Goal: Task Accomplishment & Management: Use online tool/utility

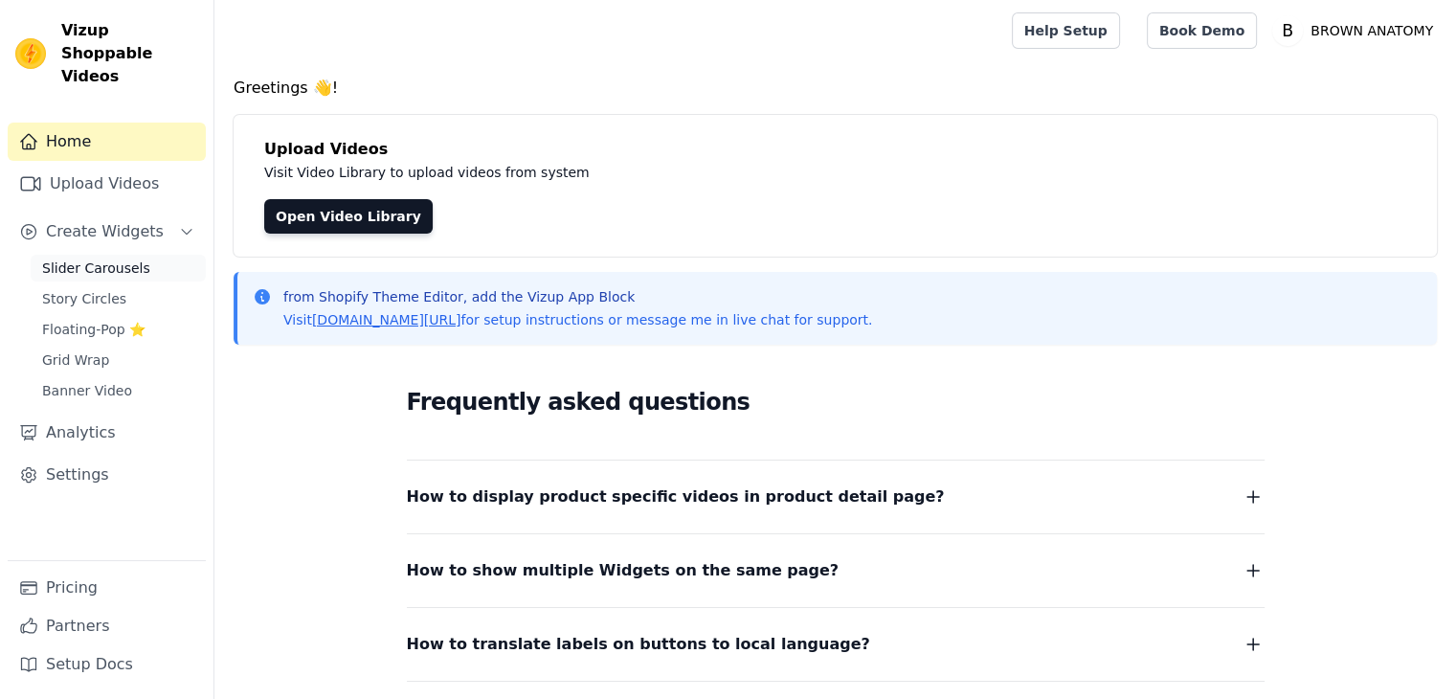
click at [80, 258] on span "Slider Carousels" at bounding box center [96, 267] width 108 height 19
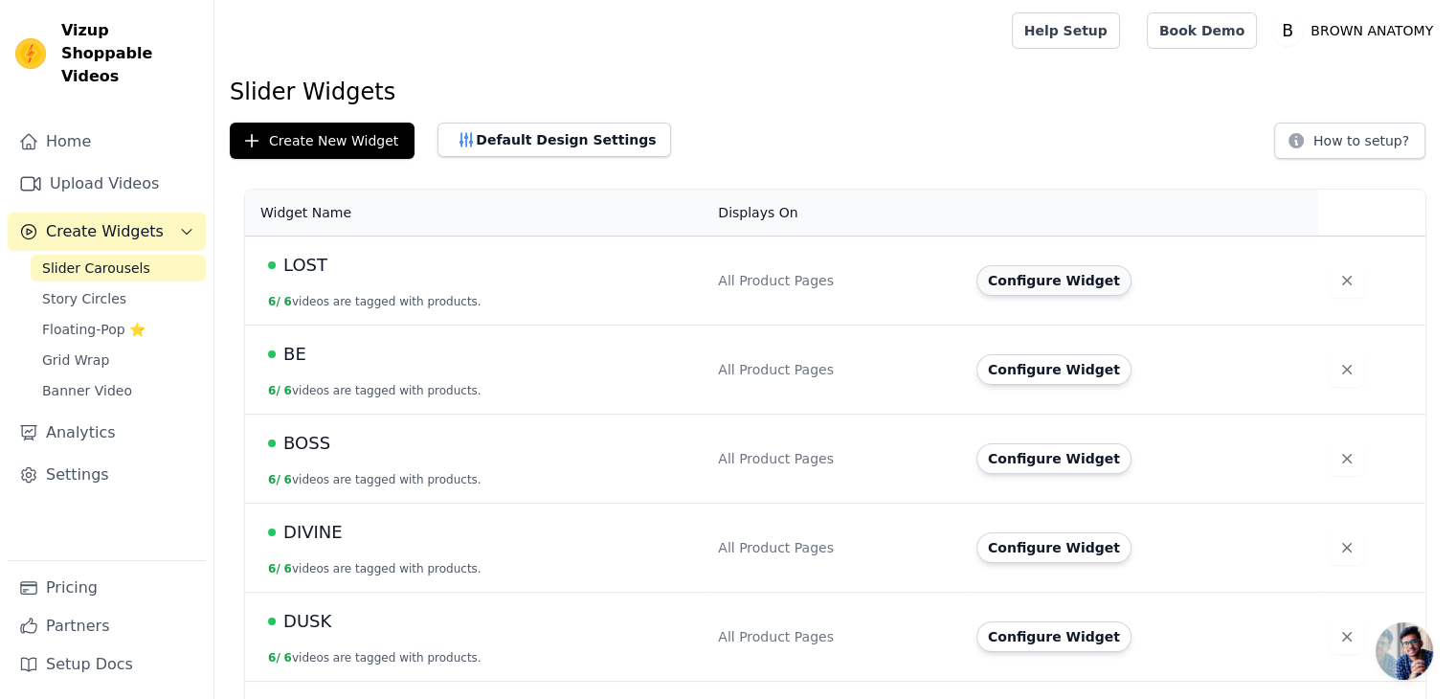
click at [1036, 281] on button "Configure Widget" at bounding box center [1054, 280] width 155 height 31
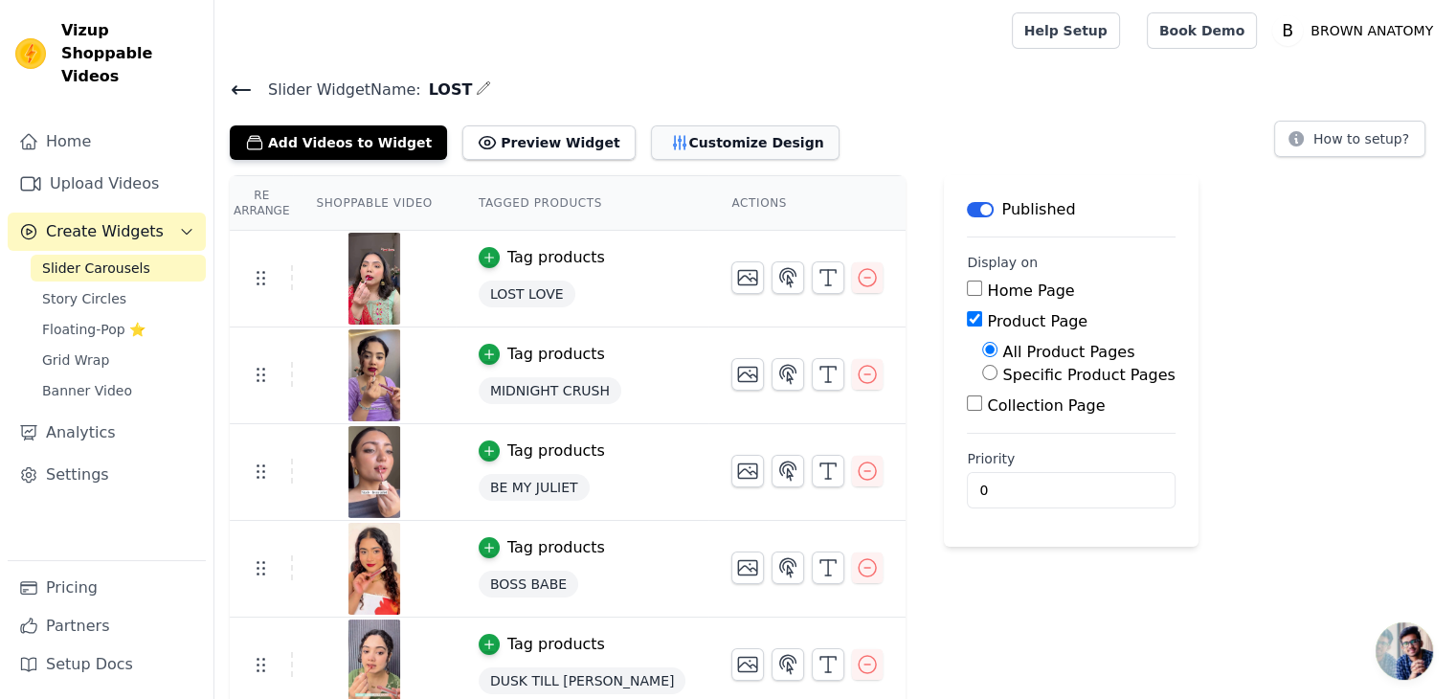
click at [664, 141] on button "Customize Design" at bounding box center [745, 142] width 189 height 34
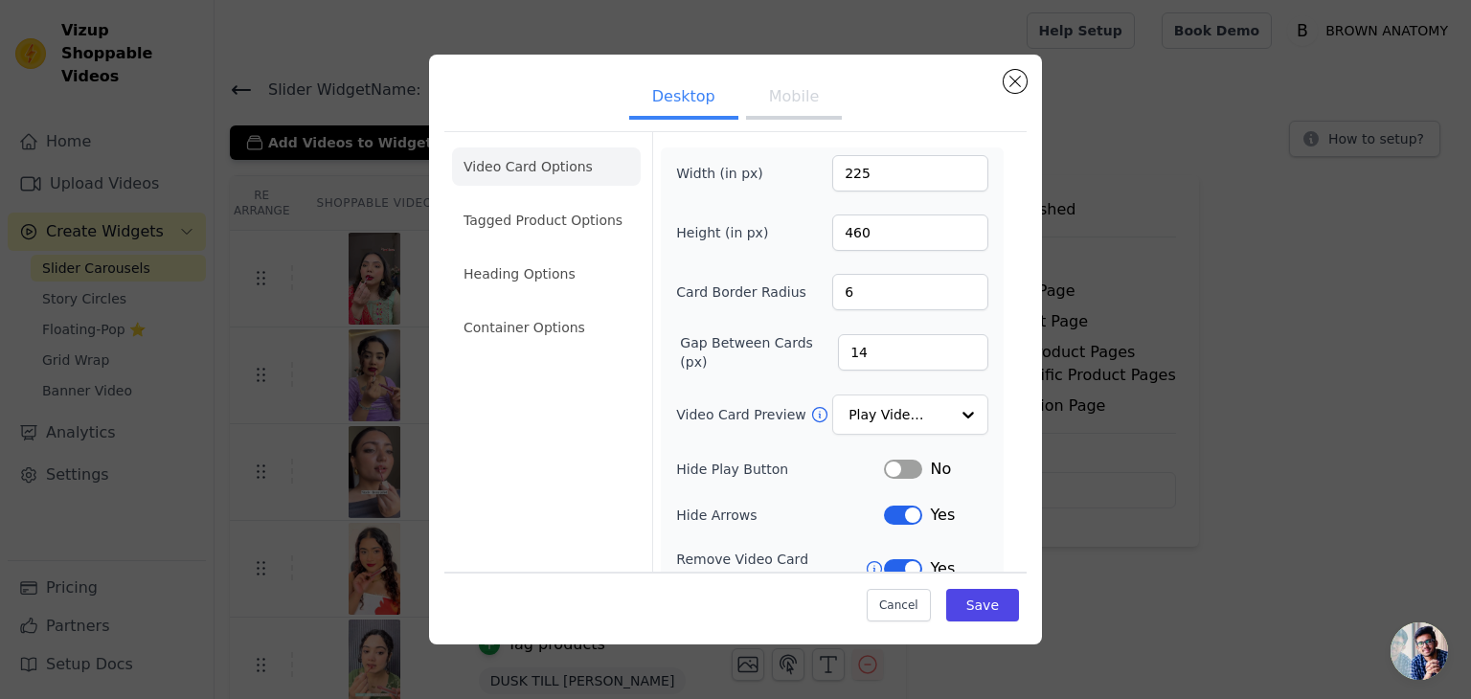
click at [790, 108] on button "Mobile" at bounding box center [794, 99] width 96 height 42
click at [561, 327] on li "Container Options" at bounding box center [546, 327] width 189 height 38
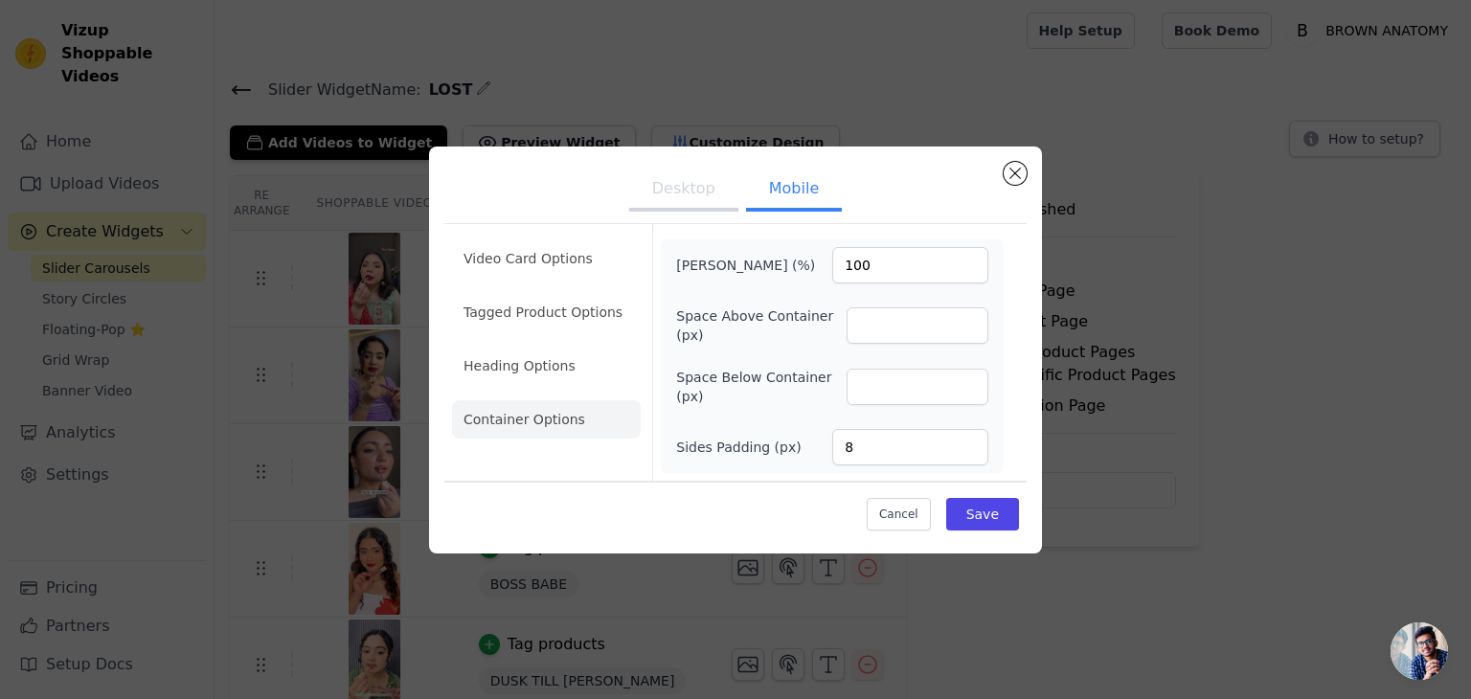
click at [672, 170] on button "Desktop" at bounding box center [683, 190] width 109 height 42
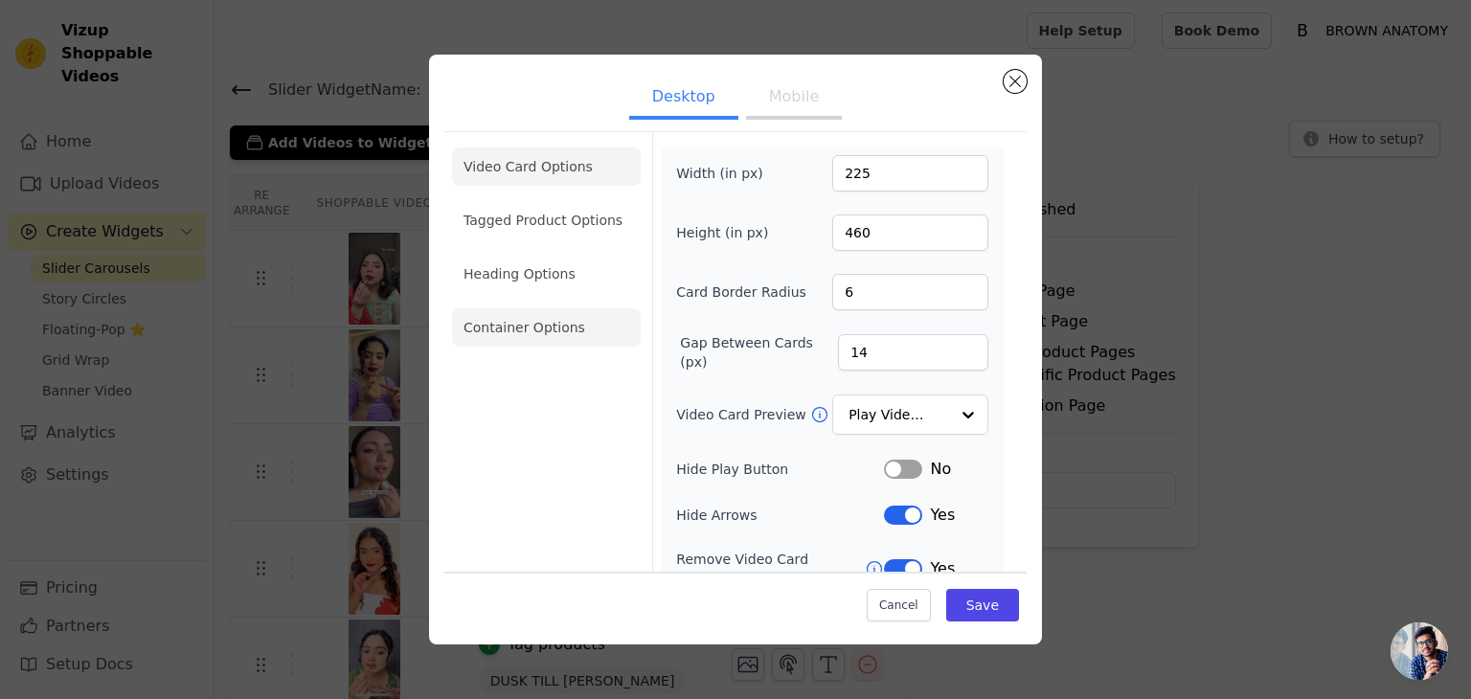
click at [532, 331] on li "Container Options" at bounding box center [546, 327] width 189 height 38
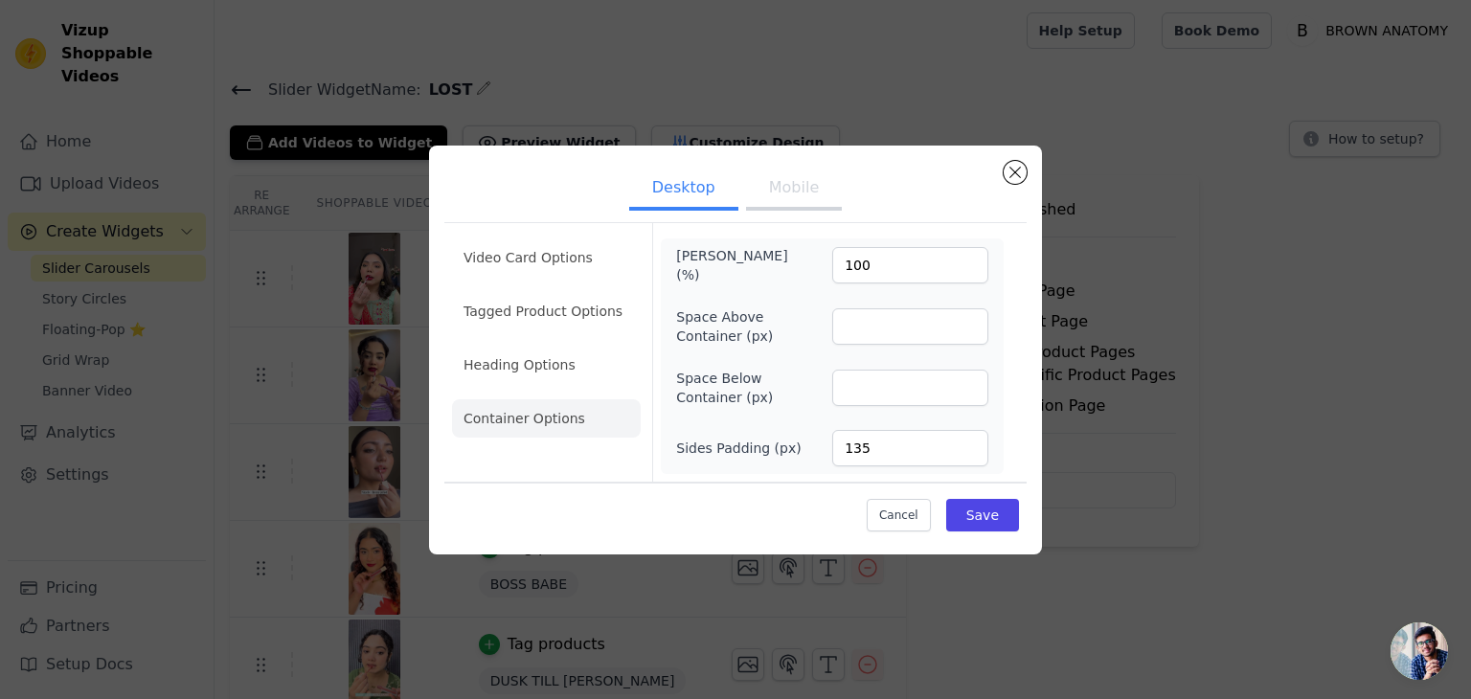
click at [782, 200] on button "Mobile" at bounding box center [794, 189] width 96 height 42
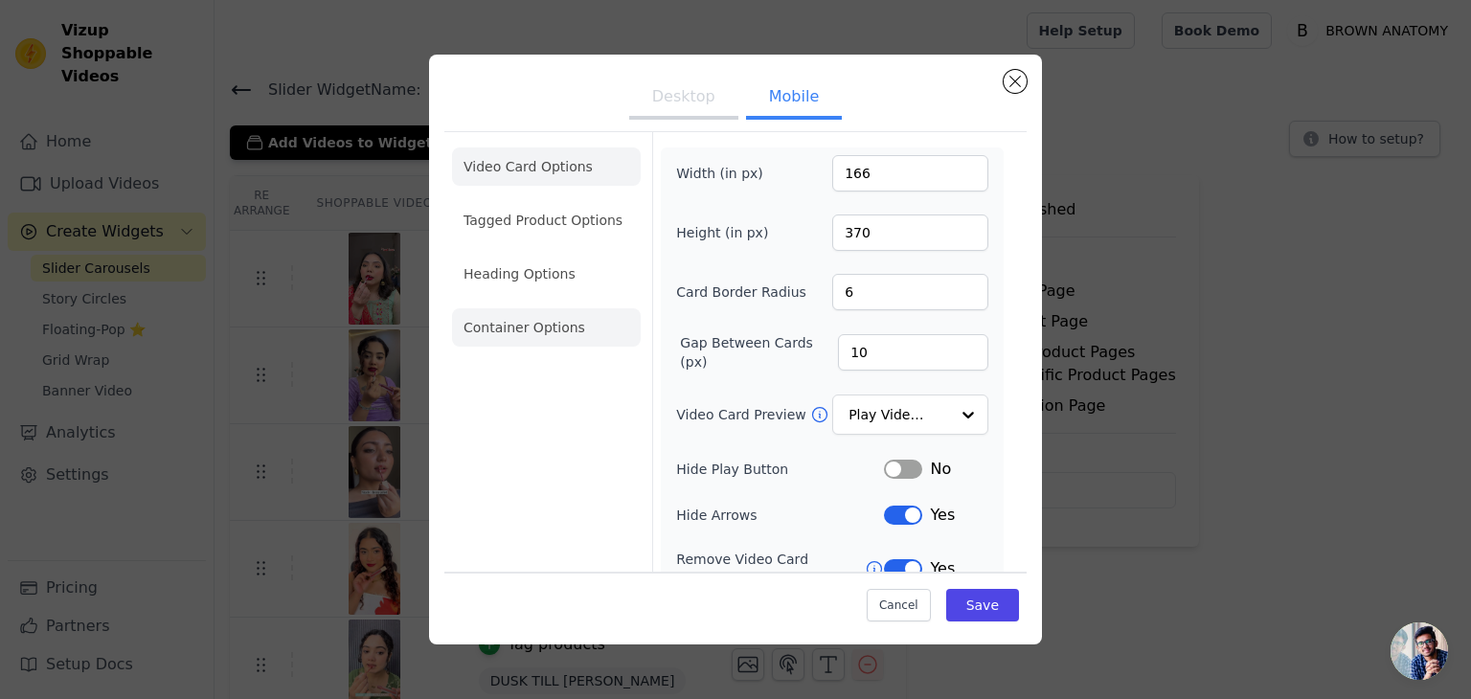
click at [558, 329] on li "Container Options" at bounding box center [546, 327] width 189 height 38
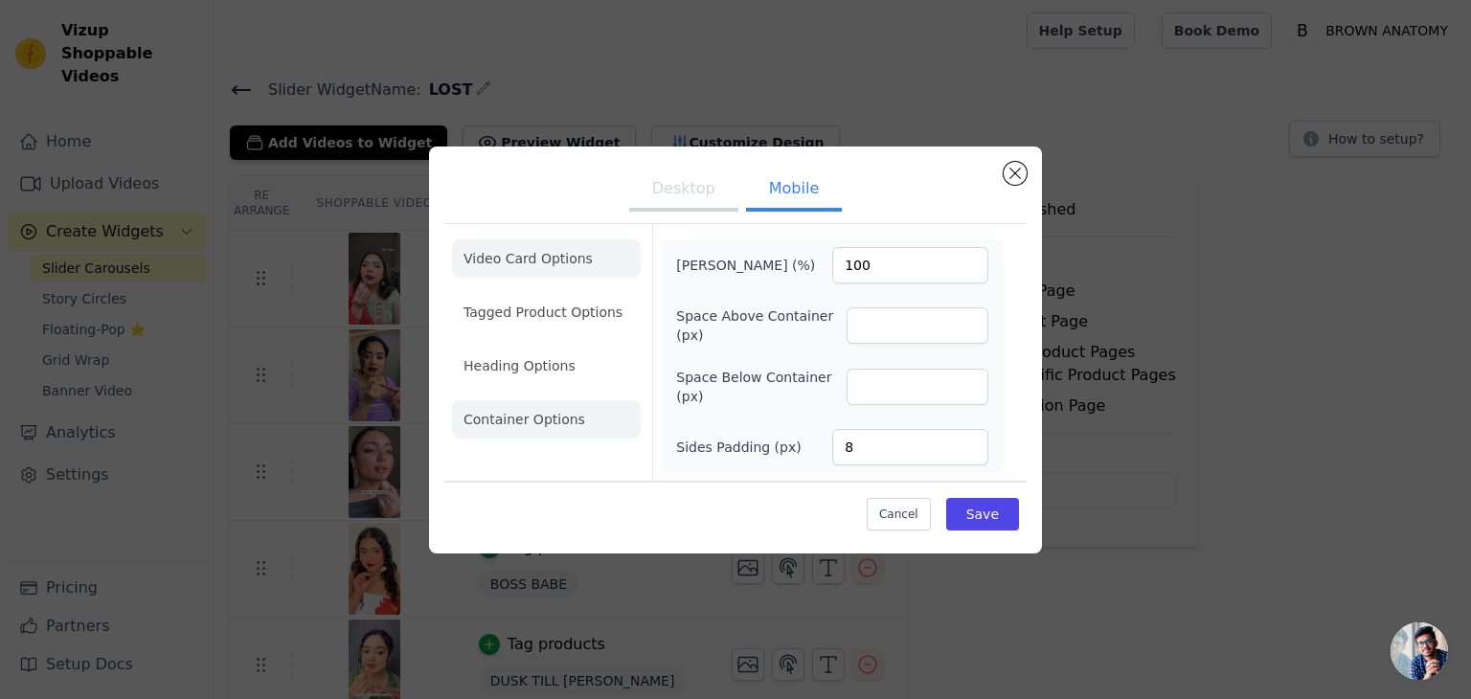
click at [548, 245] on li "Video Card Options" at bounding box center [546, 258] width 189 height 38
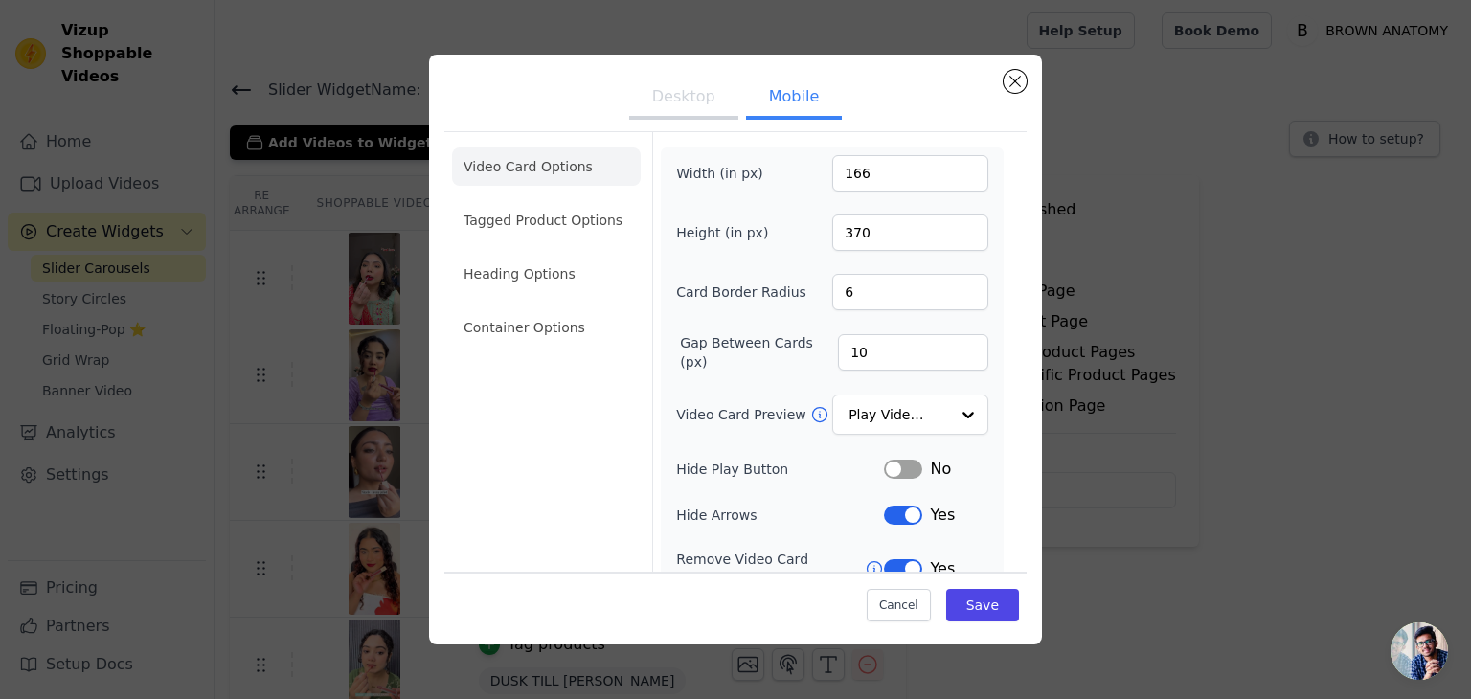
click at [680, 93] on button "Desktop" at bounding box center [683, 99] width 109 height 42
click at [538, 212] on li "Tagged Product Options" at bounding box center [546, 220] width 189 height 38
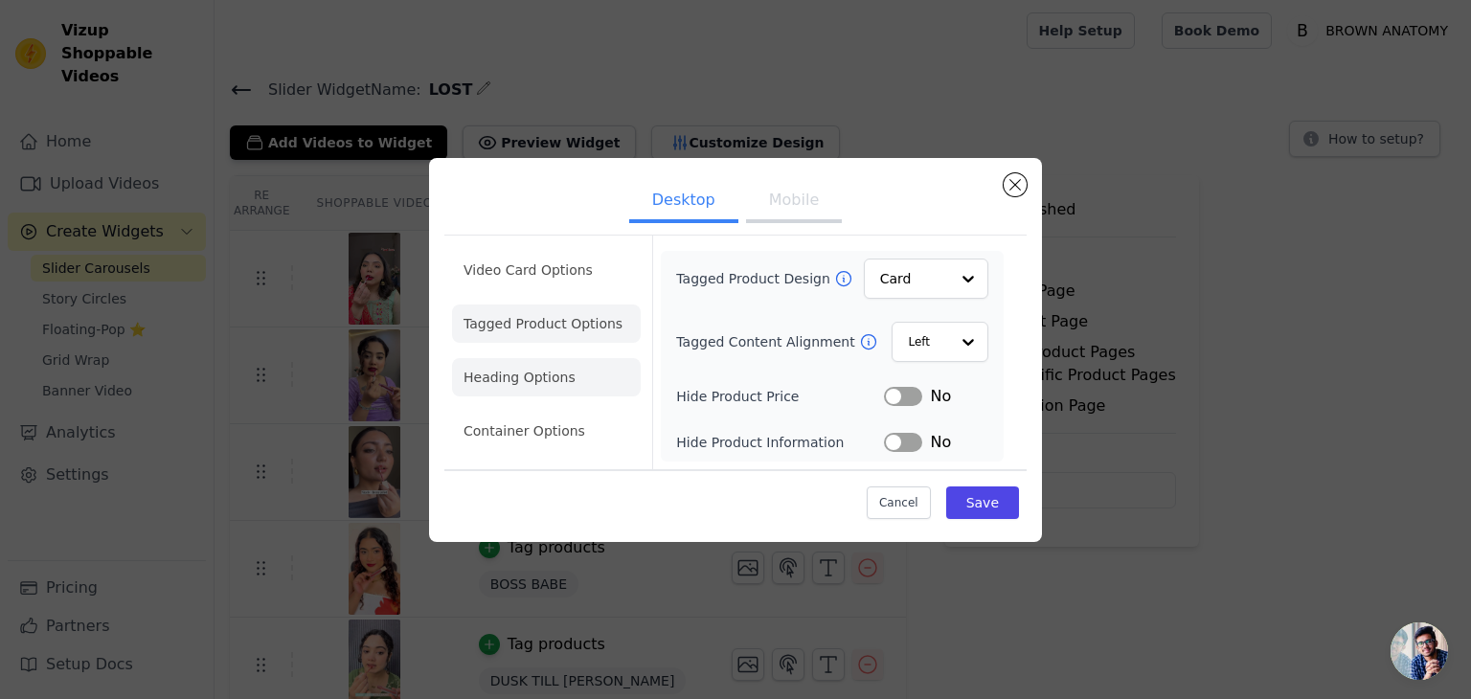
click at [540, 358] on li "Heading Options" at bounding box center [546, 377] width 189 height 38
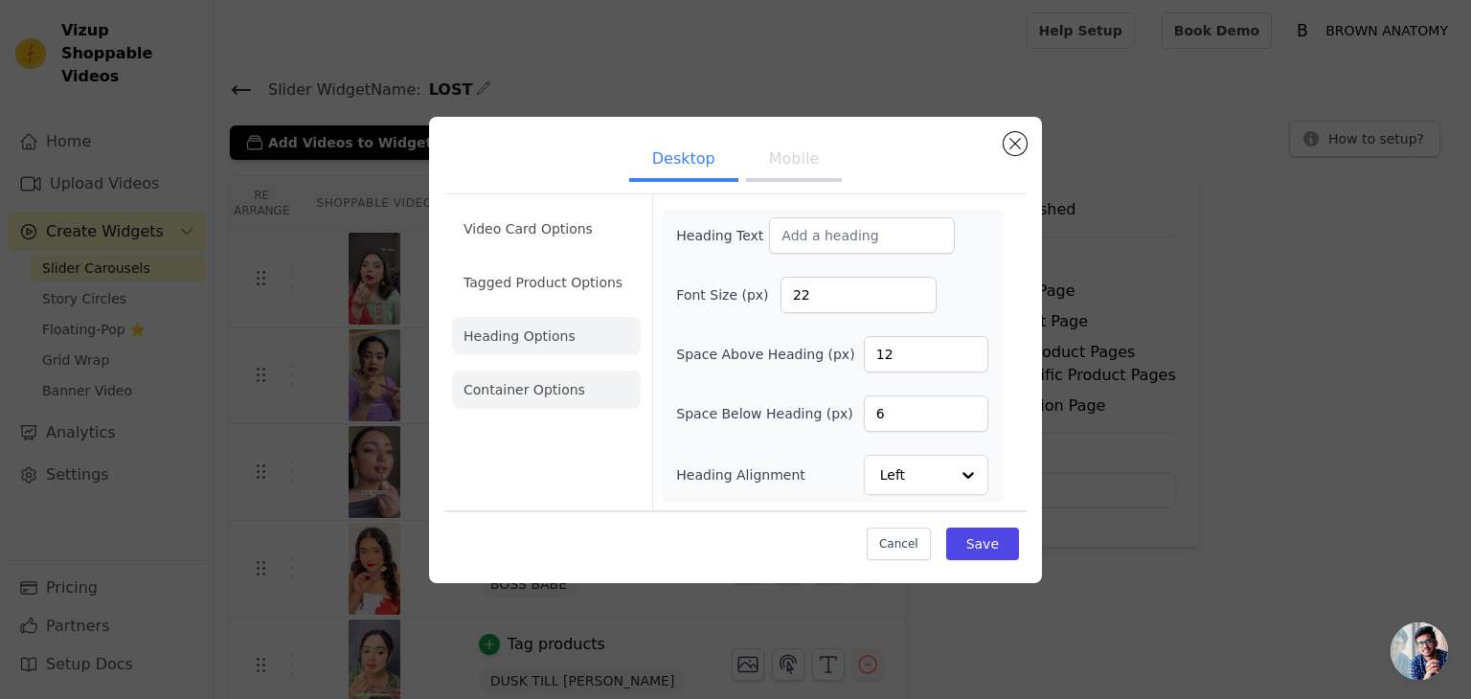
click at [546, 386] on li "Container Options" at bounding box center [546, 390] width 189 height 38
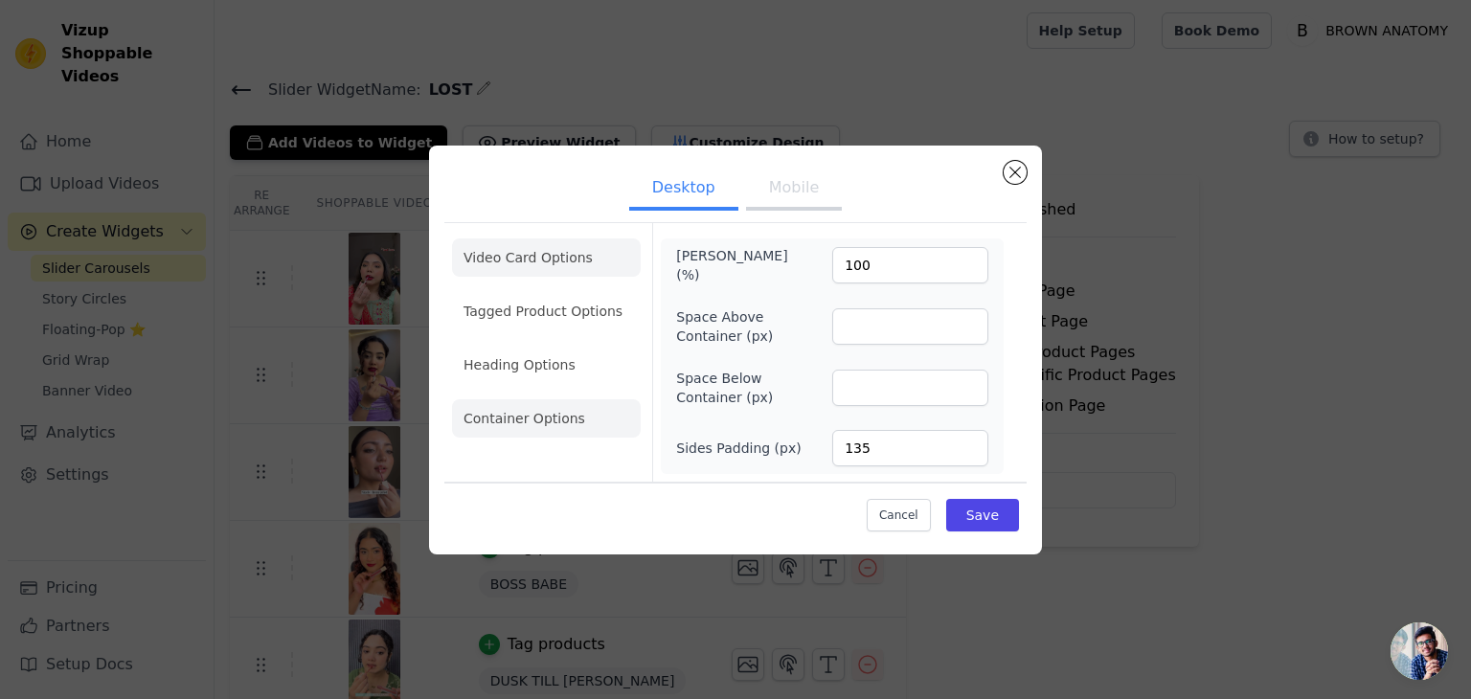
click at [496, 246] on li "Video Card Options" at bounding box center [546, 257] width 189 height 38
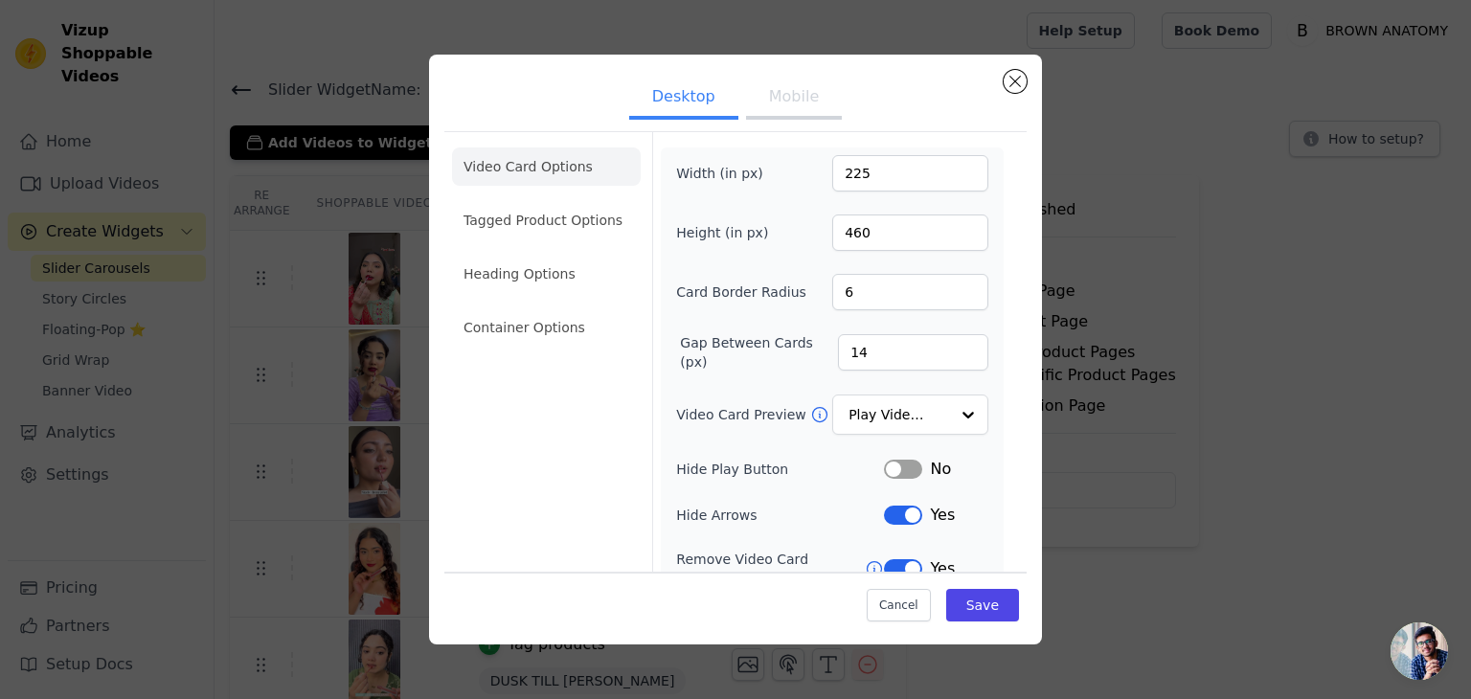
click at [785, 100] on button "Mobile" at bounding box center [794, 99] width 96 height 42
click at [576, 219] on li "Tagged Product Options" at bounding box center [546, 220] width 189 height 38
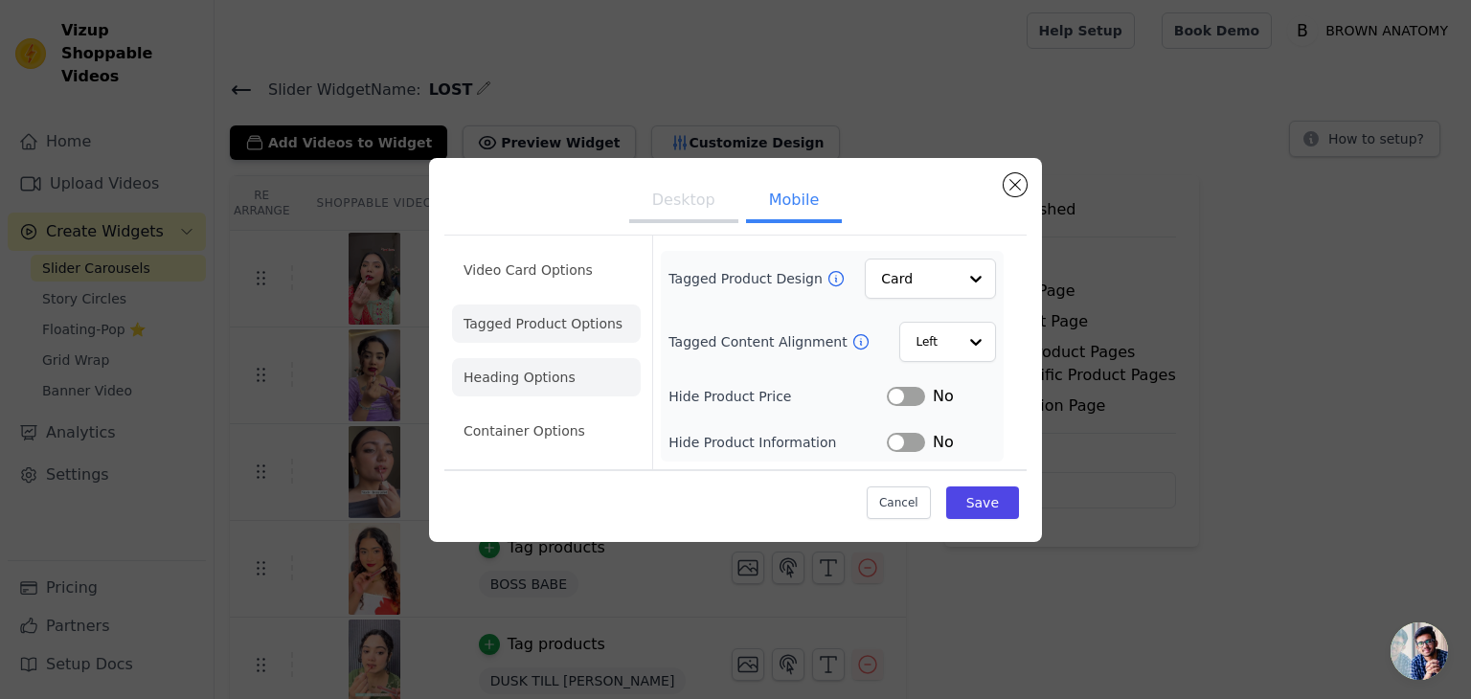
click at [527, 387] on li "Heading Options" at bounding box center [546, 377] width 189 height 38
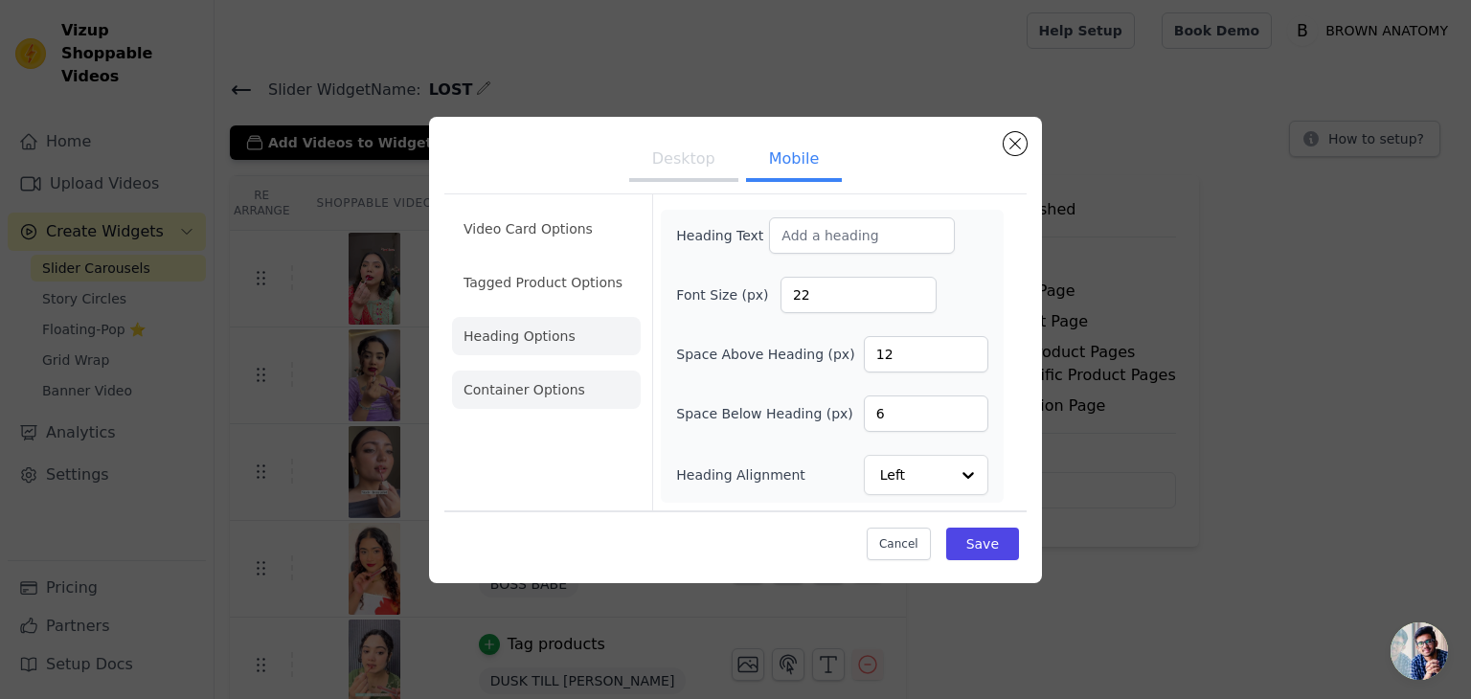
click at [505, 380] on li "Container Options" at bounding box center [546, 390] width 189 height 38
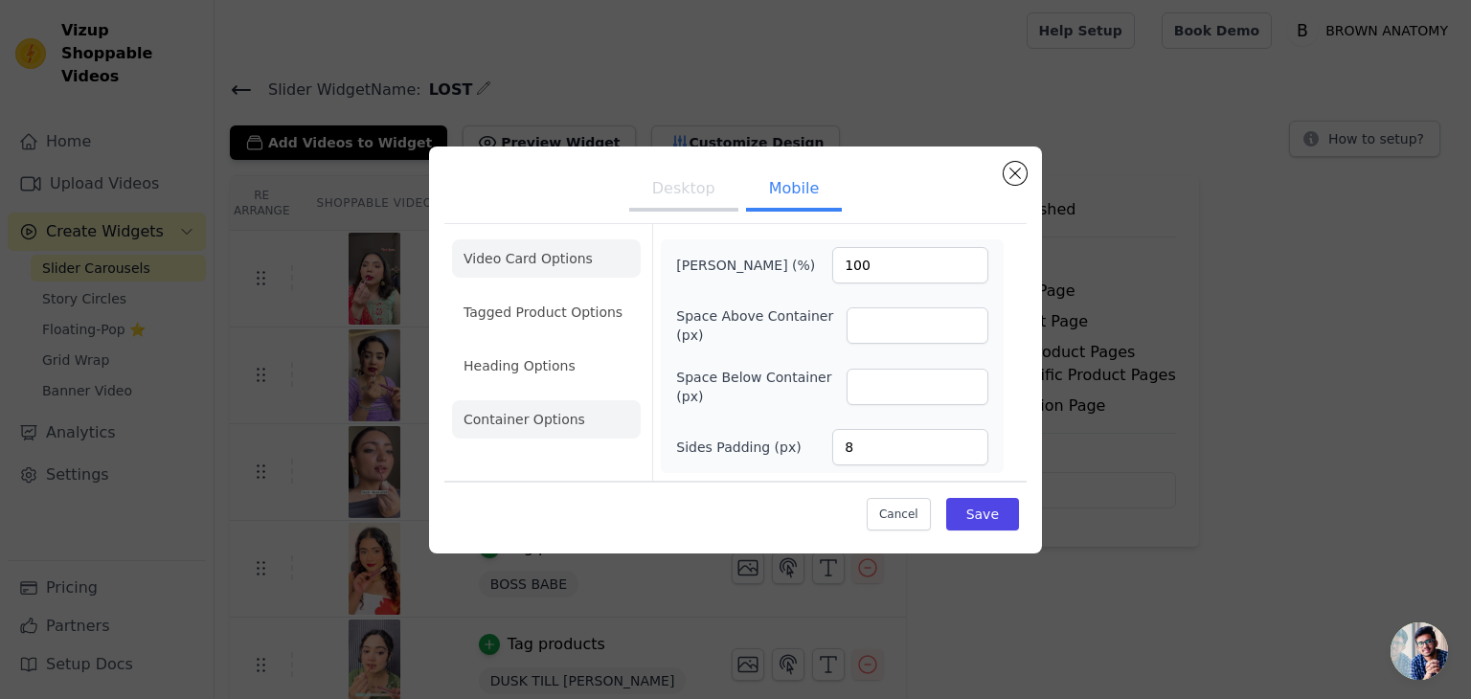
click at [521, 257] on li "Video Card Options" at bounding box center [546, 258] width 189 height 38
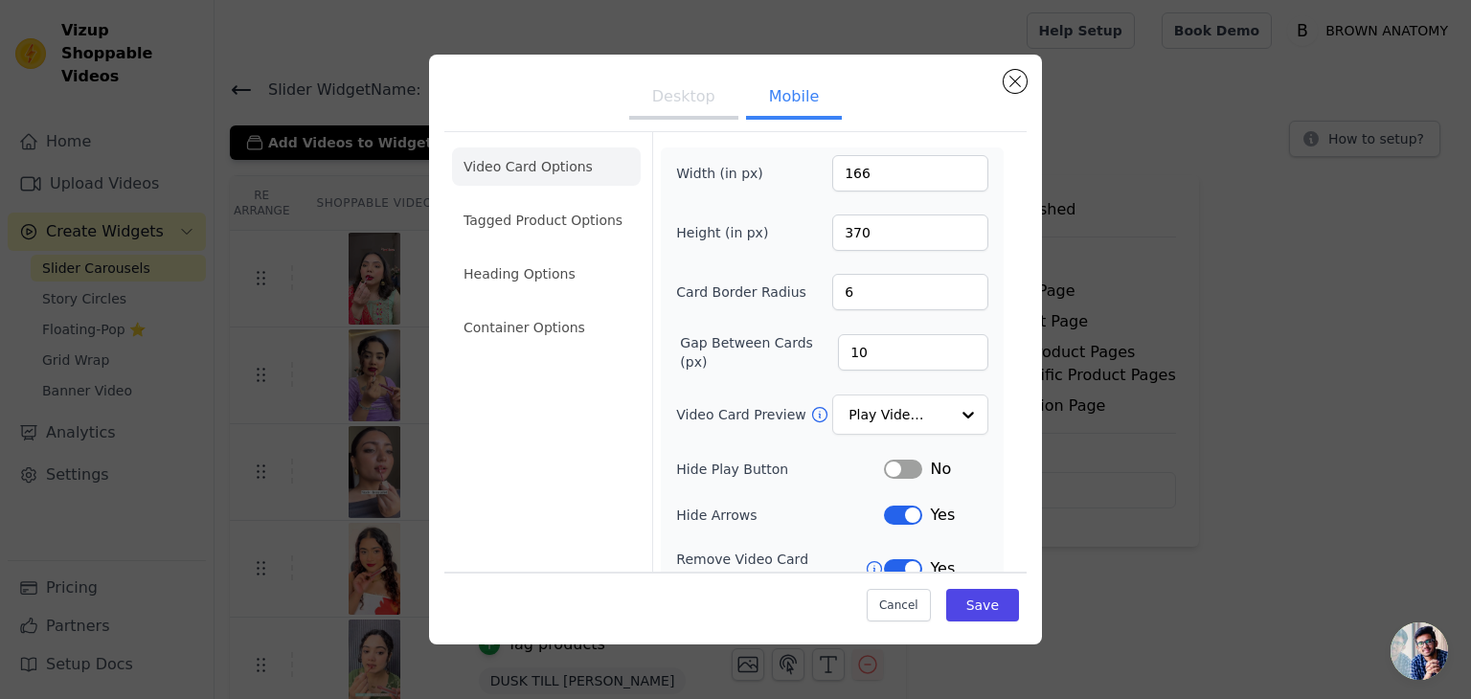
click at [686, 87] on button "Desktop" at bounding box center [683, 99] width 109 height 42
click at [507, 222] on li "Tagged Product Options" at bounding box center [546, 220] width 189 height 38
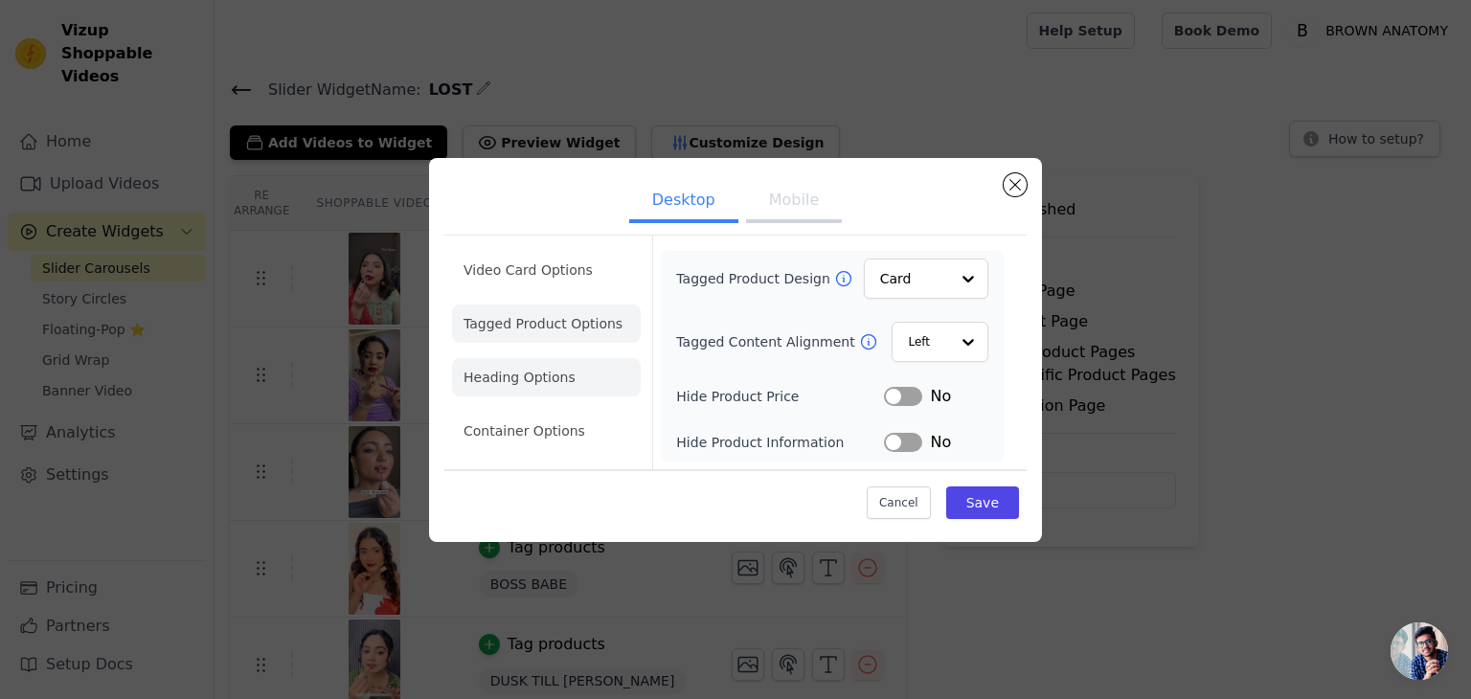
click at [490, 377] on li "Heading Options" at bounding box center [546, 377] width 189 height 38
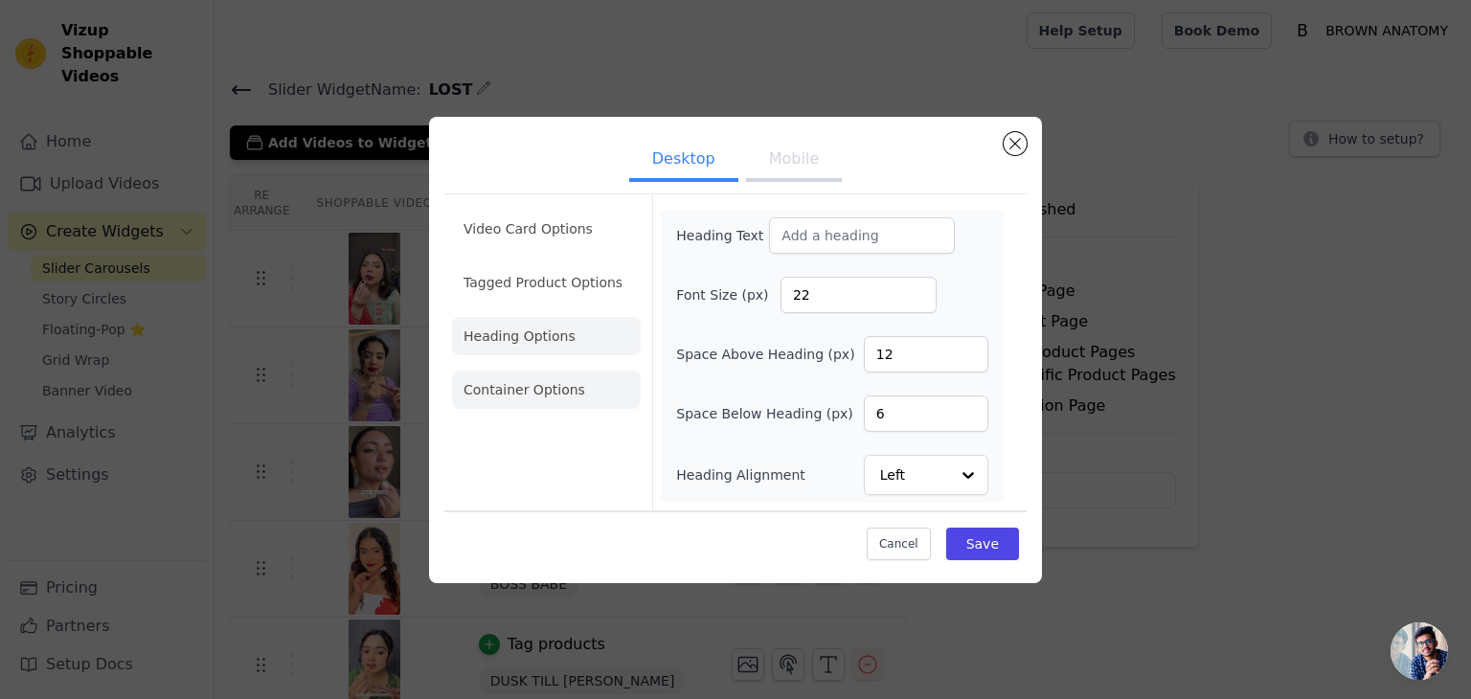
click at [494, 392] on li "Container Options" at bounding box center [546, 390] width 189 height 38
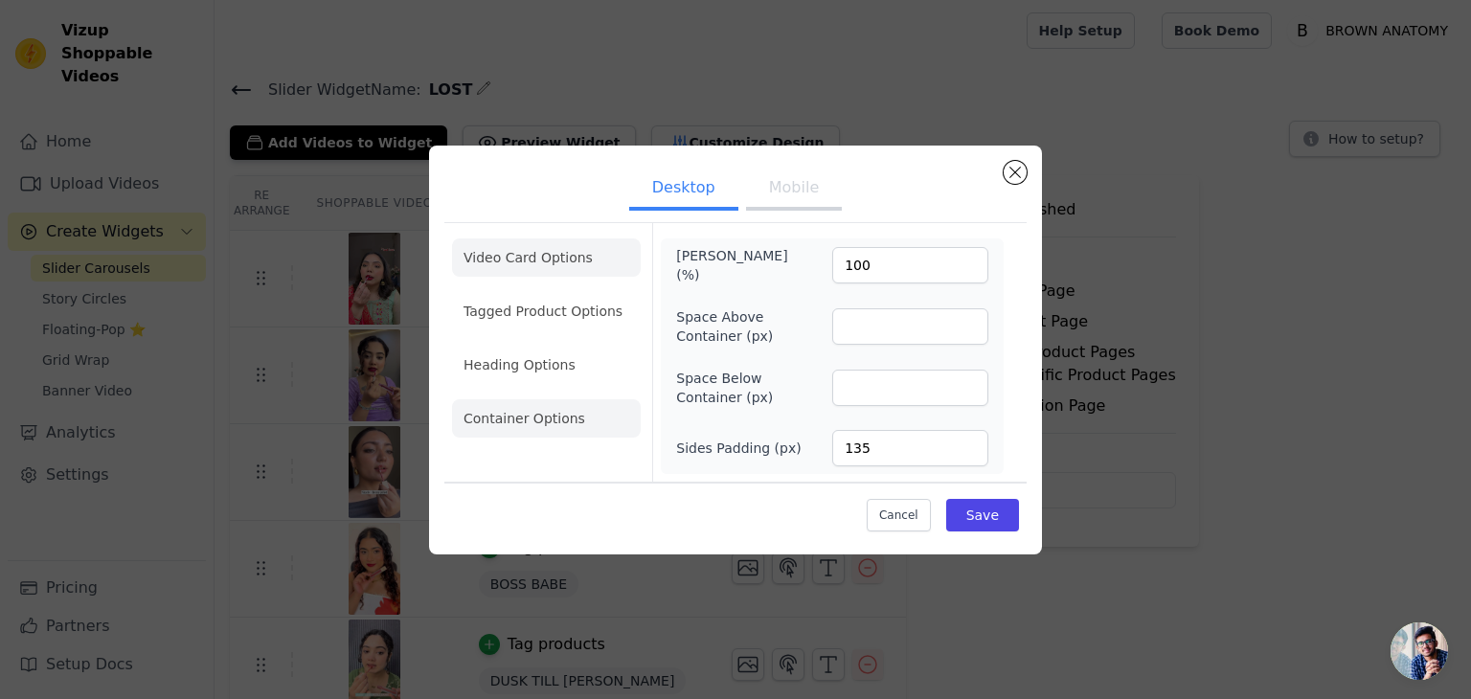
click at [565, 258] on li "Video Card Options" at bounding box center [546, 257] width 189 height 38
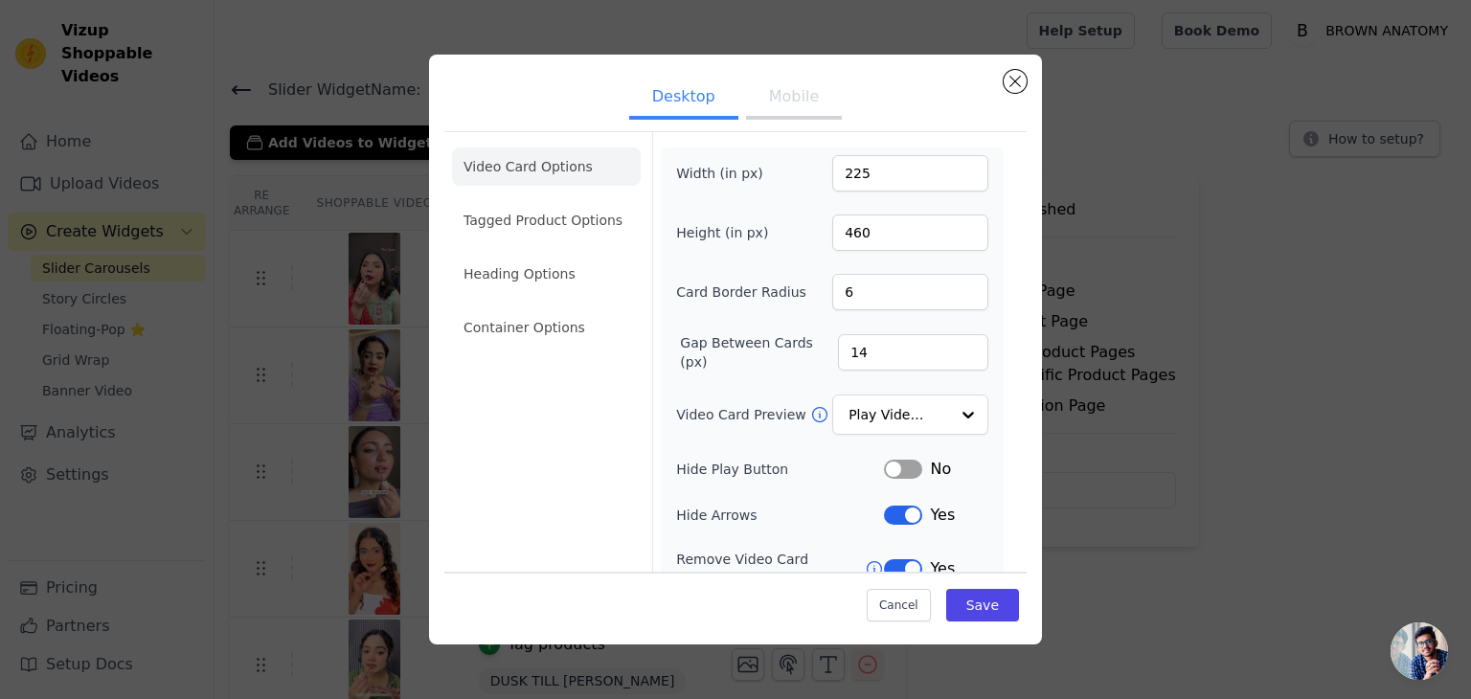
click at [794, 91] on button "Mobile" at bounding box center [794, 99] width 96 height 42
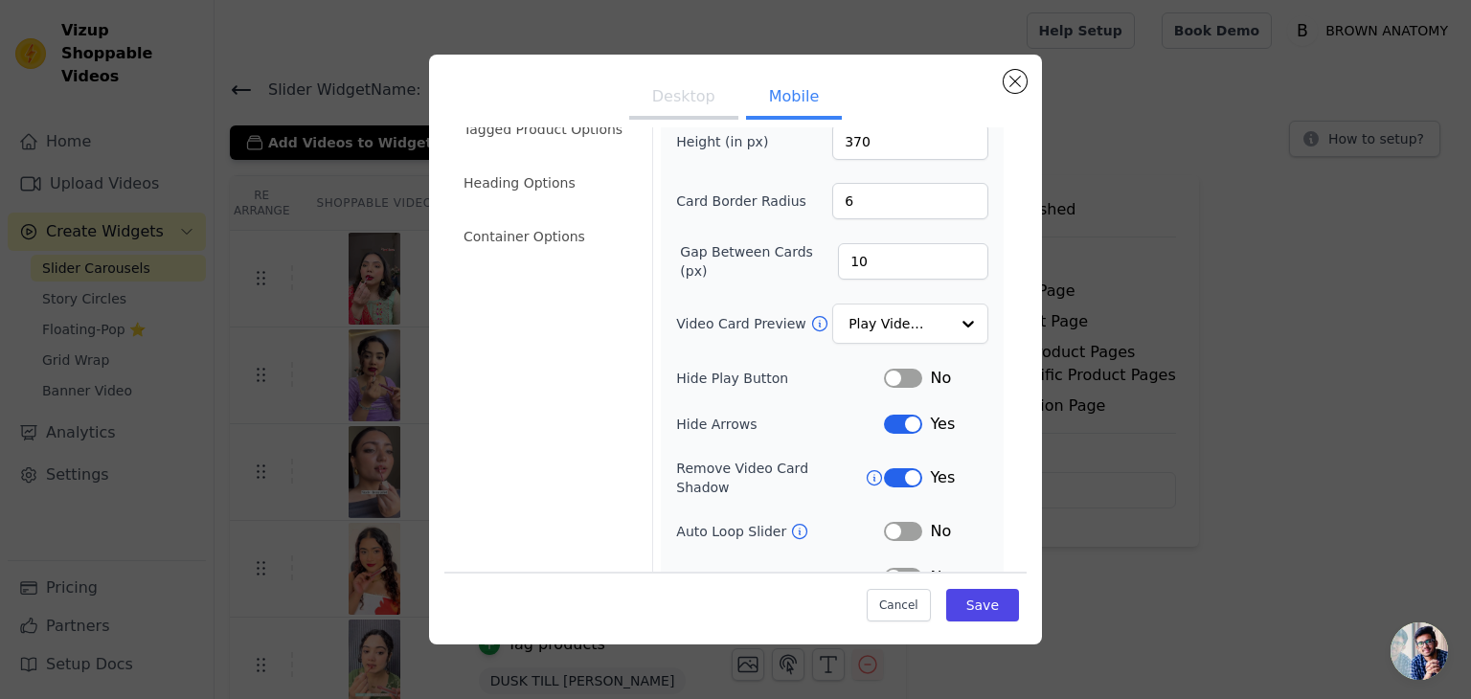
scroll to position [41, 0]
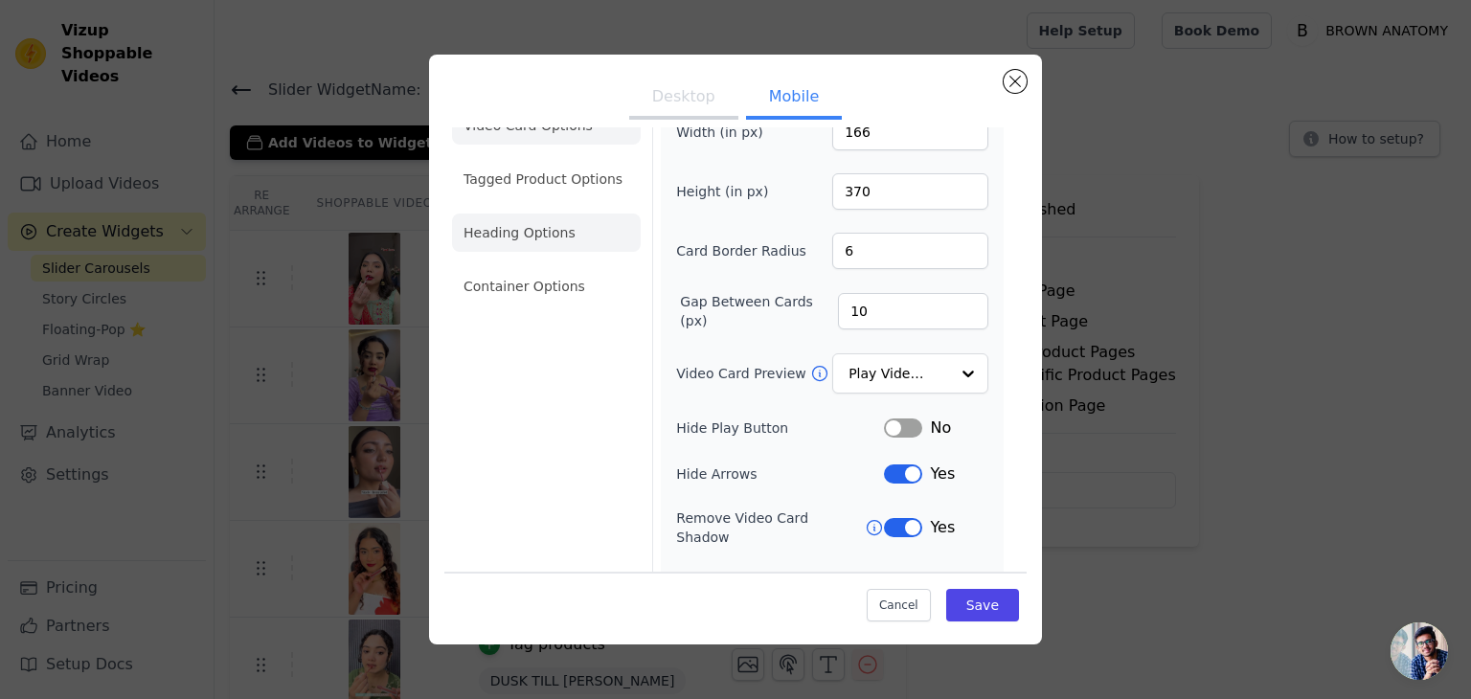
click at [517, 219] on li "Heading Options" at bounding box center [546, 232] width 189 height 38
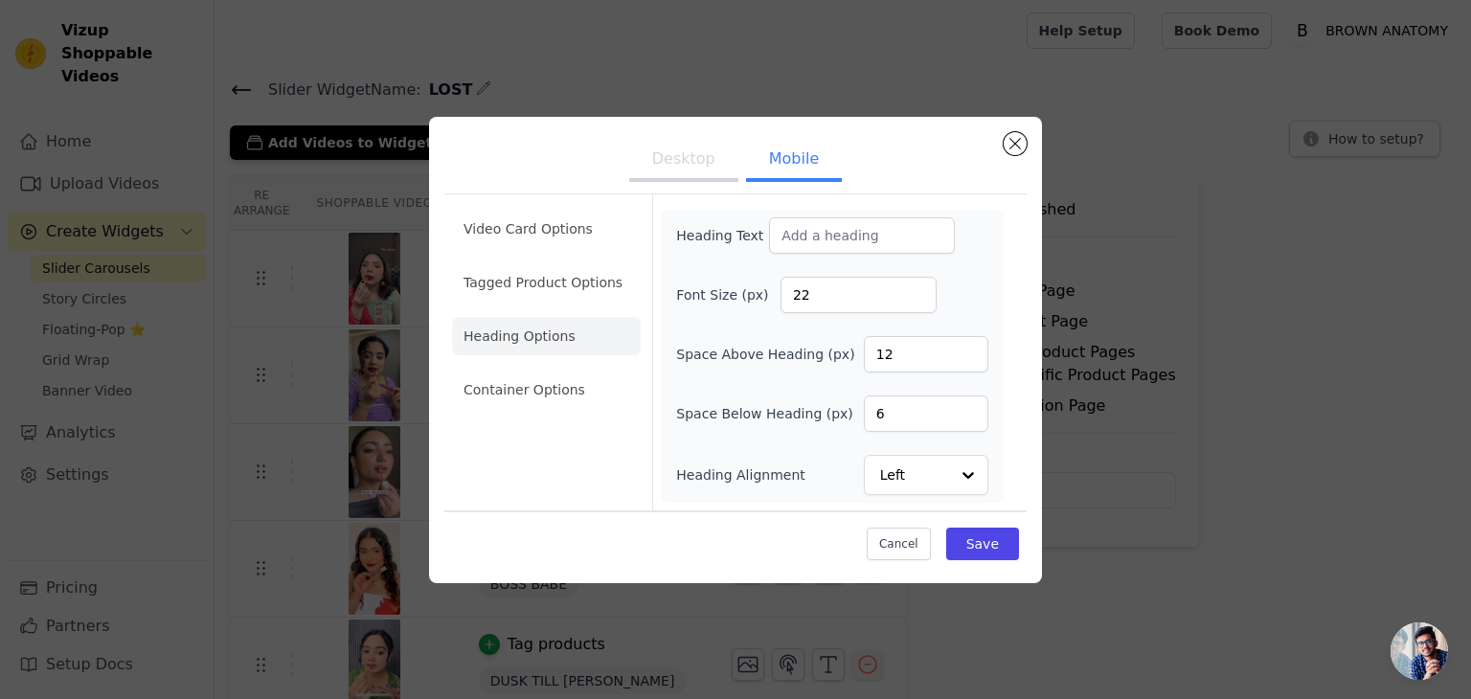
scroll to position [0, 0]
click at [534, 389] on li "Container Options" at bounding box center [546, 390] width 189 height 38
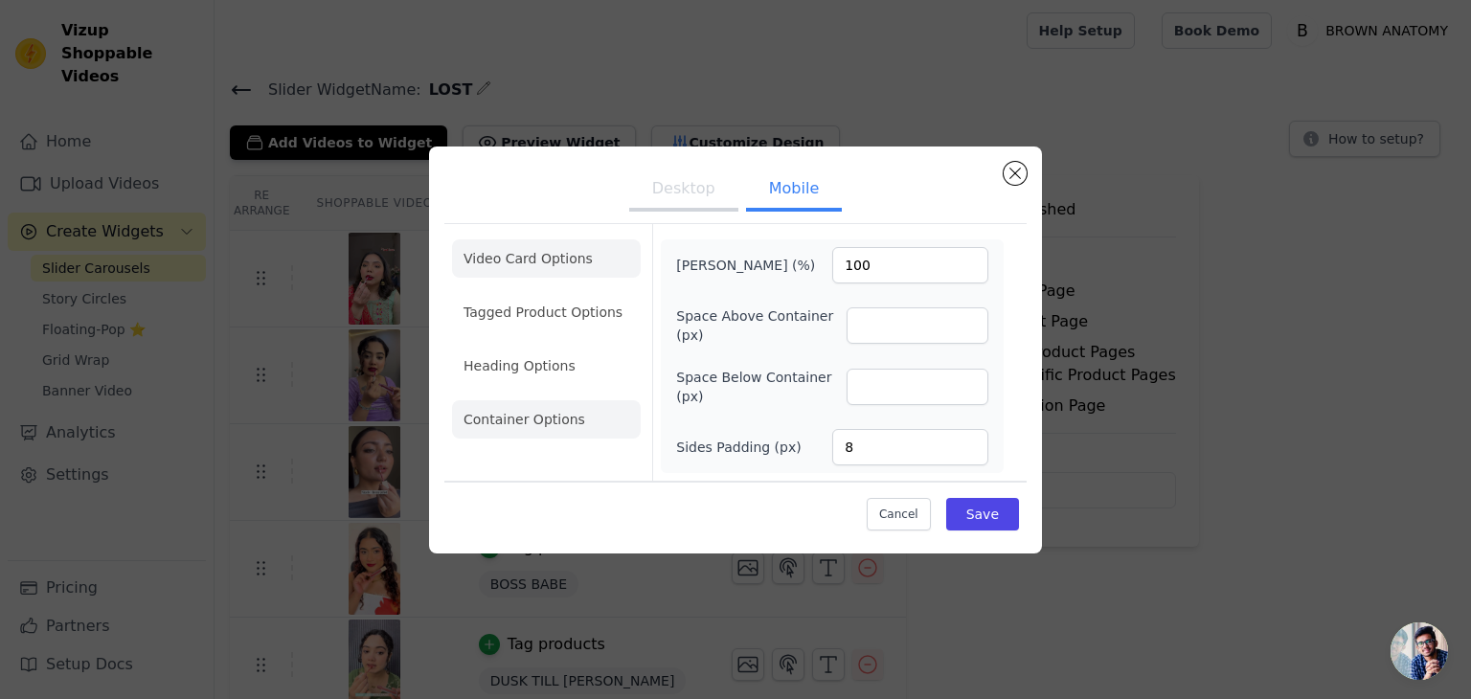
click at [551, 262] on li "Video Card Options" at bounding box center [546, 258] width 189 height 38
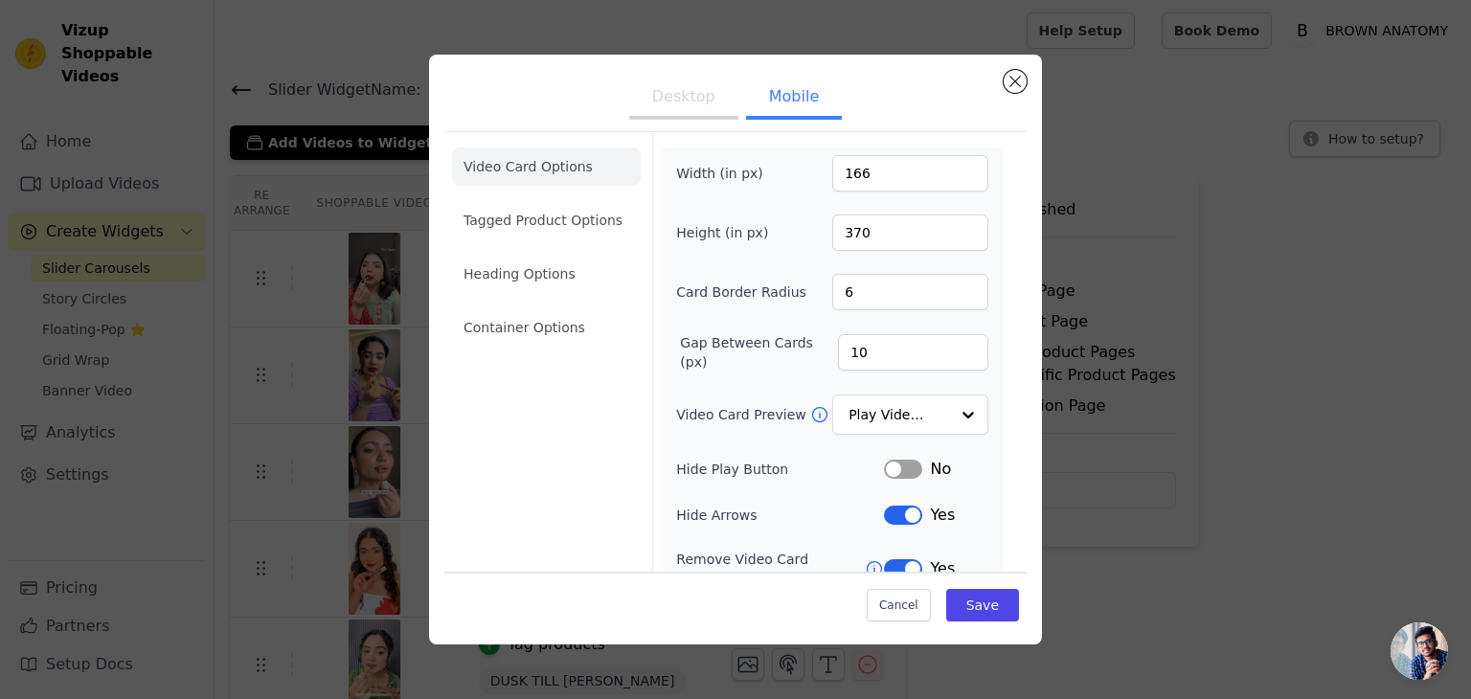
click at [676, 89] on button "Desktop" at bounding box center [683, 99] width 109 height 42
click at [582, 229] on li "Tagged Product Options" at bounding box center [546, 220] width 189 height 38
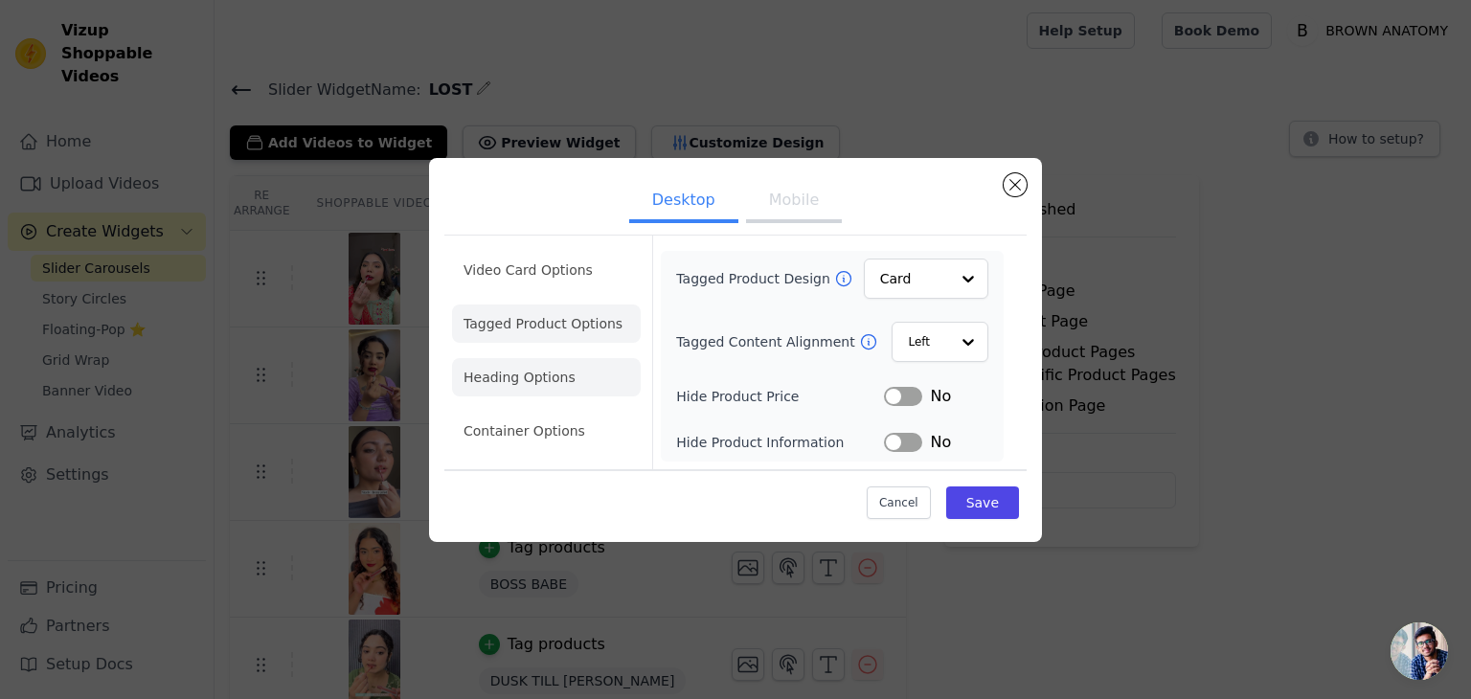
click at [573, 358] on li "Heading Options" at bounding box center [546, 377] width 189 height 38
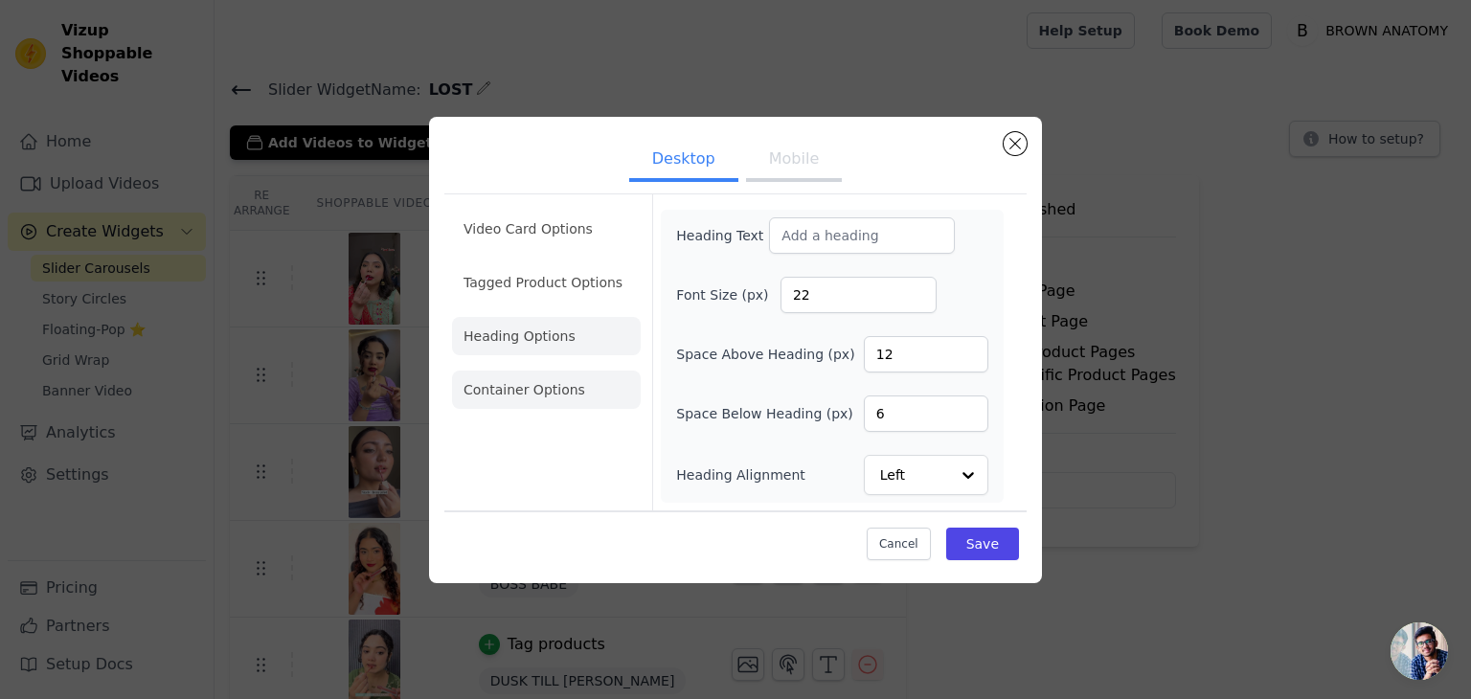
click at [505, 383] on li "Container Options" at bounding box center [546, 390] width 189 height 38
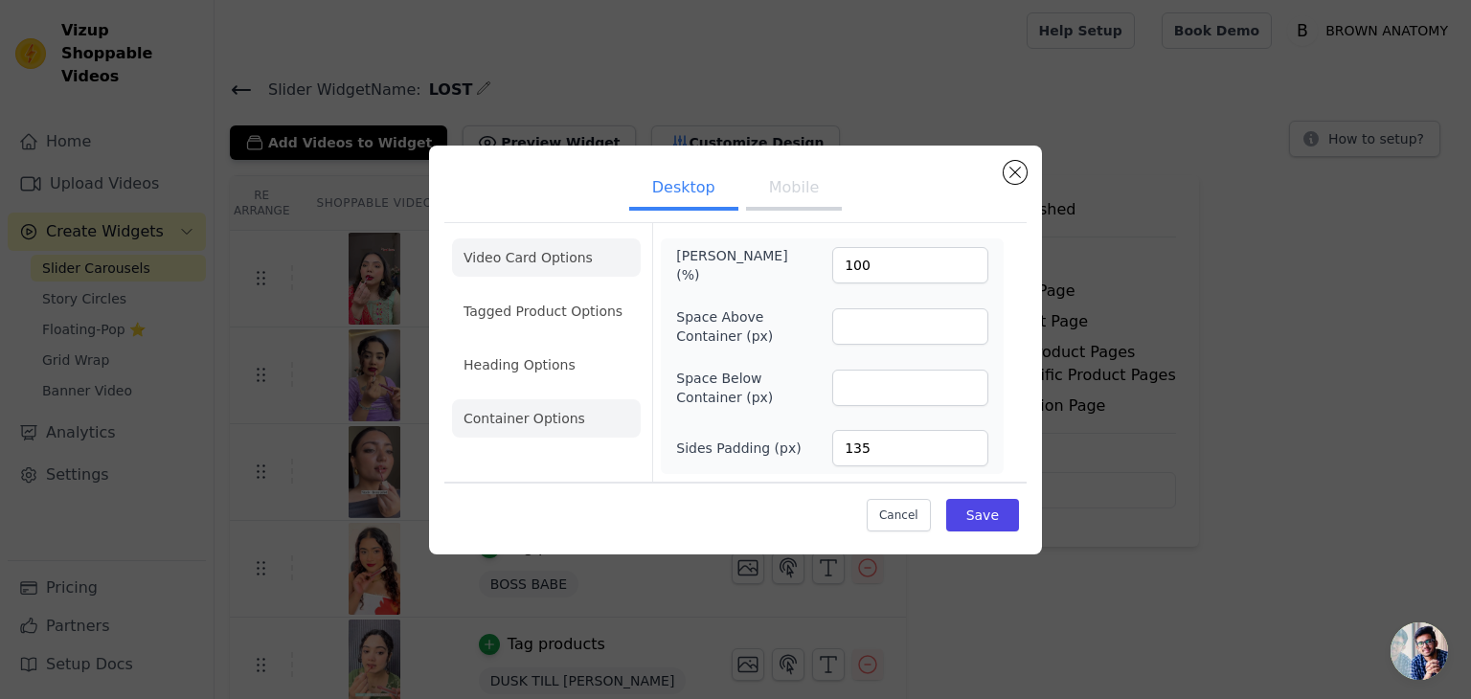
click at [486, 270] on li "Video Card Options" at bounding box center [546, 257] width 189 height 38
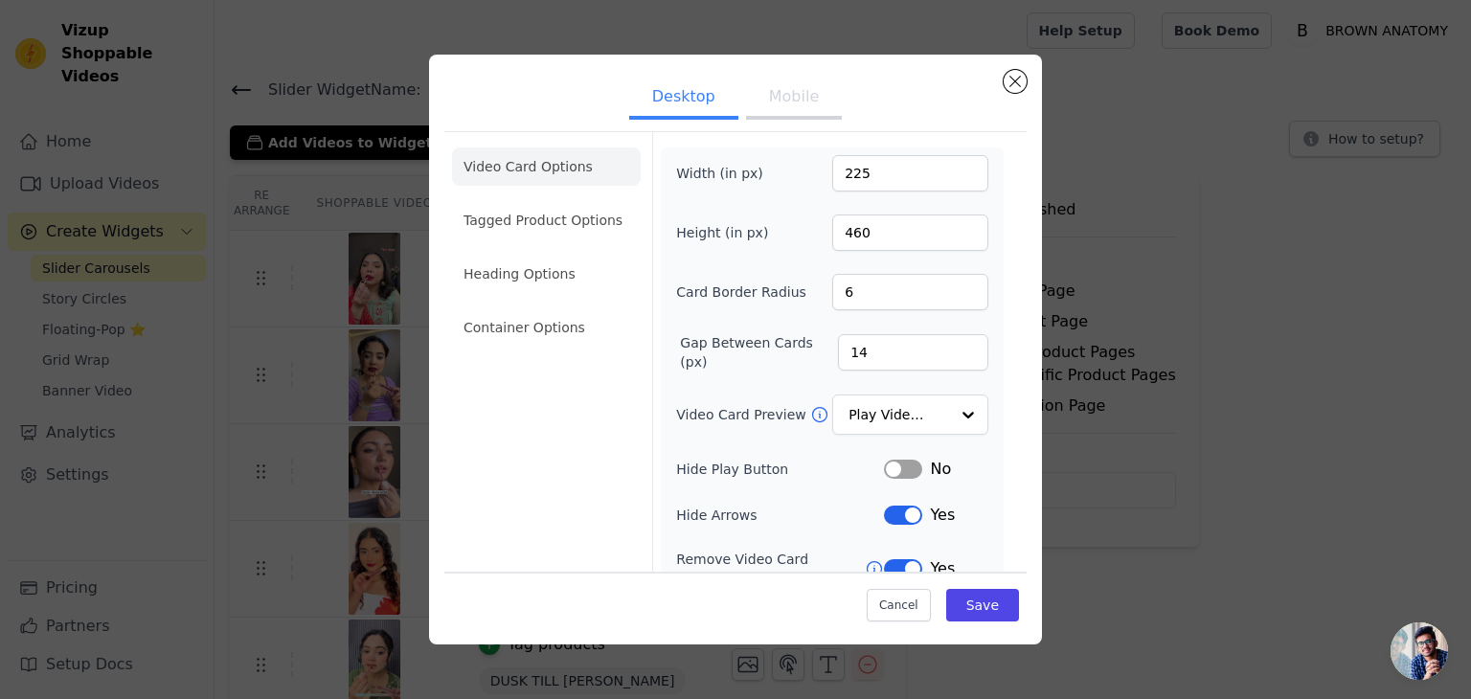
click at [803, 101] on button "Mobile" at bounding box center [794, 99] width 96 height 42
click at [532, 213] on li "Tagged Product Options" at bounding box center [546, 220] width 189 height 38
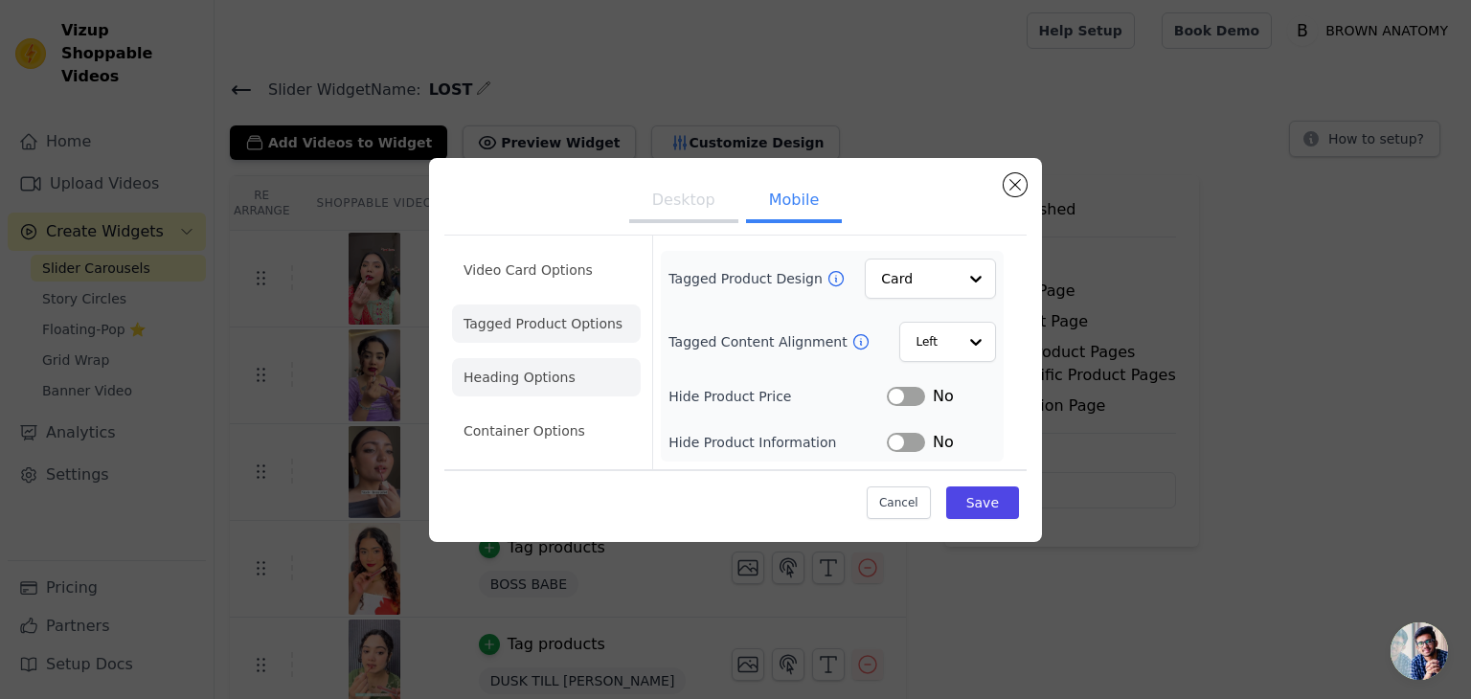
click at [542, 379] on li "Heading Options" at bounding box center [546, 377] width 189 height 38
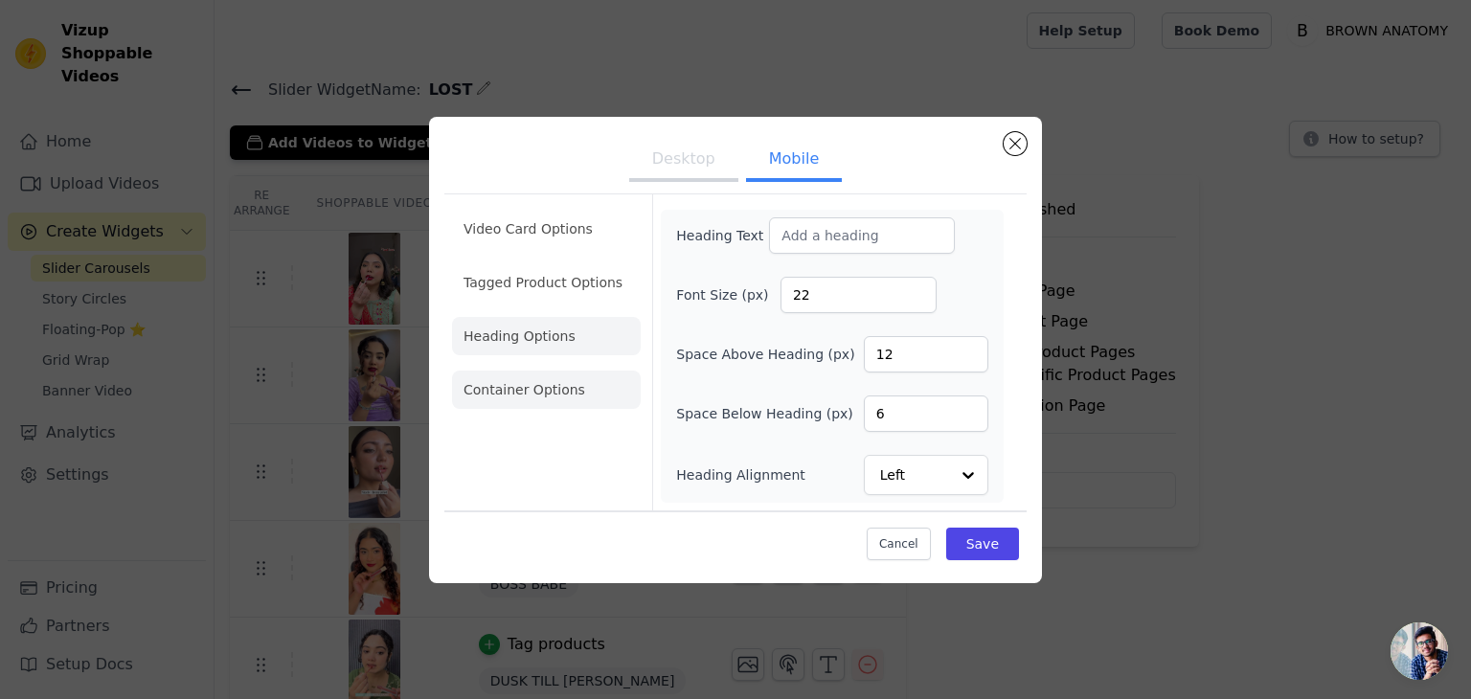
click at [545, 379] on li "Container Options" at bounding box center [546, 390] width 189 height 38
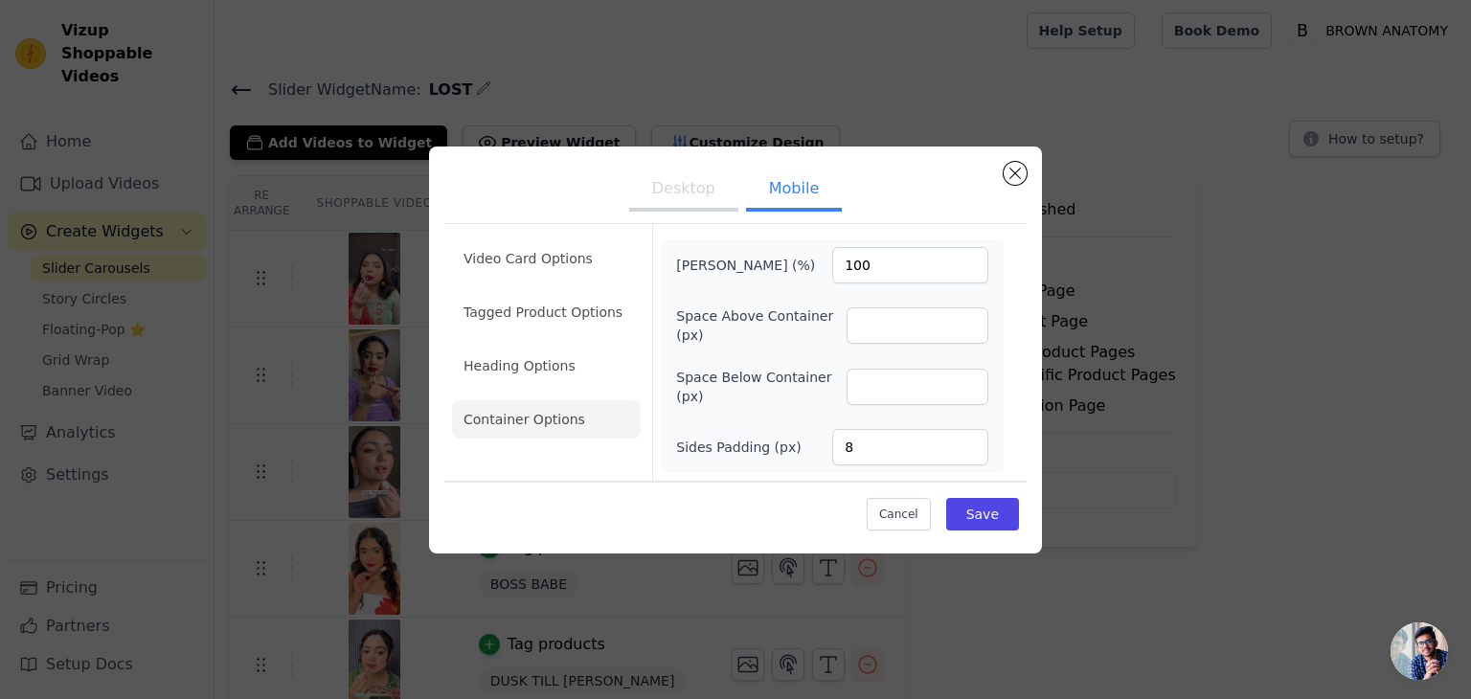
click at [708, 189] on button "Desktop" at bounding box center [683, 190] width 109 height 42
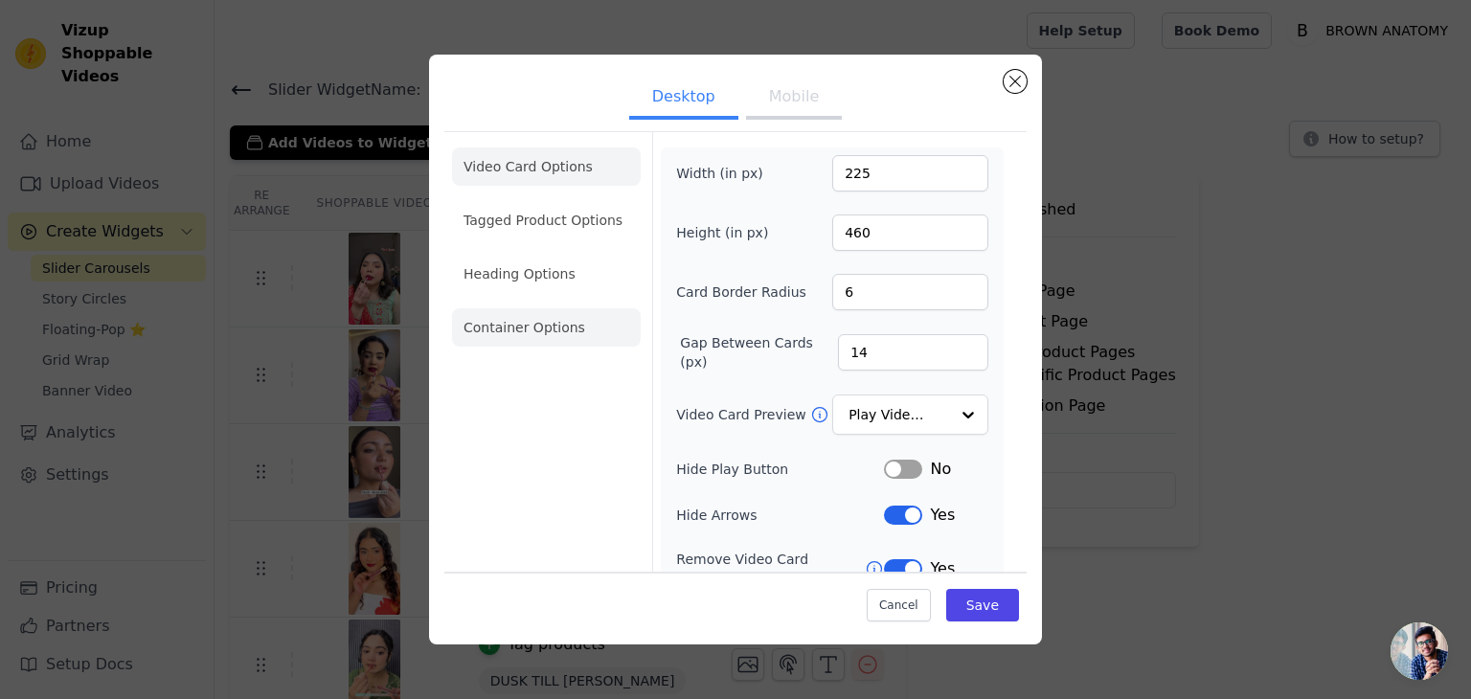
click at [490, 344] on li "Container Options" at bounding box center [546, 327] width 189 height 38
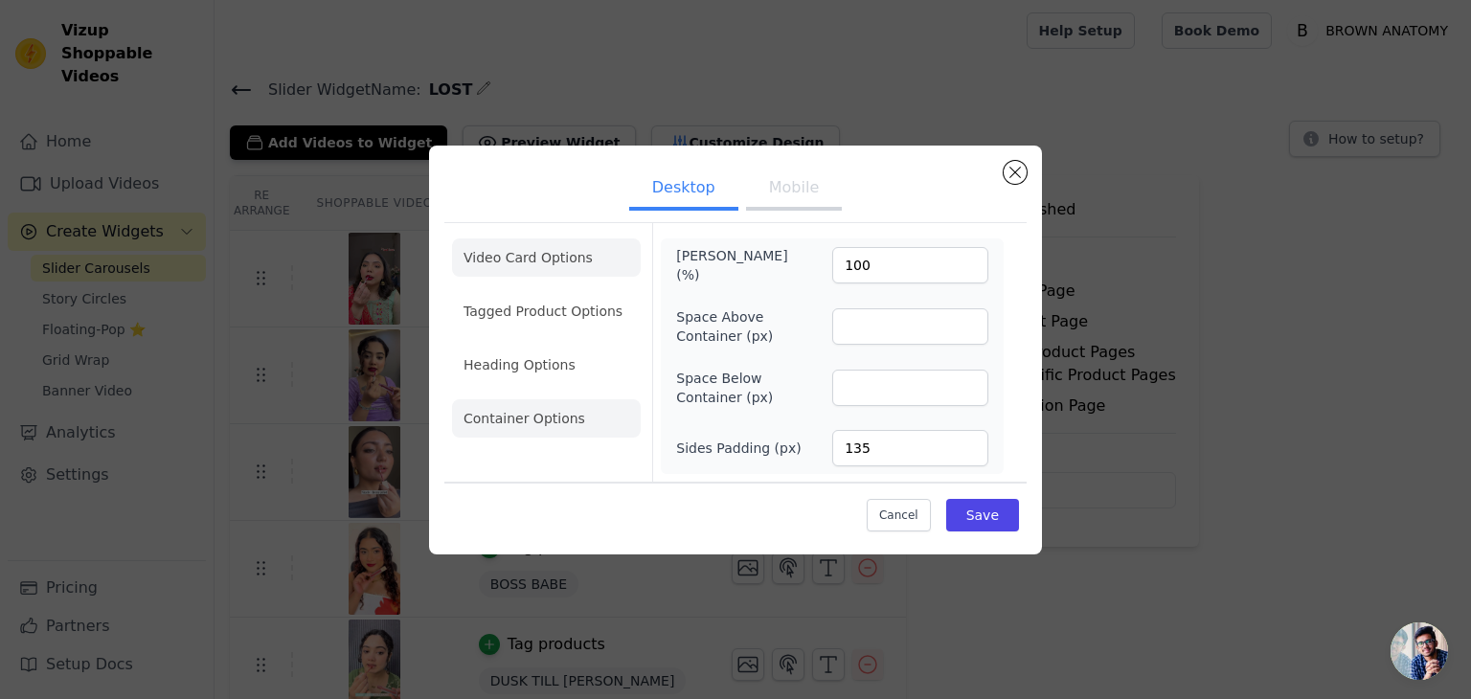
click at [553, 254] on li "Video Card Options" at bounding box center [546, 257] width 189 height 38
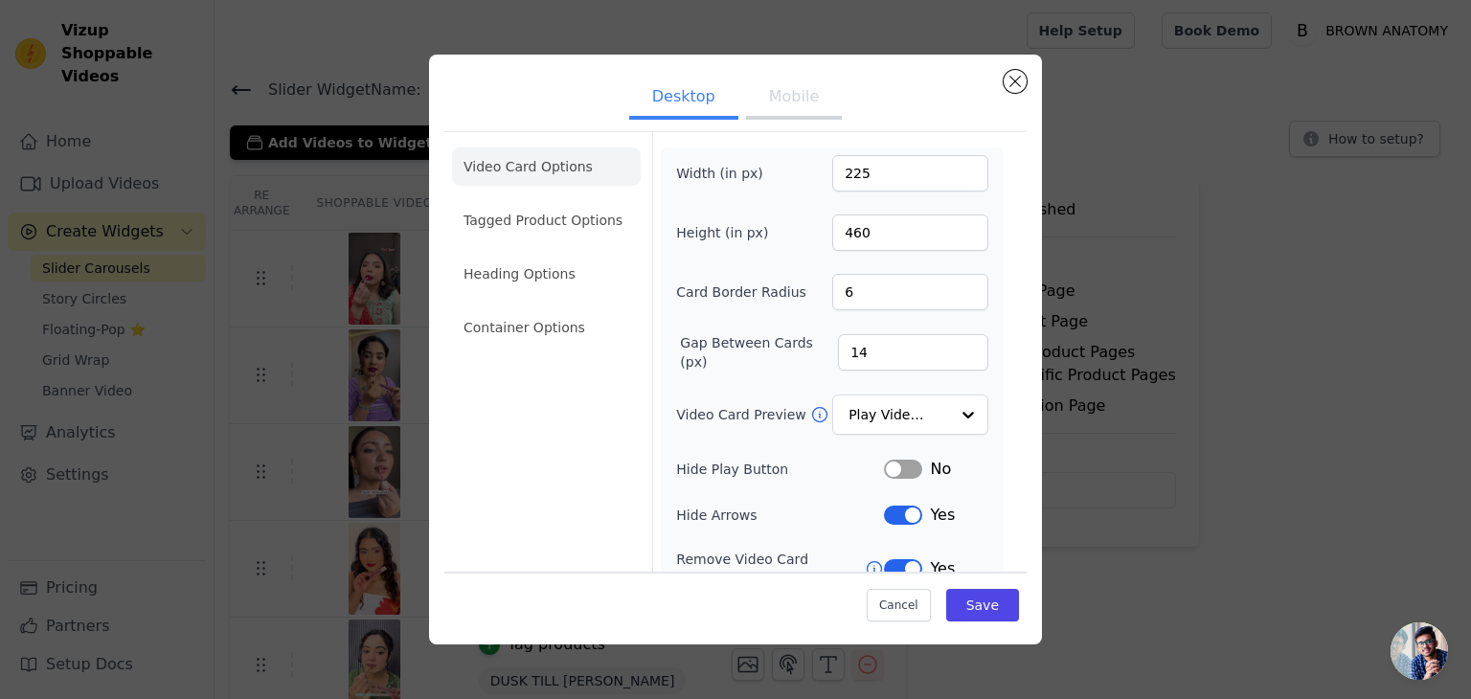
scroll to position [149, 0]
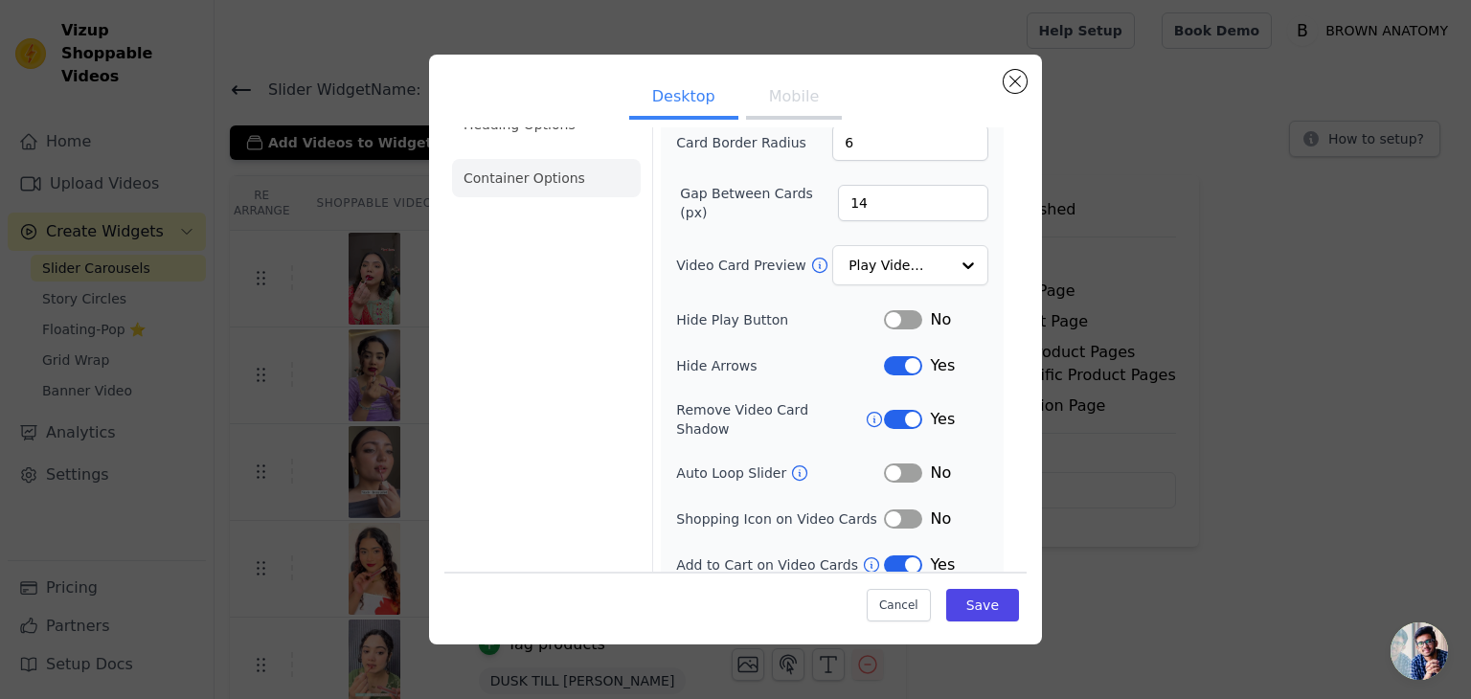
click at [532, 173] on li "Container Options" at bounding box center [546, 178] width 189 height 38
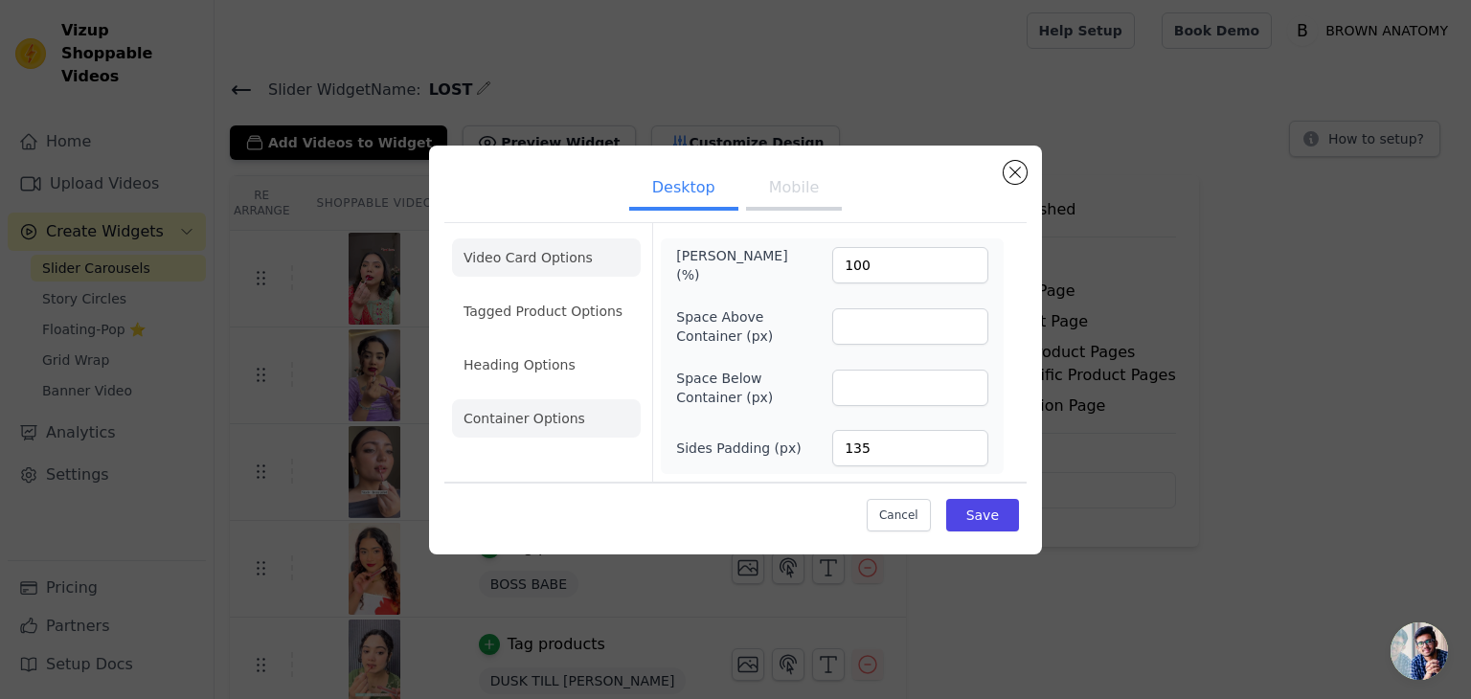
click at [586, 250] on li "Video Card Options" at bounding box center [546, 257] width 189 height 38
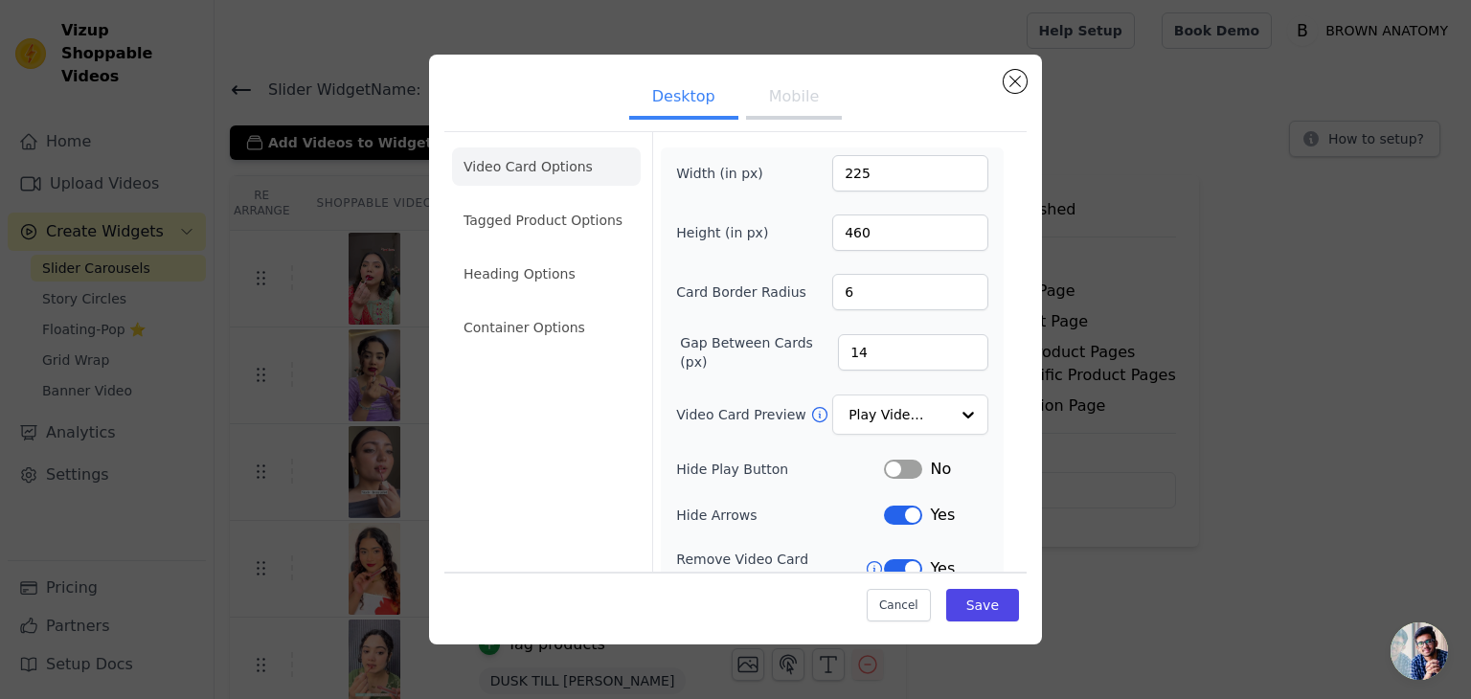
click at [789, 93] on button "Mobile" at bounding box center [794, 99] width 96 height 42
click at [521, 270] on li "Heading Options" at bounding box center [546, 274] width 189 height 38
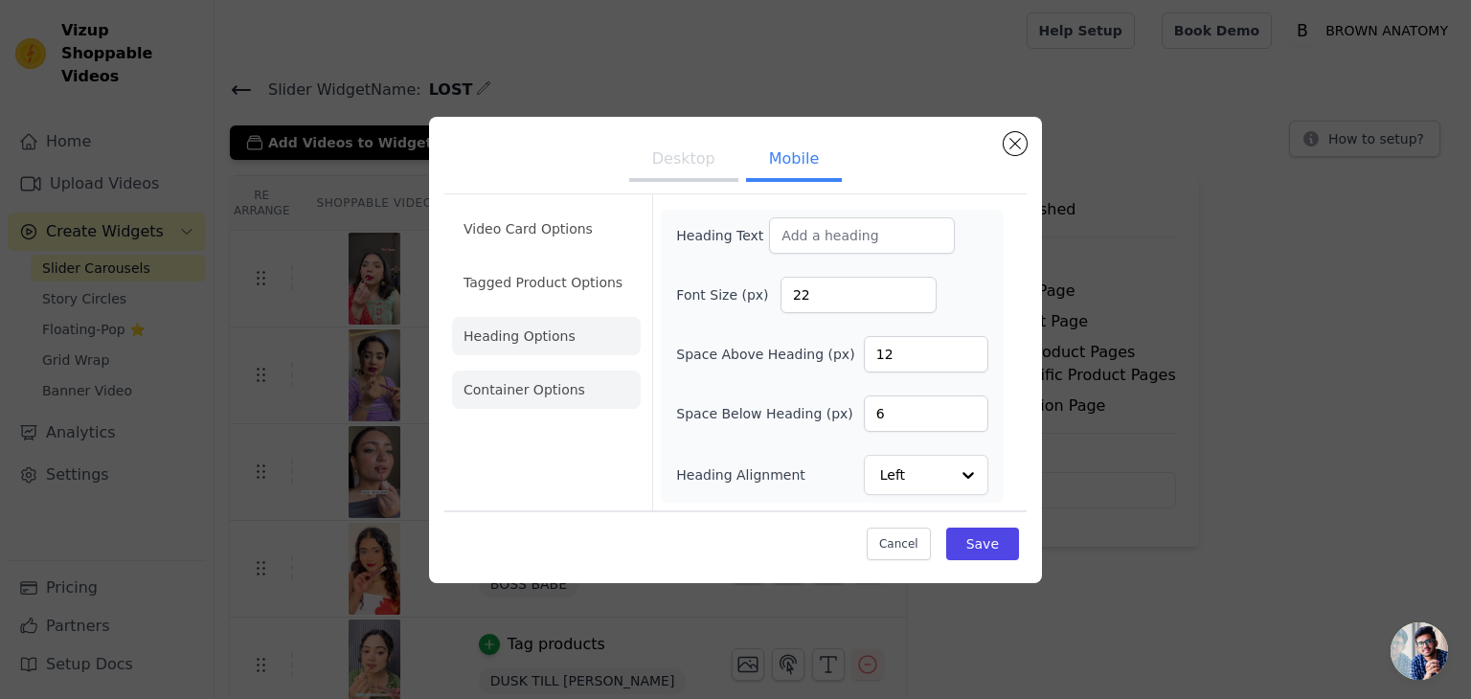
click at [579, 386] on li "Container Options" at bounding box center [546, 390] width 189 height 38
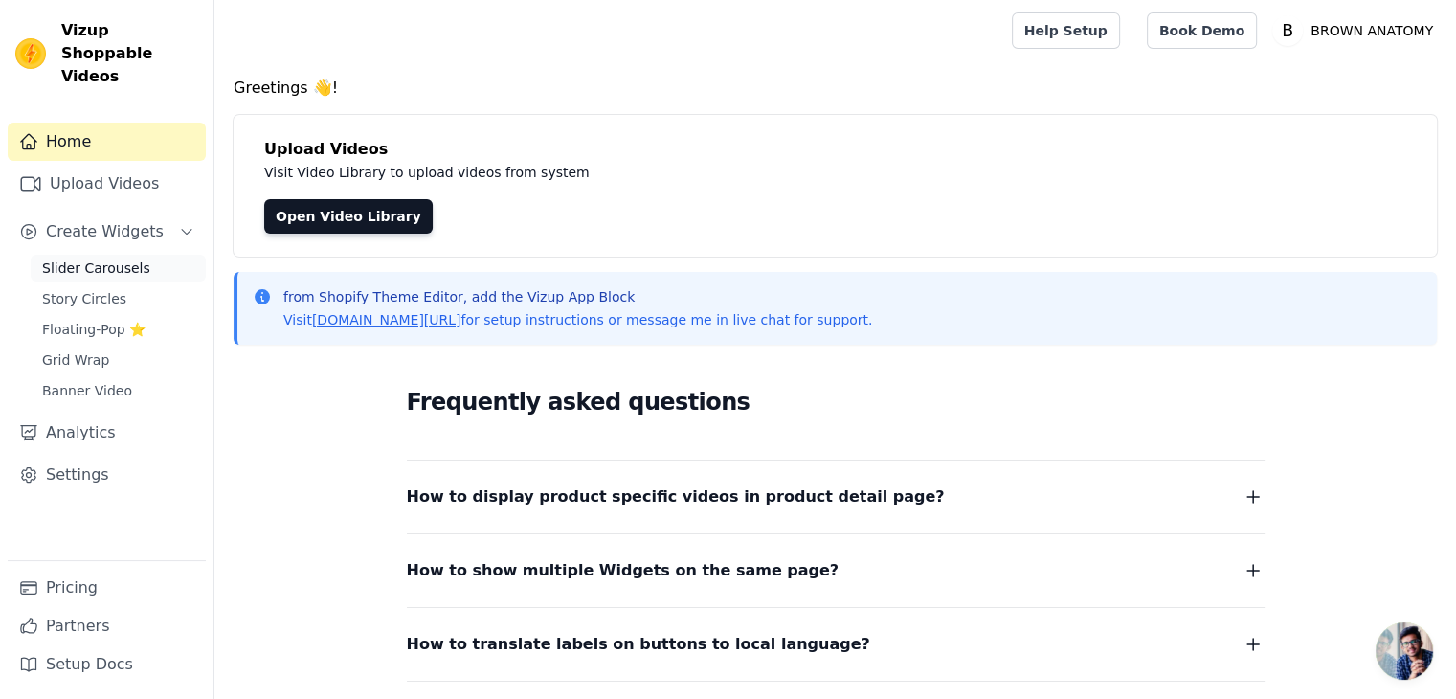
click at [115, 258] on span "Slider Carousels" at bounding box center [96, 267] width 108 height 19
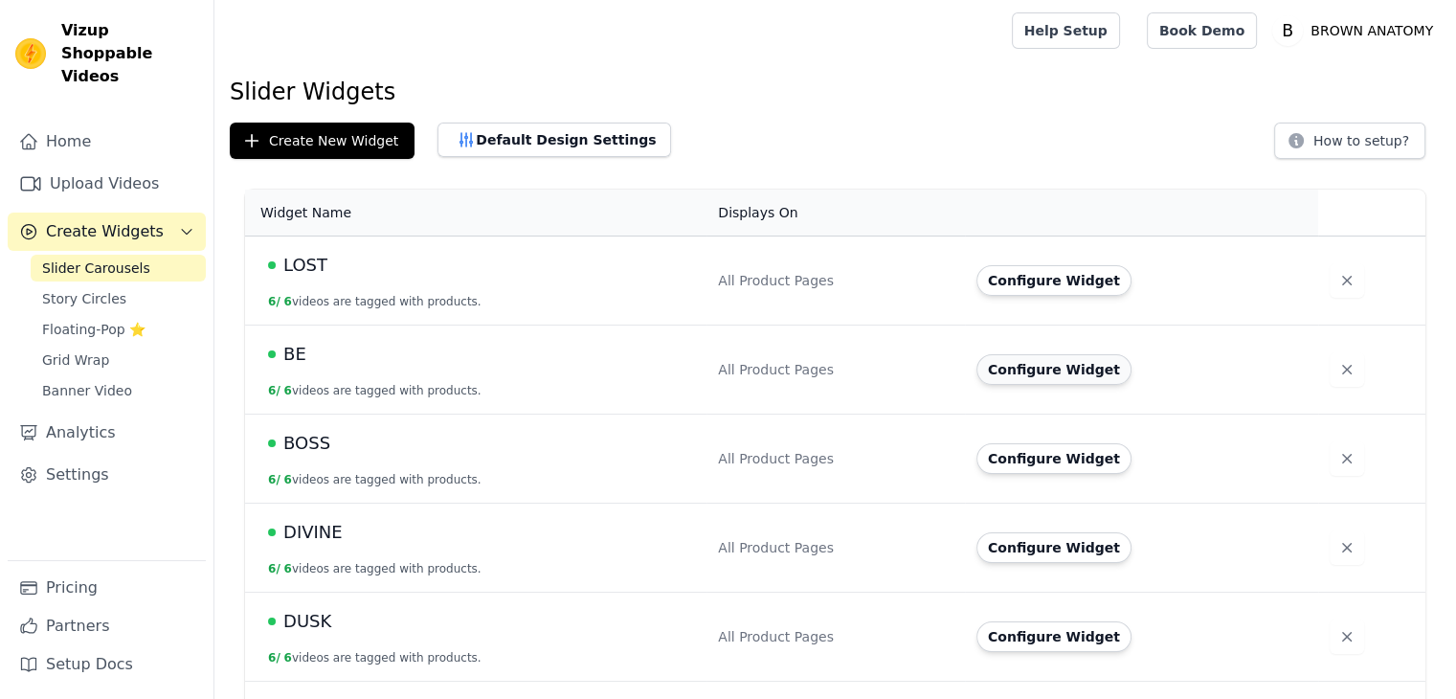
click at [1034, 365] on button "Configure Widget" at bounding box center [1054, 369] width 155 height 31
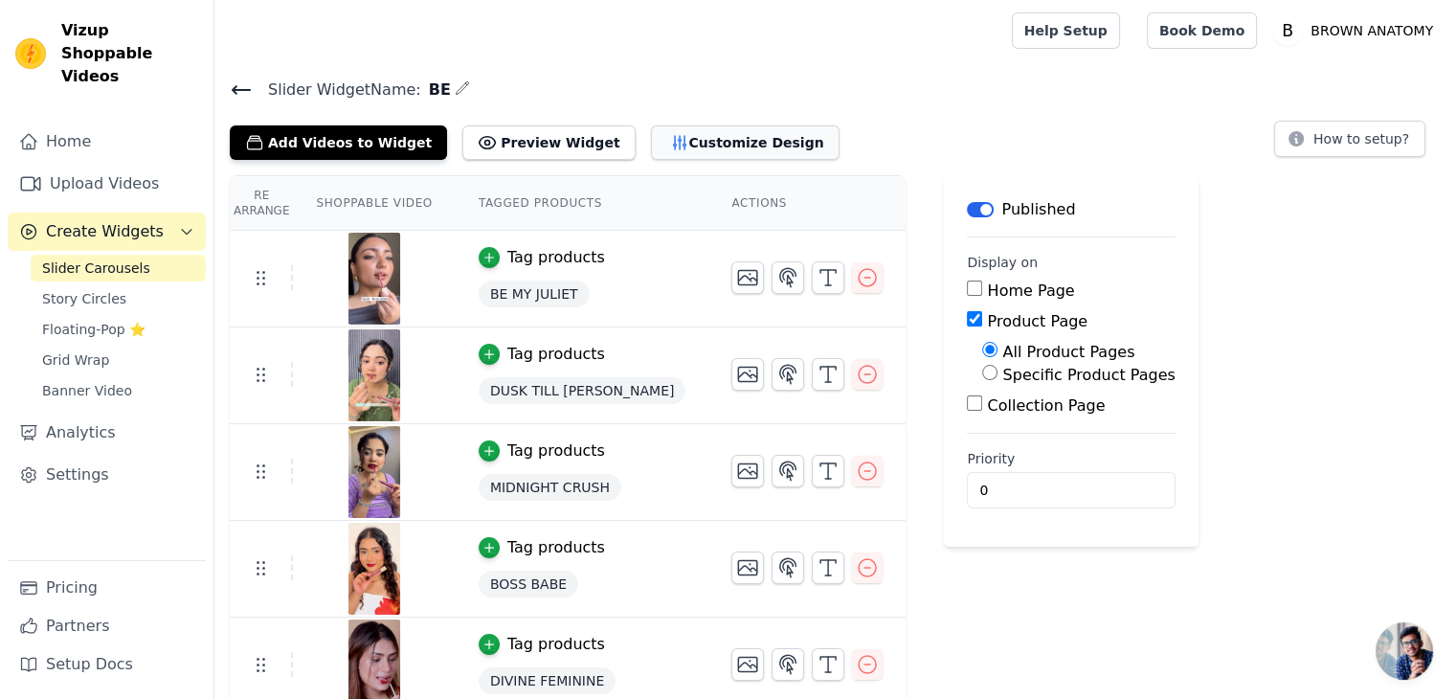
click at [705, 139] on button "Customize Design" at bounding box center [745, 142] width 189 height 34
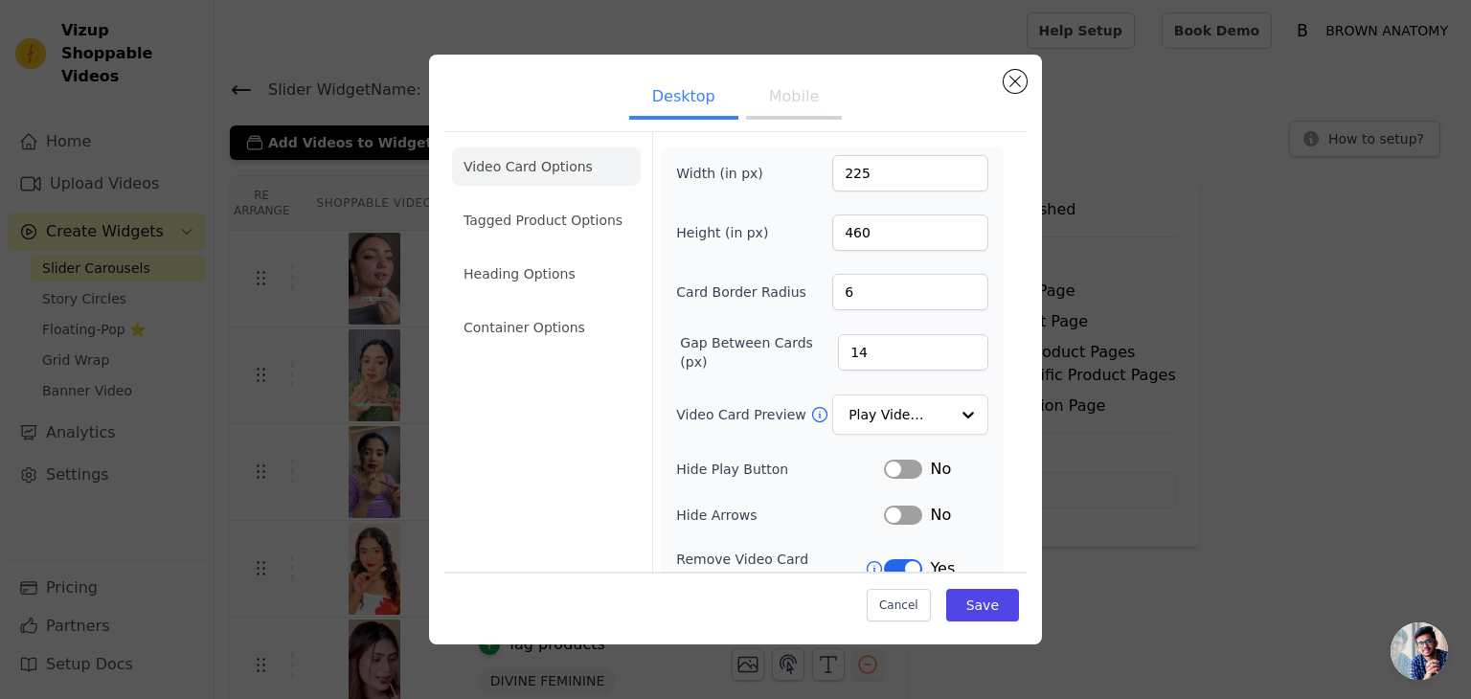
click at [808, 101] on button "Mobile" at bounding box center [794, 99] width 96 height 42
drag, startPoint x: 865, startPoint y: 176, endPoint x: 787, endPoint y: 166, distance: 79.2
click at [787, 166] on div "Width (in px) 225" at bounding box center [832, 173] width 312 height 36
type input "166"
drag, startPoint x: 895, startPoint y: 225, endPoint x: 754, endPoint y: 223, distance: 140.7
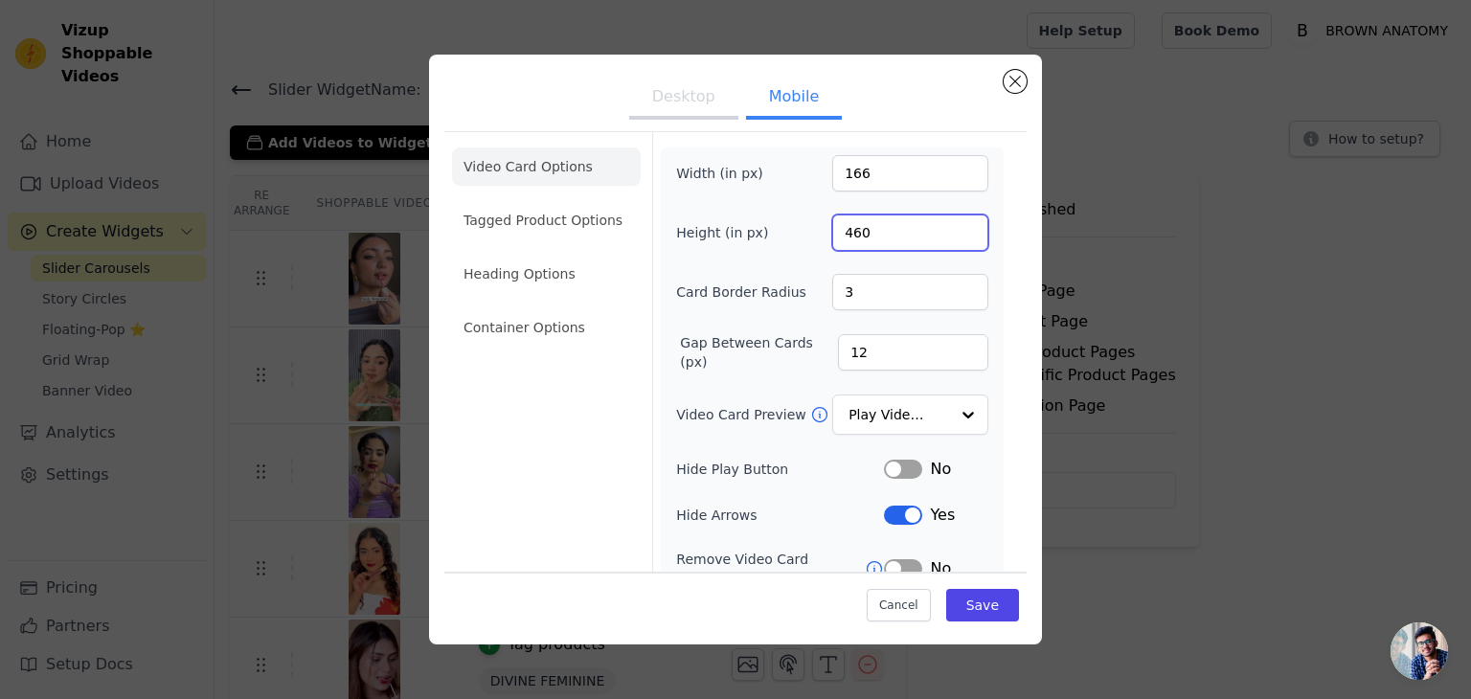
click at [754, 223] on div "Height (in px) 460" at bounding box center [832, 232] width 312 height 36
type input "370"
click at [794, 263] on div "Width (in px) 166 Height (in px) 370 Card Border Radius 3 Gap Between Cards (px…" at bounding box center [832, 463] width 312 height 617
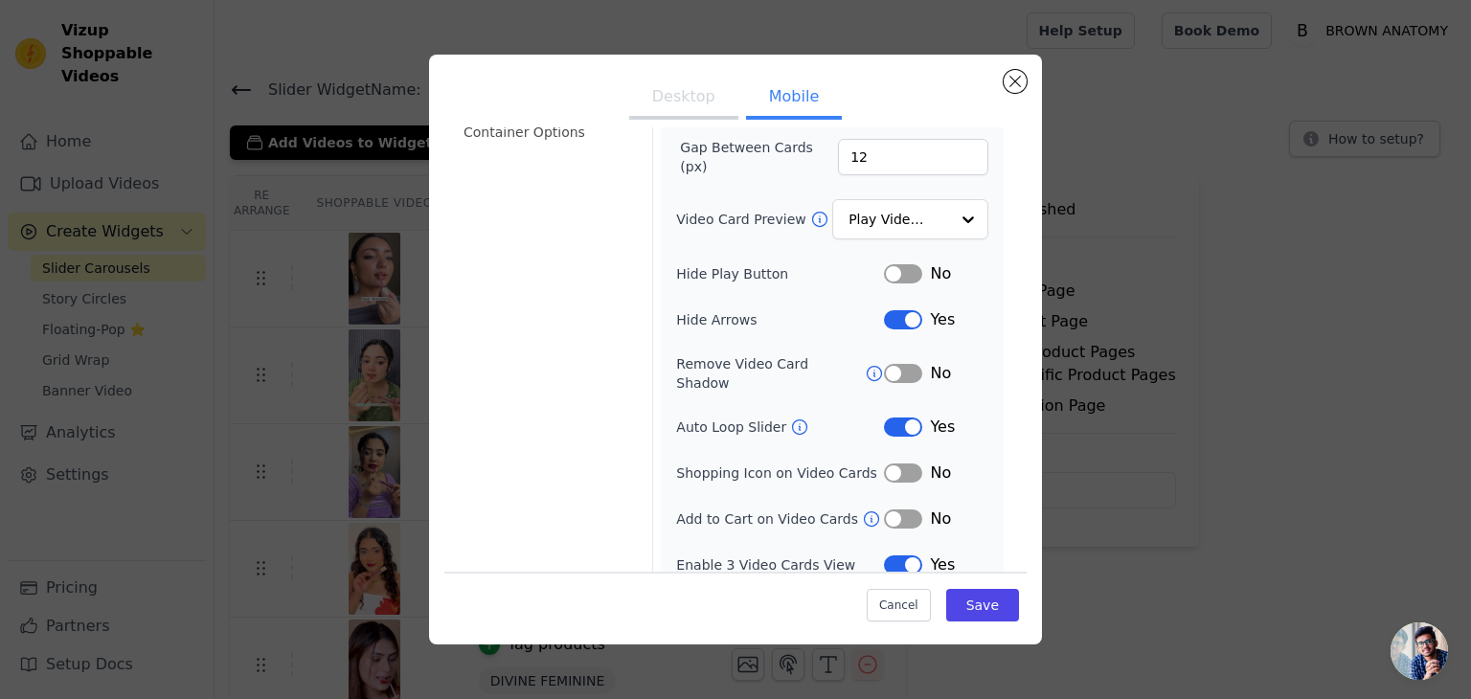
click at [899, 364] on button "Label" at bounding box center [903, 373] width 38 height 19
click at [902, 509] on button "Label" at bounding box center [903, 518] width 38 height 19
click at [885, 555] on button "Label" at bounding box center [903, 564] width 38 height 19
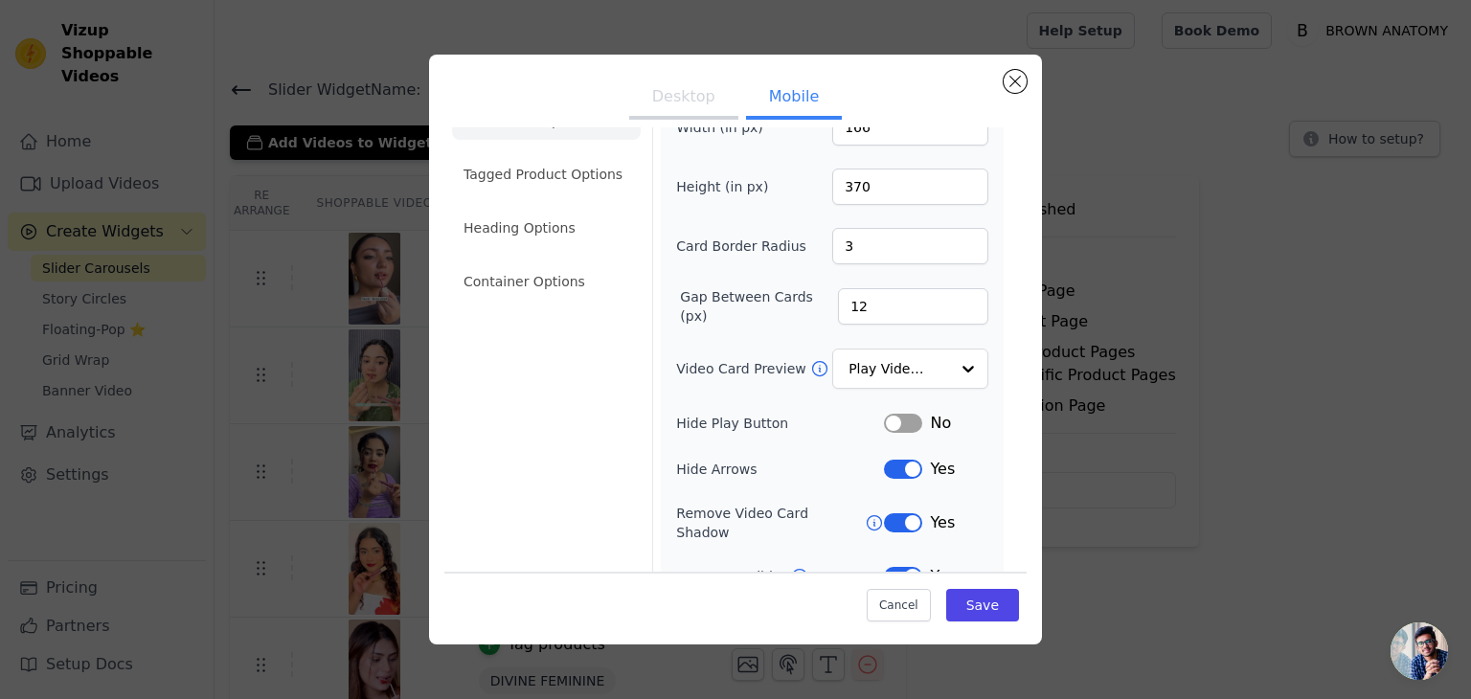
scroll to position [22, 0]
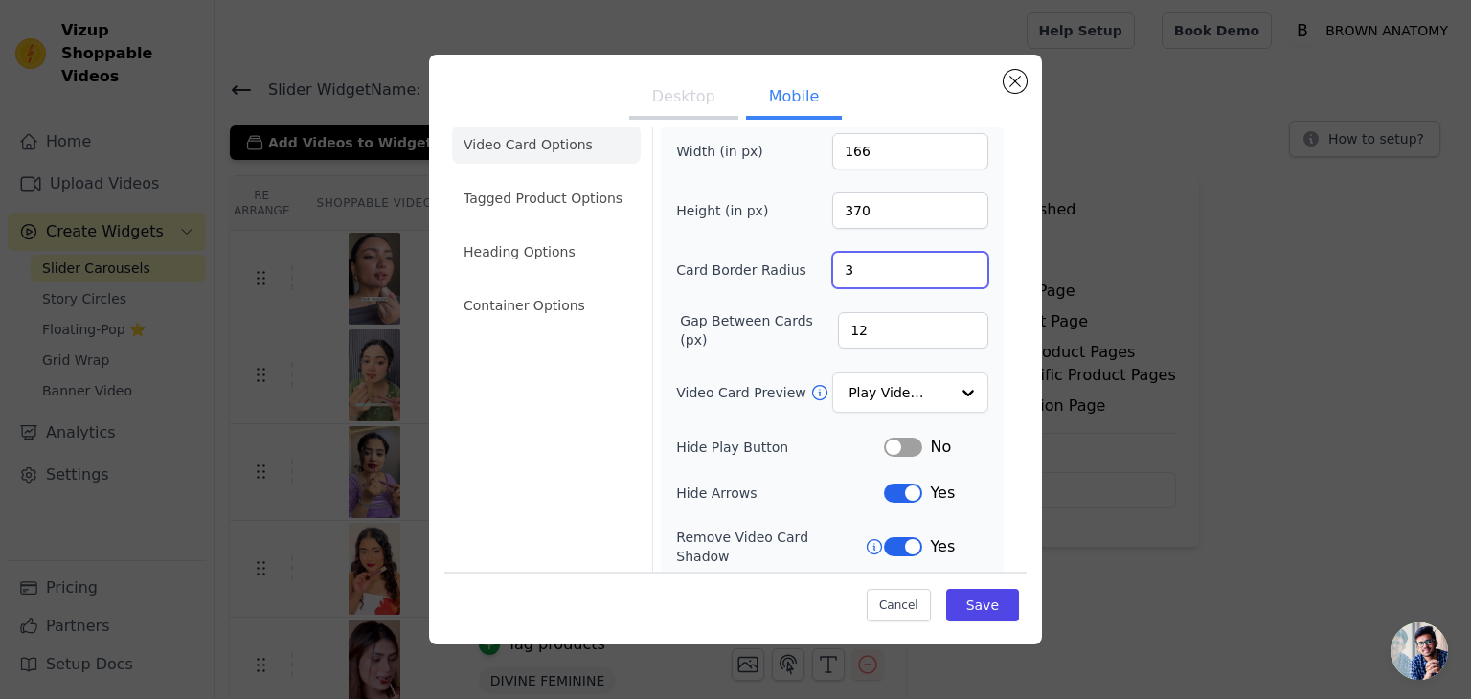
click at [858, 267] on input "3" at bounding box center [910, 270] width 156 height 36
type input "6"
click at [965, 602] on button "Save" at bounding box center [982, 605] width 73 height 33
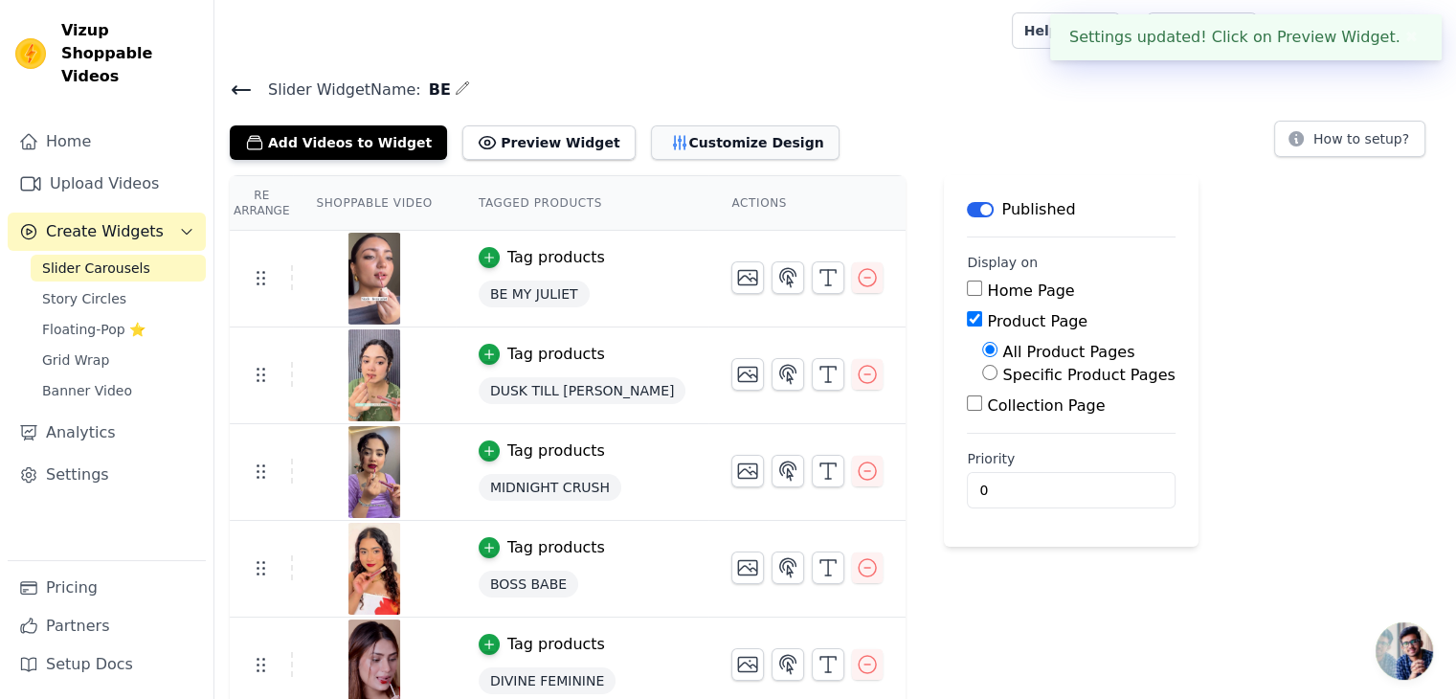
click at [715, 146] on button "Customize Design" at bounding box center [745, 142] width 189 height 34
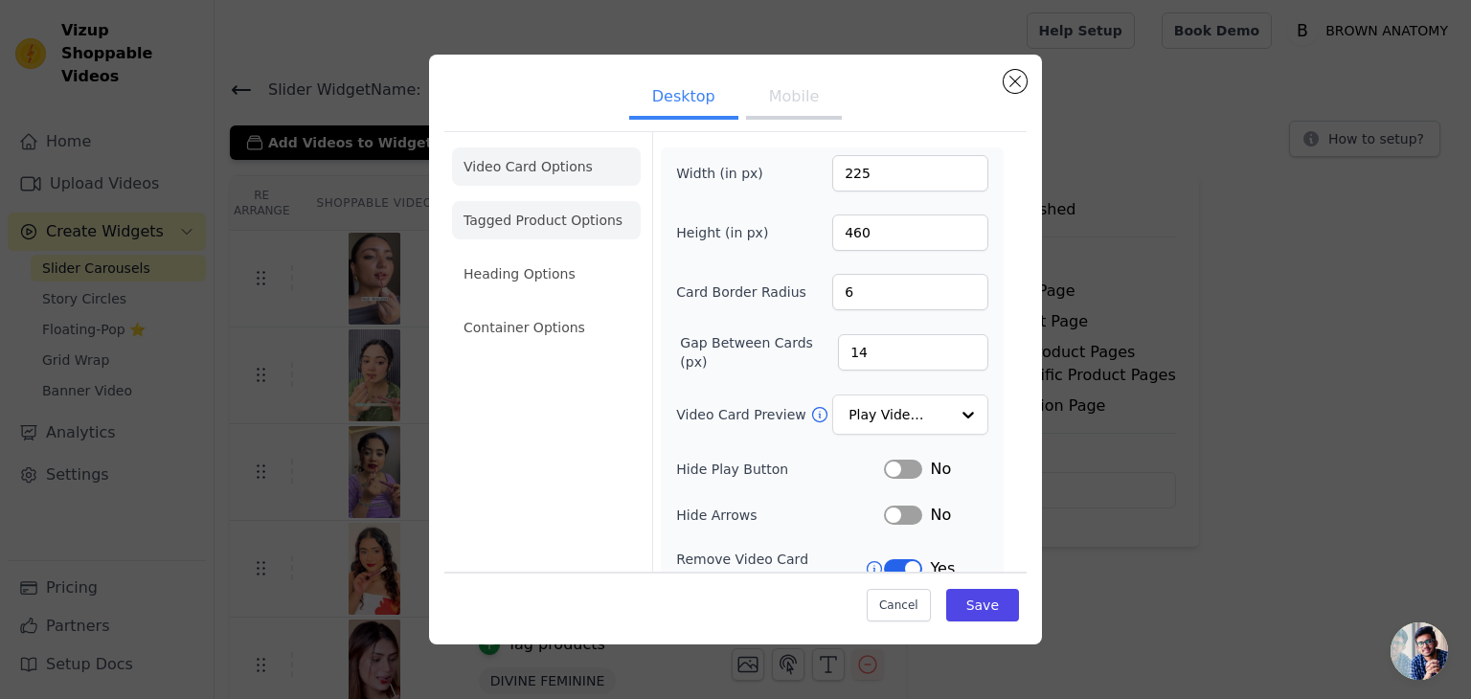
click at [544, 223] on li "Tagged Product Options" at bounding box center [546, 220] width 189 height 38
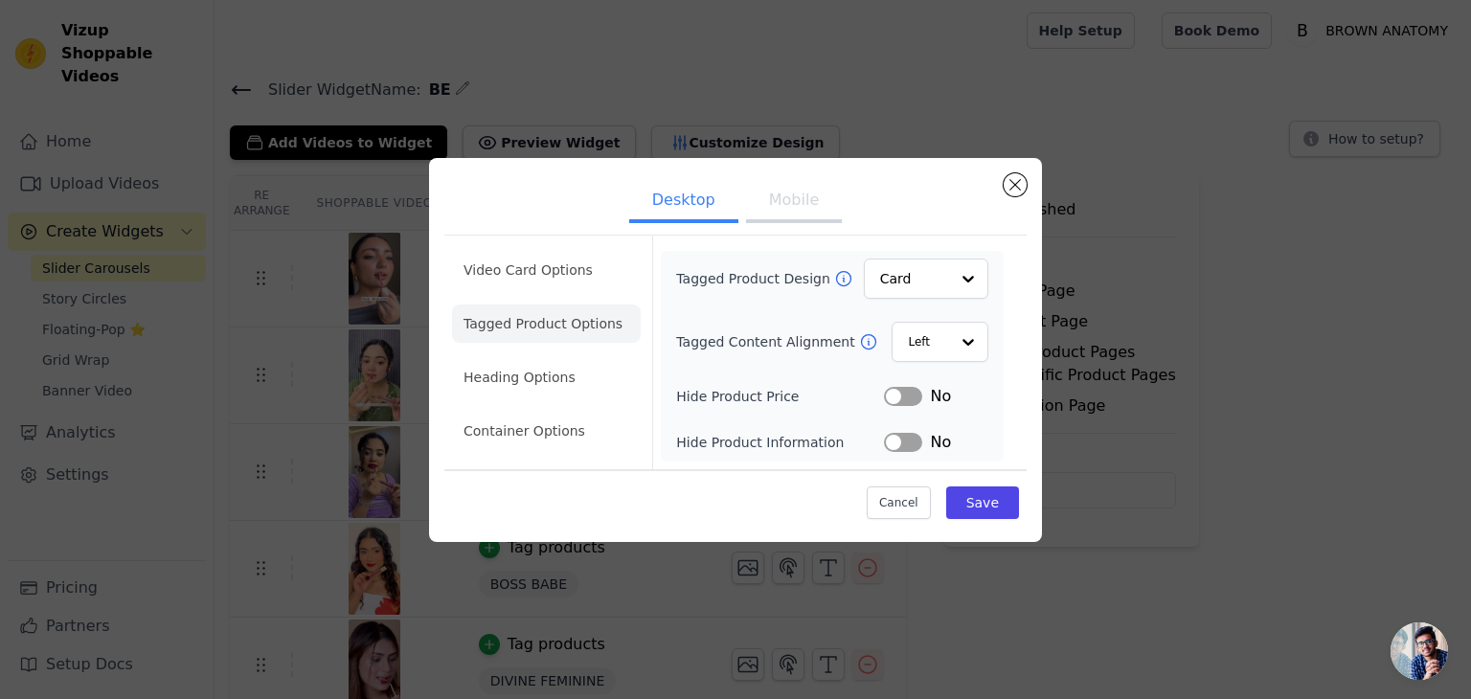
click at [544, 223] on ul "Desktop Mobile" at bounding box center [735, 201] width 582 height 57
click at [781, 213] on button "Mobile" at bounding box center [794, 202] width 96 height 42
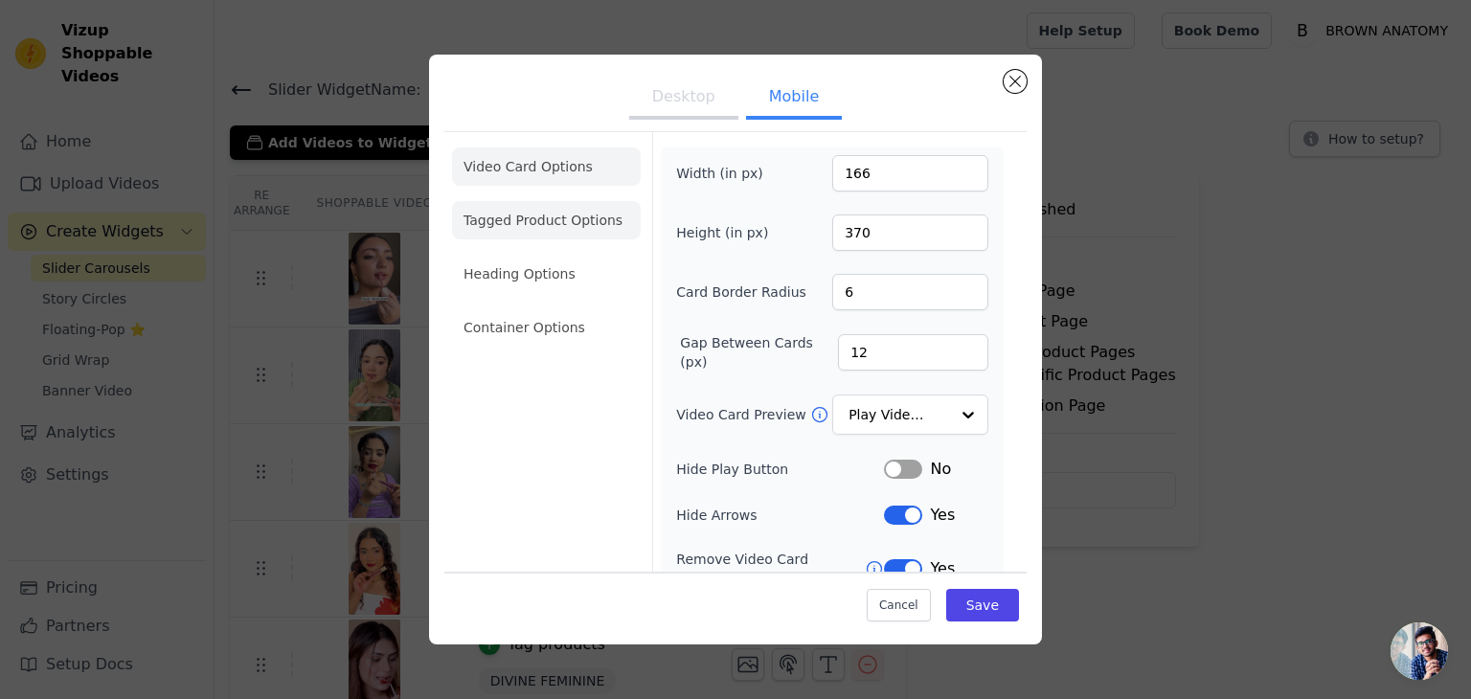
click at [528, 227] on li "Tagged Product Options" at bounding box center [546, 220] width 189 height 38
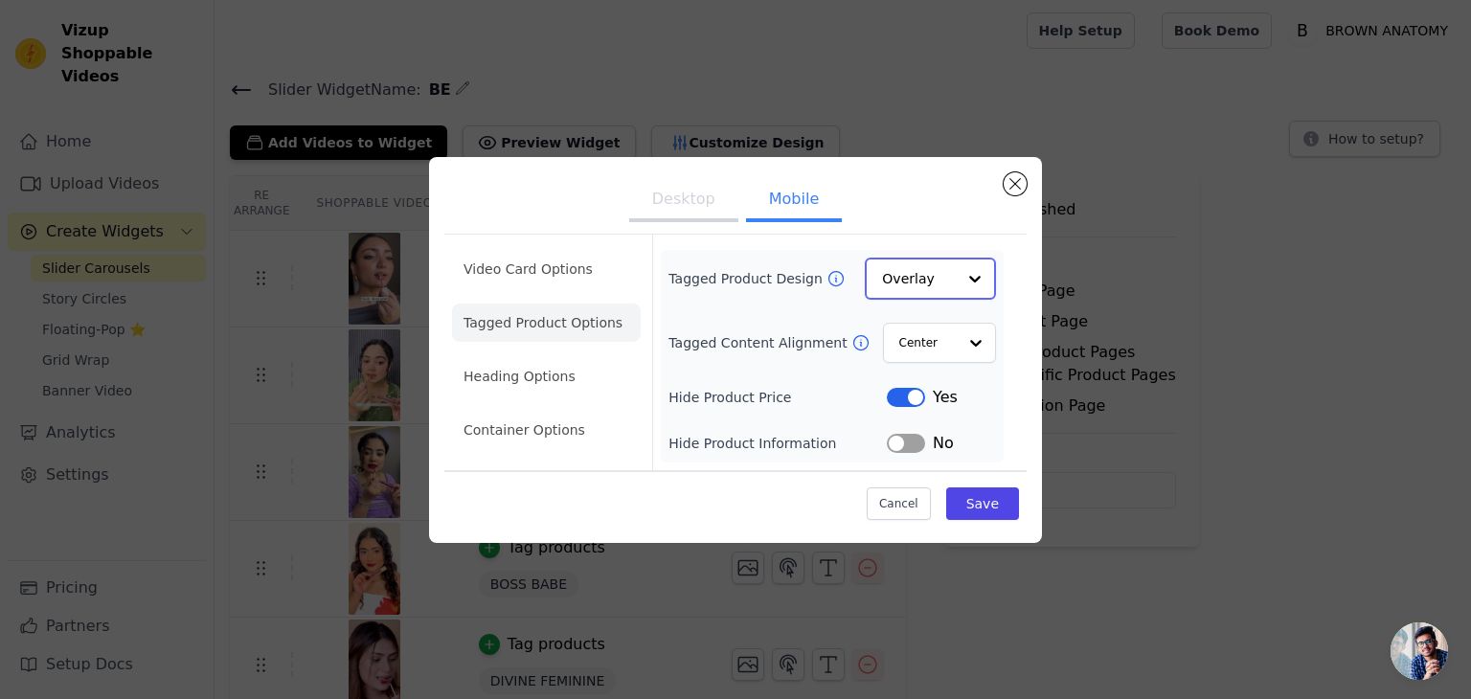
click at [938, 283] on input "Tagged Product Design" at bounding box center [919, 278] width 74 height 38
click at [912, 323] on div "Card" at bounding box center [930, 323] width 131 height 40
click at [917, 347] on input "Tagged Content Alignment" at bounding box center [926, 342] width 57 height 38
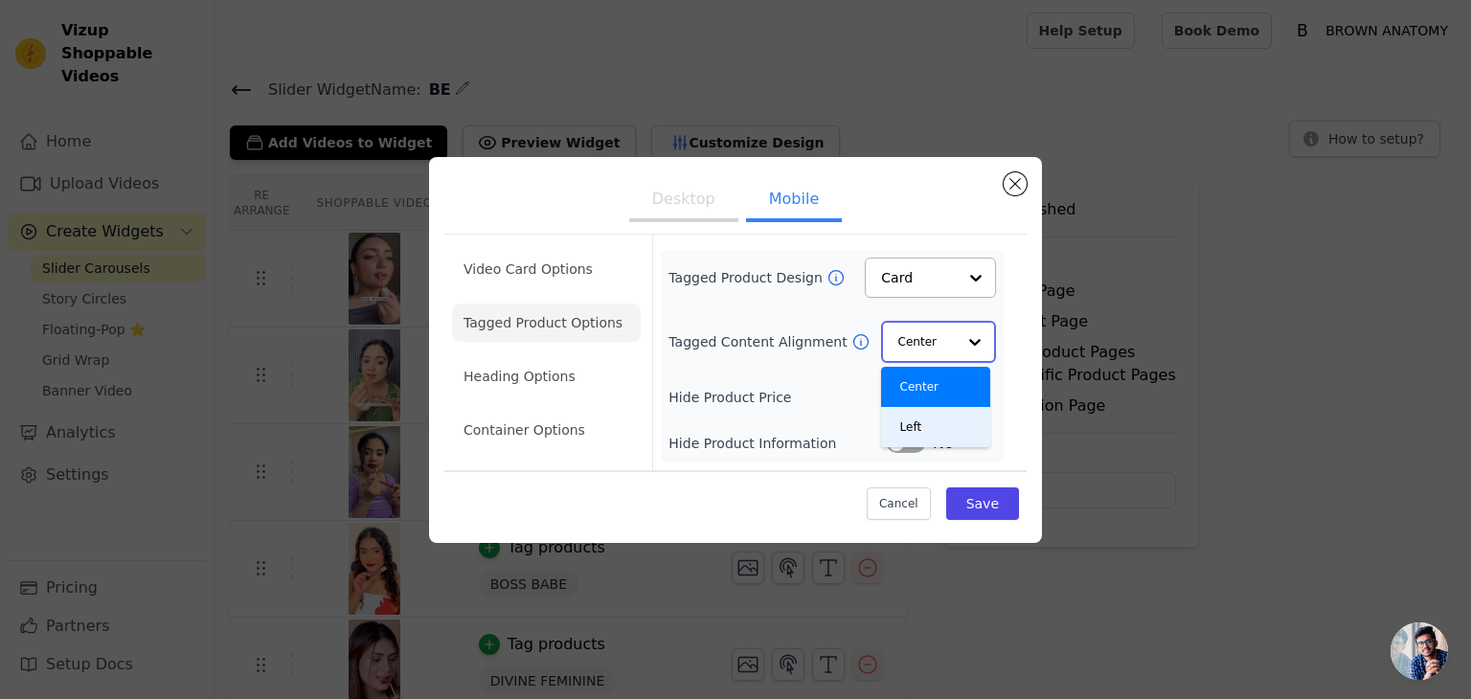
click at [928, 419] on div "Left" at bounding box center [935, 427] width 109 height 40
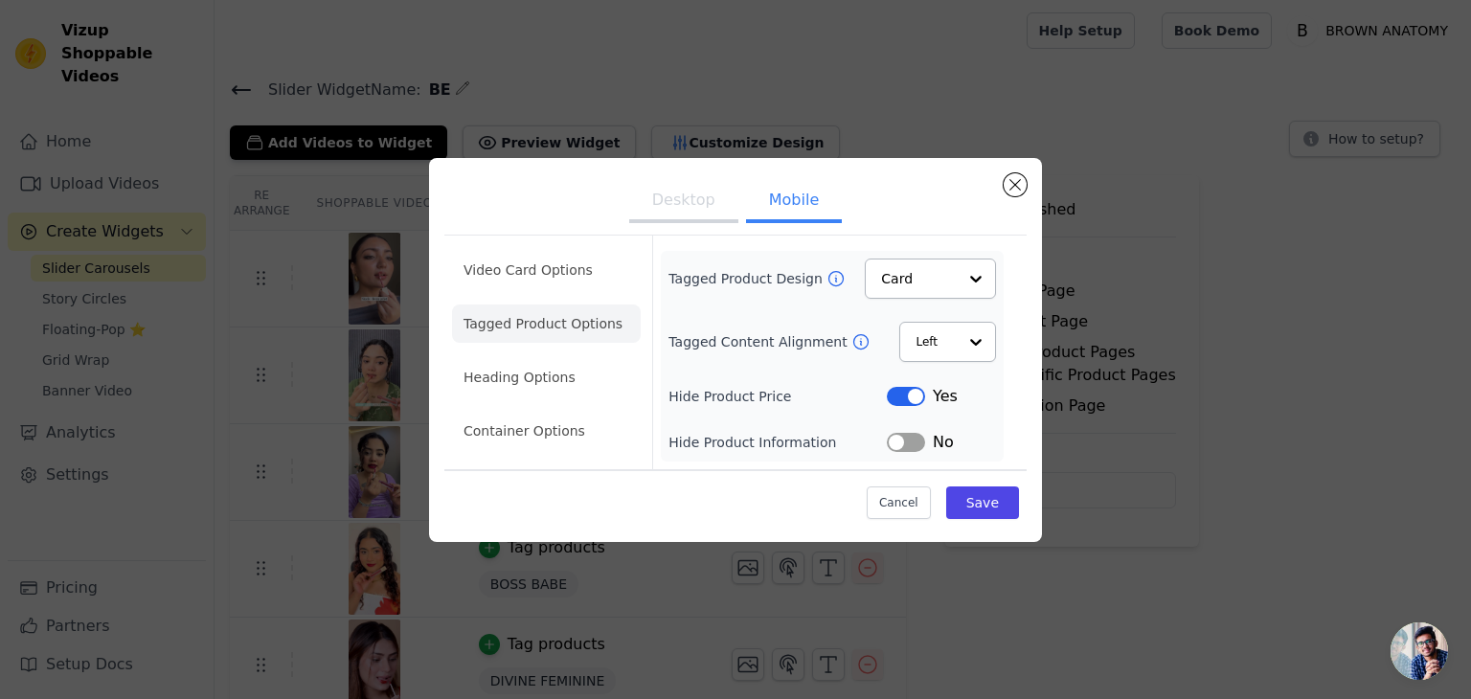
click at [904, 401] on button "Label" at bounding box center [906, 396] width 38 height 19
click at [980, 500] on button "Save" at bounding box center [982, 502] width 73 height 33
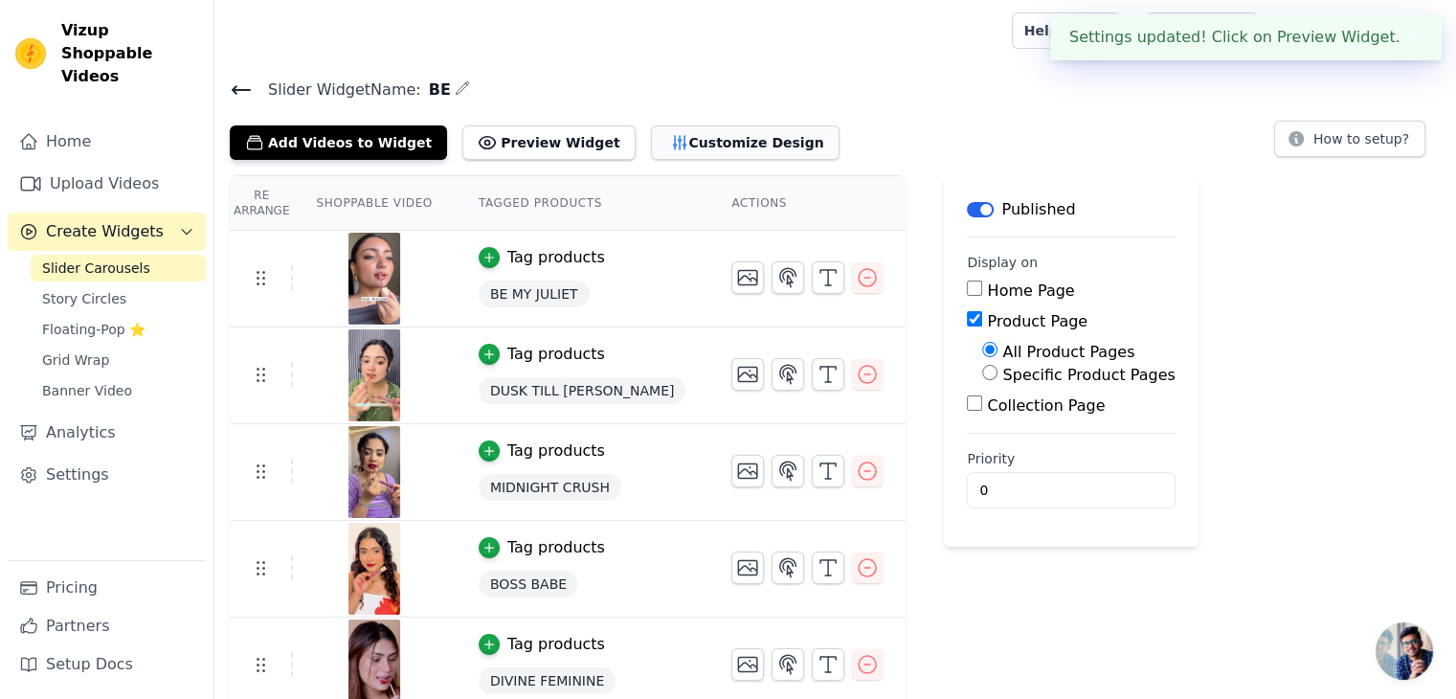
click at [666, 144] on button "Customize Design" at bounding box center [745, 142] width 189 height 34
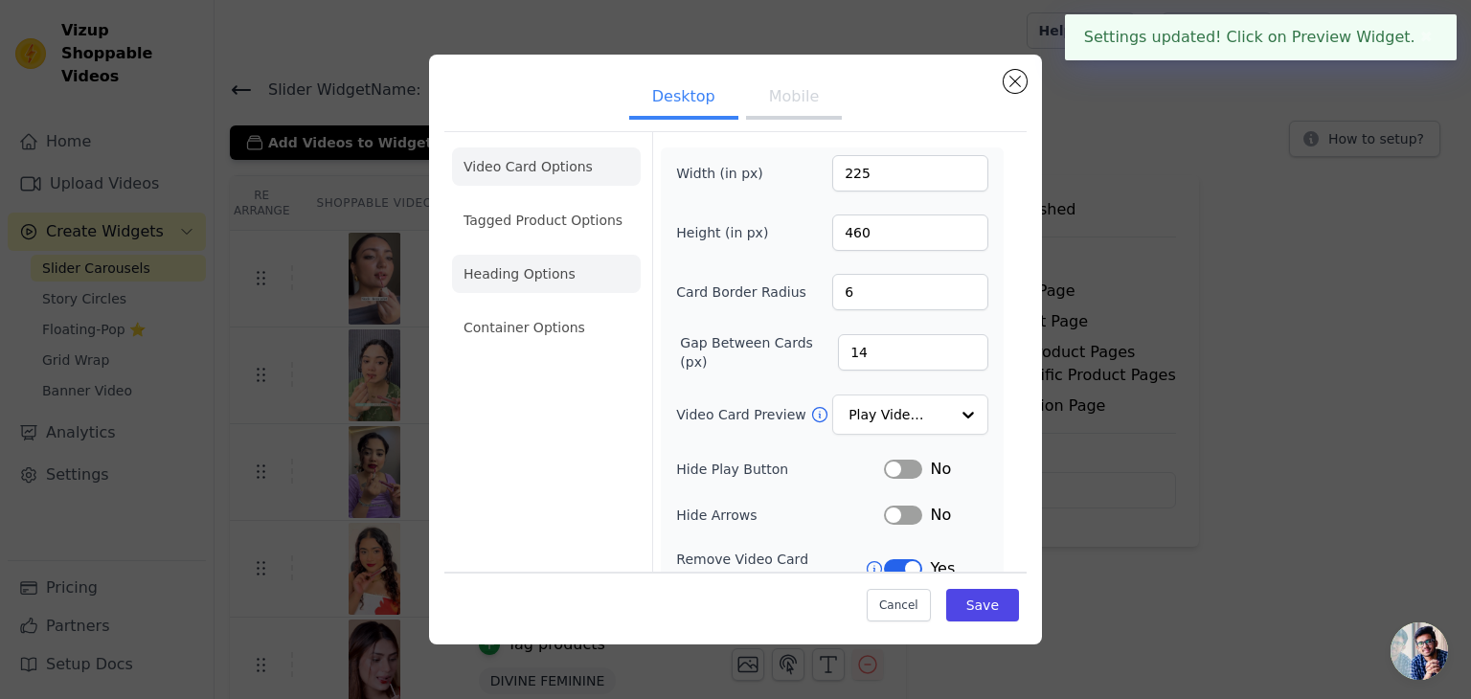
click at [518, 272] on li "Heading Options" at bounding box center [546, 274] width 189 height 38
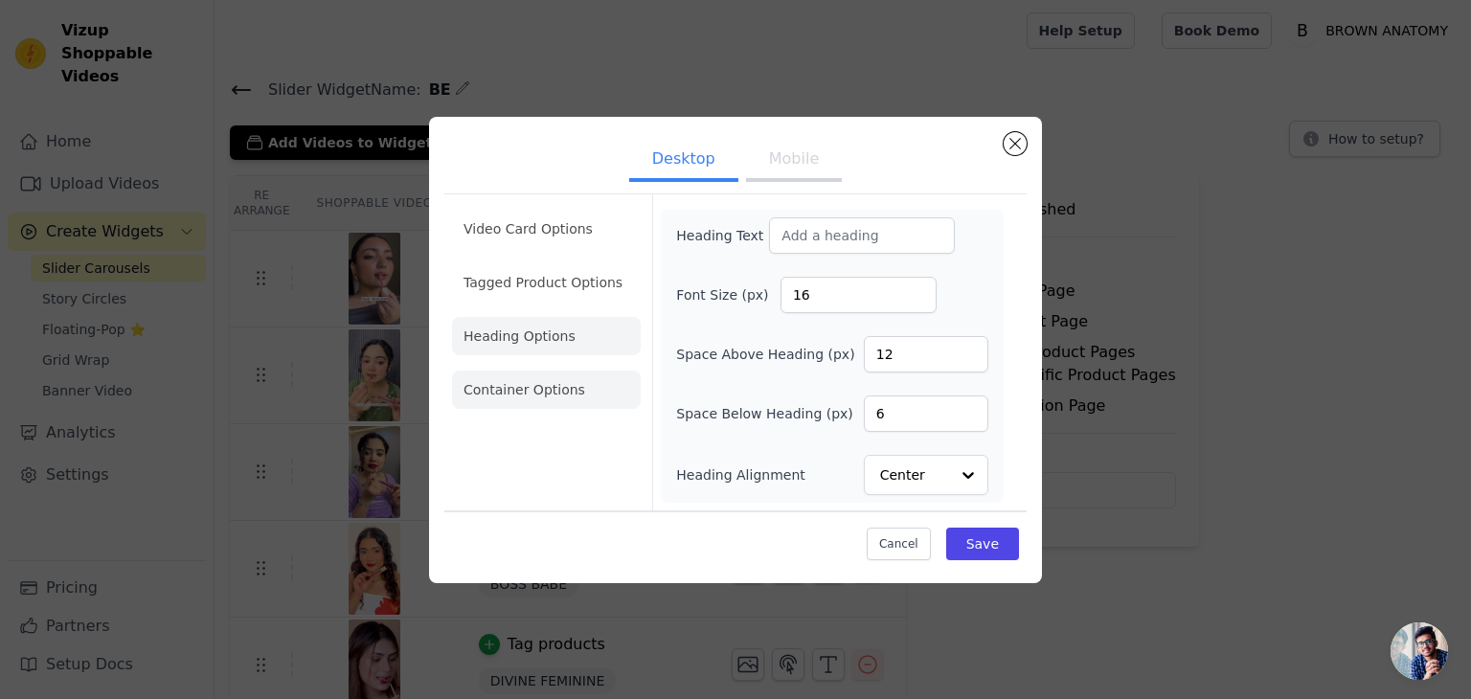
click at [548, 375] on li "Container Options" at bounding box center [546, 390] width 189 height 38
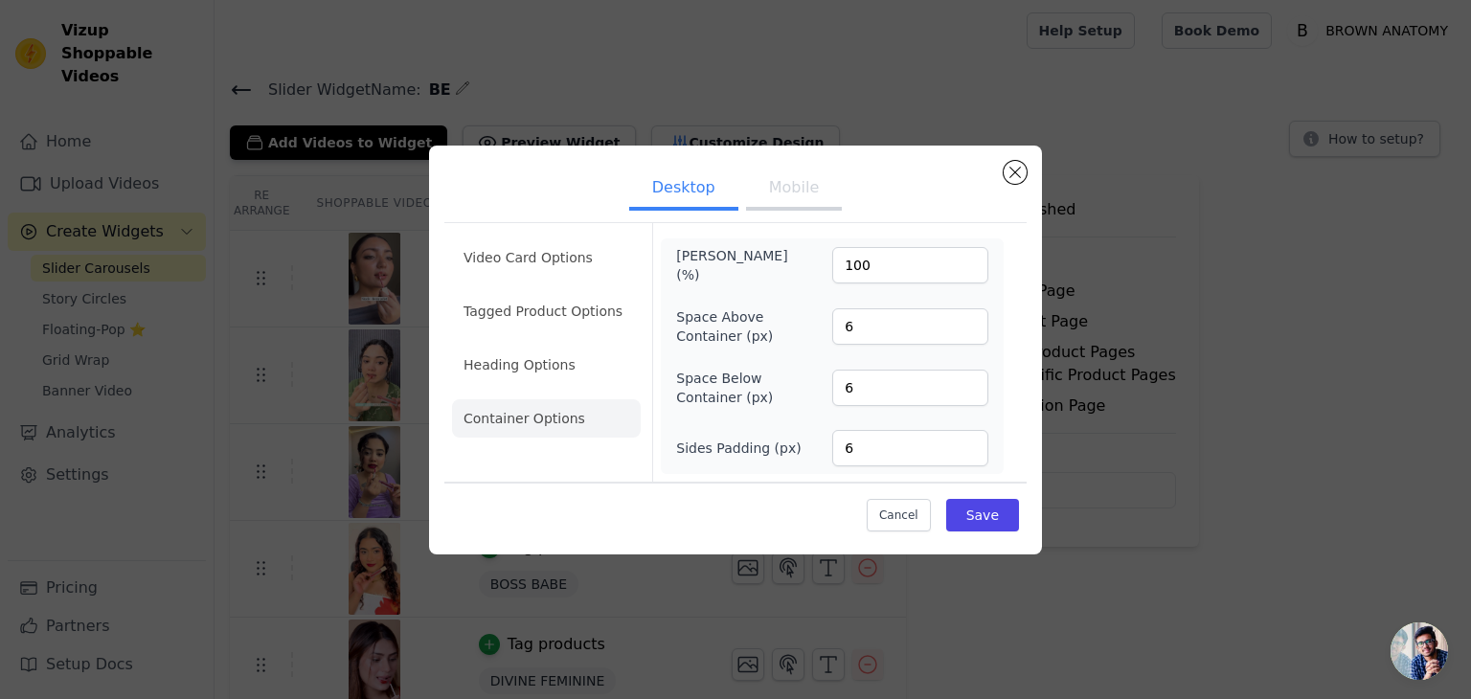
click at [512, 422] on li "Container Options" at bounding box center [546, 418] width 189 height 38
drag, startPoint x: 873, startPoint y: 438, endPoint x: 782, endPoint y: 441, distance: 91.0
click at [782, 441] on div "Sides Padding (px) 6" at bounding box center [832, 448] width 312 height 36
type input "8"
click at [885, 392] on input "6" at bounding box center [910, 388] width 156 height 36
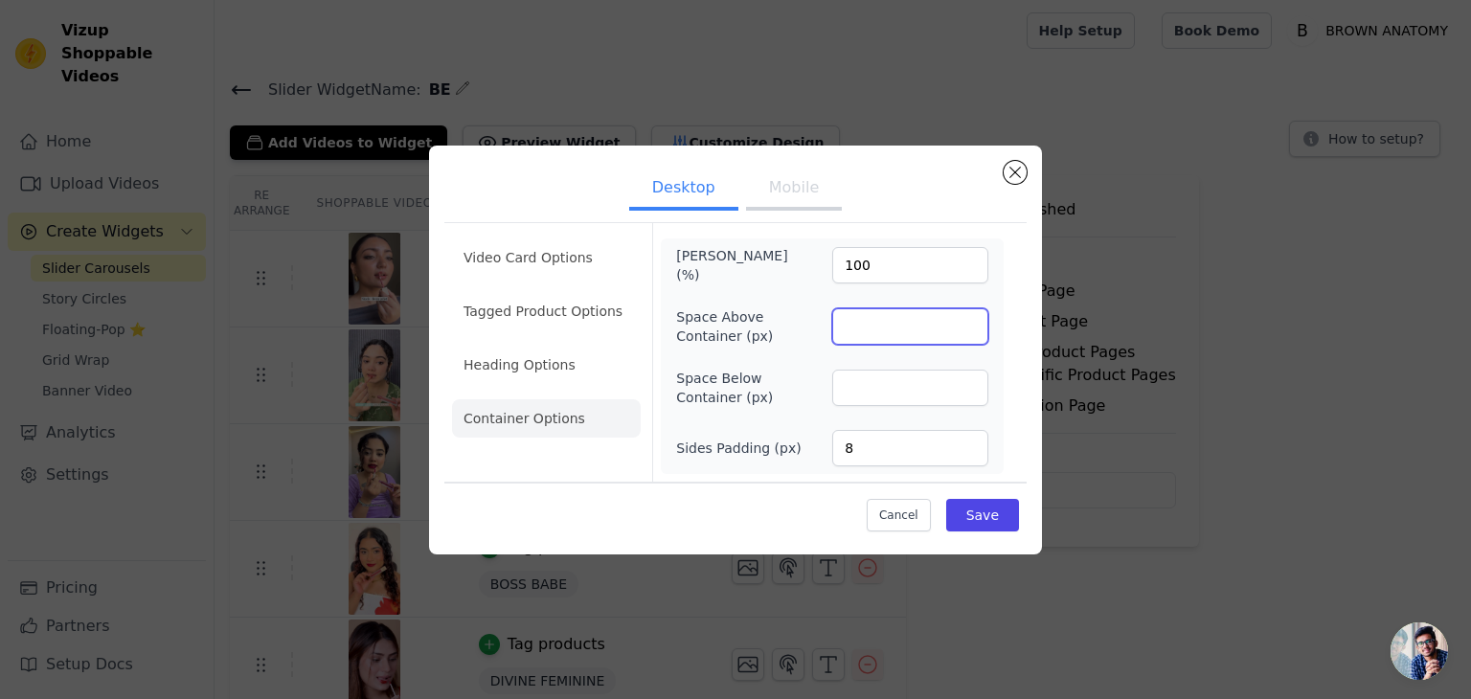
click at [877, 330] on input "Space Above Container (px)" at bounding box center [910, 326] width 156 height 36
drag, startPoint x: 858, startPoint y: 424, endPoint x: 869, endPoint y: 471, distance: 48.3
click at [869, 471] on div "Max Width (%) 100 Space Above Container (px) Space Below Container (px) Sides P…" at bounding box center [832, 356] width 343 height 236
type input "135"
click at [790, 331] on div "Space Above Container (px)" at bounding box center [832, 326] width 312 height 38
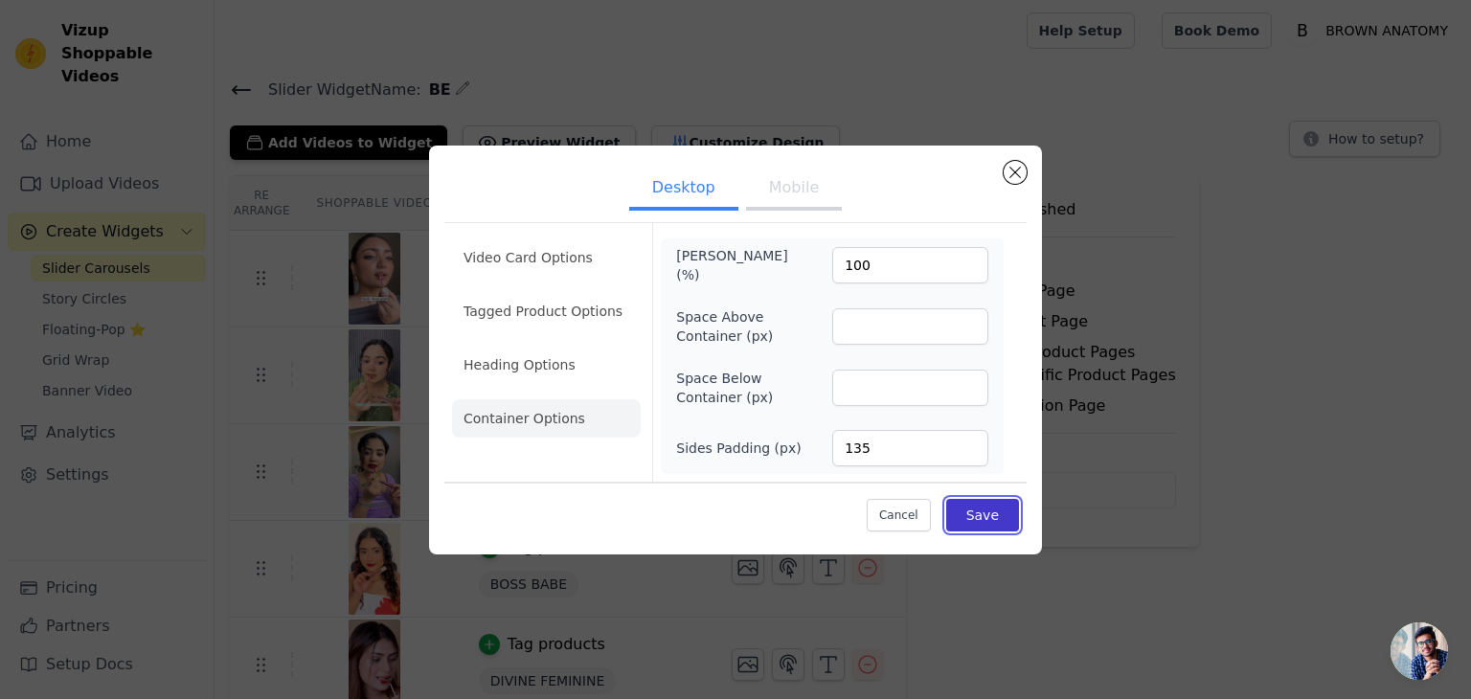
click at [990, 522] on button "Save" at bounding box center [982, 515] width 73 height 33
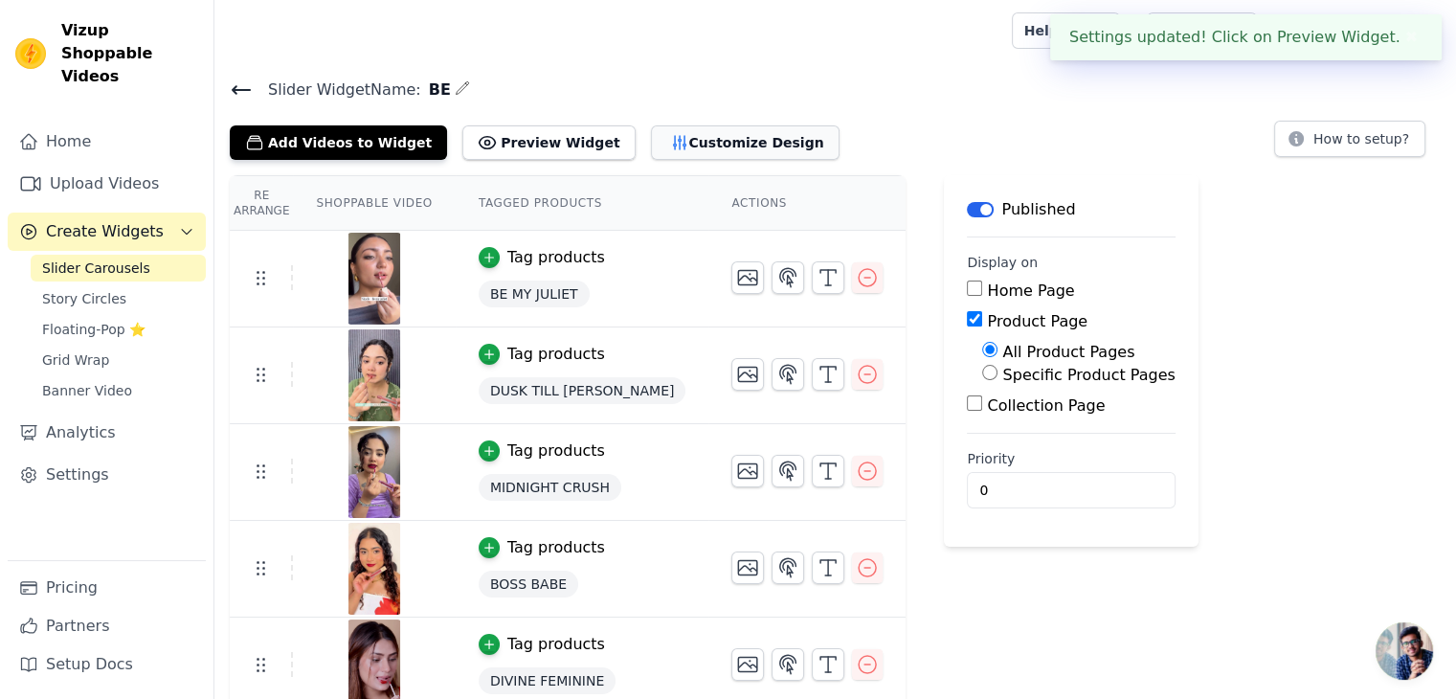
click at [688, 146] on button "Customize Design" at bounding box center [745, 142] width 189 height 34
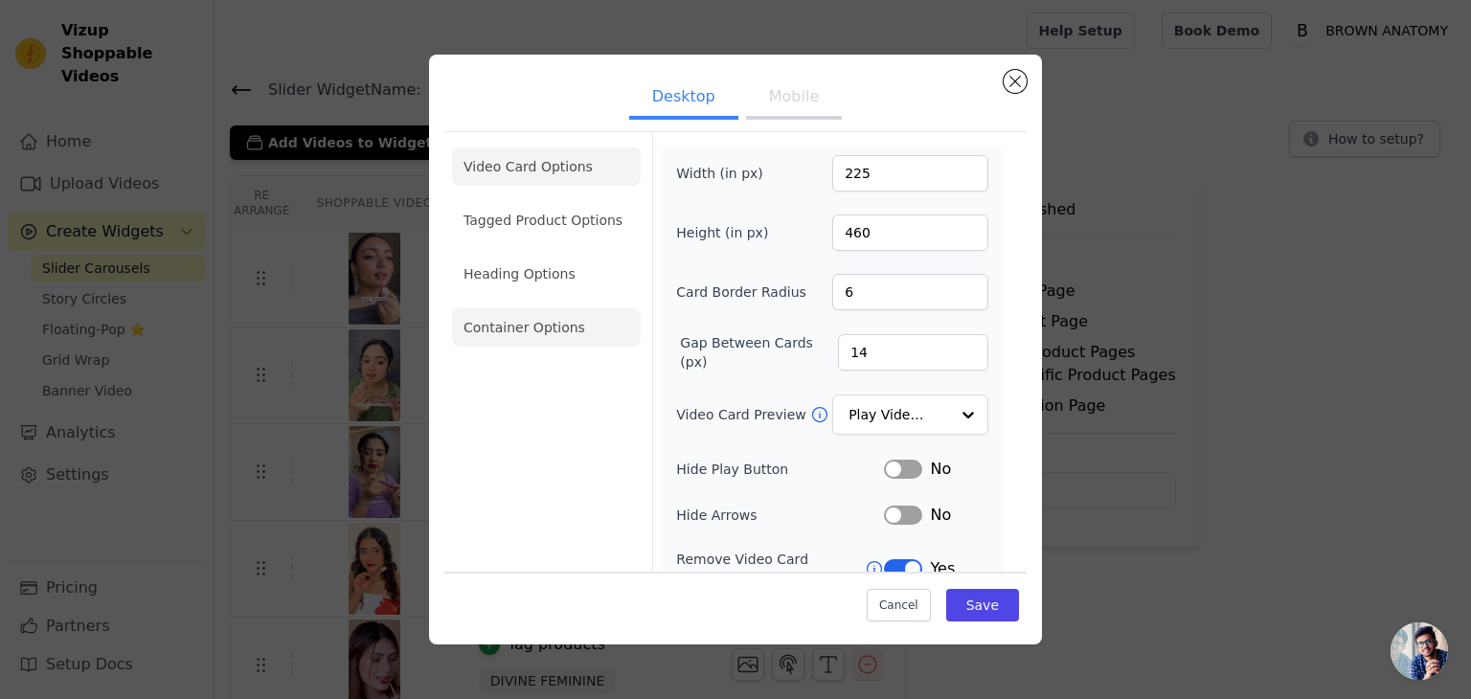
click at [565, 311] on li "Container Options" at bounding box center [546, 327] width 189 height 38
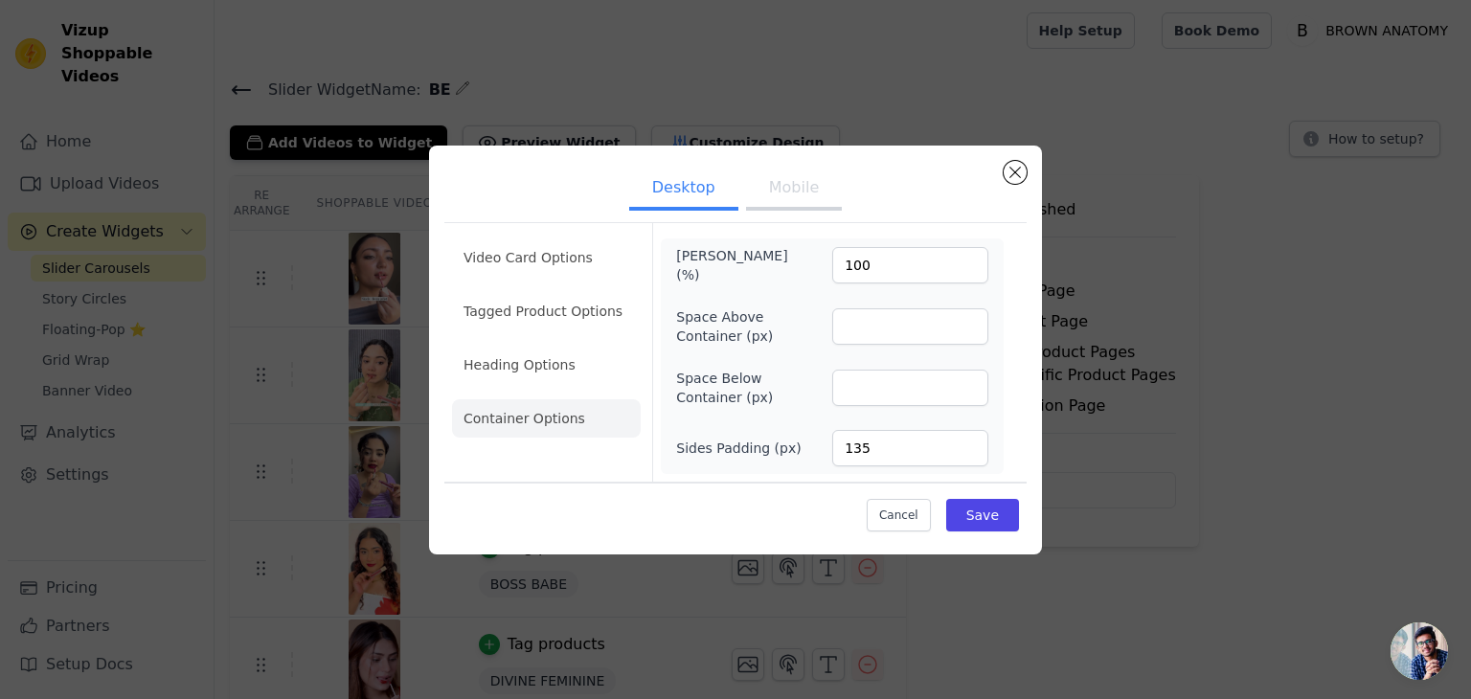
click at [780, 211] on button "Mobile" at bounding box center [794, 189] width 96 height 42
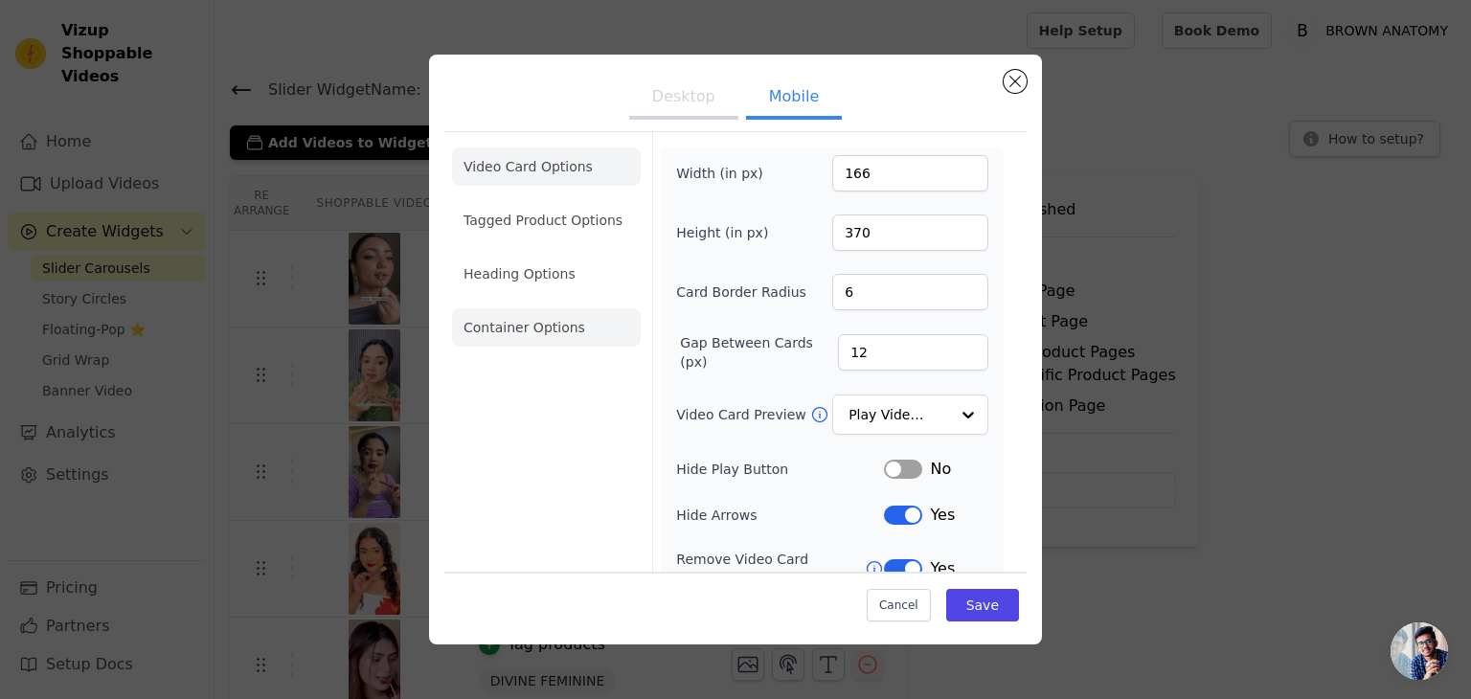
click at [571, 317] on li "Container Options" at bounding box center [546, 327] width 189 height 38
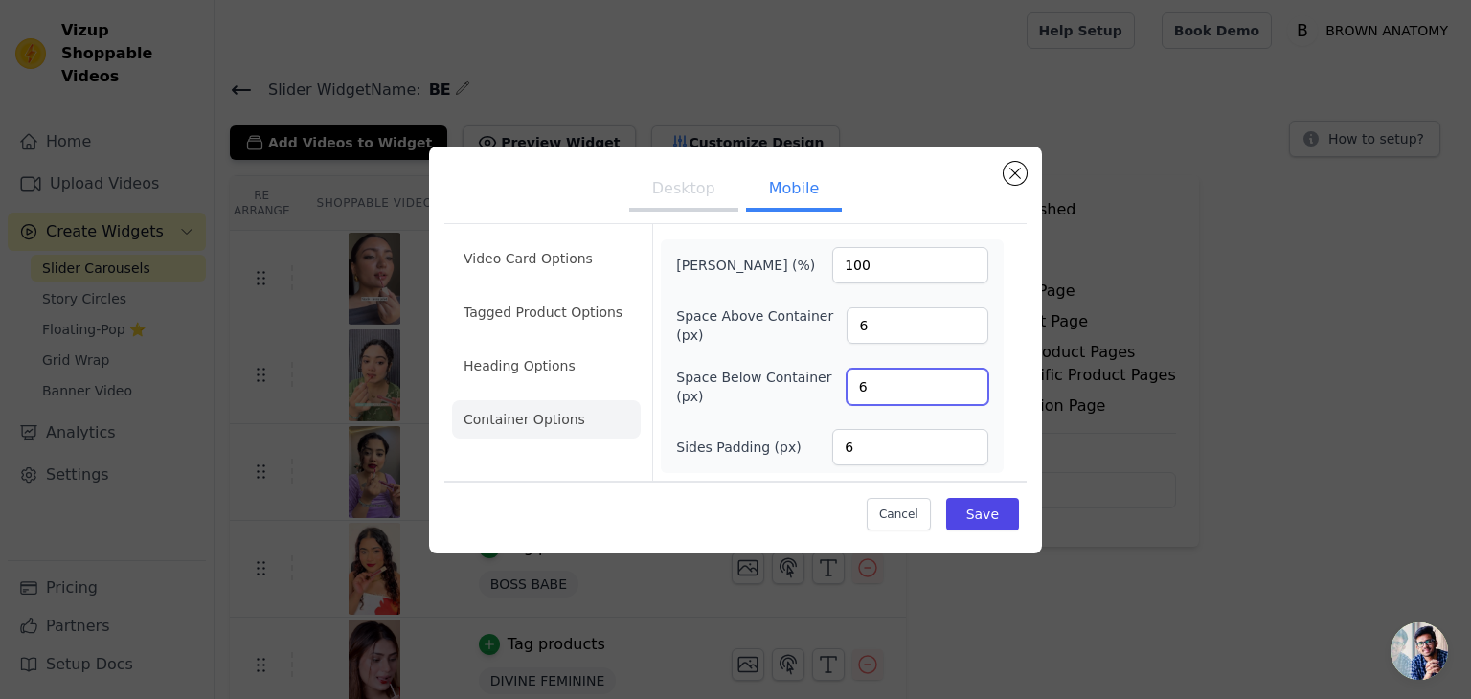
click at [864, 397] on input "6" at bounding box center [917, 387] width 142 height 36
click at [873, 320] on input "Space Above Container (px)" at bounding box center [917, 325] width 142 height 36
click at [877, 436] on input "6" at bounding box center [910, 447] width 156 height 36
type input "8"
click at [995, 517] on button "Save" at bounding box center [982, 514] width 73 height 33
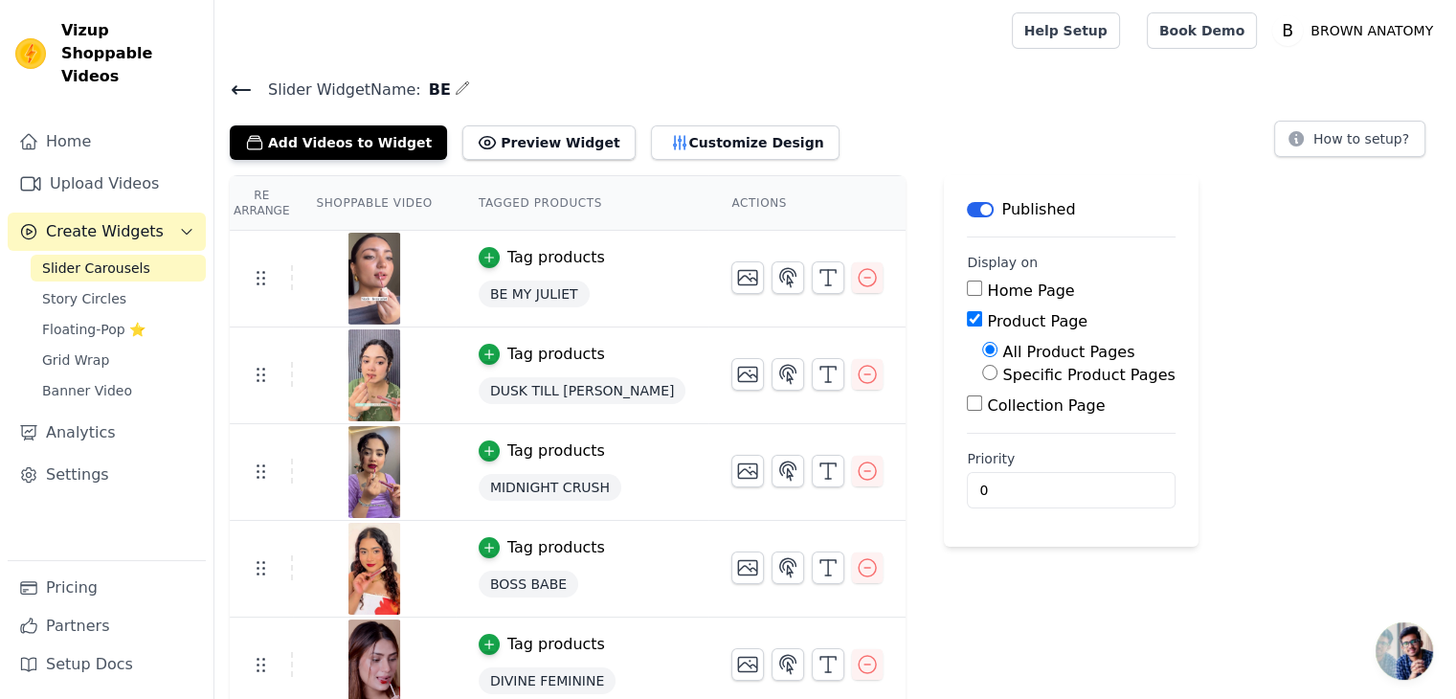
click at [101, 258] on span "Slider Carousels" at bounding box center [96, 267] width 108 height 19
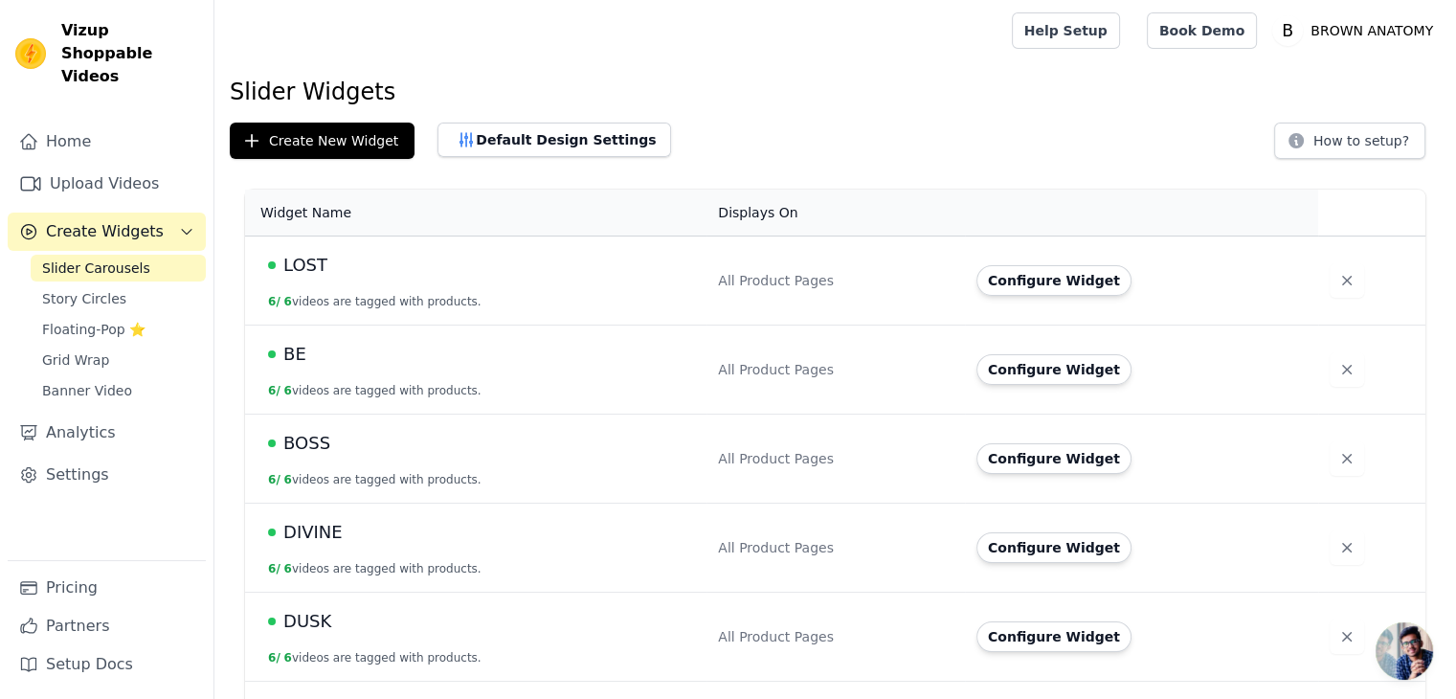
scroll to position [77, 0]
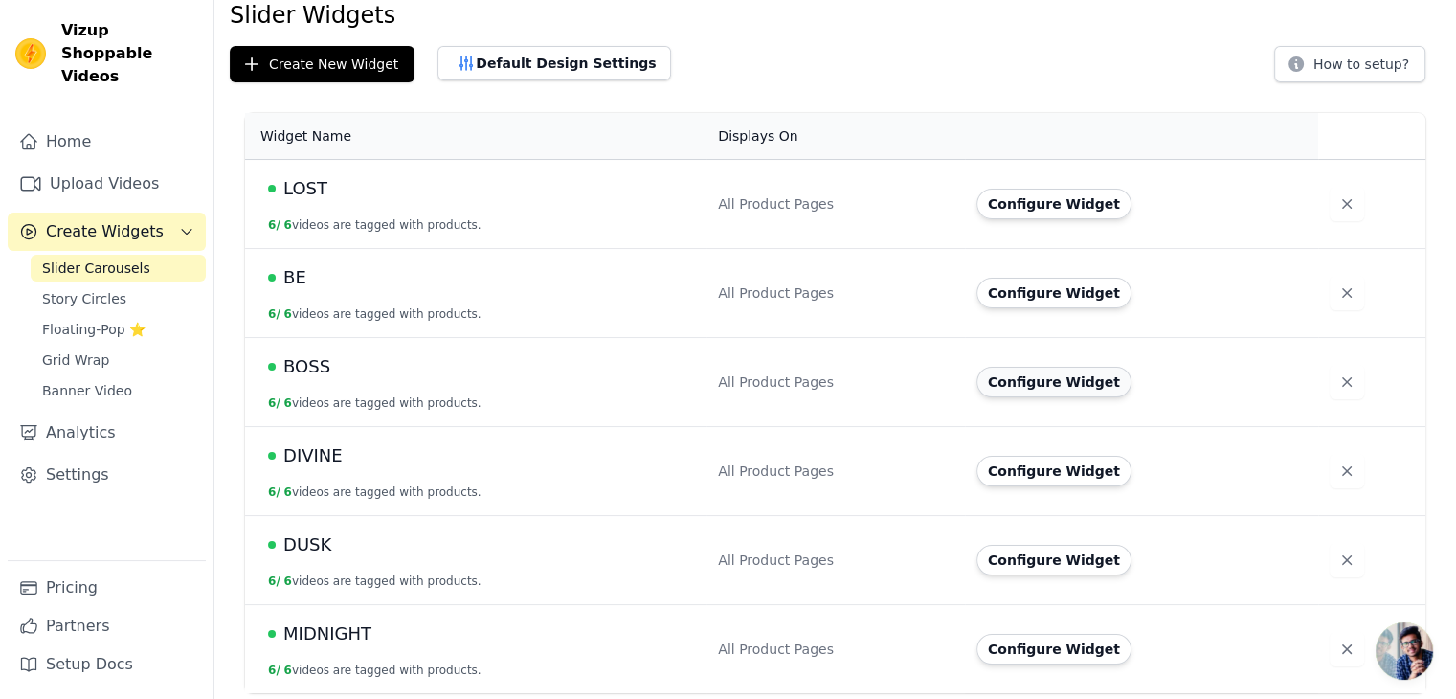
click at [1059, 380] on button "Configure Widget" at bounding box center [1054, 382] width 155 height 31
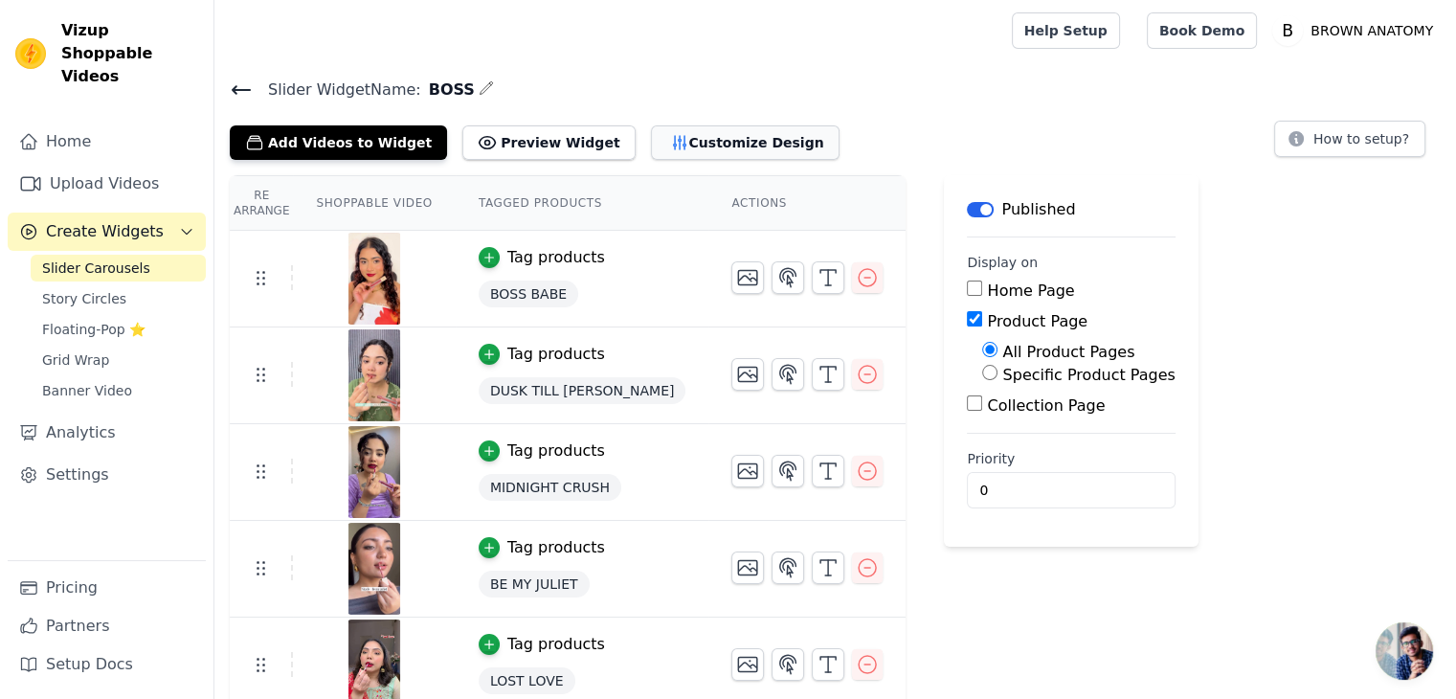
click at [697, 141] on button "Customize Design" at bounding box center [745, 142] width 189 height 34
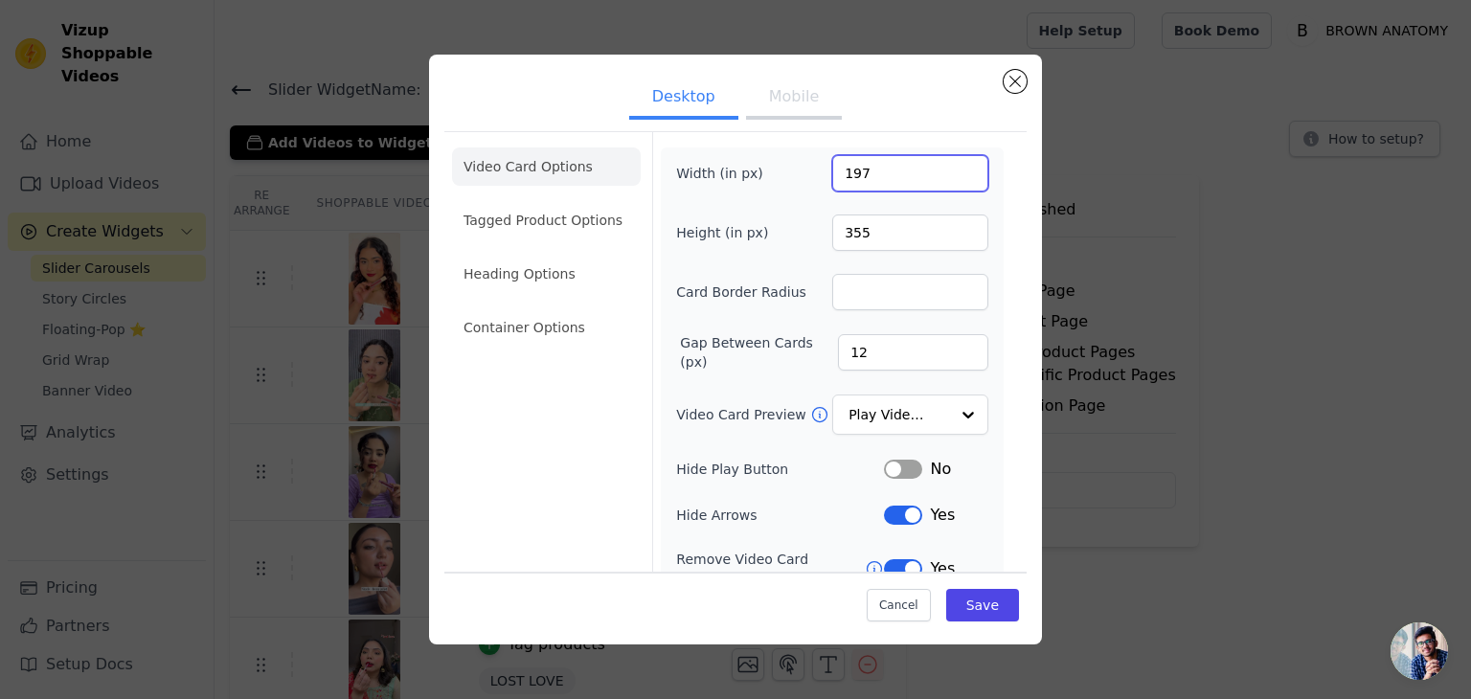
click at [854, 180] on input "197" at bounding box center [910, 173] width 156 height 36
type input "268"
click at [859, 231] on input "355" at bounding box center [910, 232] width 156 height 36
type input "460"
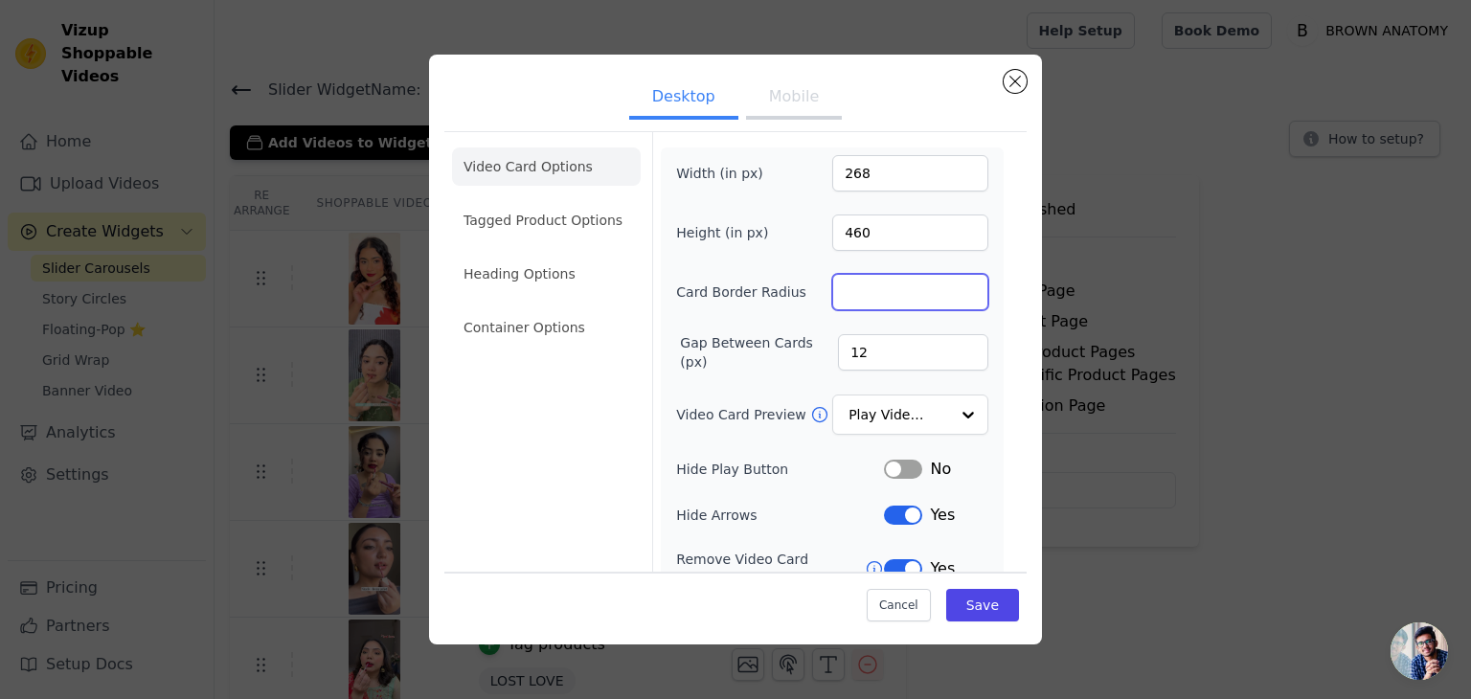
click at [847, 285] on input "Card Border Radius" at bounding box center [910, 292] width 156 height 36
type input "6"
click at [860, 354] on input "12" at bounding box center [913, 352] width 150 height 36
type input "1"
type input "14"
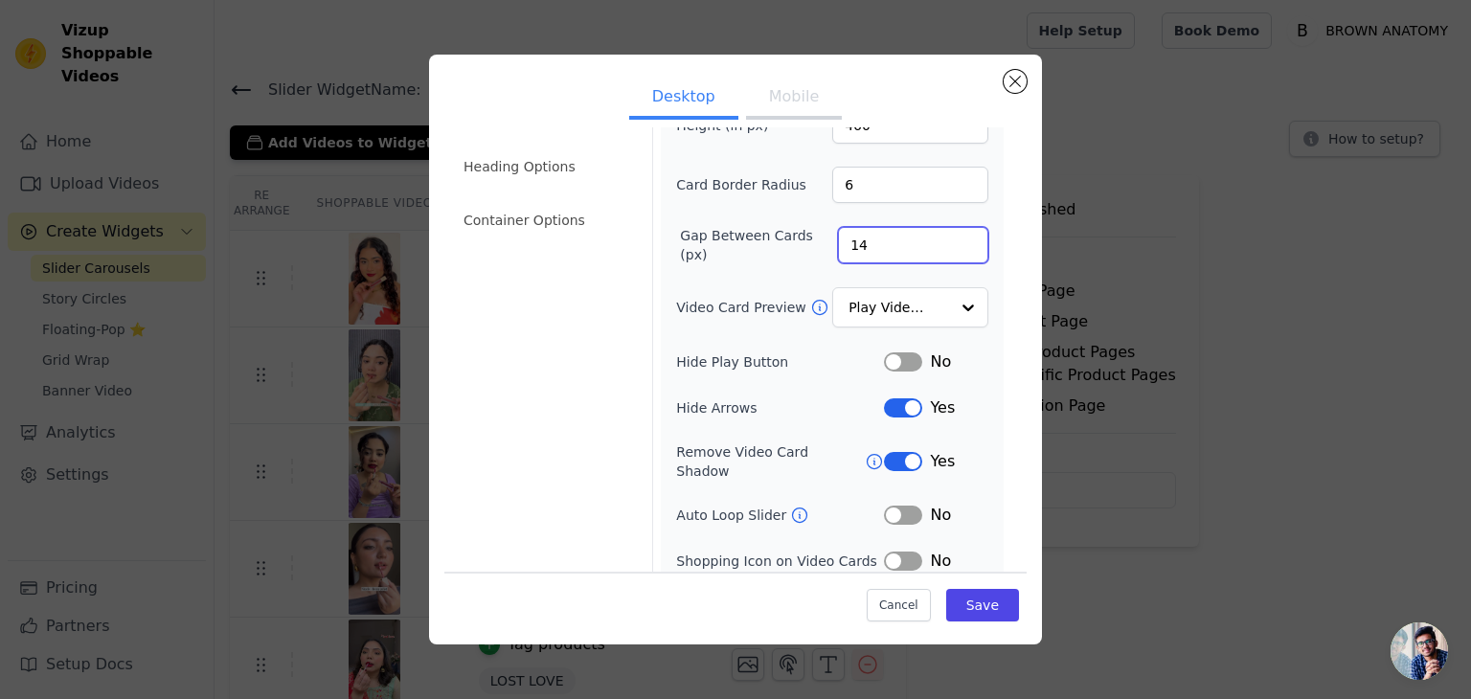
scroll to position [149, 0]
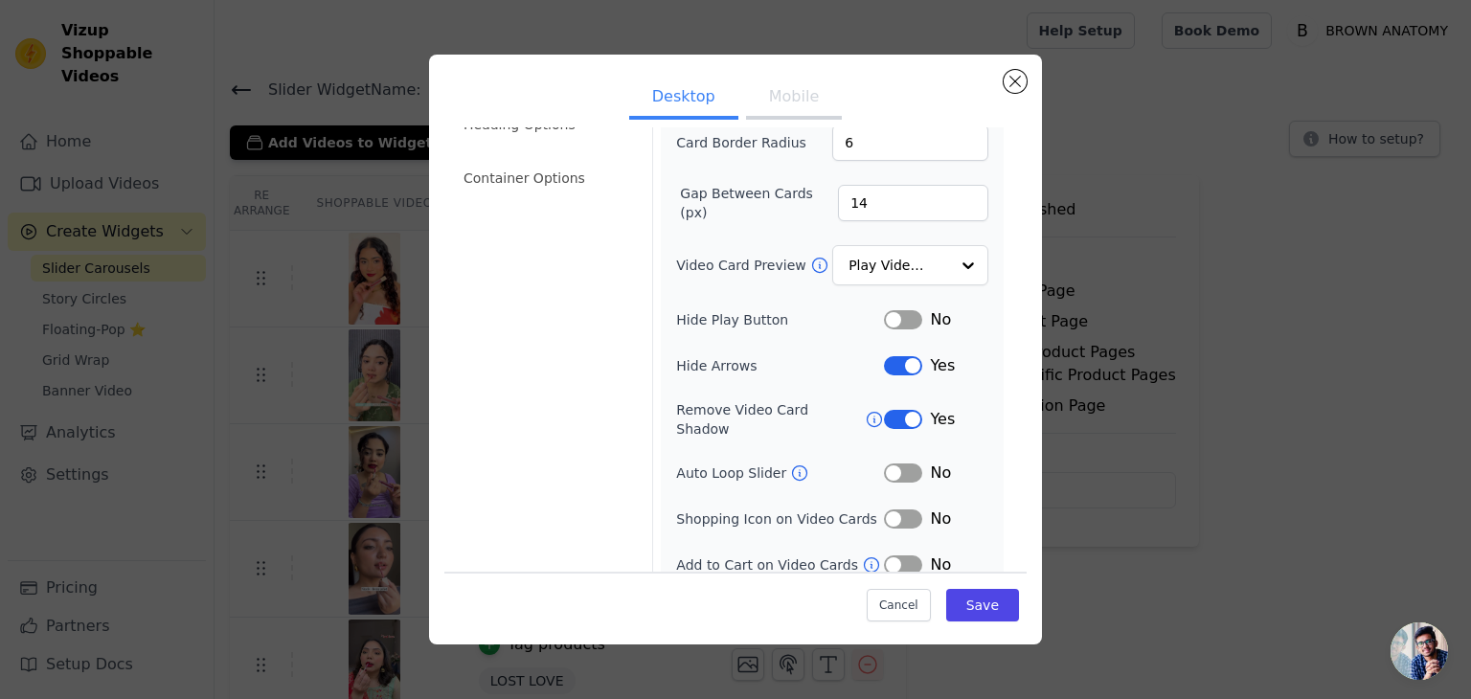
click at [890, 554] on div "No" at bounding box center [936, 564] width 104 height 23
click at [893, 555] on button "Label" at bounding box center [903, 564] width 38 height 19
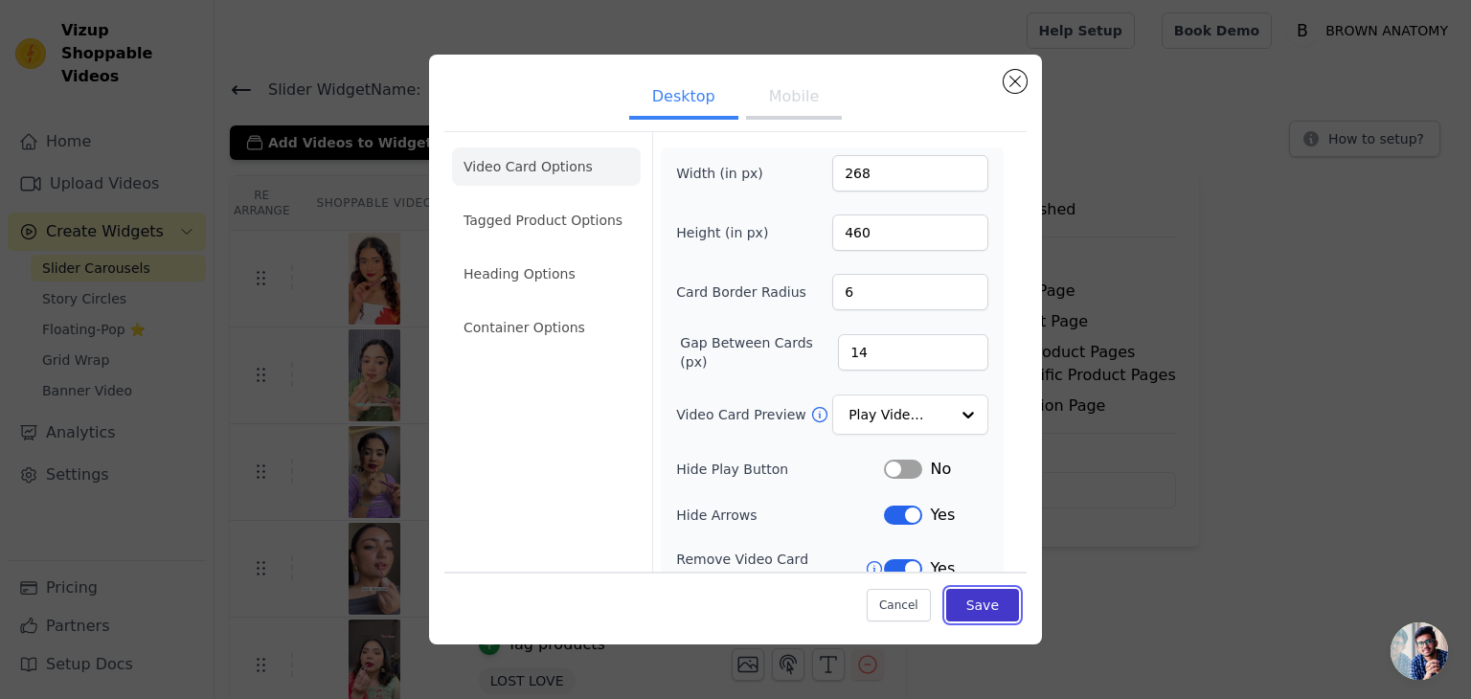
click at [975, 610] on button "Save" at bounding box center [982, 605] width 73 height 33
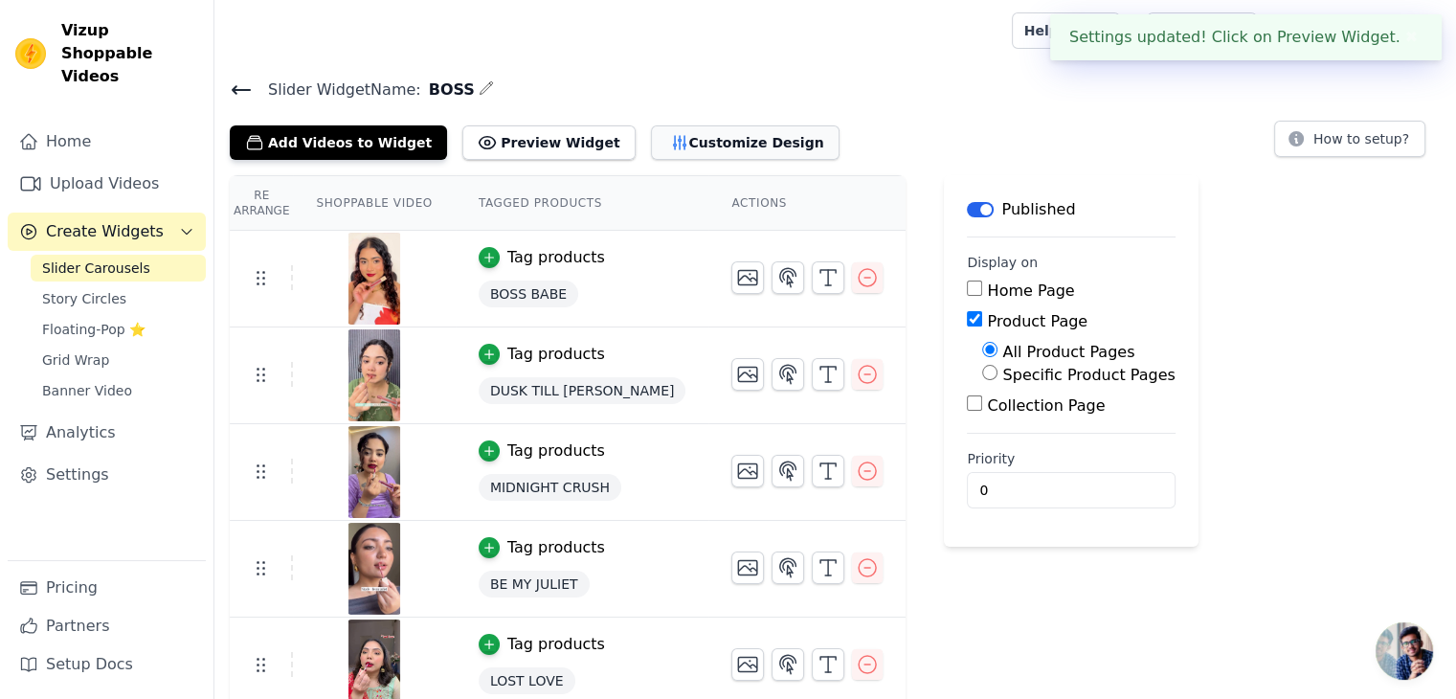
click at [720, 137] on button "Customize Design" at bounding box center [745, 142] width 189 height 34
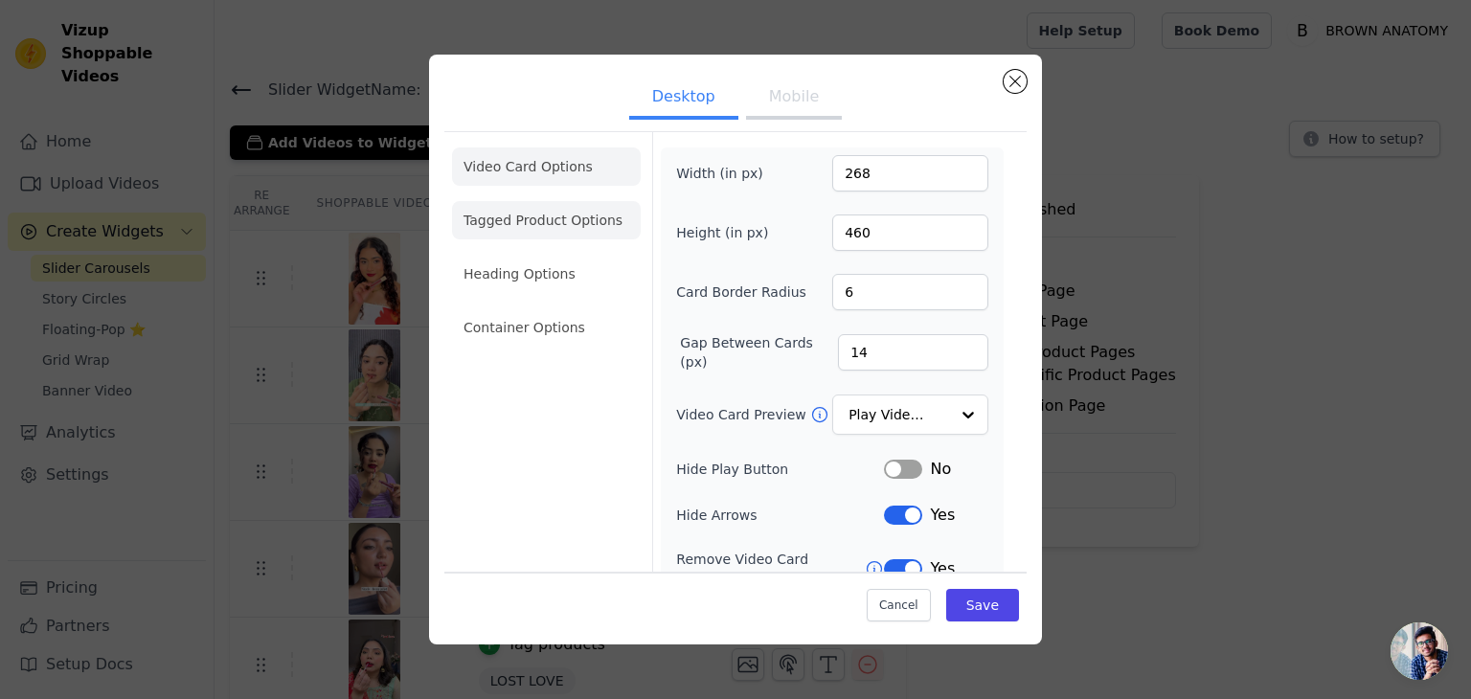
click at [575, 233] on li "Tagged Product Options" at bounding box center [546, 220] width 189 height 38
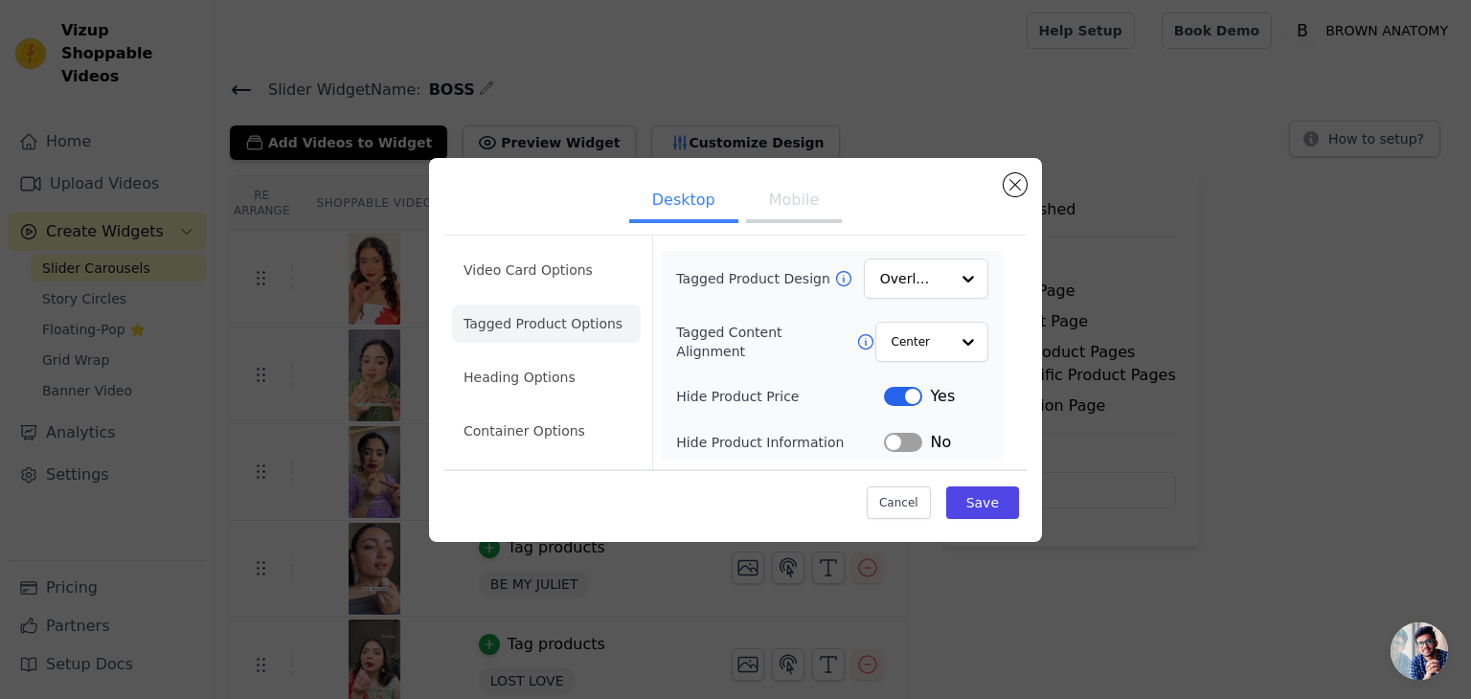
click at [914, 395] on button "Label" at bounding box center [903, 396] width 38 height 19
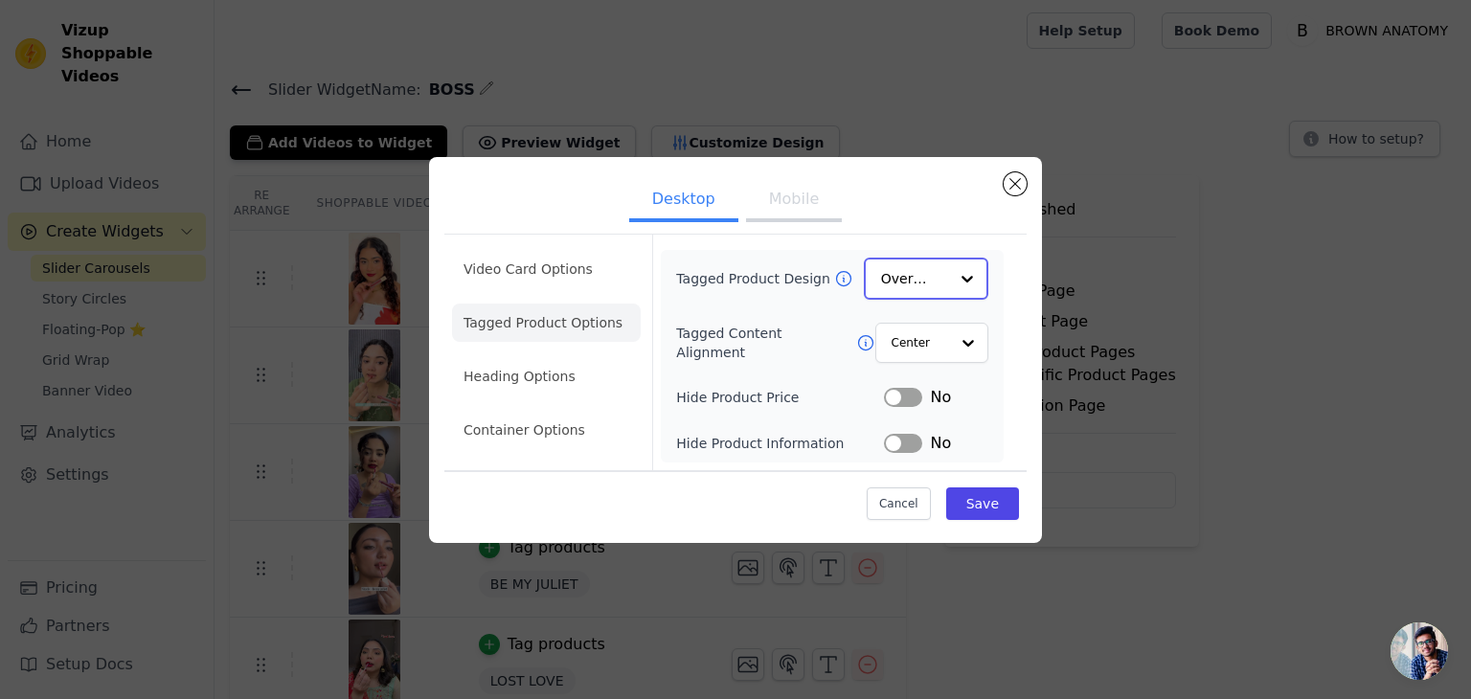
click at [955, 272] on div at bounding box center [967, 278] width 38 height 38
click at [927, 310] on div "Card" at bounding box center [926, 323] width 124 height 40
click at [924, 341] on input "Tagged Content Alignment" at bounding box center [918, 342] width 57 height 38
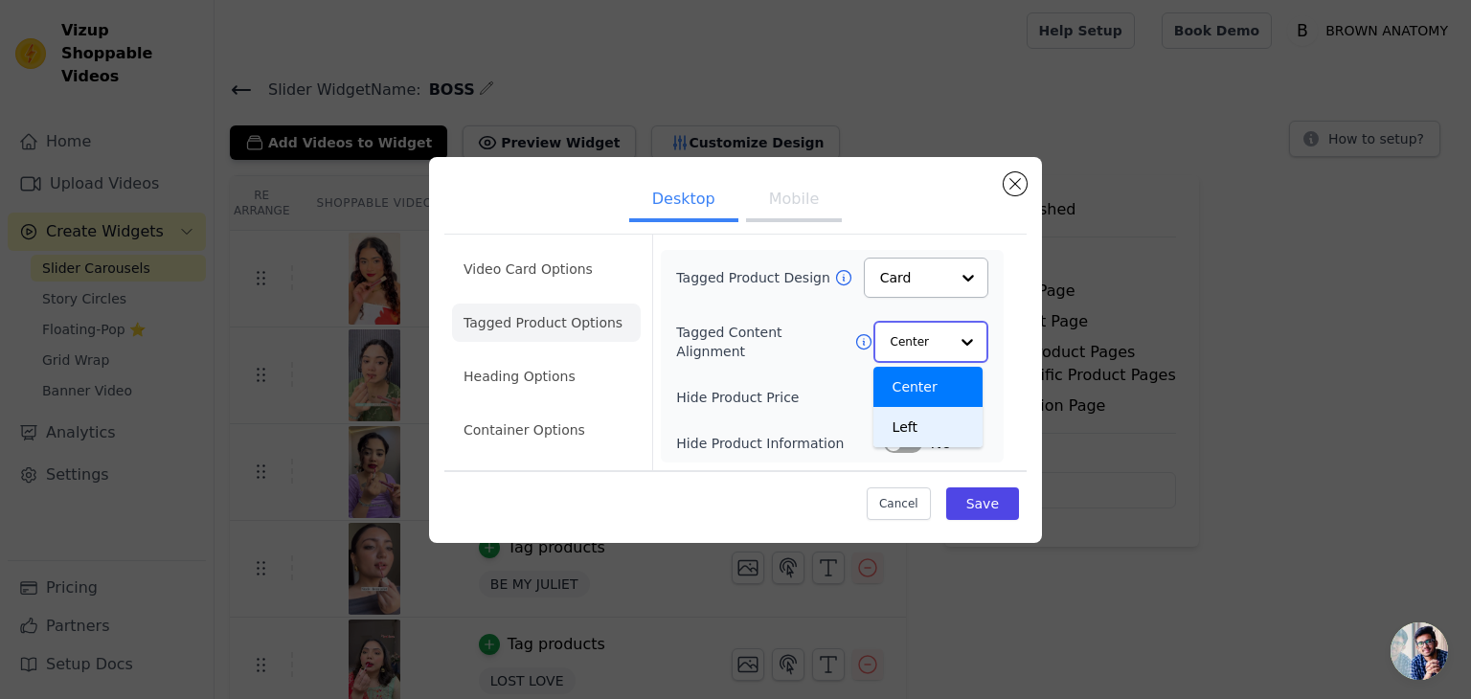
click at [916, 421] on div "Left" at bounding box center [927, 427] width 109 height 40
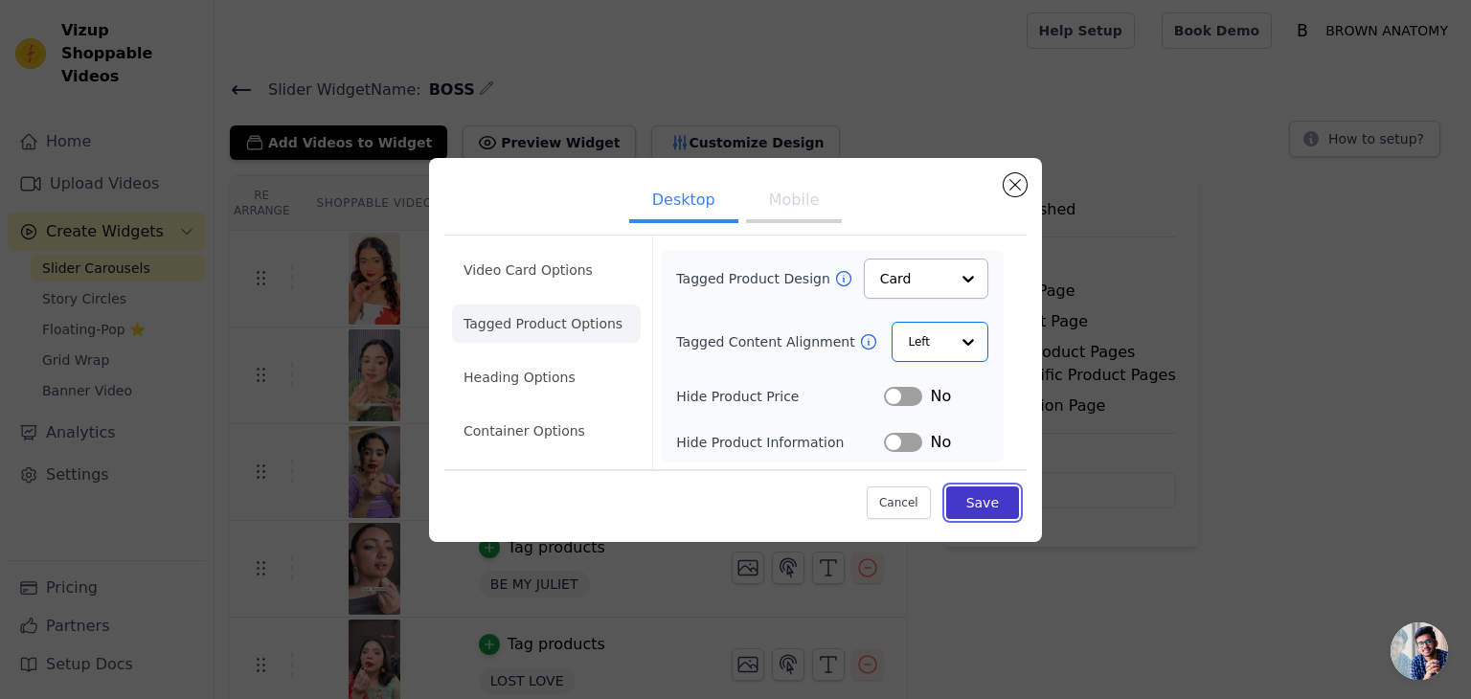
click at [978, 504] on button "Save" at bounding box center [982, 502] width 73 height 33
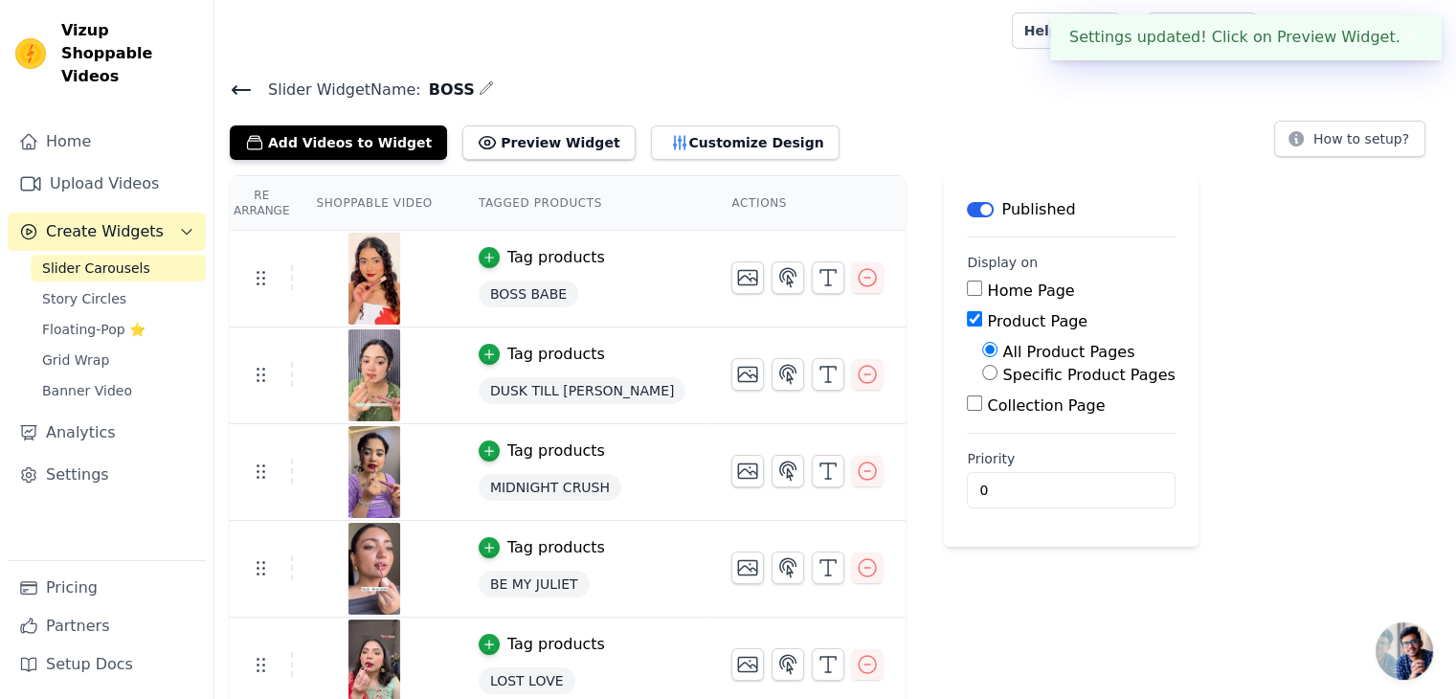
click at [689, 123] on div "Add Videos to Widget Preview Widget Customize Design" at bounding box center [542, 139] width 625 height 42
click at [688, 135] on button "Customize Design" at bounding box center [745, 142] width 189 height 34
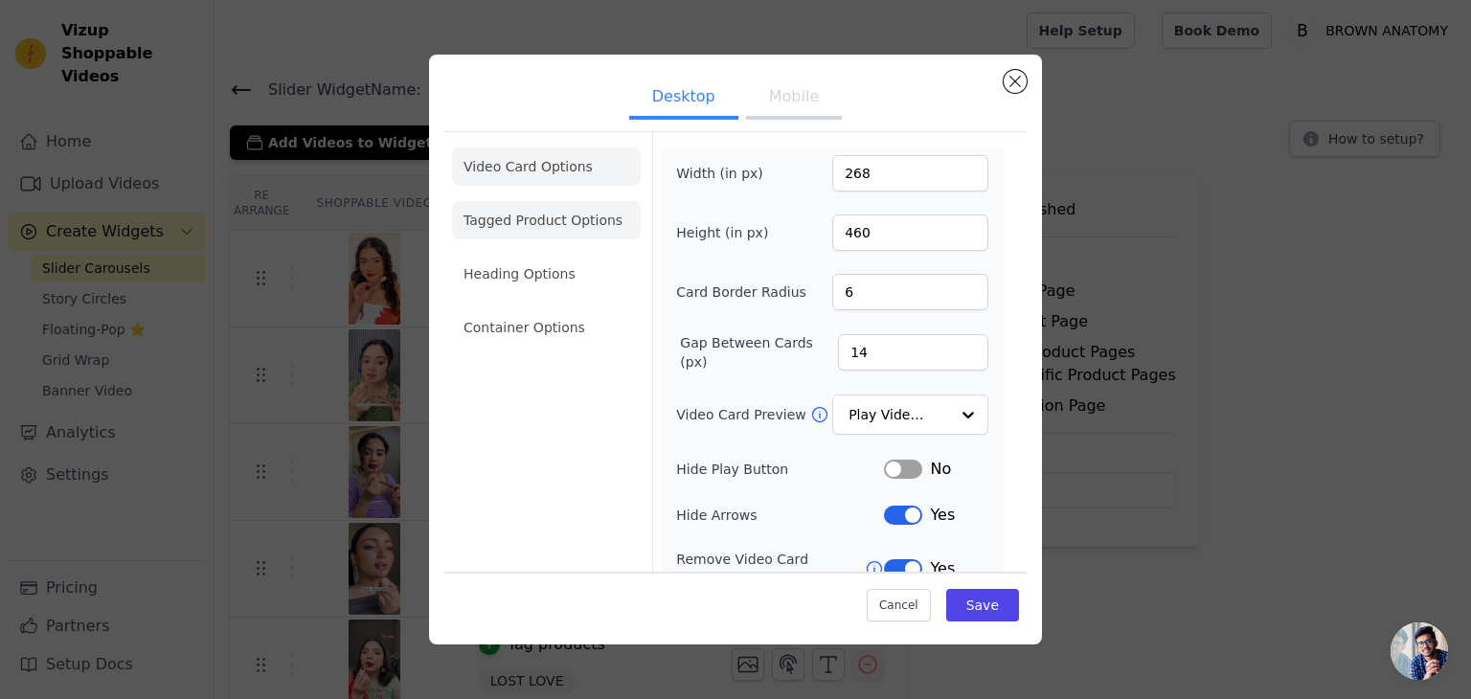
click at [531, 233] on li "Tagged Product Options" at bounding box center [546, 220] width 189 height 38
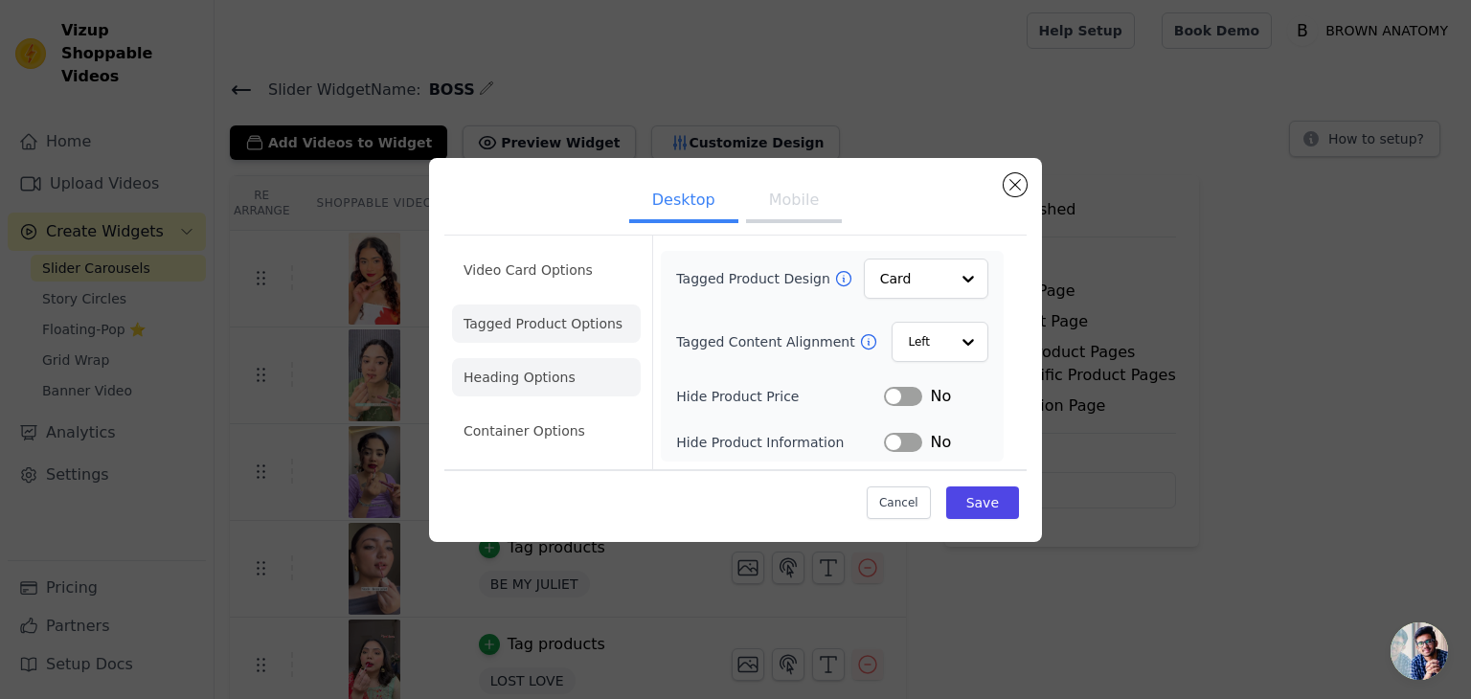
click at [529, 364] on li "Heading Options" at bounding box center [546, 377] width 189 height 38
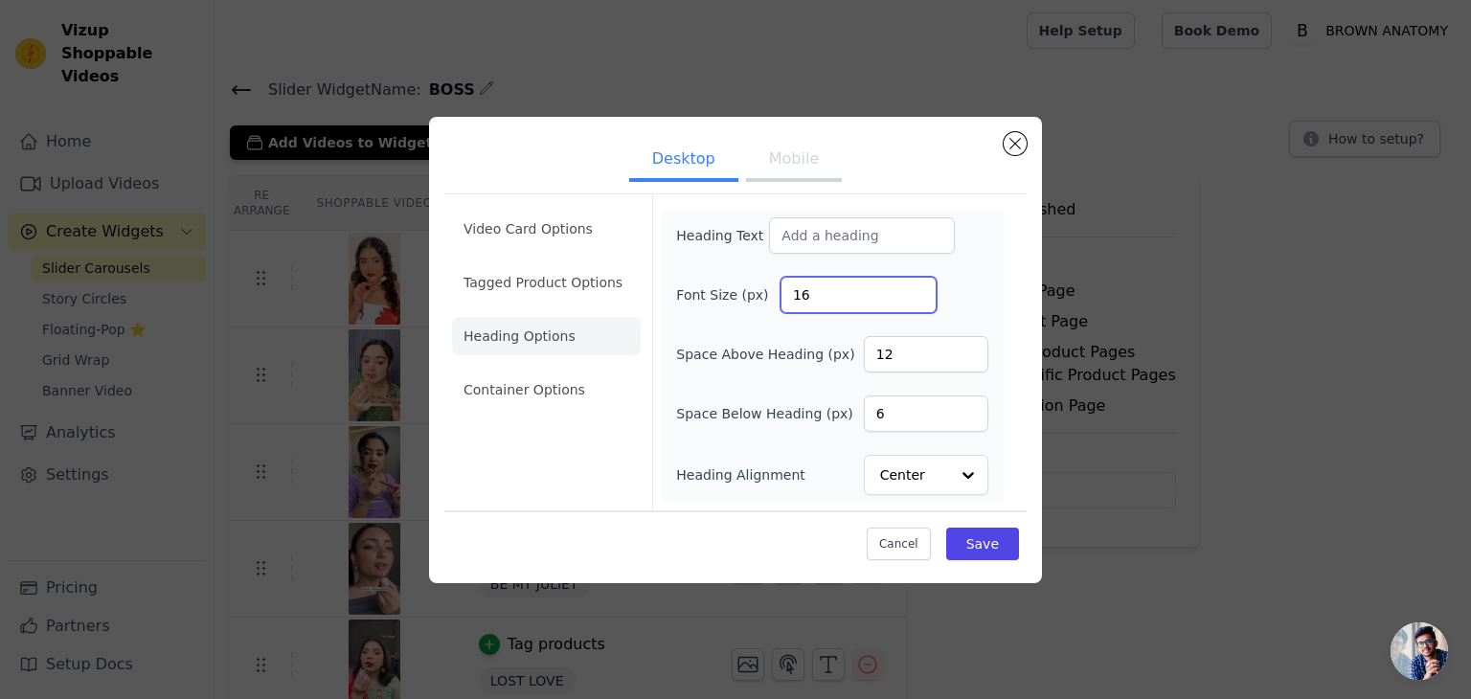
click at [830, 293] on input "16" at bounding box center [858, 295] width 156 height 36
type input "1"
type input "22"
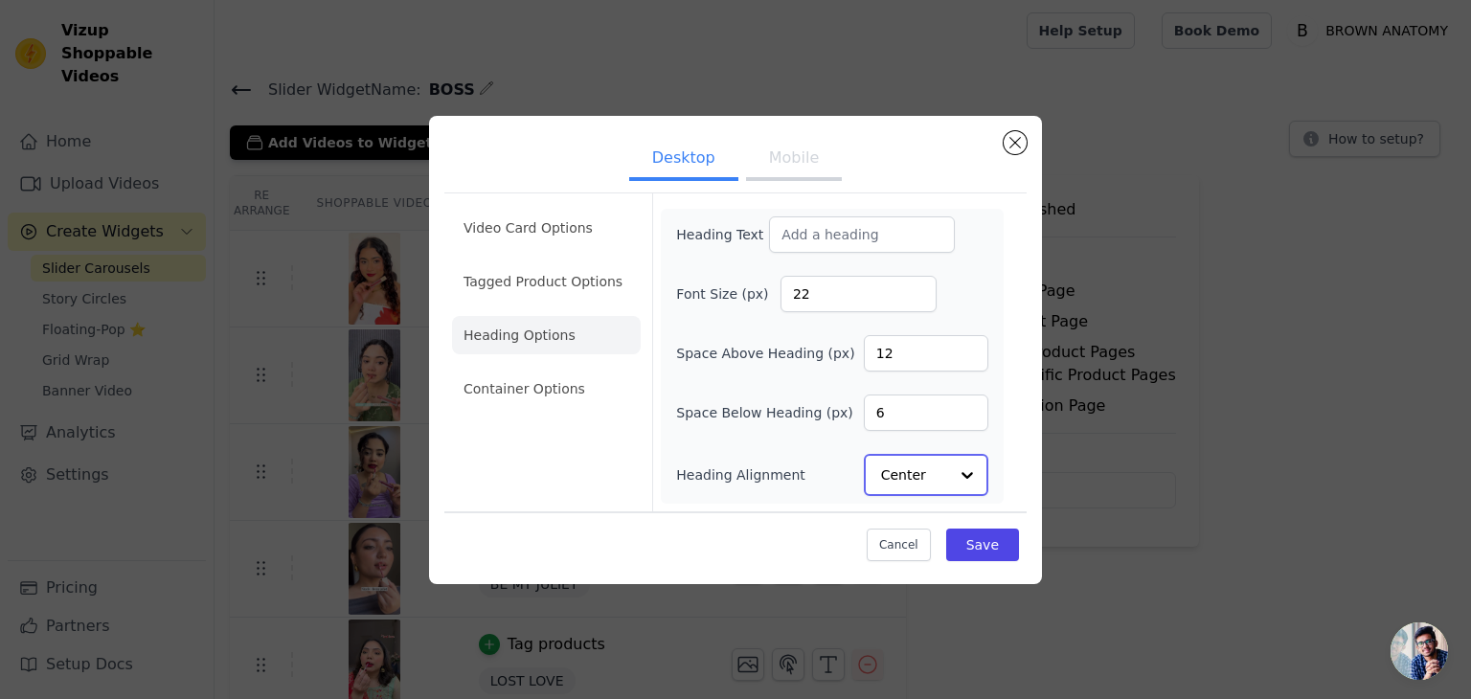
click at [924, 468] on input "Heading Alignment" at bounding box center [914, 475] width 67 height 38
click at [899, 421] on div "Left" at bounding box center [923, 429] width 119 height 40
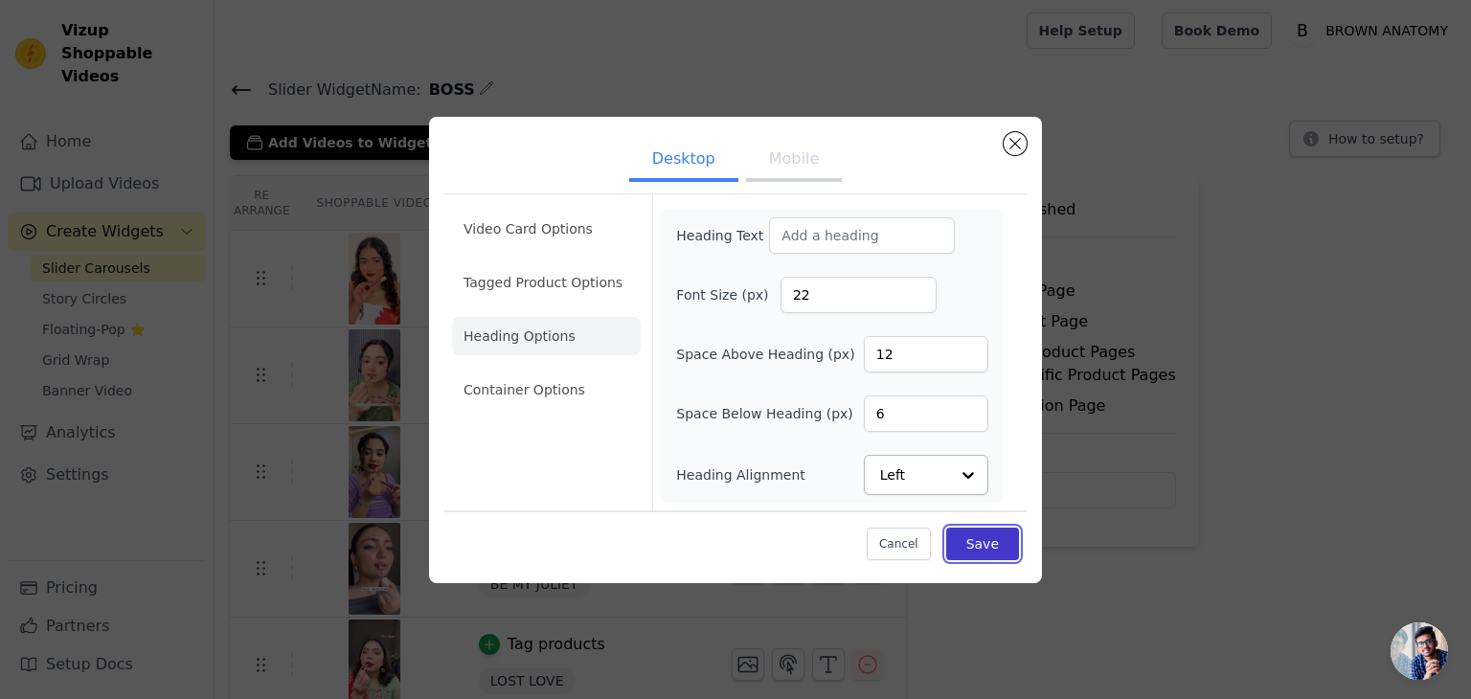
click at [966, 548] on button "Save" at bounding box center [982, 544] width 73 height 33
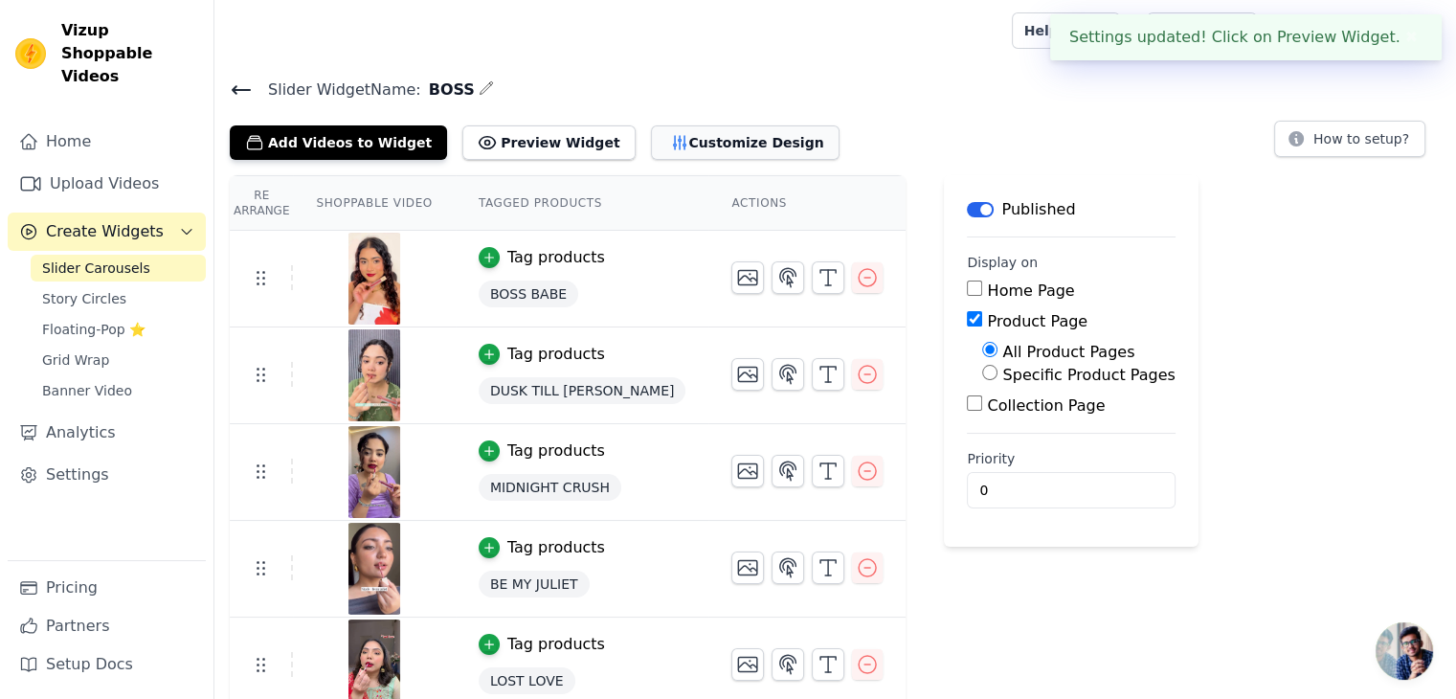
click at [696, 140] on button "Customize Design" at bounding box center [745, 142] width 189 height 34
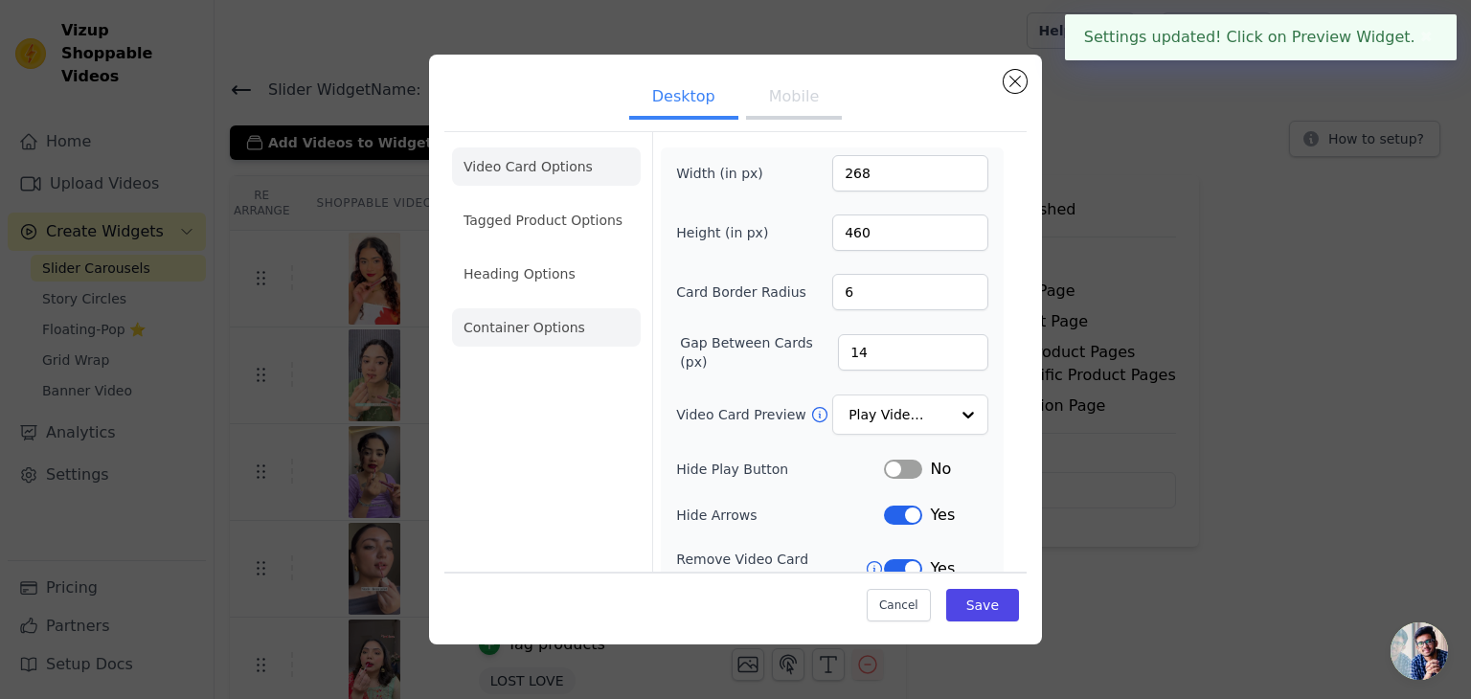
click at [563, 328] on li "Container Options" at bounding box center [546, 327] width 189 height 38
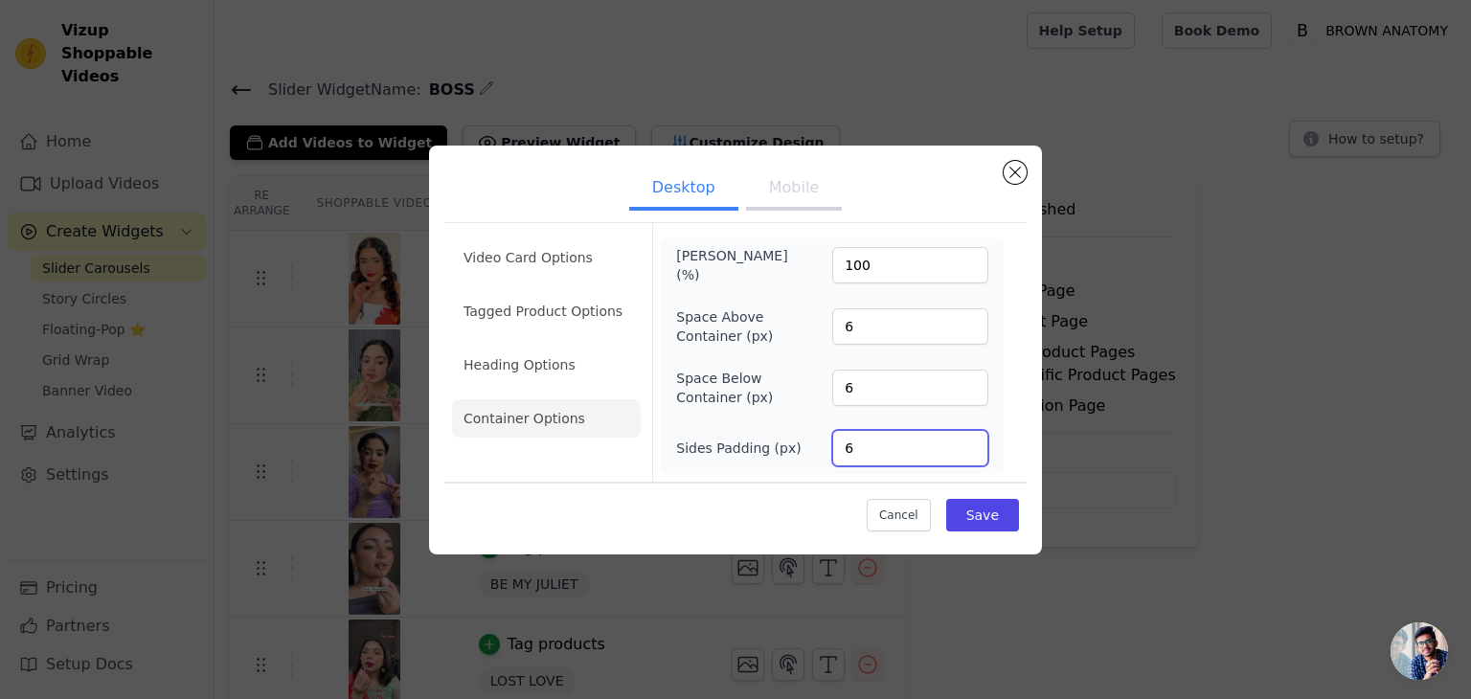
click at [869, 447] on input "6" at bounding box center [910, 448] width 156 height 36
type input "135"
click at [862, 390] on input "6" at bounding box center [910, 388] width 156 height 36
click at [859, 315] on input "6" at bounding box center [910, 326] width 156 height 36
click at [1011, 512] on button "Save" at bounding box center [982, 515] width 73 height 33
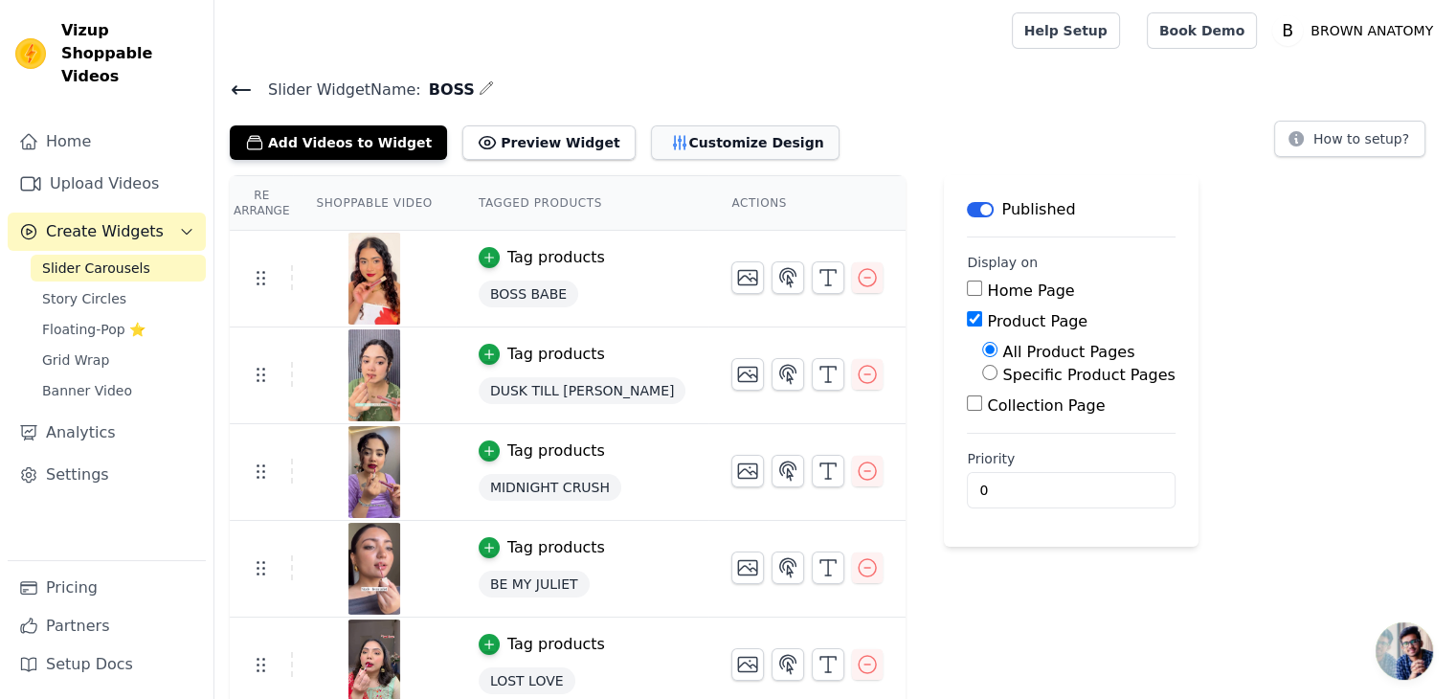
click at [660, 127] on button "Customize Design" at bounding box center [745, 142] width 189 height 34
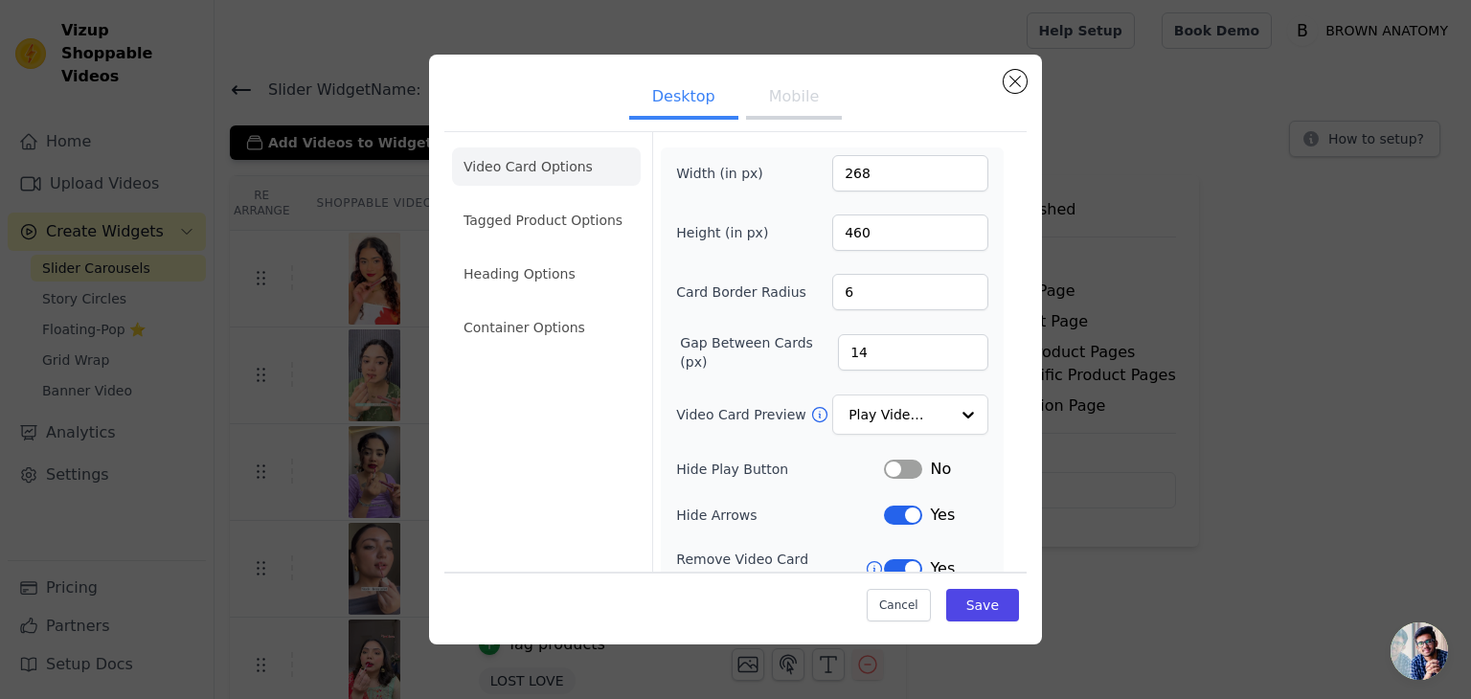
click at [800, 112] on button "Mobile" at bounding box center [794, 99] width 96 height 42
click at [882, 167] on input "268" at bounding box center [910, 173] width 156 height 36
type input "166"
click at [865, 231] on input "460" at bounding box center [910, 232] width 156 height 36
type input "370"
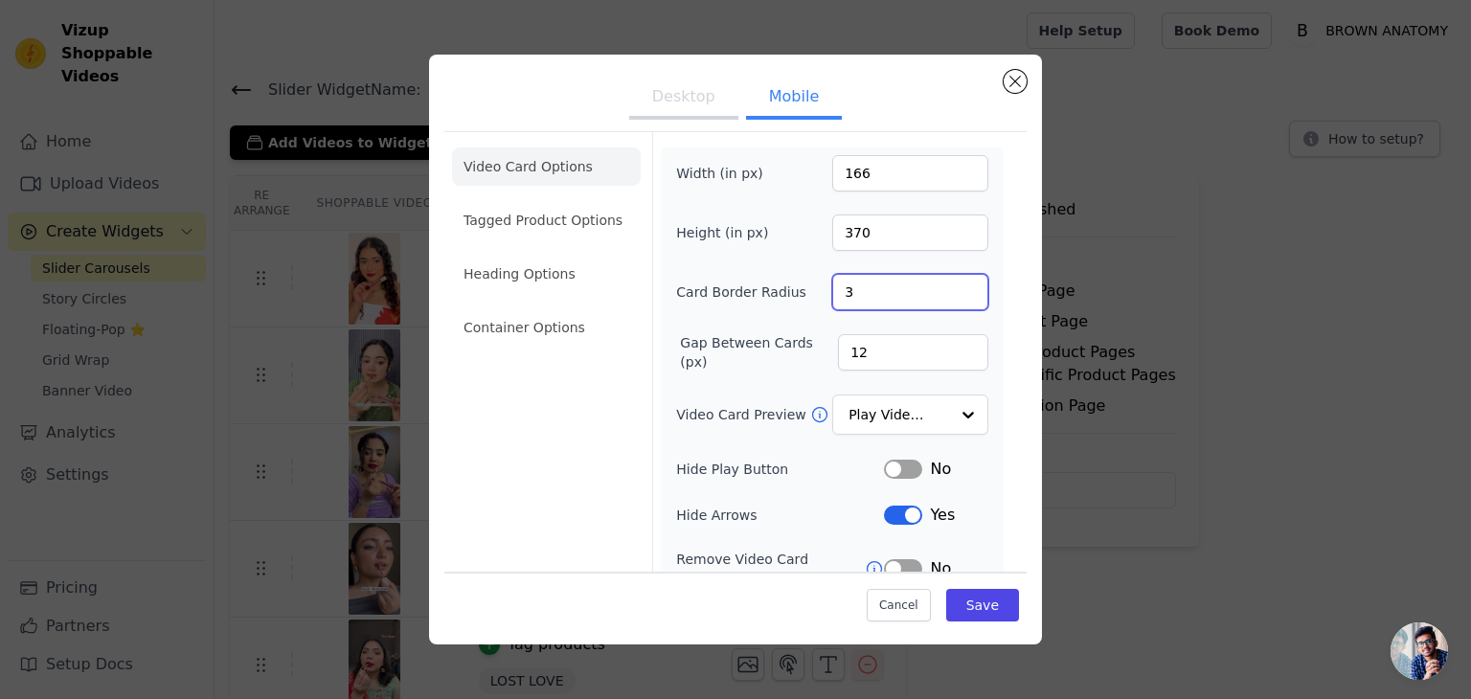
click at [865, 281] on input "3" at bounding box center [910, 292] width 156 height 36
type input "6"
click at [892, 356] on input "12" at bounding box center [913, 352] width 150 height 36
type input "10"
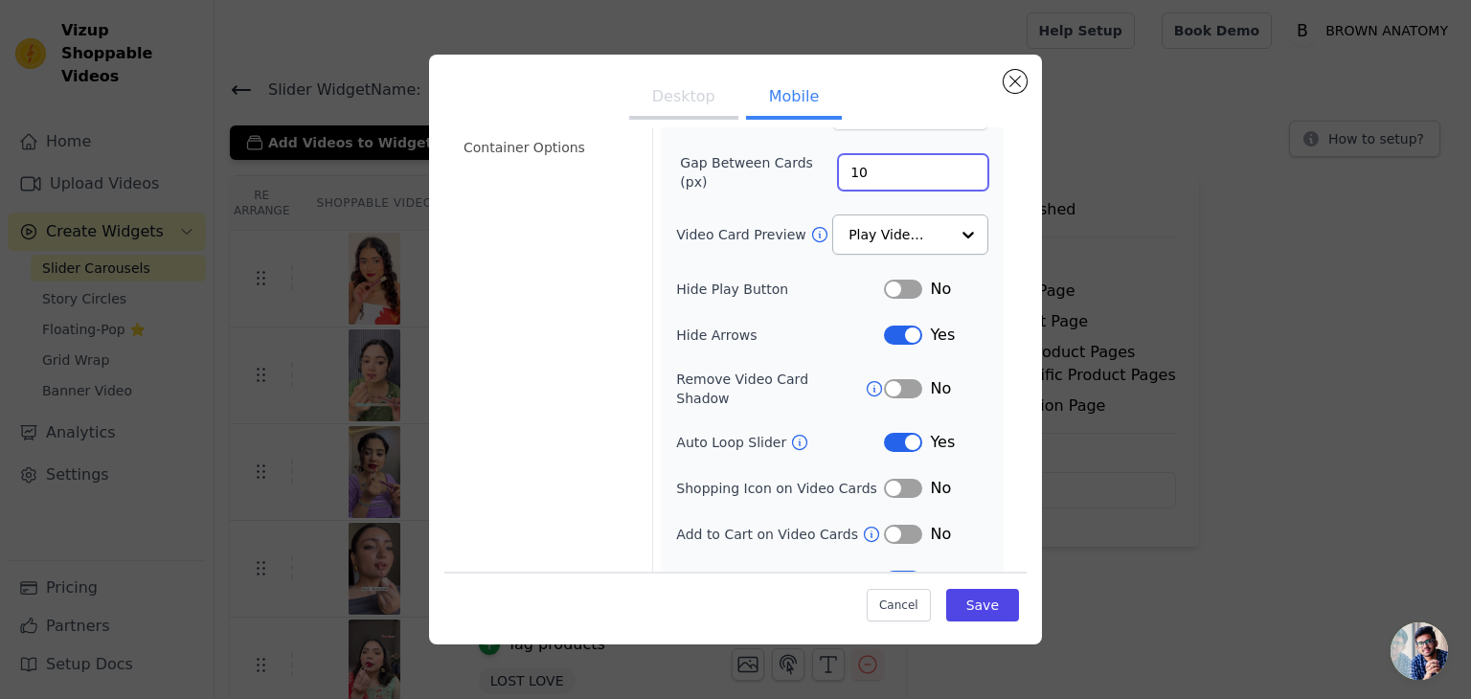
scroll to position [195, 0]
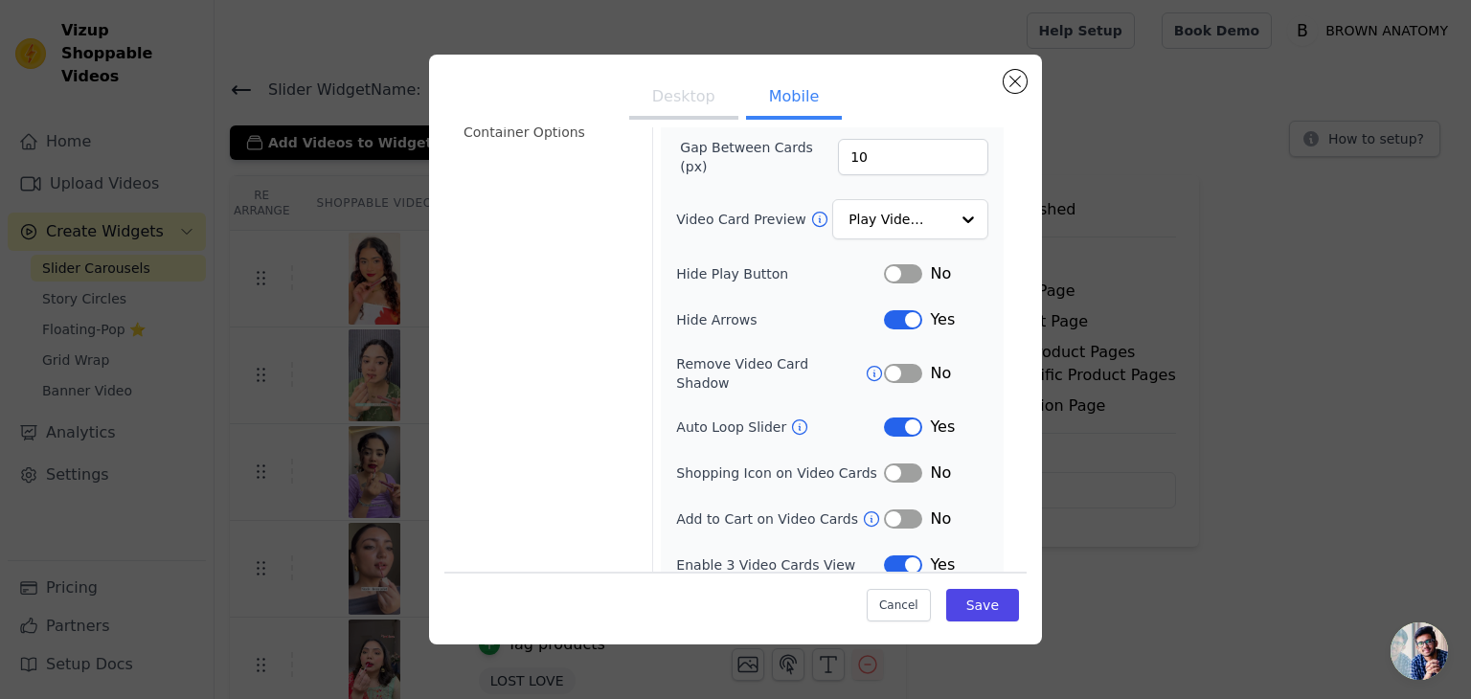
click at [884, 364] on button "Label" at bounding box center [903, 373] width 38 height 19
click at [892, 417] on button "Label" at bounding box center [903, 426] width 38 height 19
click at [899, 509] on button "Label" at bounding box center [903, 518] width 38 height 19
click at [905, 555] on button "Label" at bounding box center [903, 564] width 38 height 19
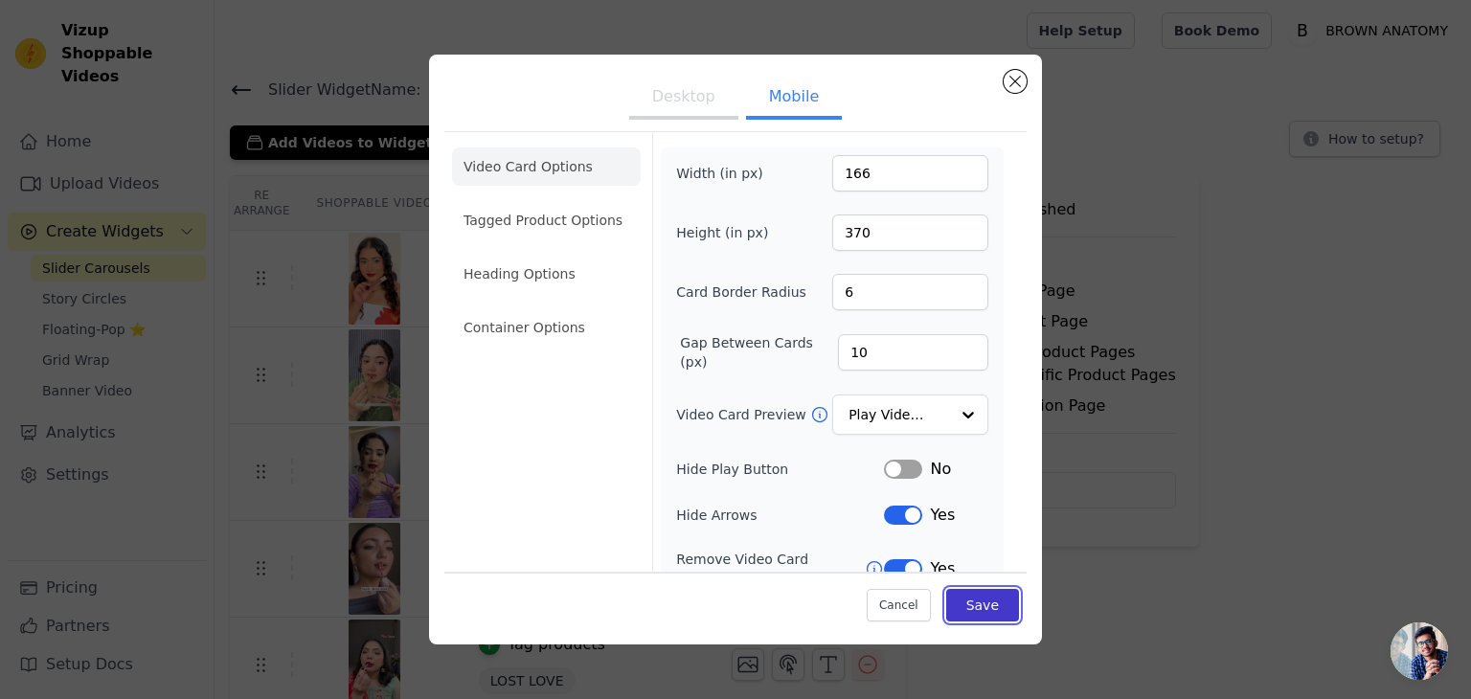
click at [967, 601] on button "Save" at bounding box center [982, 605] width 73 height 33
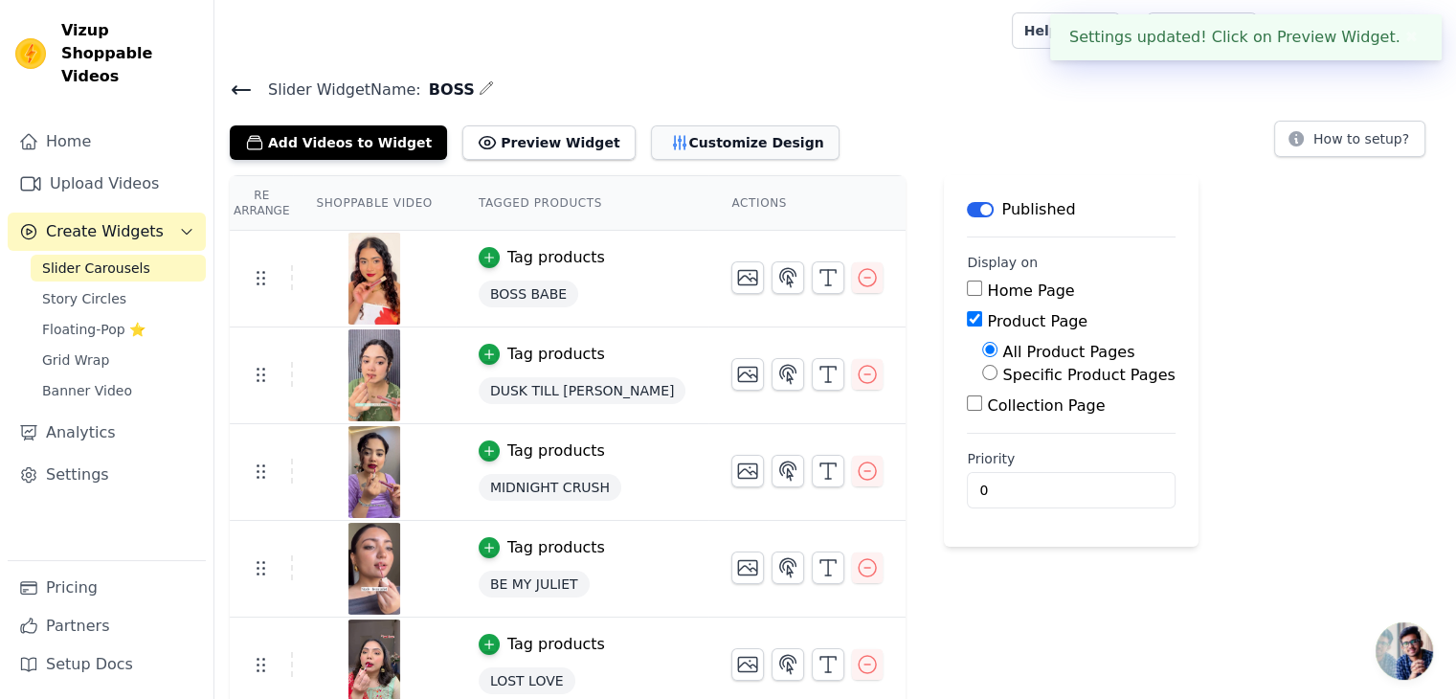
click at [709, 143] on button "Customize Design" at bounding box center [745, 142] width 189 height 34
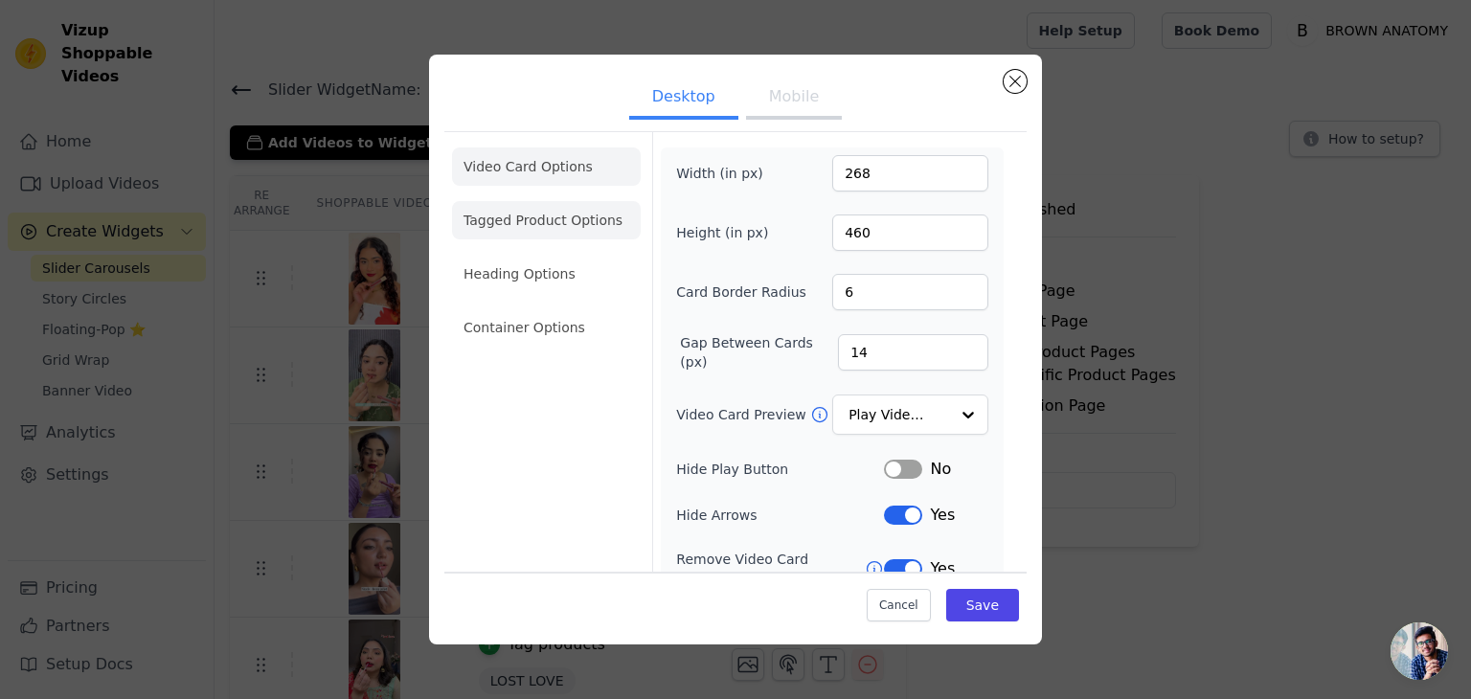
click at [527, 227] on li "Tagged Product Options" at bounding box center [546, 220] width 189 height 38
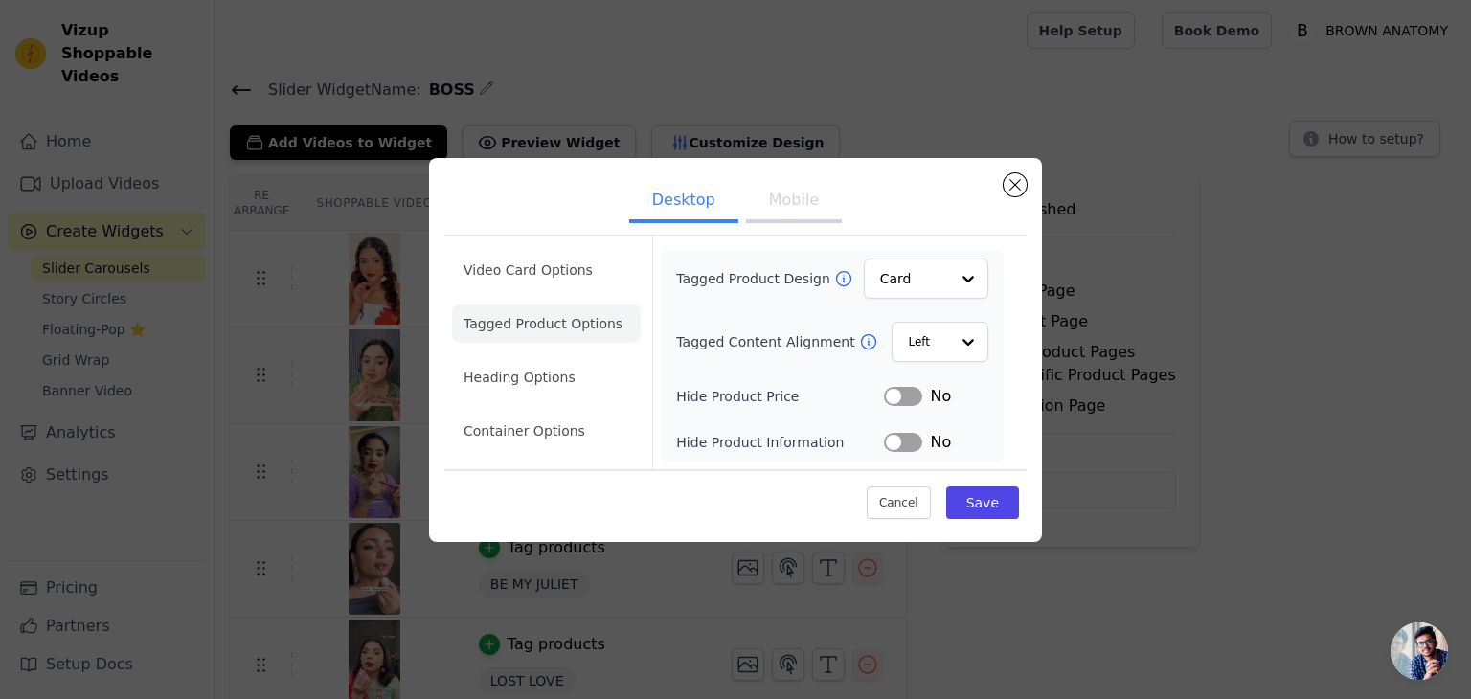
click at [805, 198] on button "Mobile" at bounding box center [794, 202] width 96 height 42
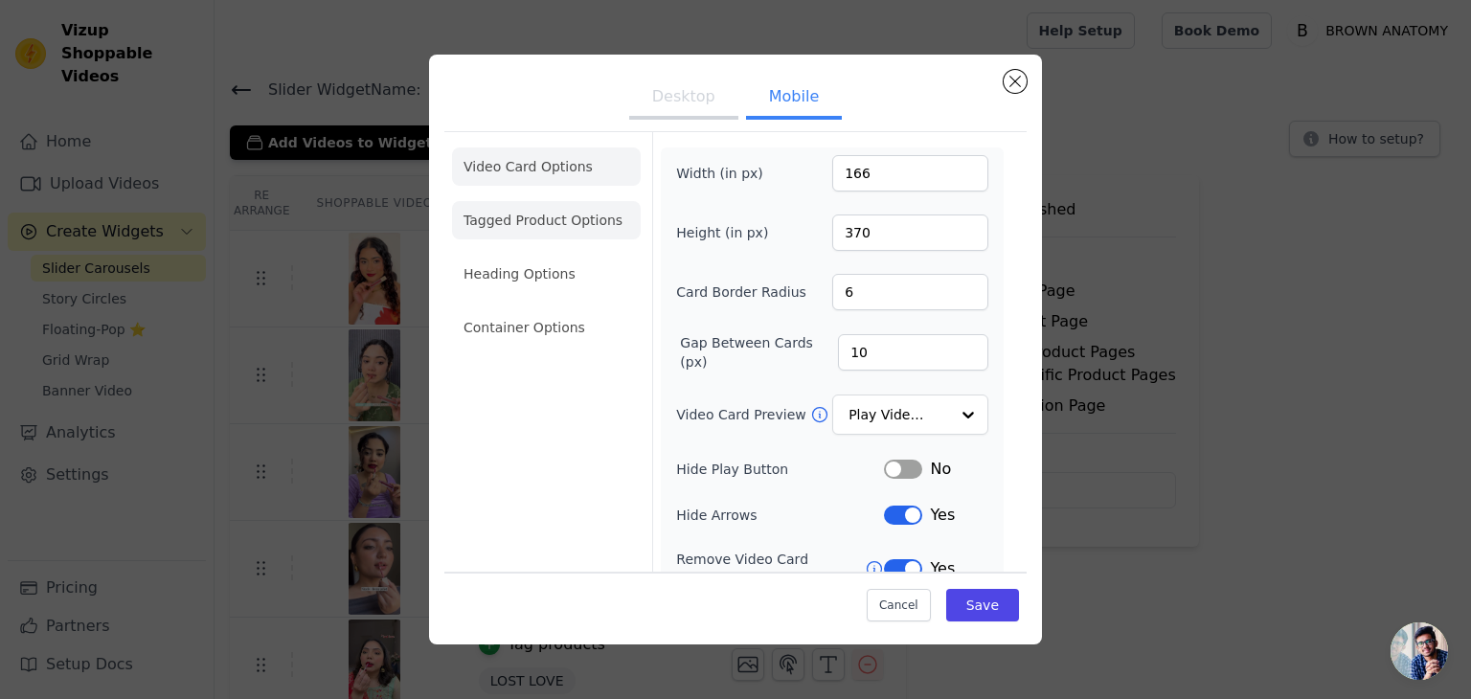
click at [523, 230] on li "Tagged Product Options" at bounding box center [546, 220] width 189 height 38
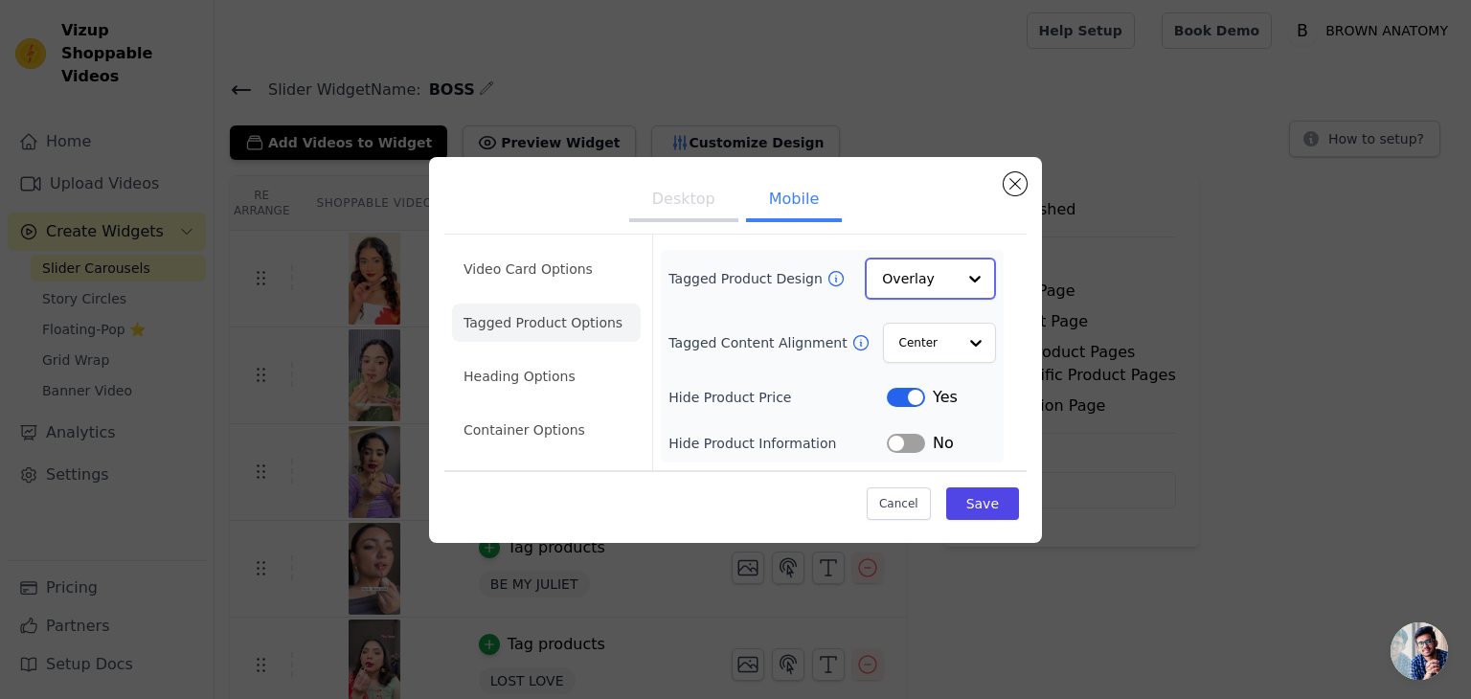
click at [919, 292] on input "Tagged Product Design" at bounding box center [919, 278] width 74 height 38
click at [932, 337] on div "Card" at bounding box center [930, 323] width 131 height 40
click at [932, 347] on input "Tagged Content Alignment" at bounding box center [926, 342] width 57 height 38
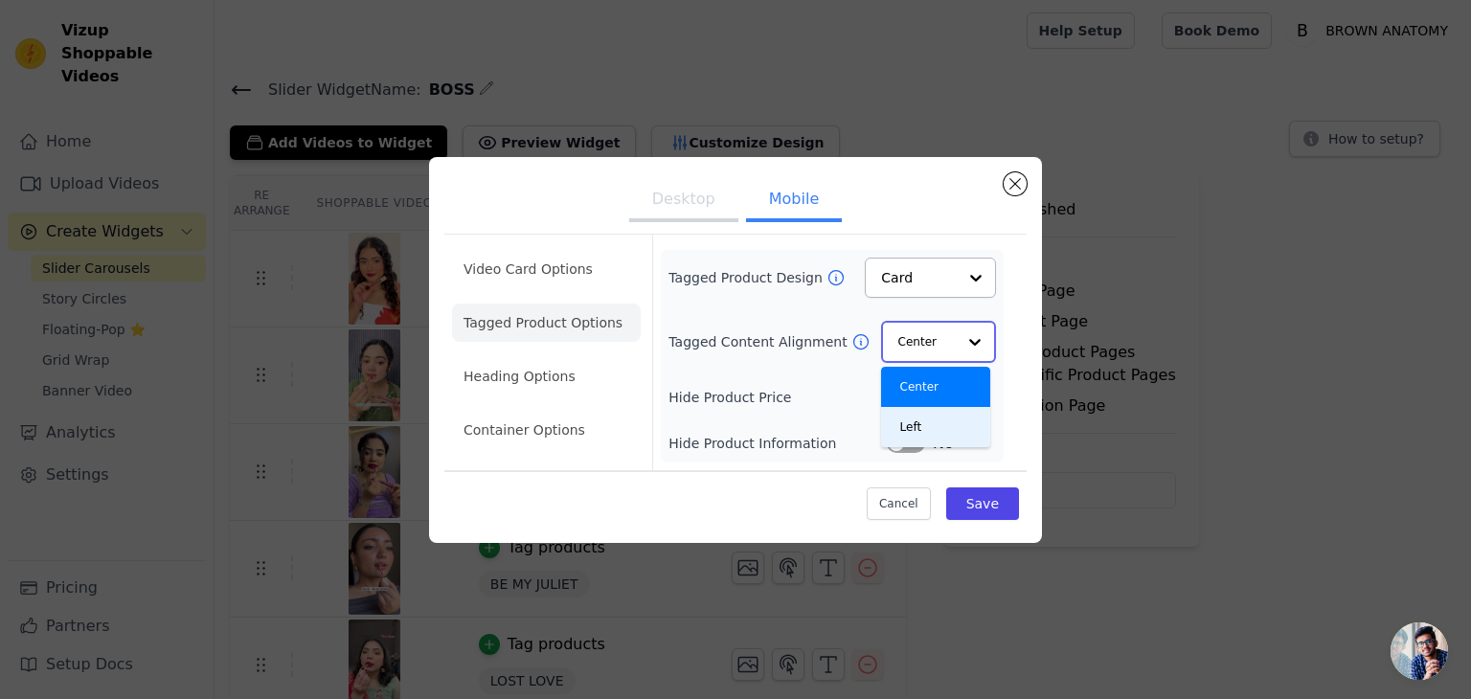
click at [932, 411] on div "Left" at bounding box center [935, 427] width 109 height 40
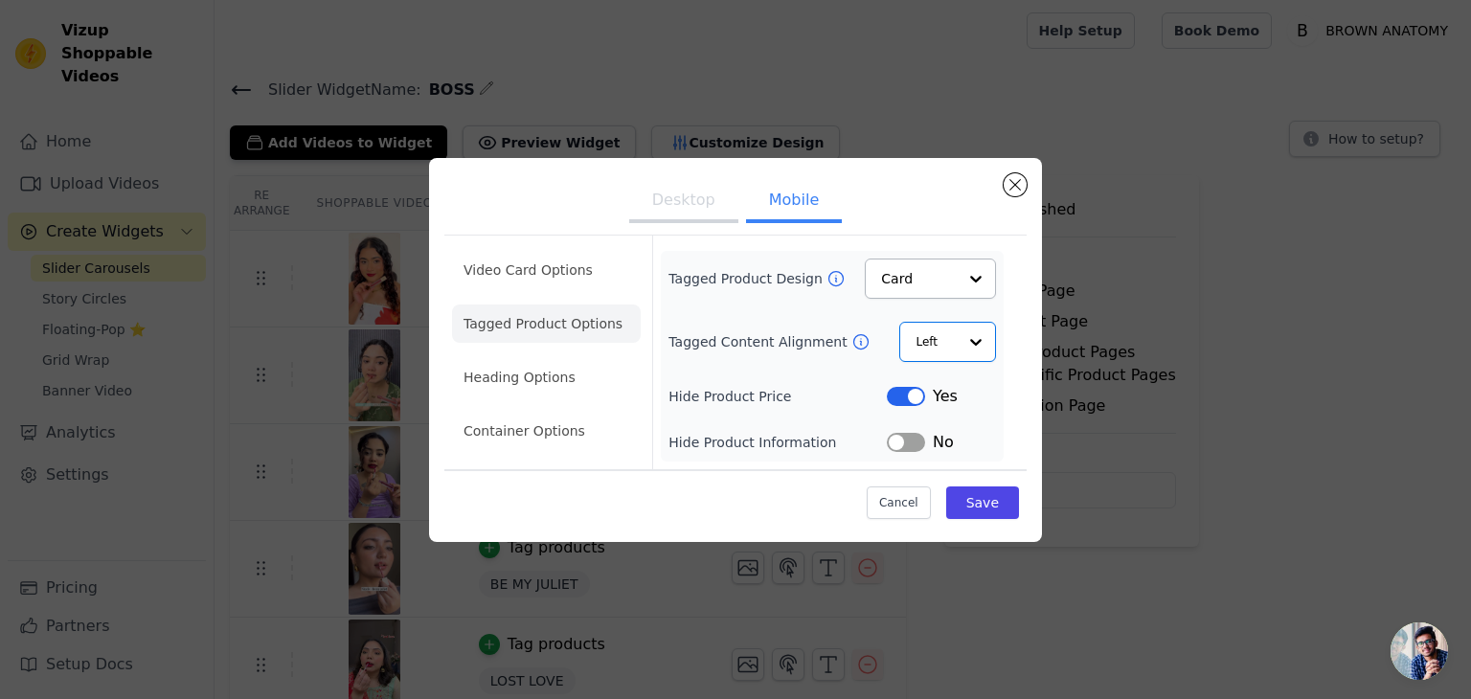
click at [917, 398] on button "Label" at bounding box center [906, 396] width 38 height 19
click at [983, 499] on button "Save" at bounding box center [982, 502] width 73 height 33
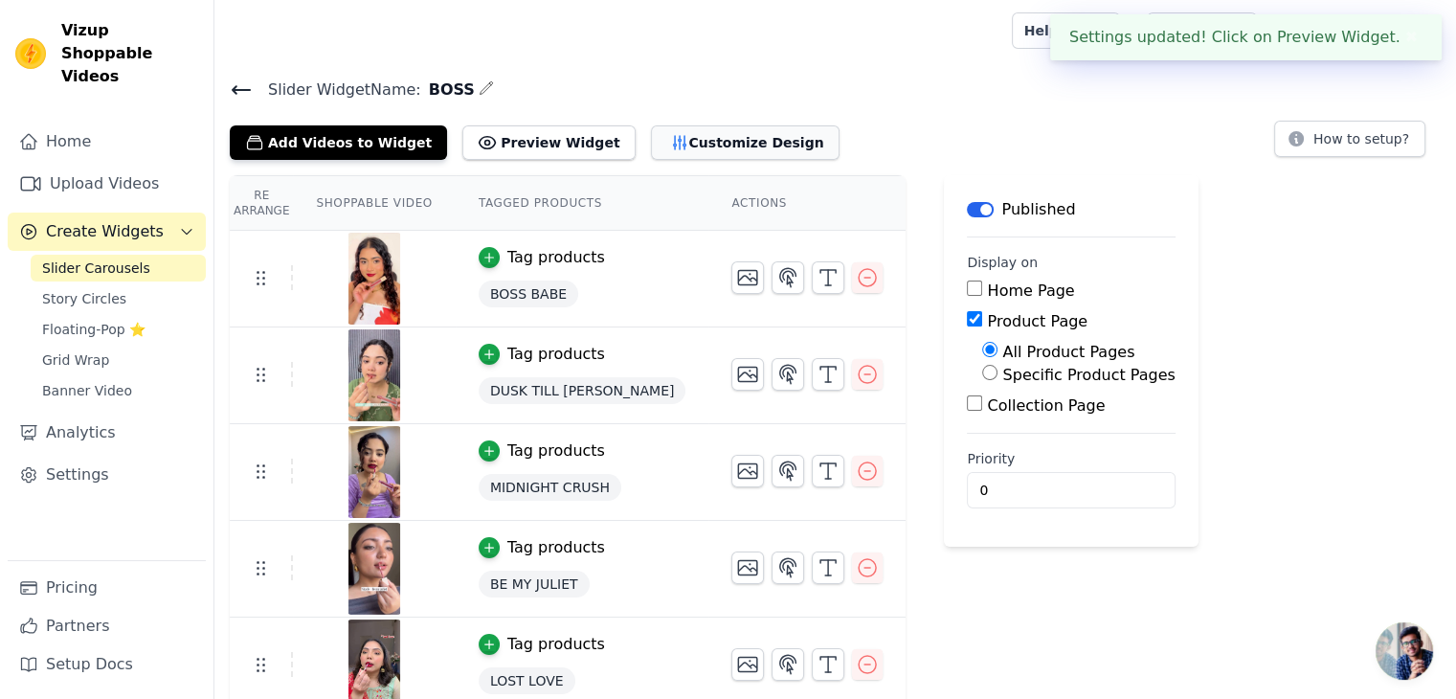
click at [689, 139] on button "Customize Design" at bounding box center [745, 142] width 189 height 34
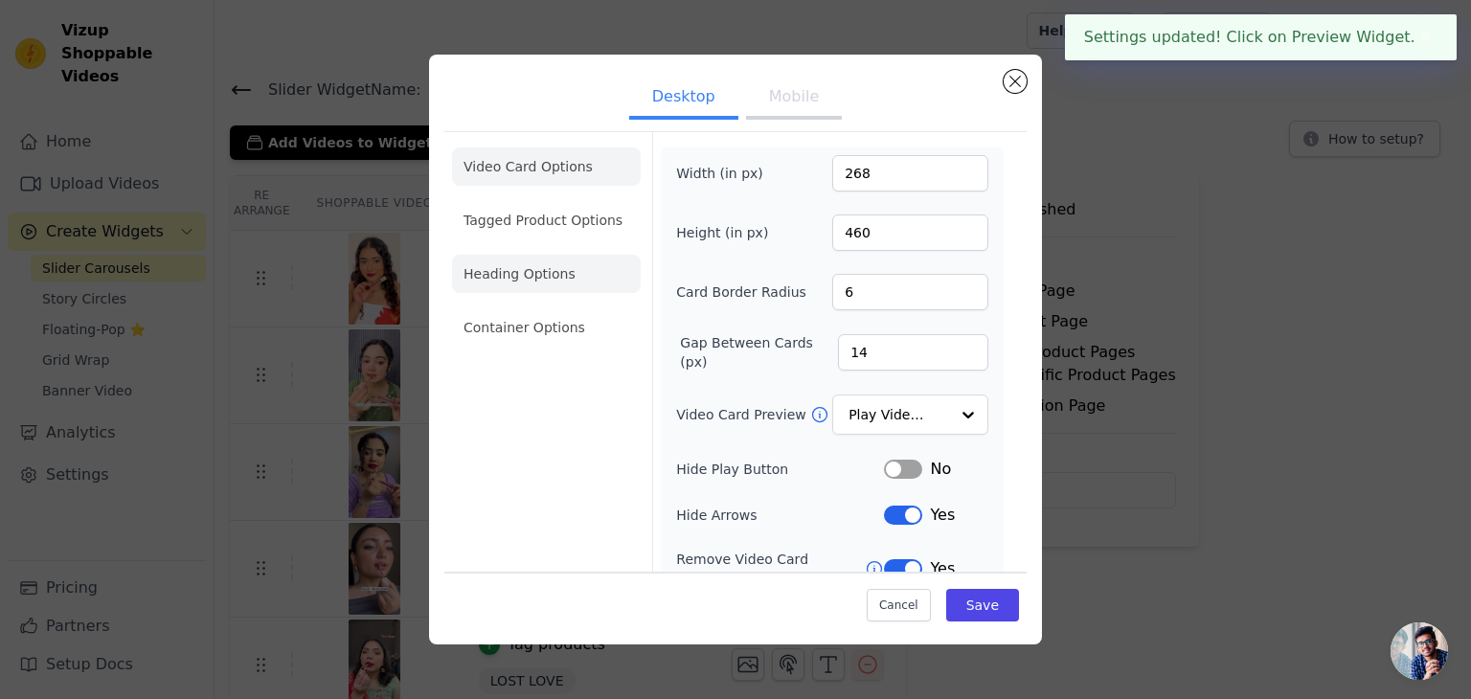
click at [557, 255] on li "Heading Options" at bounding box center [546, 274] width 189 height 38
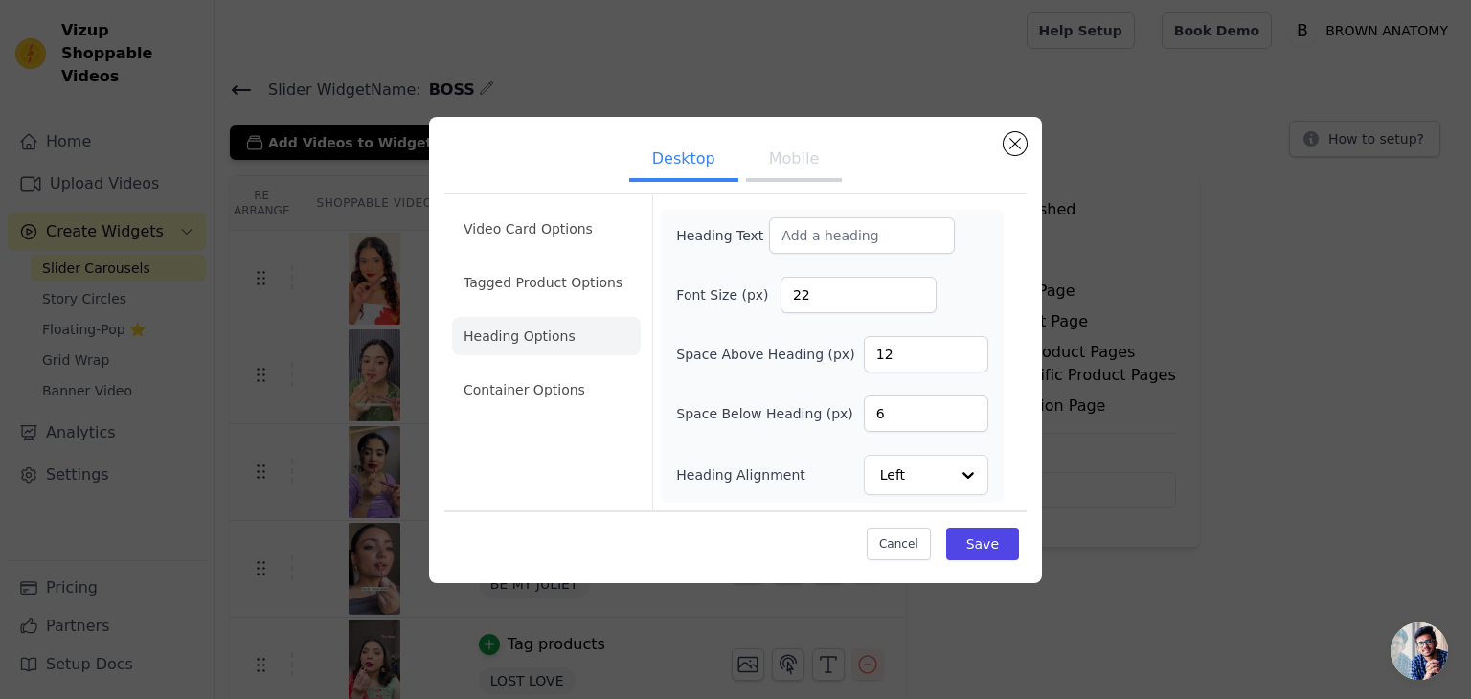
click at [801, 168] on button "Mobile" at bounding box center [794, 161] width 96 height 42
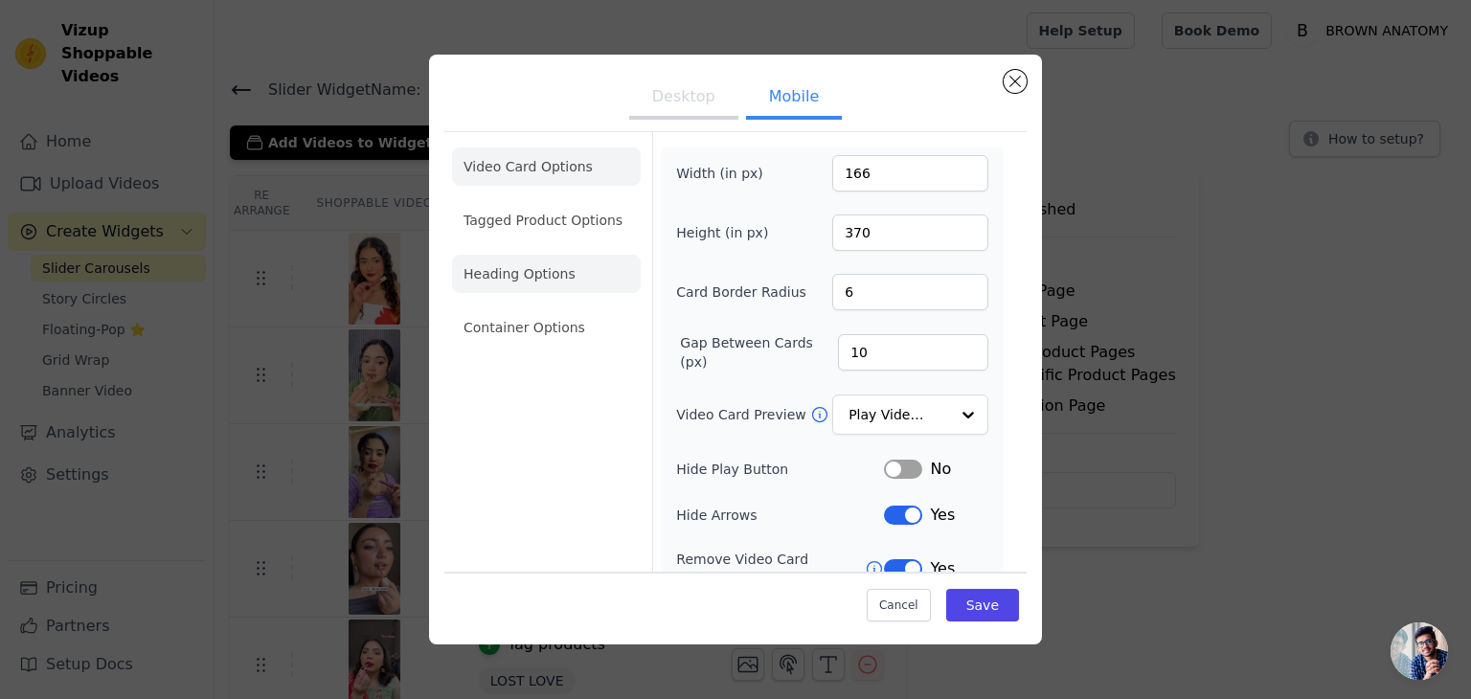
click at [504, 266] on li "Heading Options" at bounding box center [546, 274] width 189 height 38
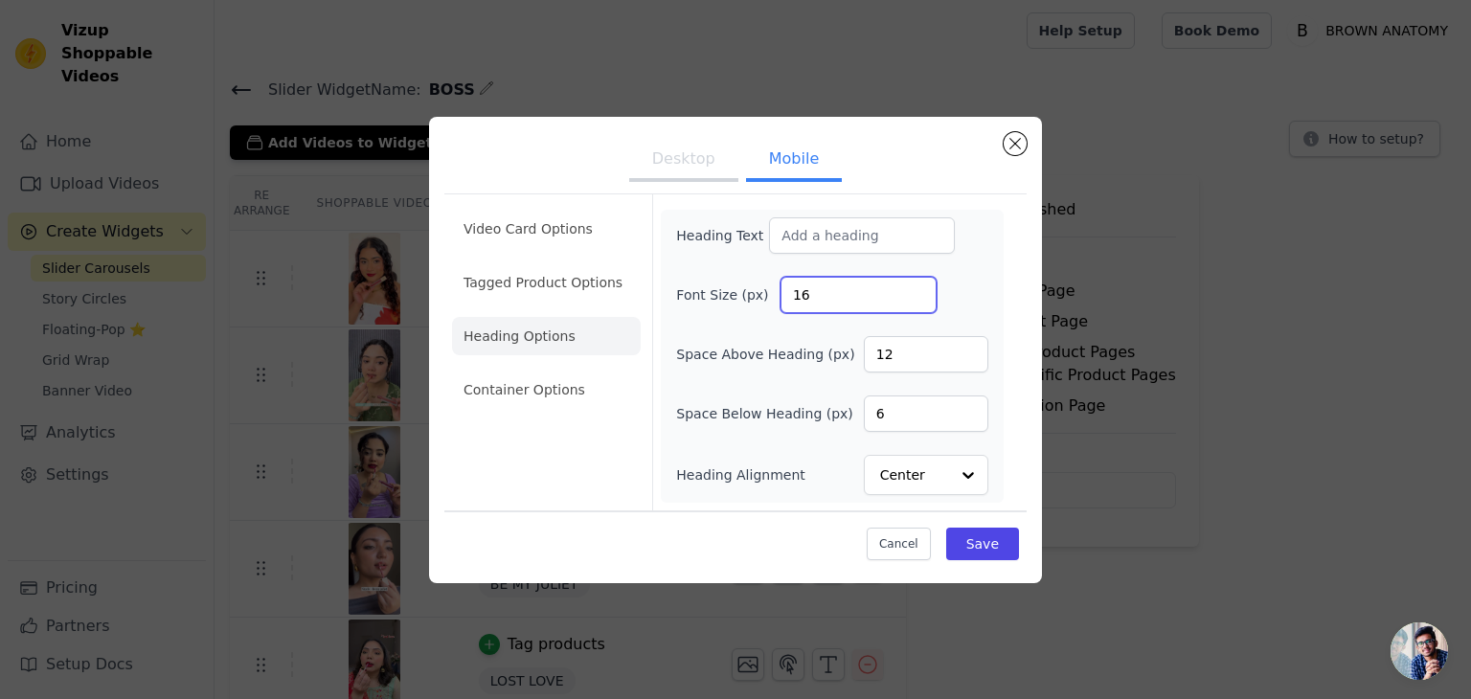
click at [876, 292] on input "16" at bounding box center [858, 295] width 156 height 36
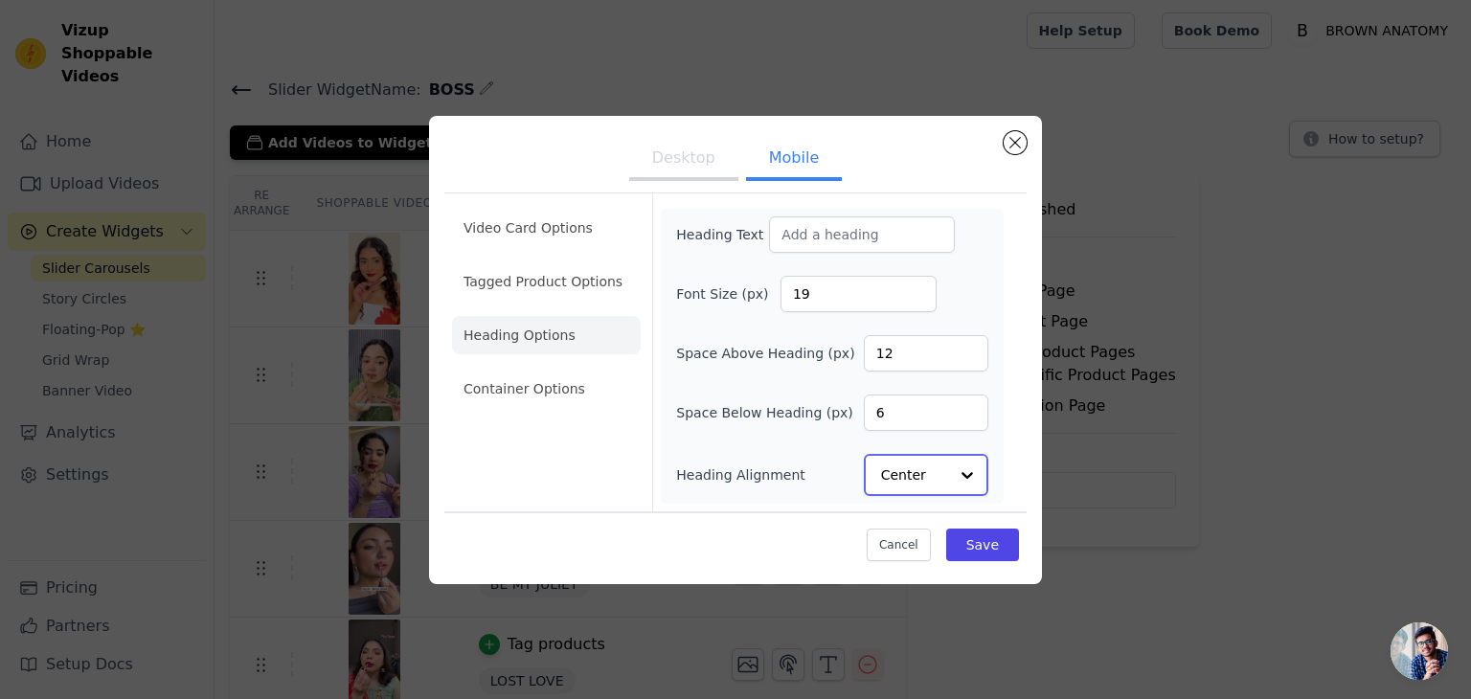
click at [910, 477] on input "Heading Alignment" at bounding box center [914, 475] width 67 height 38
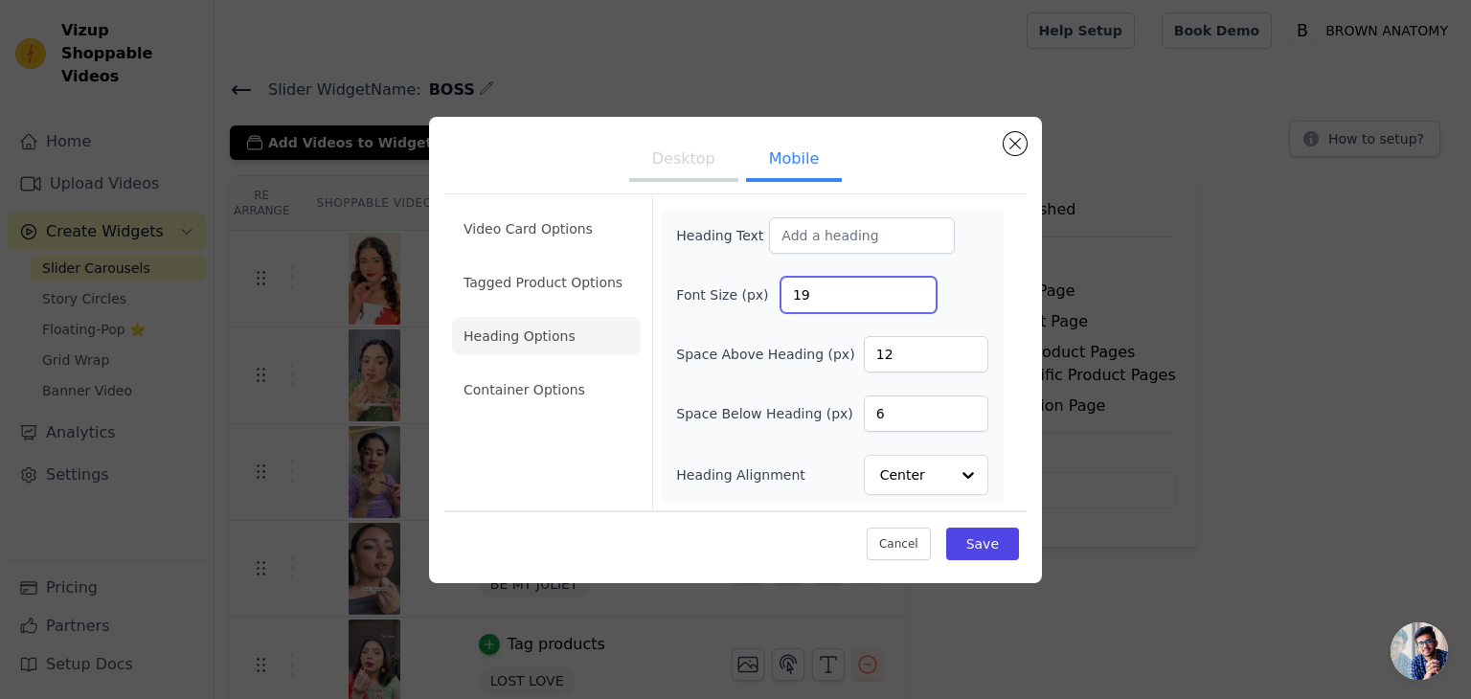
click at [836, 290] on input "19" at bounding box center [858, 295] width 156 height 36
type input "22"
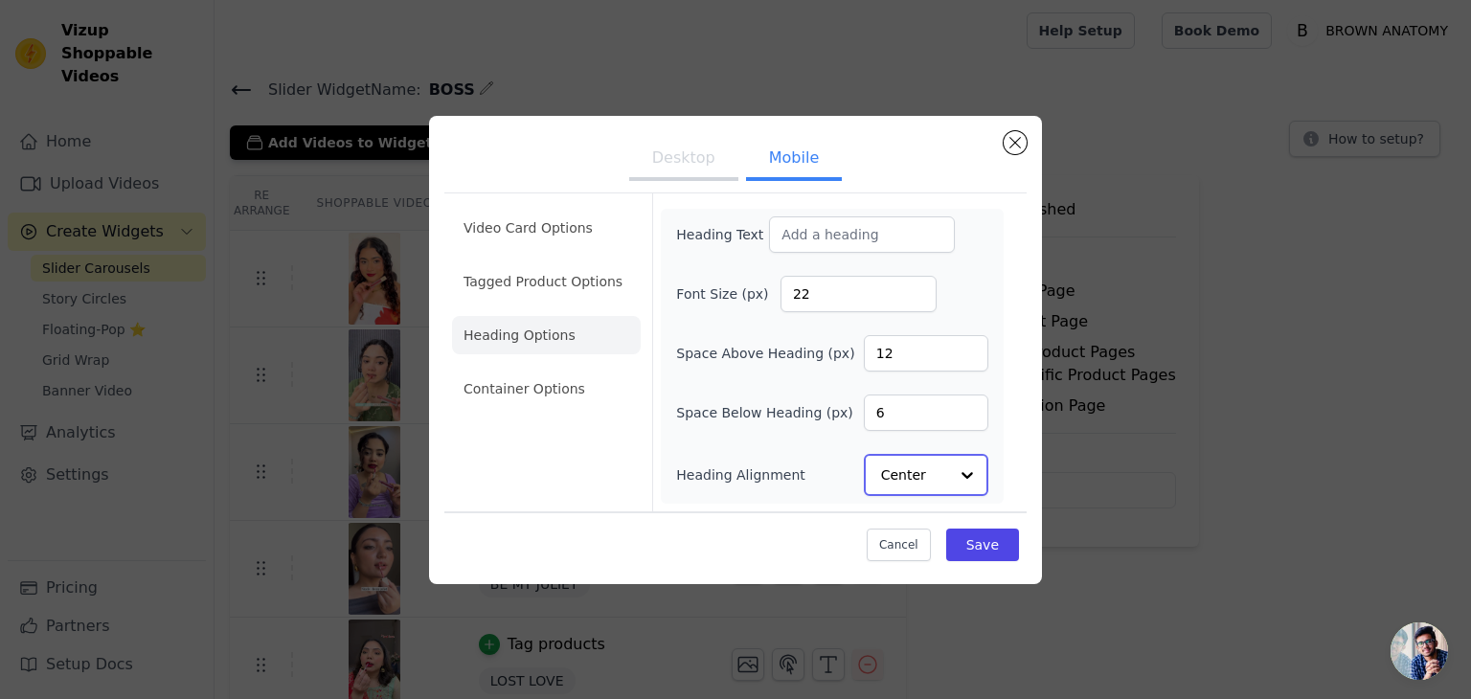
click at [902, 468] on input "Heading Alignment" at bounding box center [914, 475] width 67 height 38
click at [913, 418] on div "Left" at bounding box center [923, 429] width 119 height 40
click at [991, 565] on div "Cancel Save" at bounding box center [735, 538] width 582 height 57
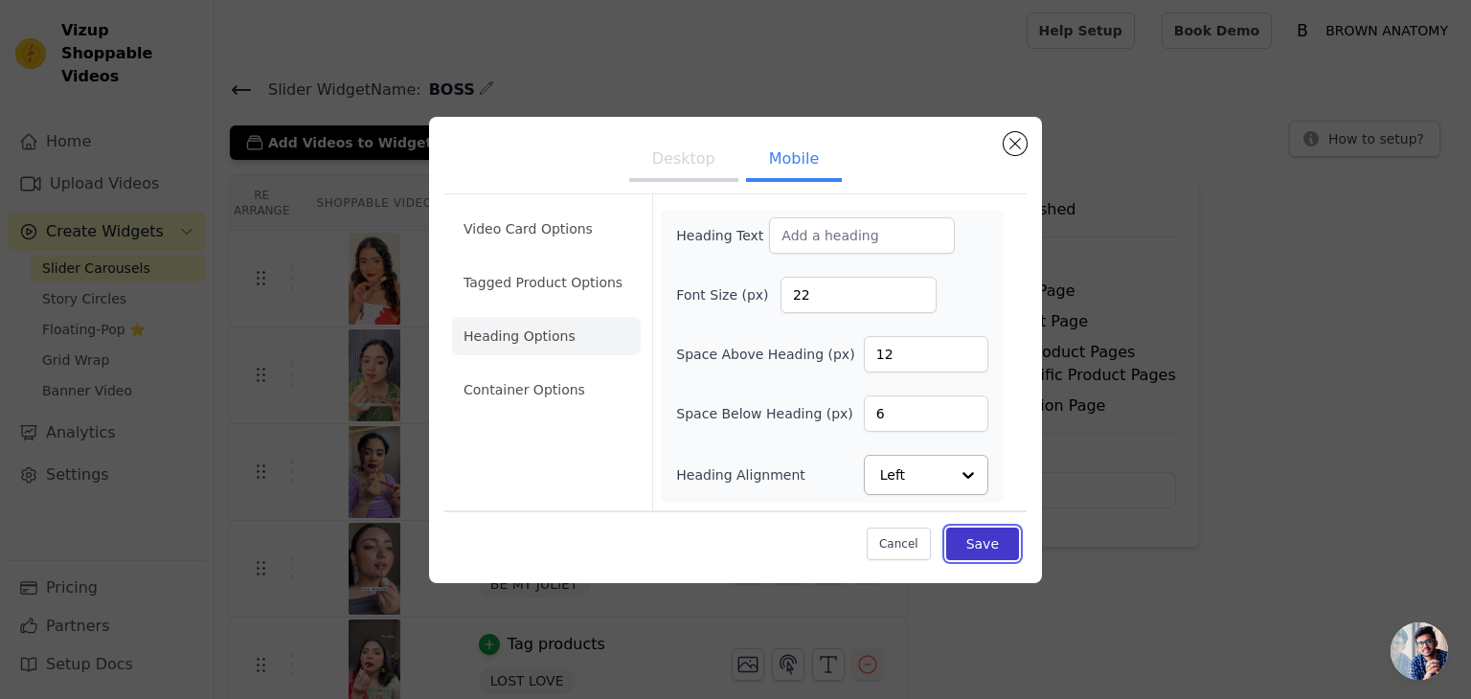
click at [995, 550] on button "Save" at bounding box center [982, 544] width 73 height 33
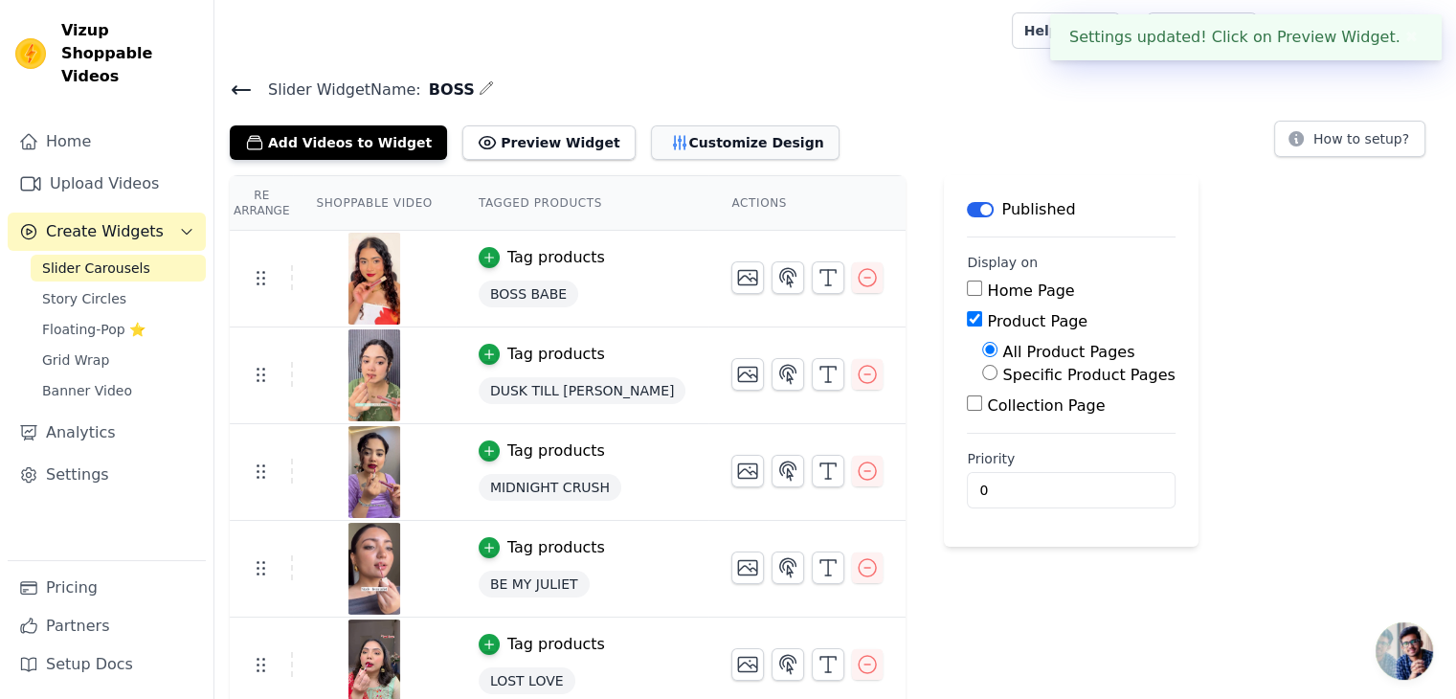
click at [693, 131] on button "Customize Design" at bounding box center [745, 142] width 189 height 34
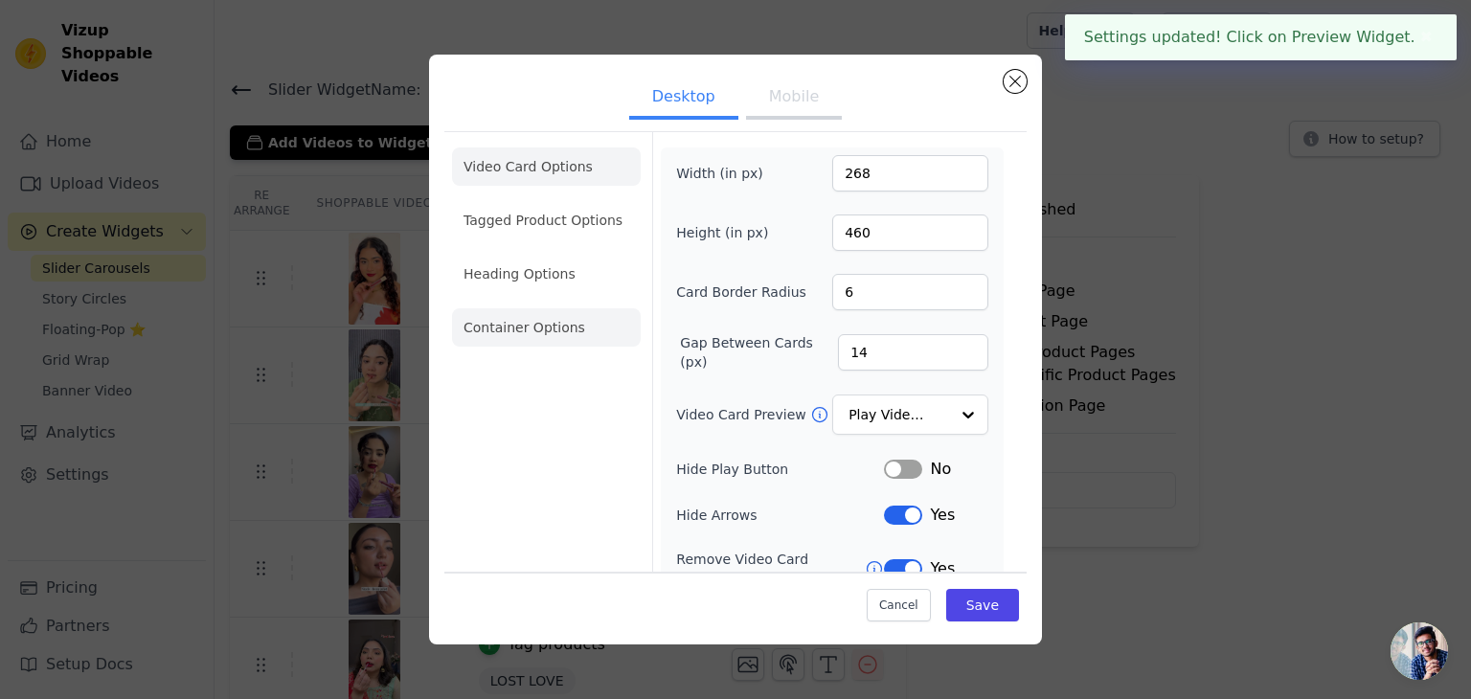
click at [559, 334] on li "Container Options" at bounding box center [546, 327] width 189 height 38
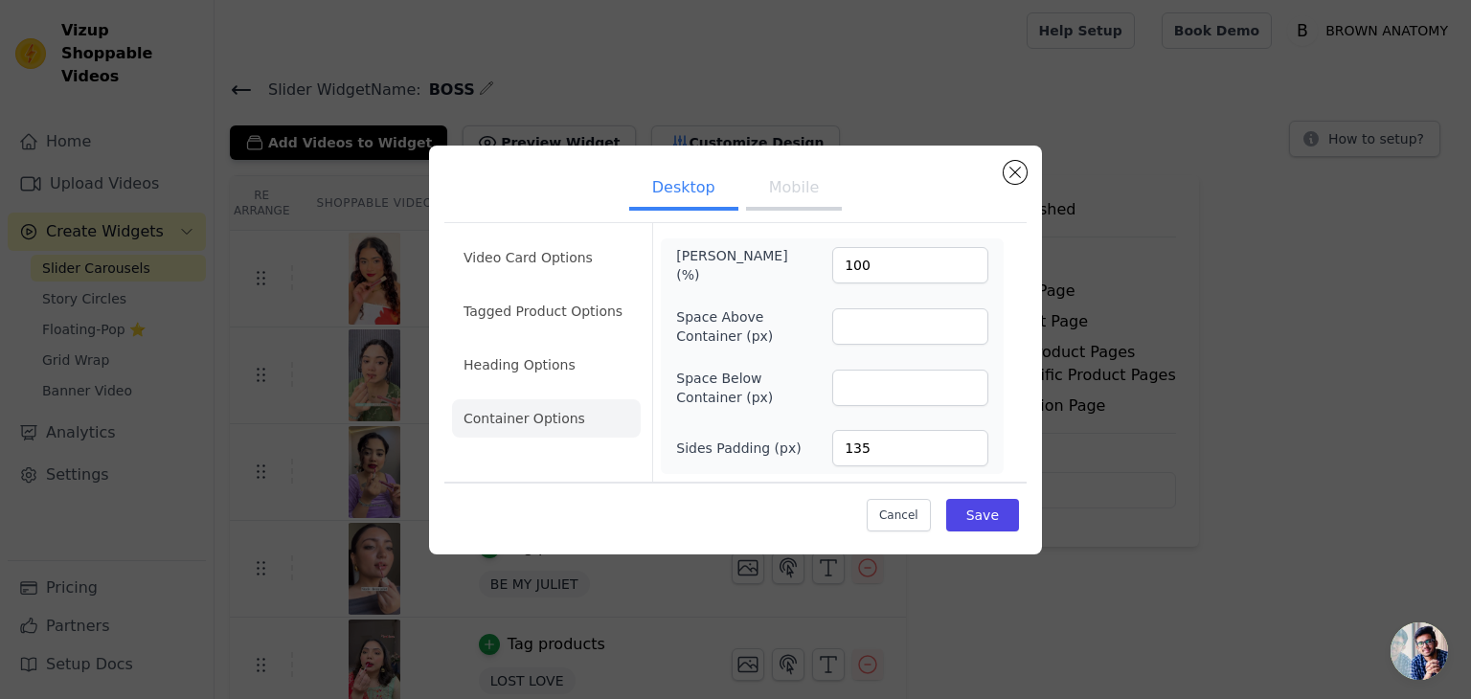
click at [797, 191] on button "Mobile" at bounding box center [794, 189] width 96 height 42
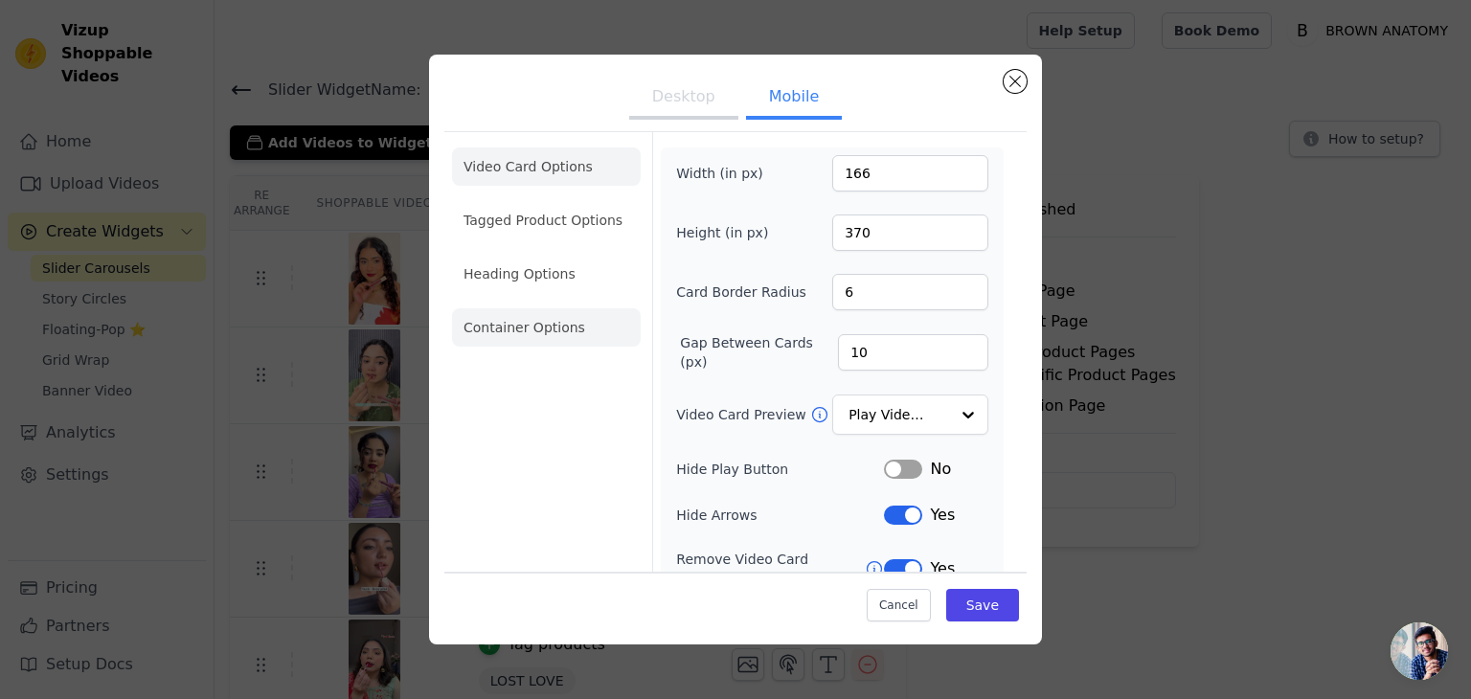
click at [513, 326] on li "Container Options" at bounding box center [546, 327] width 189 height 38
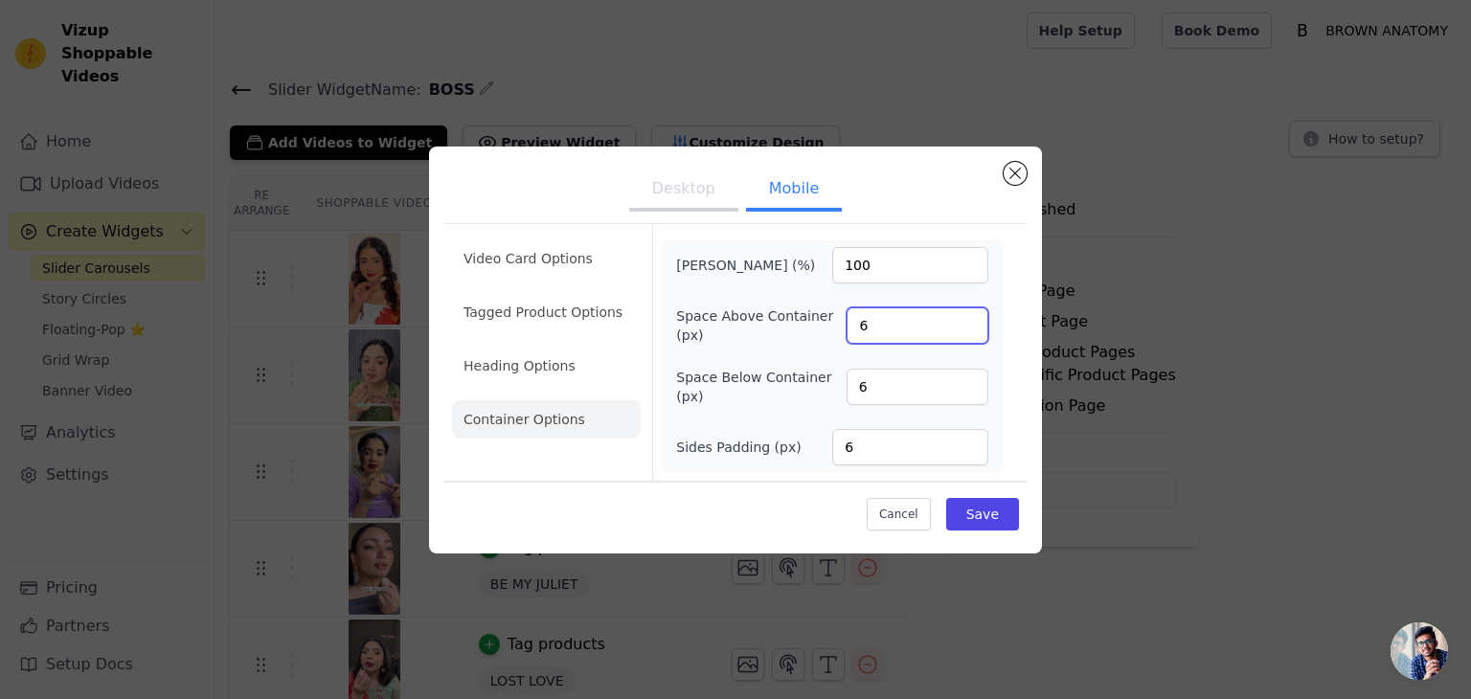
click at [858, 342] on input "6" at bounding box center [917, 325] width 142 height 36
click at [870, 385] on input "6" at bounding box center [917, 387] width 142 height 36
click at [870, 435] on input "6" at bounding box center [910, 447] width 156 height 36
type input "8"
click at [975, 506] on button "Save" at bounding box center [982, 514] width 73 height 33
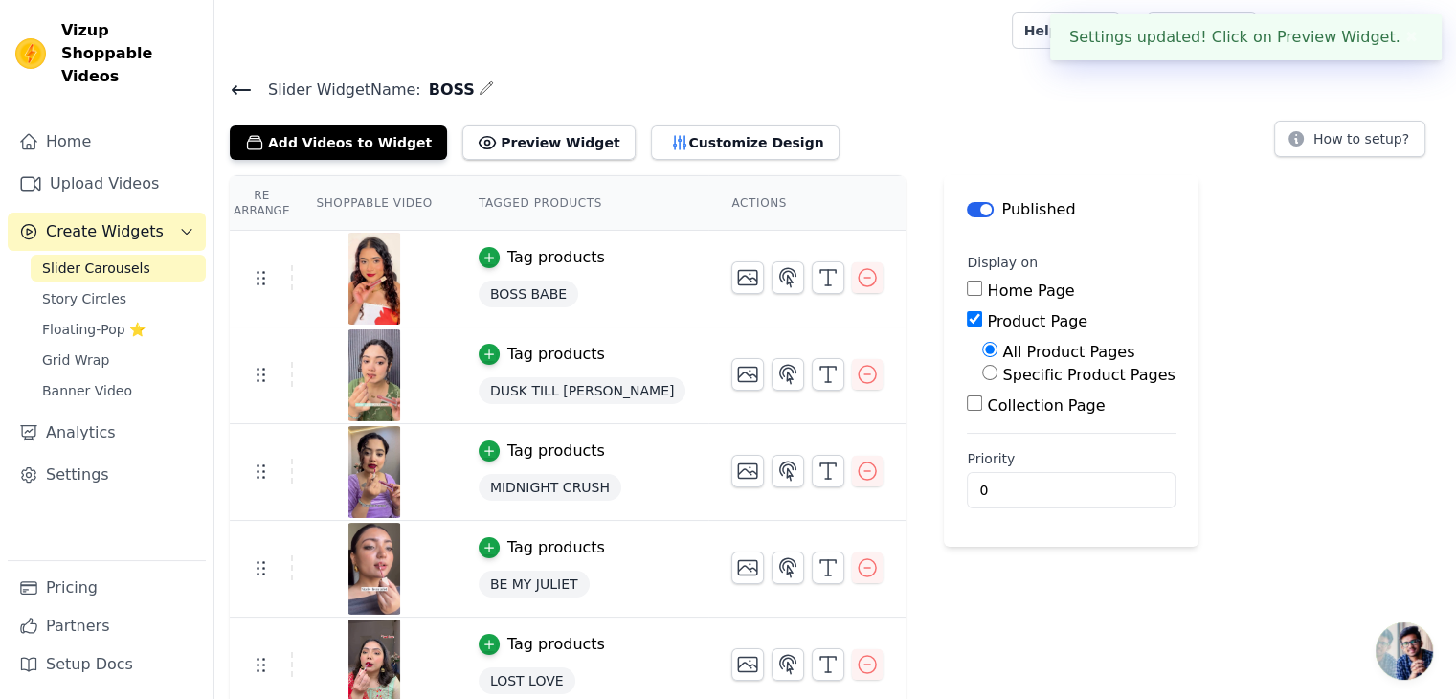
click at [119, 258] on span "Slider Carousels" at bounding box center [96, 267] width 108 height 19
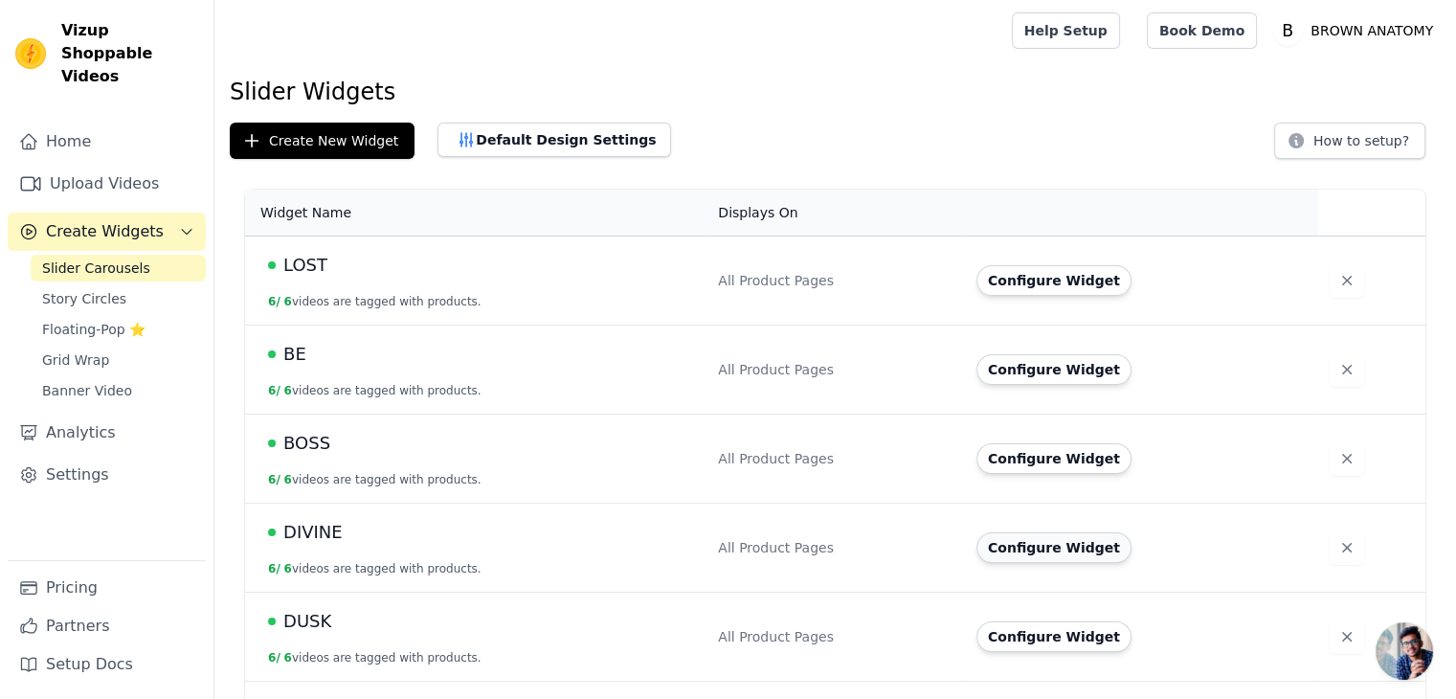
click at [1039, 560] on button "Configure Widget" at bounding box center [1054, 547] width 155 height 31
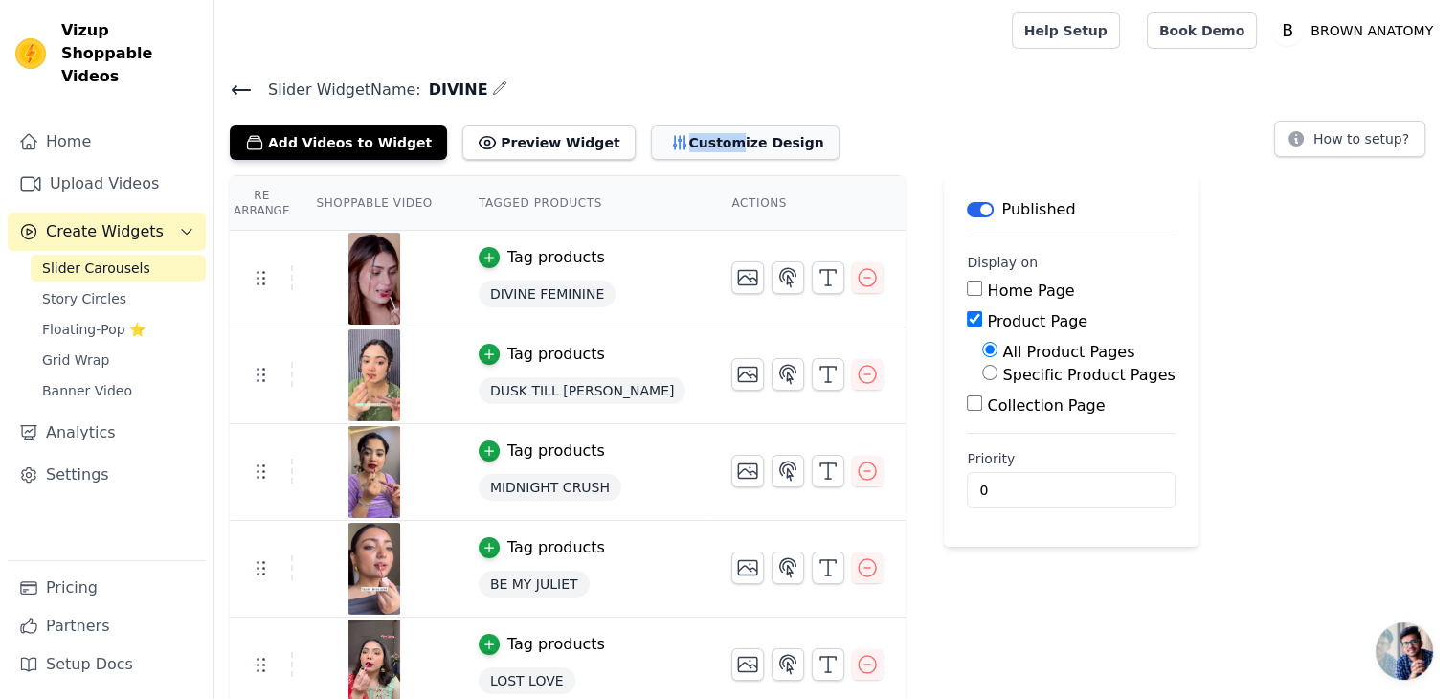
drag, startPoint x: 682, startPoint y: 119, endPoint x: 682, endPoint y: 143, distance: 23.9
click at [682, 143] on div "Add Videos to Widget Preview Widget Customize Design" at bounding box center [542, 139] width 625 height 42
click at [682, 143] on button "Customize Design" at bounding box center [745, 142] width 189 height 34
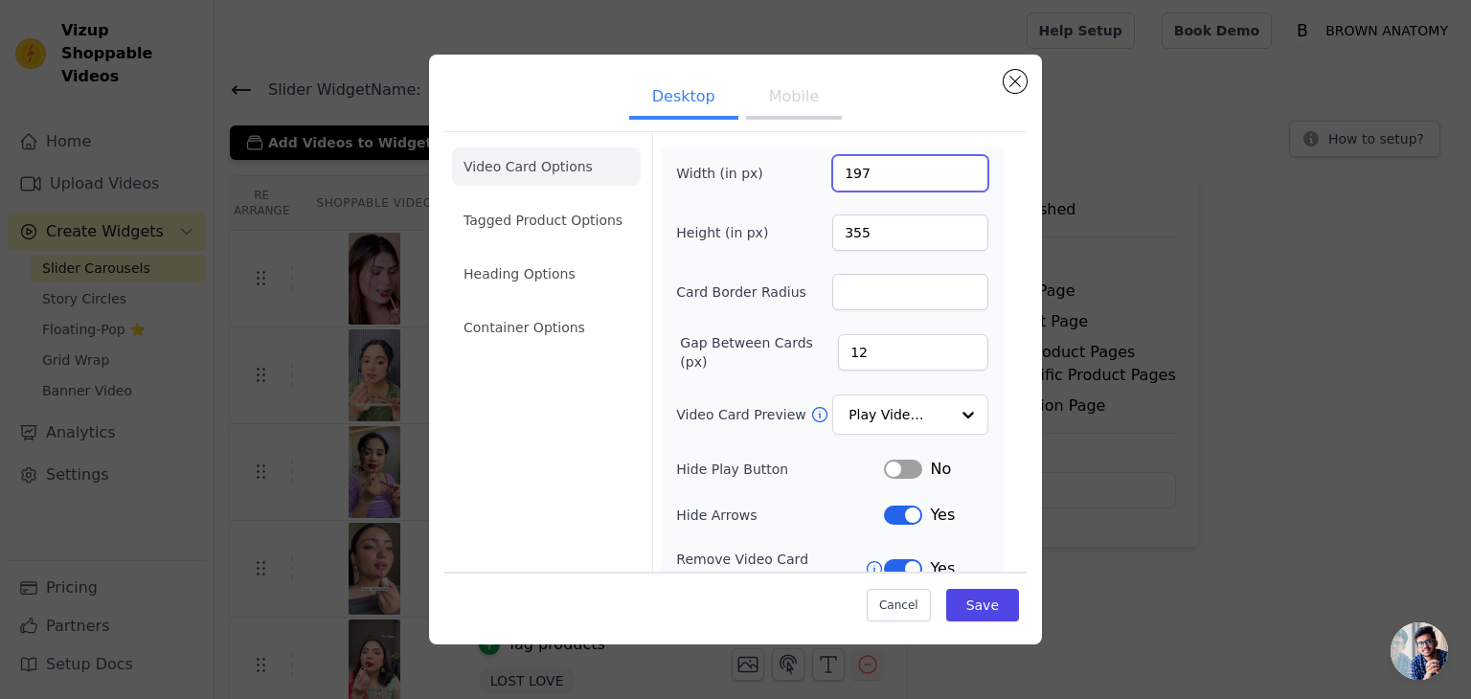
click at [863, 160] on input "197" at bounding box center [910, 173] width 156 height 36
type input "225"
click at [870, 221] on input "355" at bounding box center [910, 232] width 156 height 36
type input "460"
click at [863, 274] on input "Card Border Radius" at bounding box center [910, 292] width 156 height 36
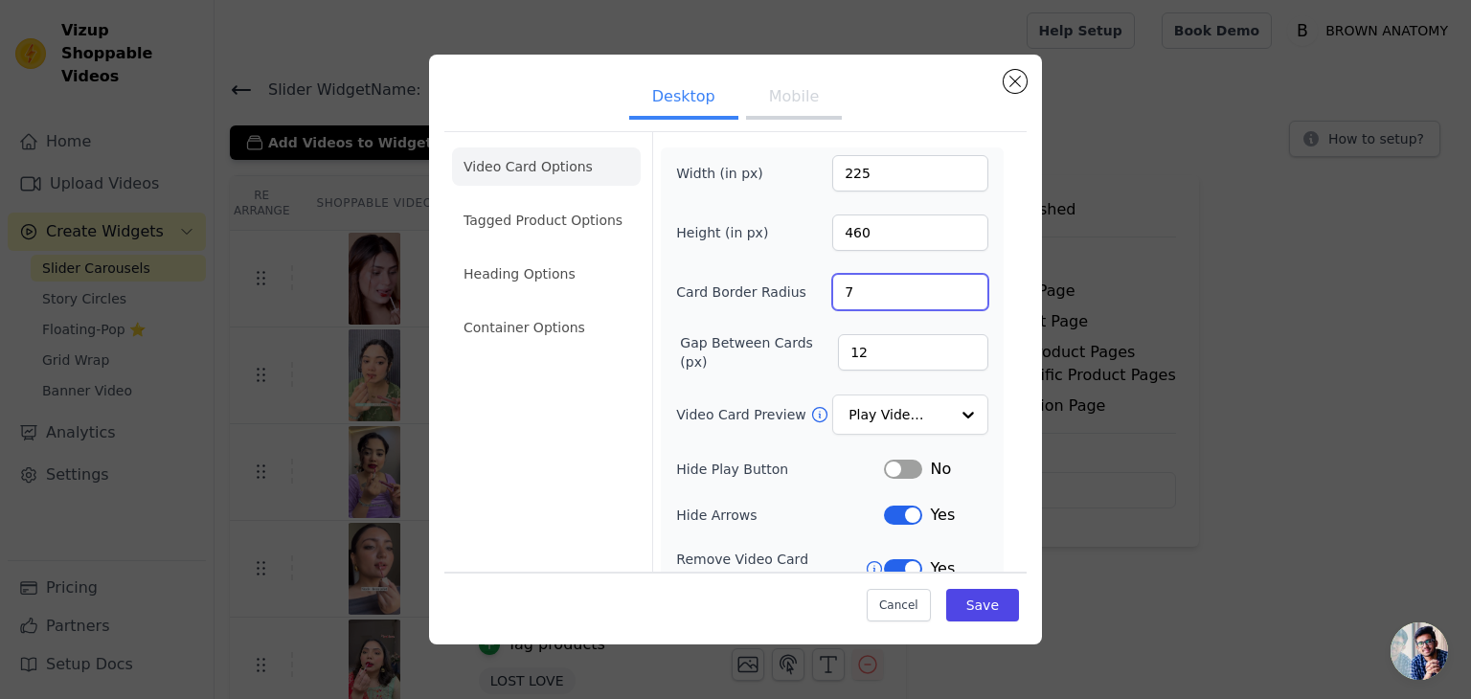
type input "6"
click at [867, 341] on input "12" at bounding box center [913, 352] width 150 height 36
type input "14"
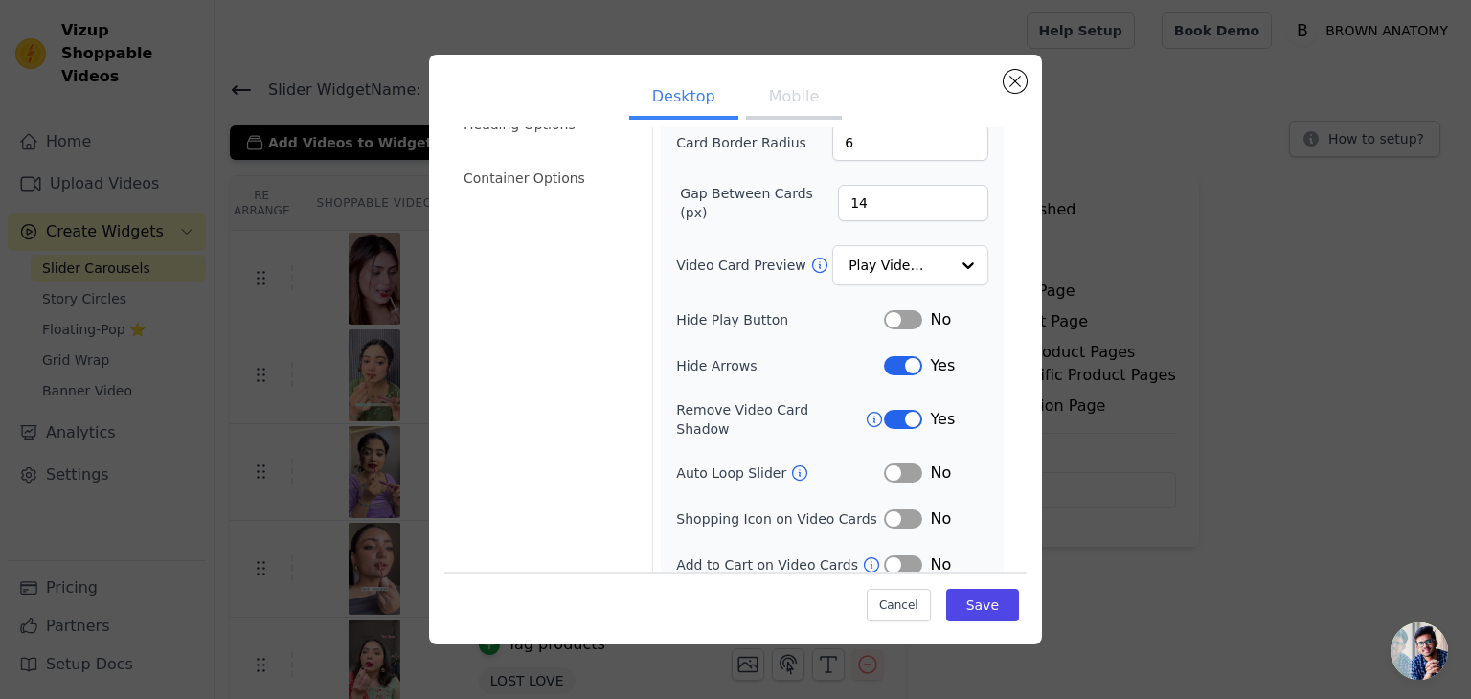
click at [892, 509] on button "Label" at bounding box center [903, 518] width 38 height 19
click at [896, 555] on button "Label" at bounding box center [903, 564] width 38 height 19
click at [899, 509] on button "Label" at bounding box center [903, 518] width 38 height 19
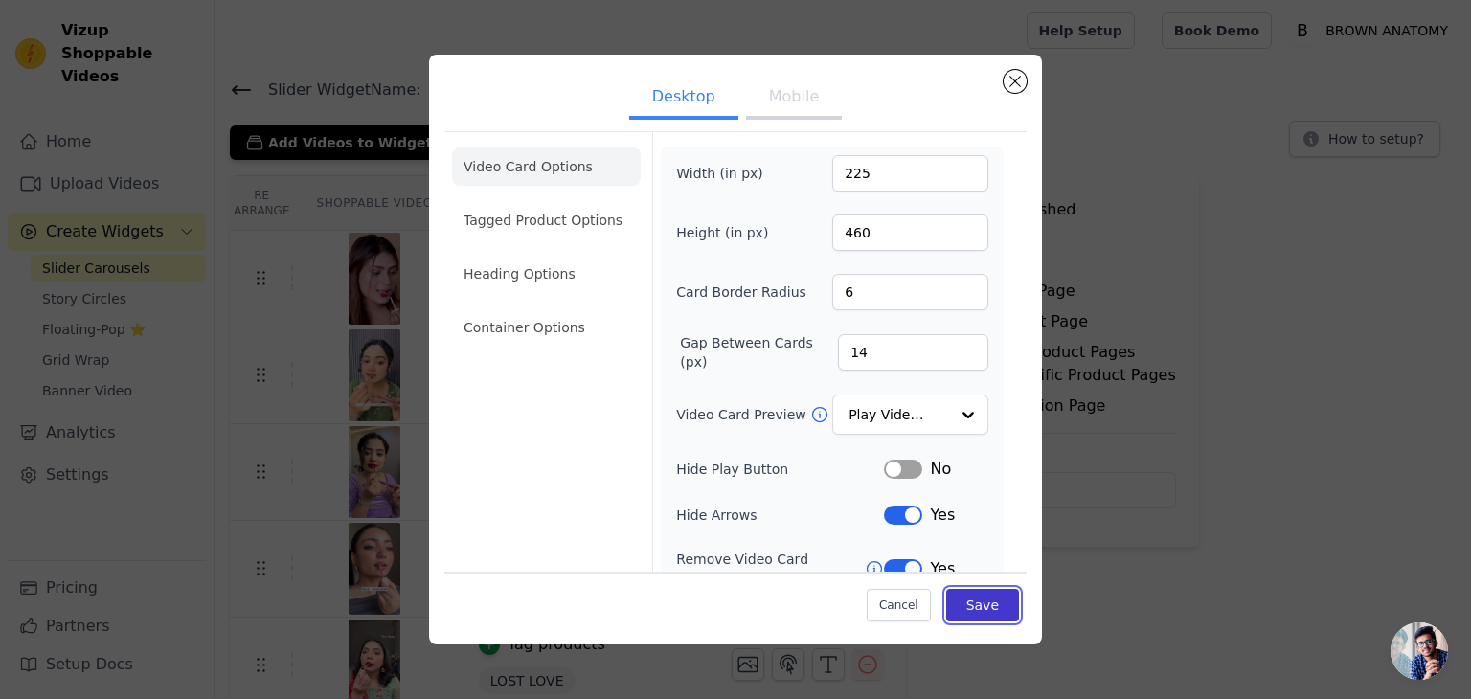
click at [977, 610] on button "Save" at bounding box center [982, 605] width 73 height 33
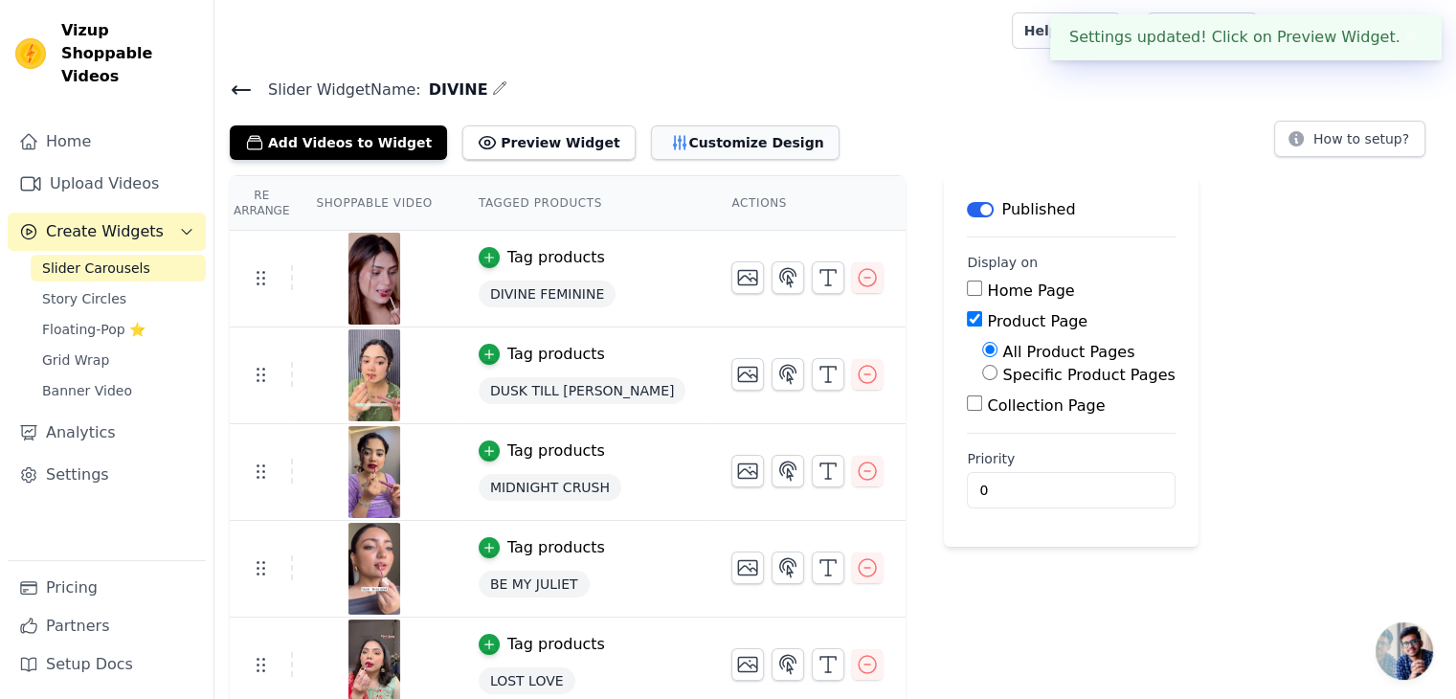
click at [694, 140] on button "Customize Design" at bounding box center [745, 142] width 189 height 34
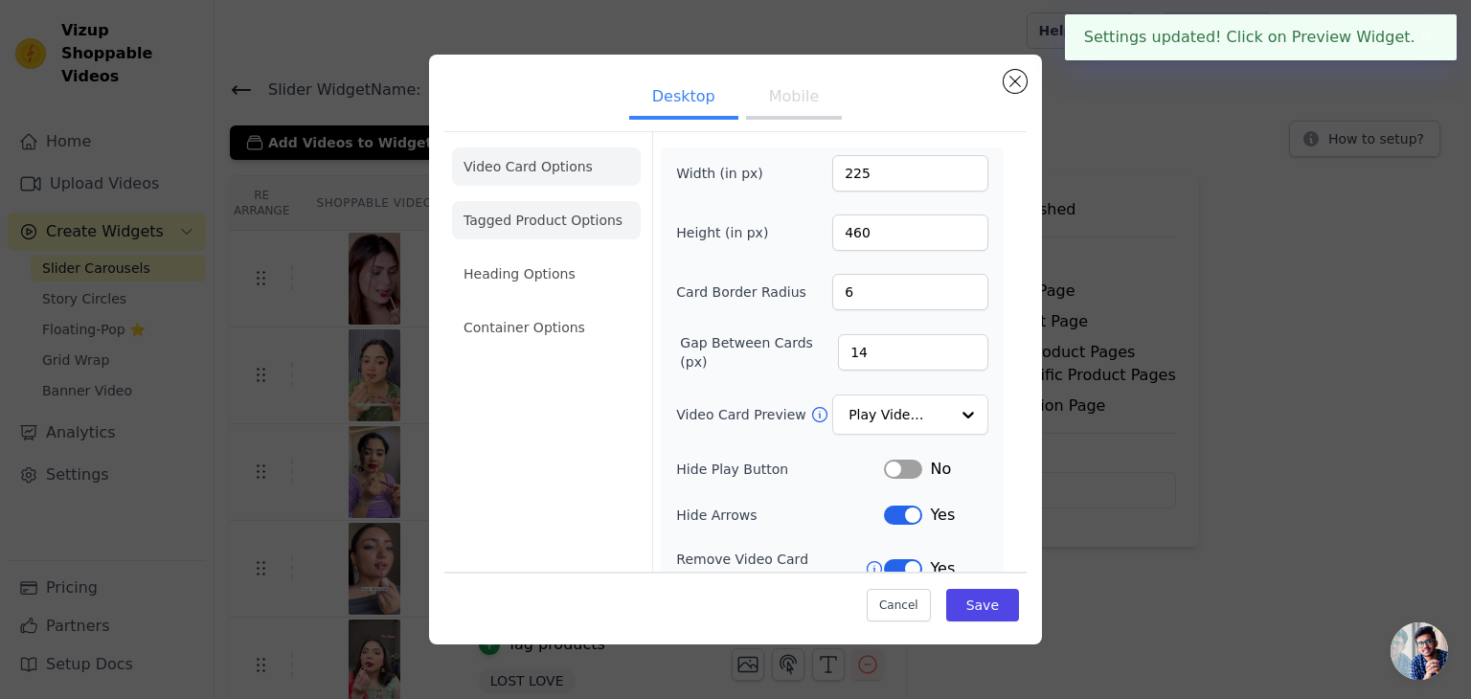
click at [576, 222] on li "Tagged Product Options" at bounding box center [546, 220] width 189 height 38
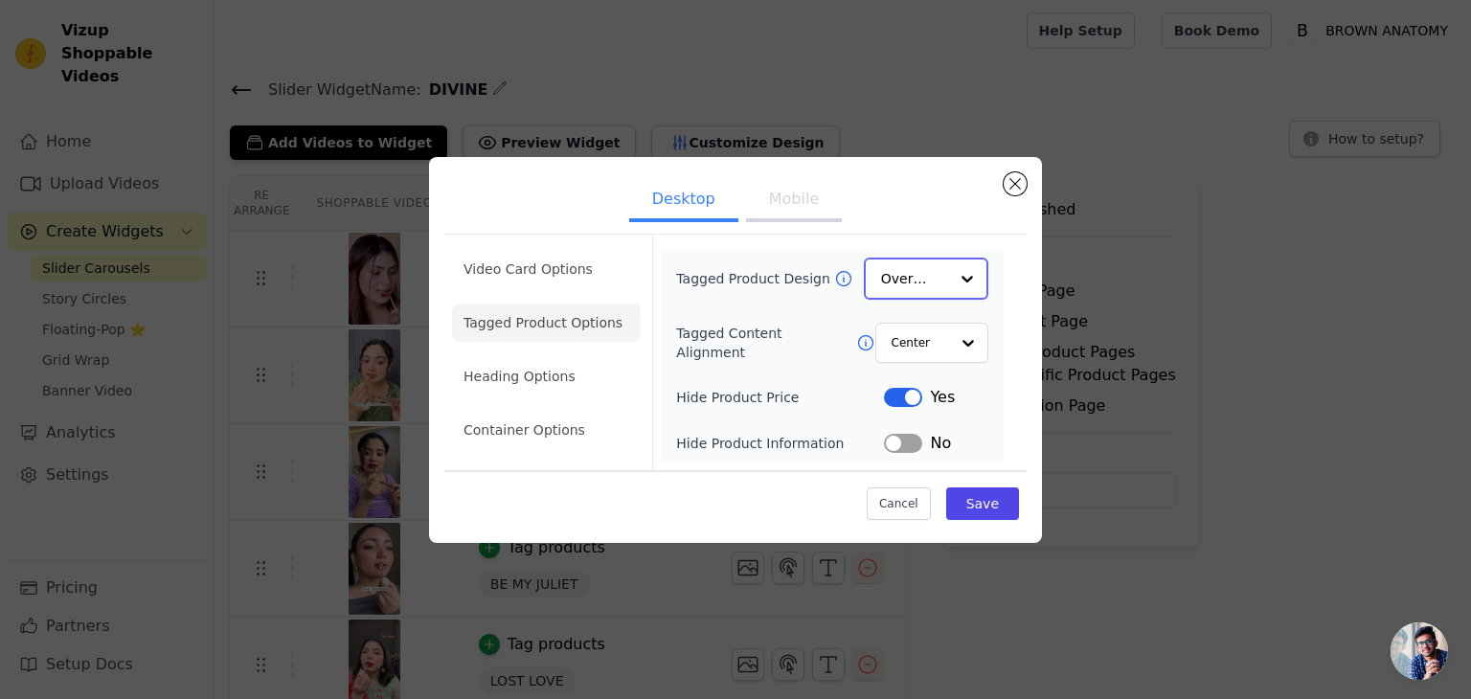
click at [953, 281] on div at bounding box center [967, 278] width 38 height 38
click at [935, 336] on div "Card" at bounding box center [926, 323] width 124 height 40
click at [935, 347] on input "Tagged Content Alignment" at bounding box center [918, 342] width 57 height 38
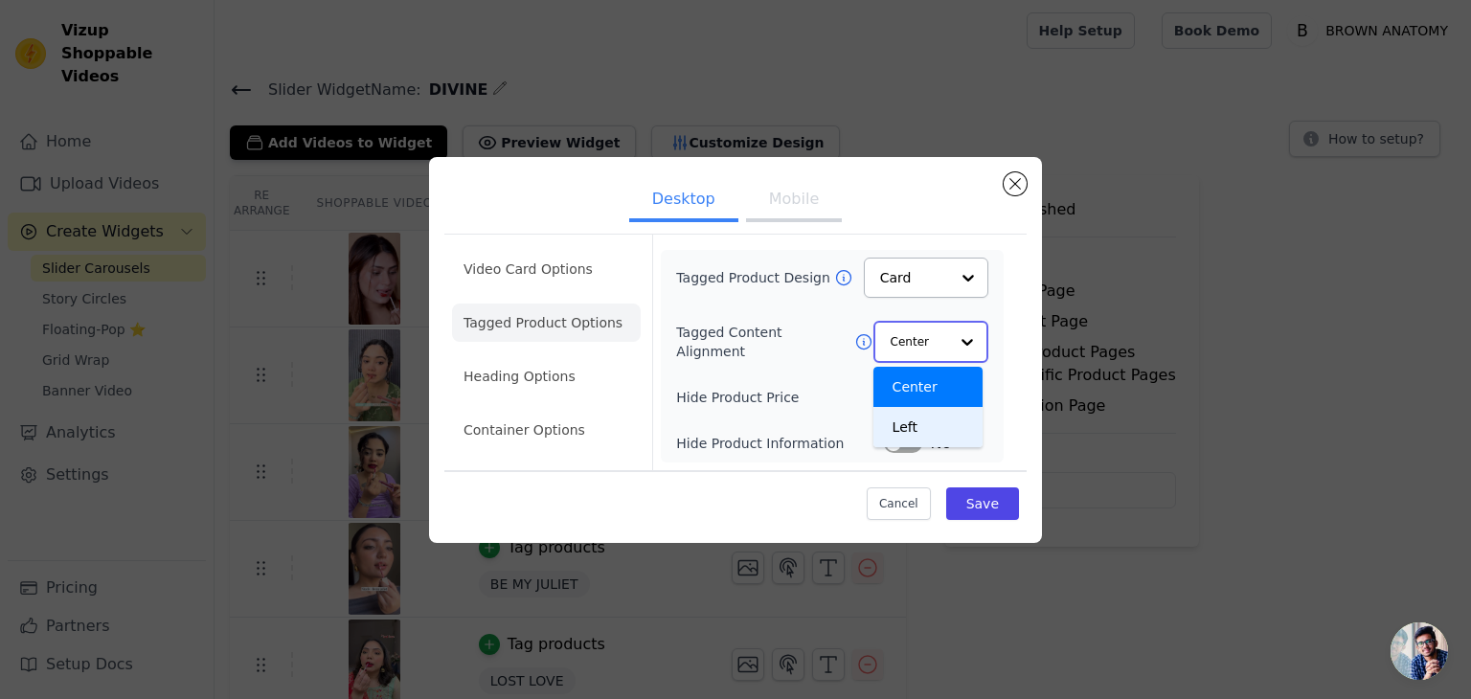
click at [929, 408] on div "Left" at bounding box center [927, 427] width 109 height 40
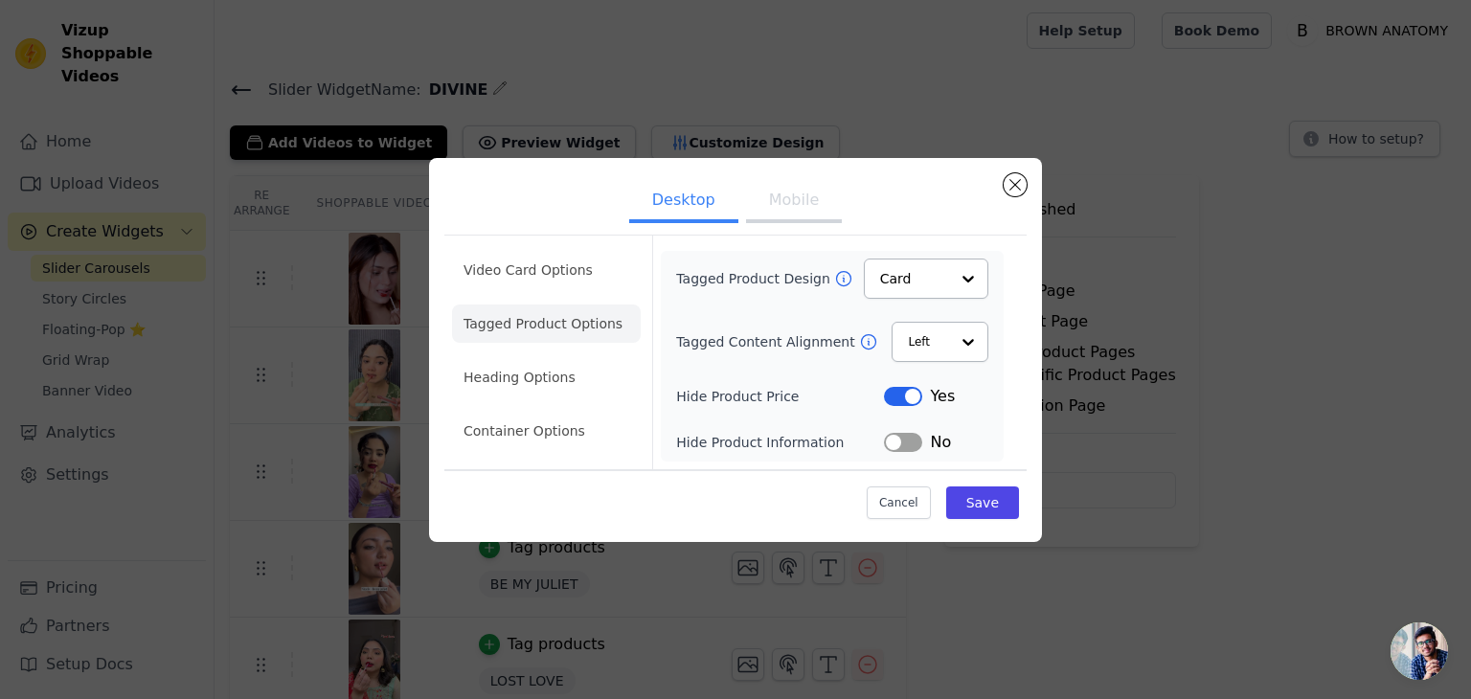
click at [905, 399] on button "Label" at bounding box center [903, 396] width 38 height 19
click at [961, 499] on button "Save" at bounding box center [982, 502] width 73 height 33
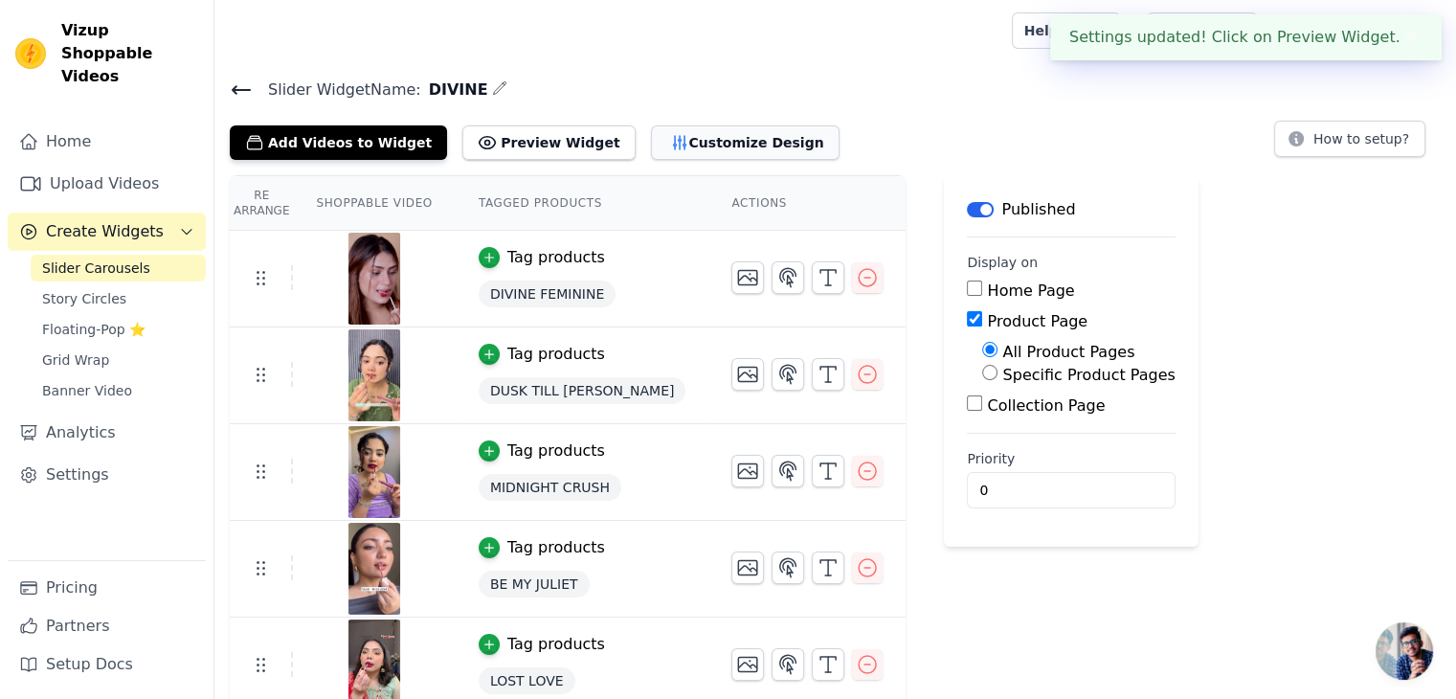
click at [704, 133] on button "Customize Design" at bounding box center [745, 142] width 189 height 34
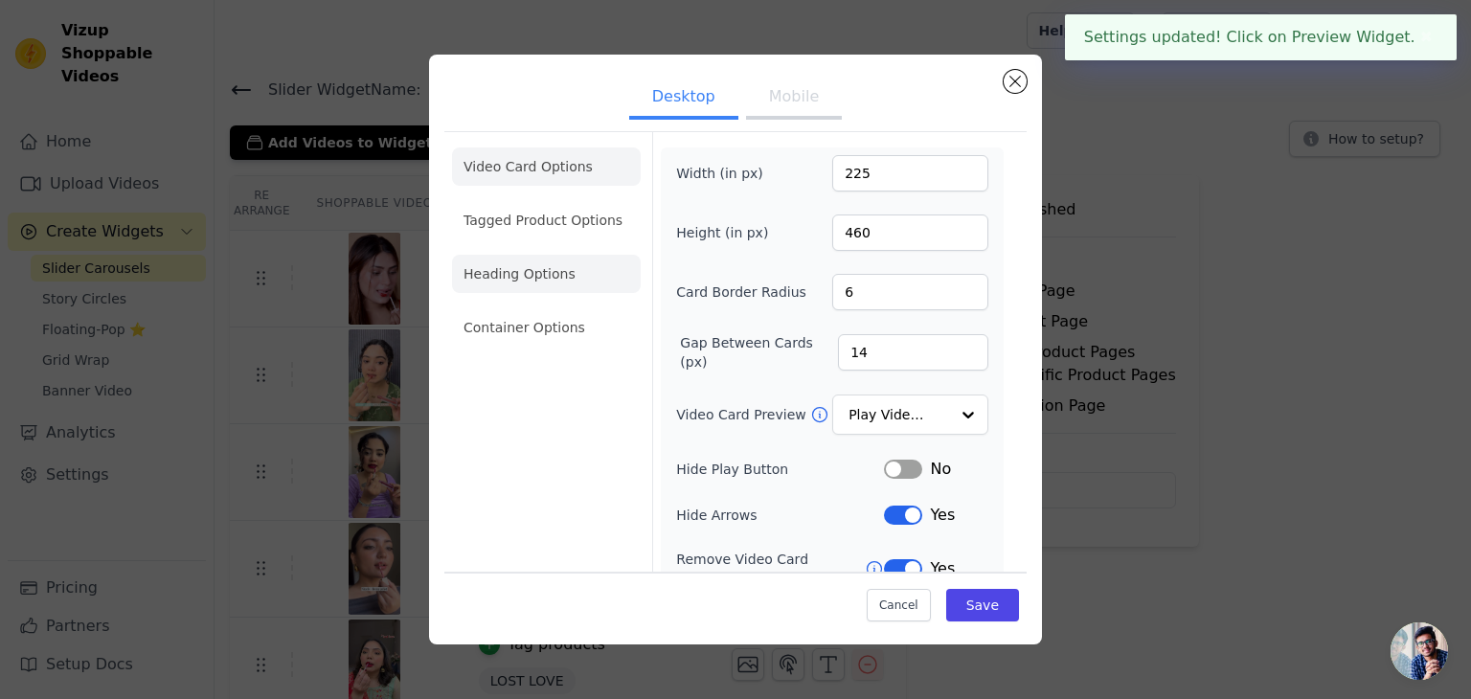
click at [525, 281] on li "Heading Options" at bounding box center [546, 274] width 189 height 38
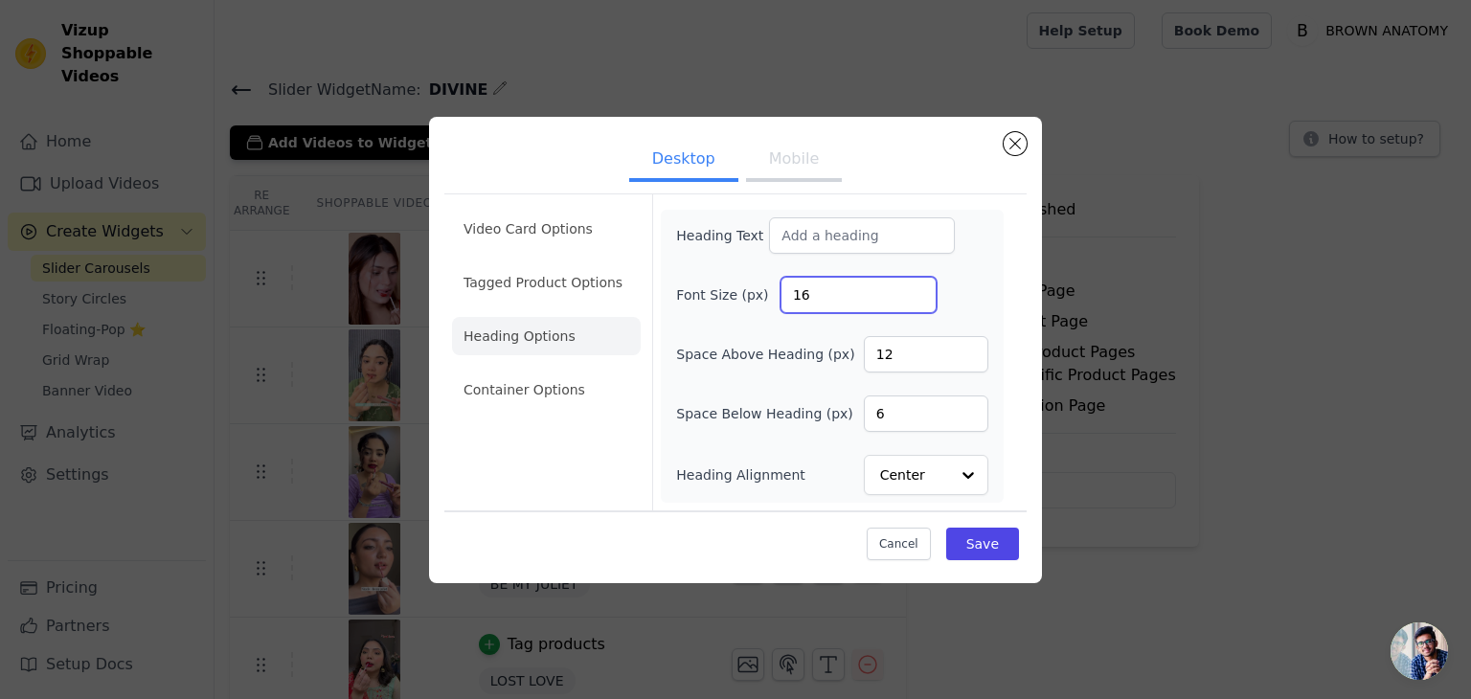
click at [831, 303] on input "16" at bounding box center [858, 295] width 156 height 36
type input "22"
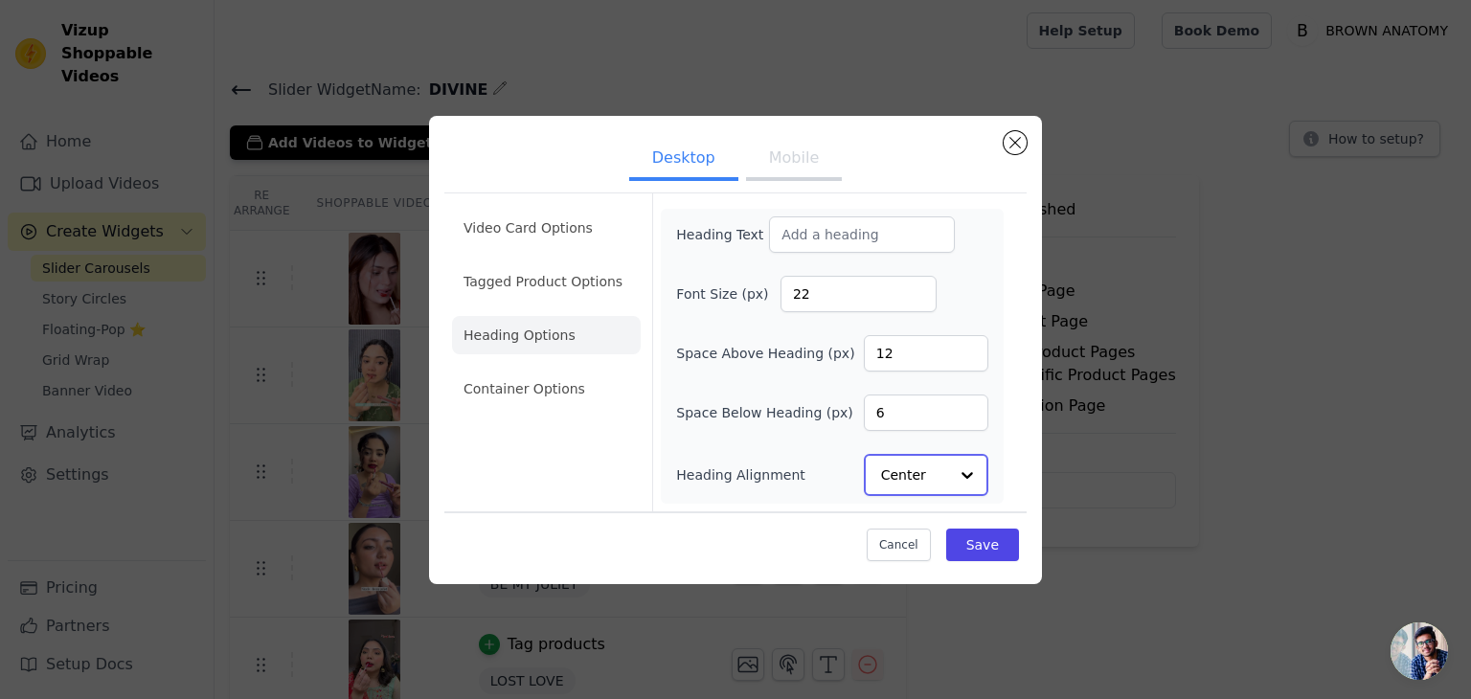
click at [908, 467] on input "Heading Alignment" at bounding box center [914, 475] width 67 height 38
click at [917, 441] on div "Left" at bounding box center [923, 429] width 119 height 40
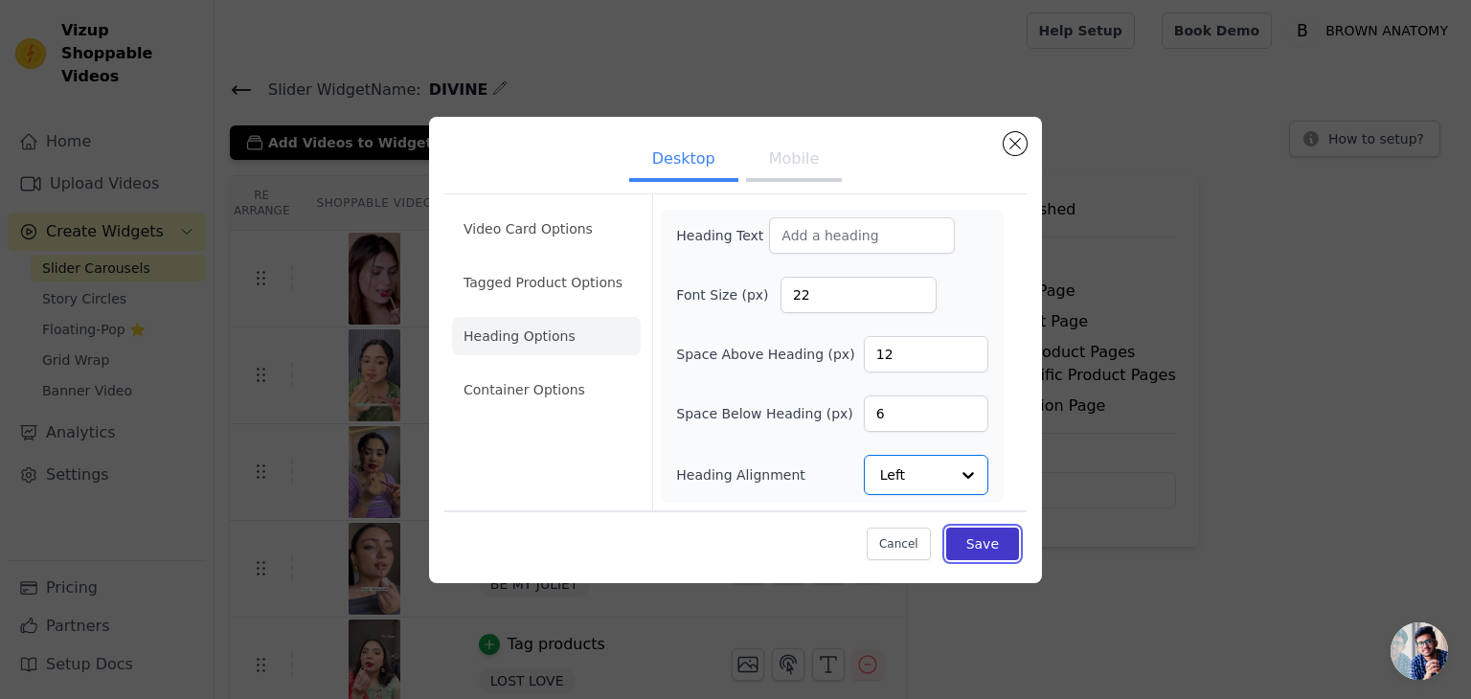
click at [969, 543] on button "Save" at bounding box center [982, 544] width 73 height 33
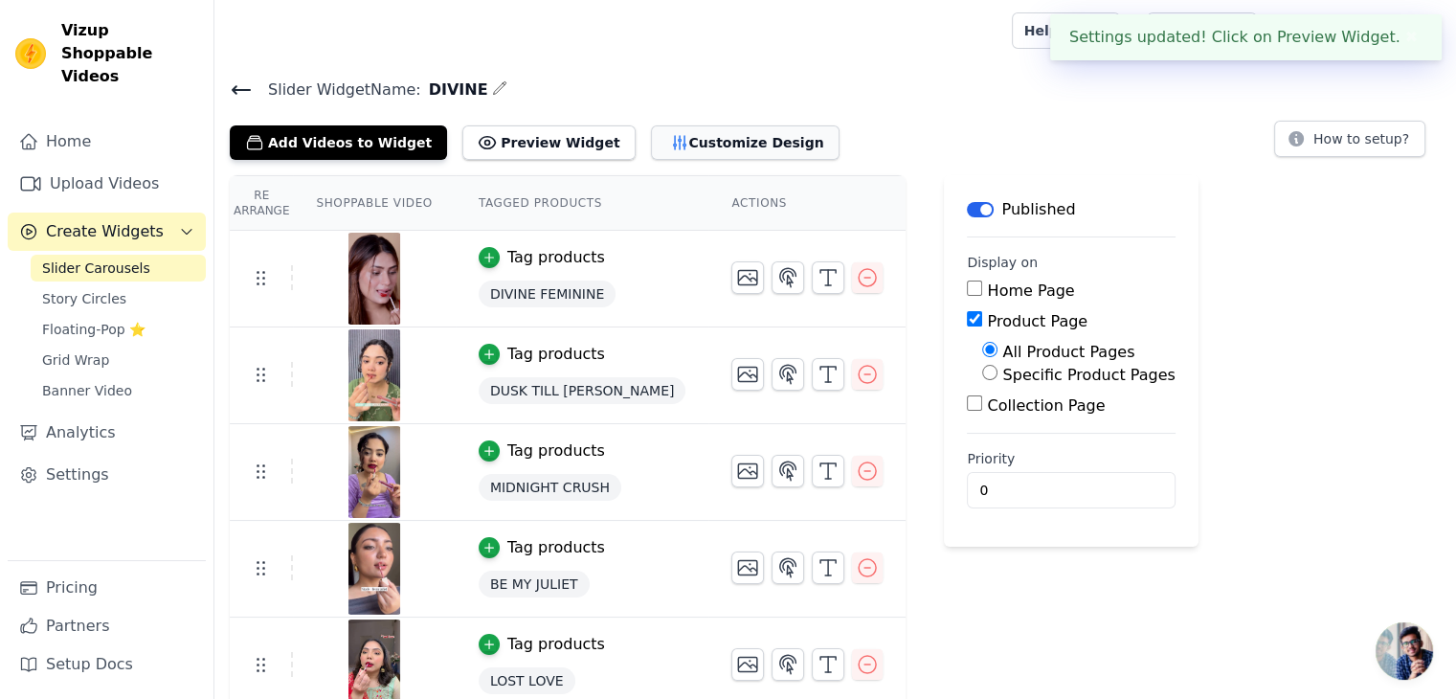
click at [705, 143] on button "Customize Design" at bounding box center [745, 142] width 189 height 34
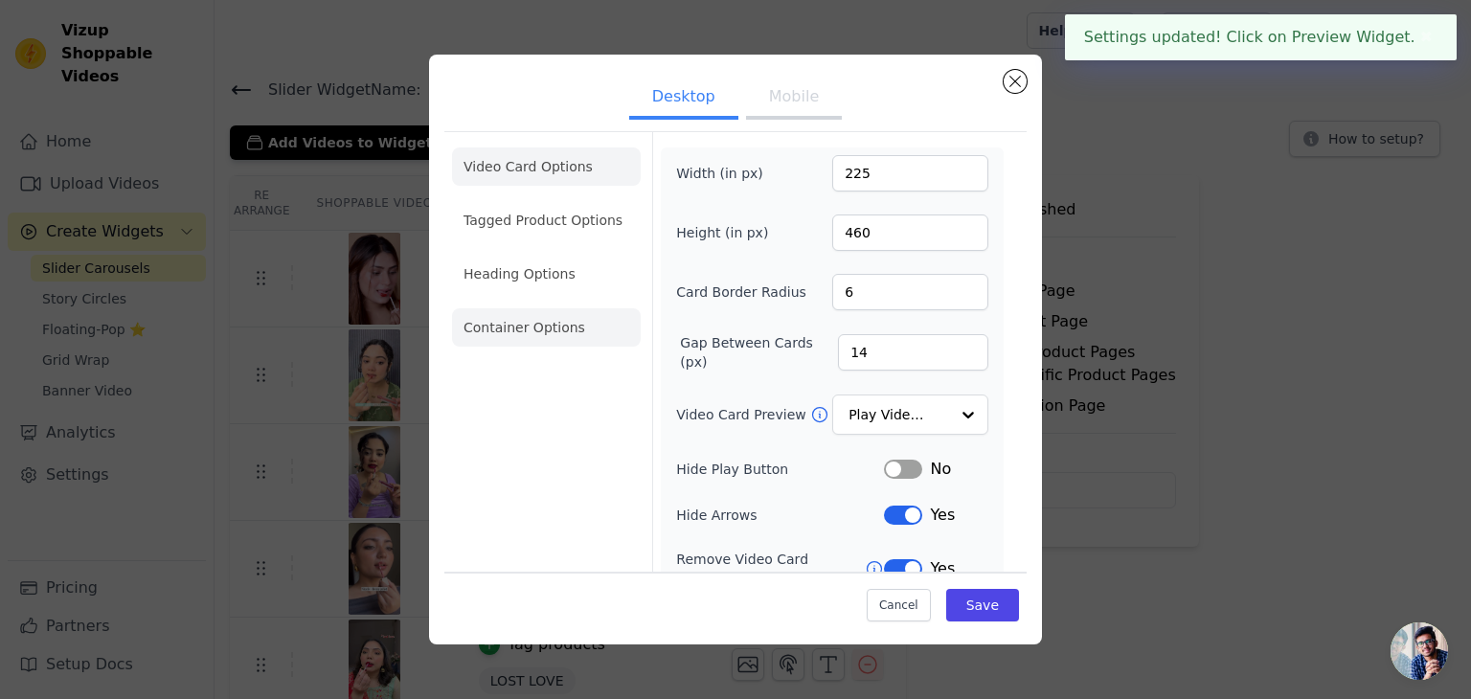
click at [573, 317] on li "Container Options" at bounding box center [546, 327] width 189 height 38
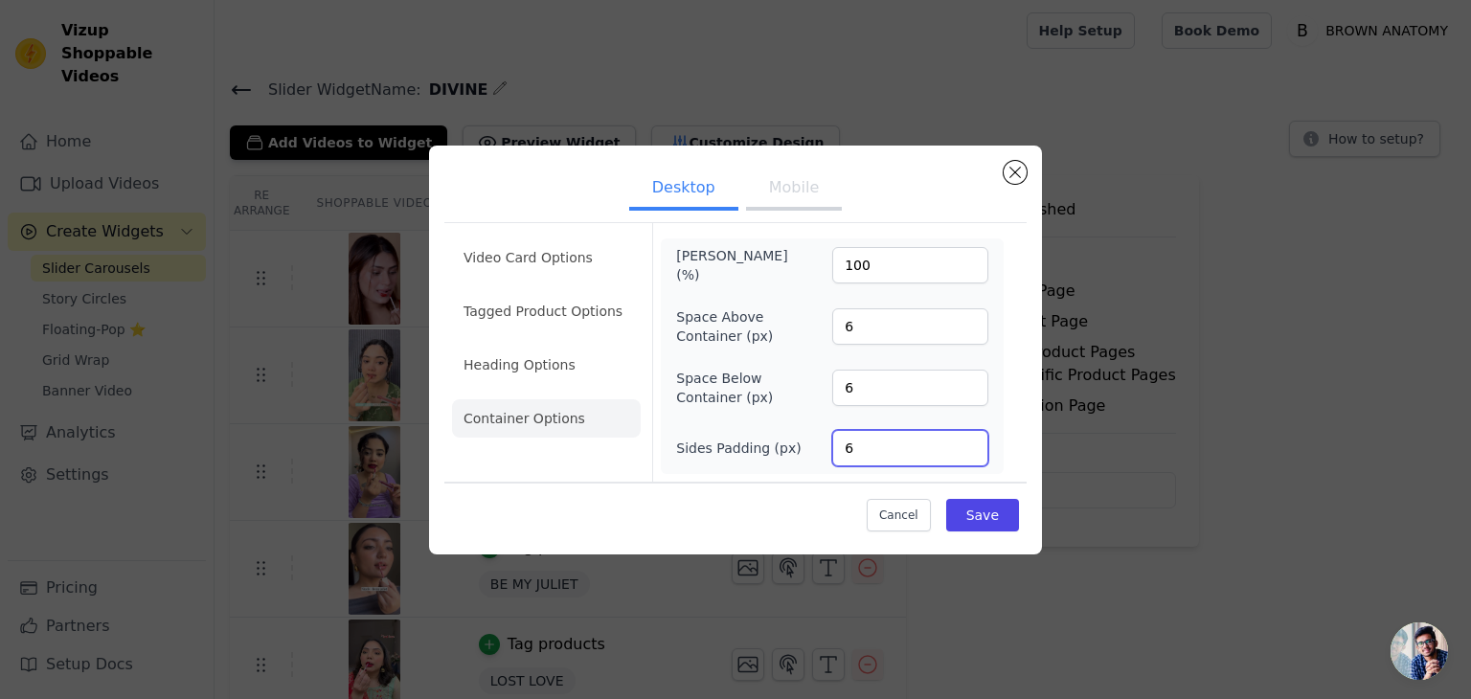
click at [860, 457] on input "6" at bounding box center [910, 448] width 156 height 36
type input "135"
click at [905, 391] on input "6" at bounding box center [910, 388] width 156 height 36
click at [892, 318] on input "6" at bounding box center [910, 326] width 156 height 36
click at [965, 503] on button "Save" at bounding box center [982, 515] width 73 height 33
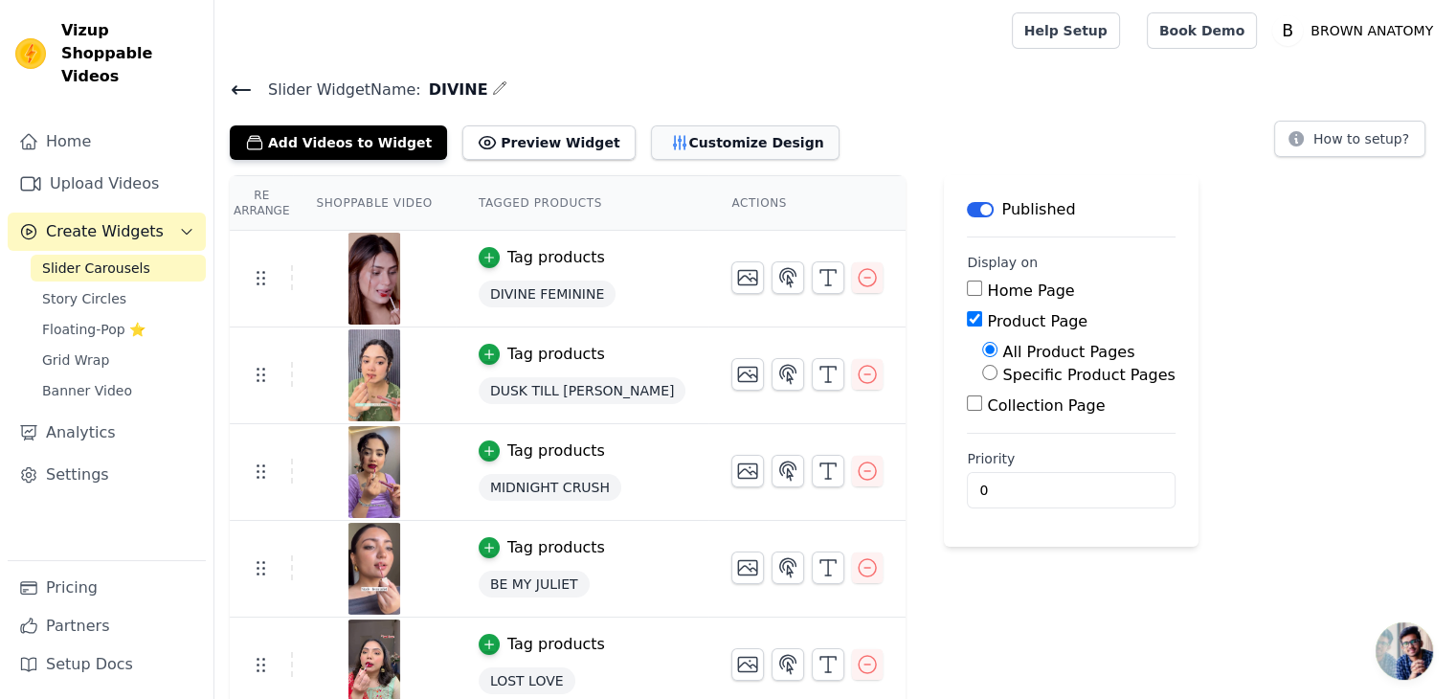
click at [687, 137] on button "Customize Design" at bounding box center [745, 142] width 189 height 34
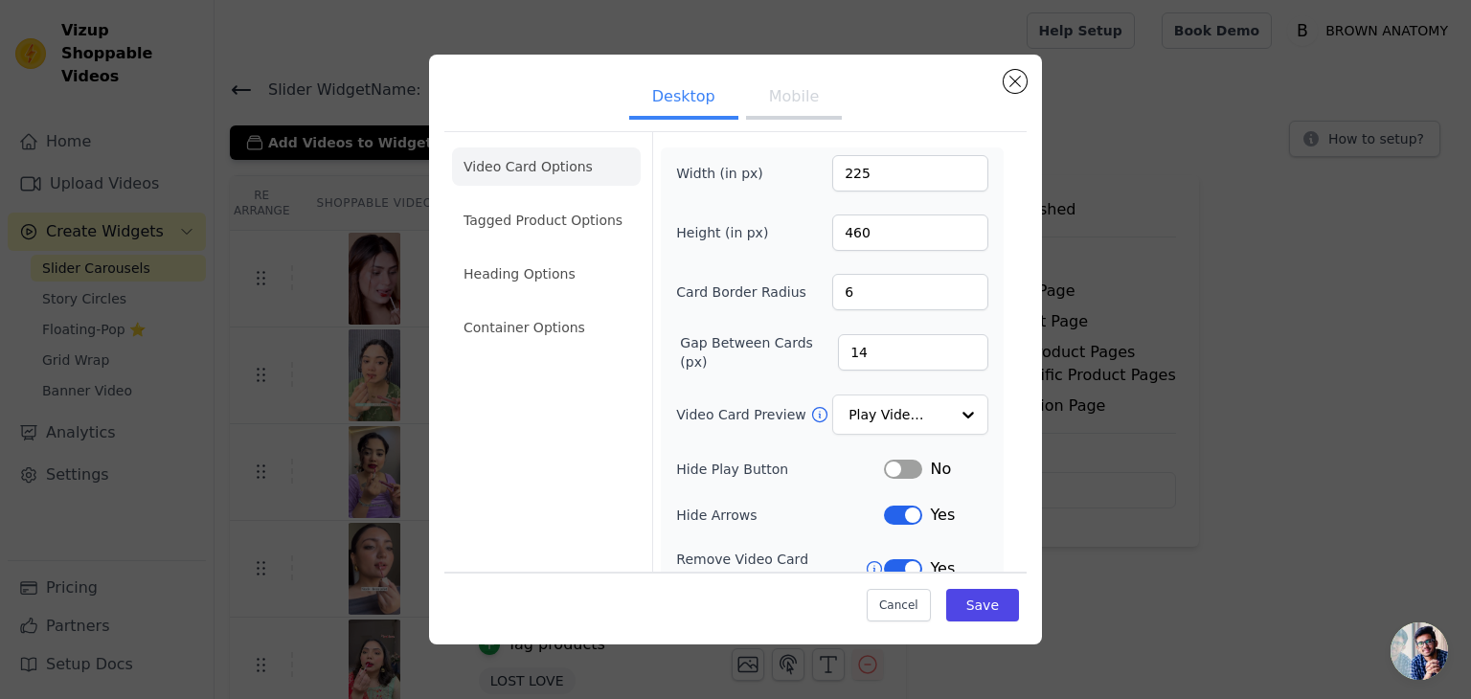
click at [798, 105] on button "Mobile" at bounding box center [794, 99] width 96 height 42
click at [677, 96] on button "Desktop" at bounding box center [683, 99] width 109 height 42
click at [746, 91] on button "Mobile" at bounding box center [794, 99] width 96 height 42
click at [865, 178] on input "225" at bounding box center [910, 173] width 156 height 36
type input "166"
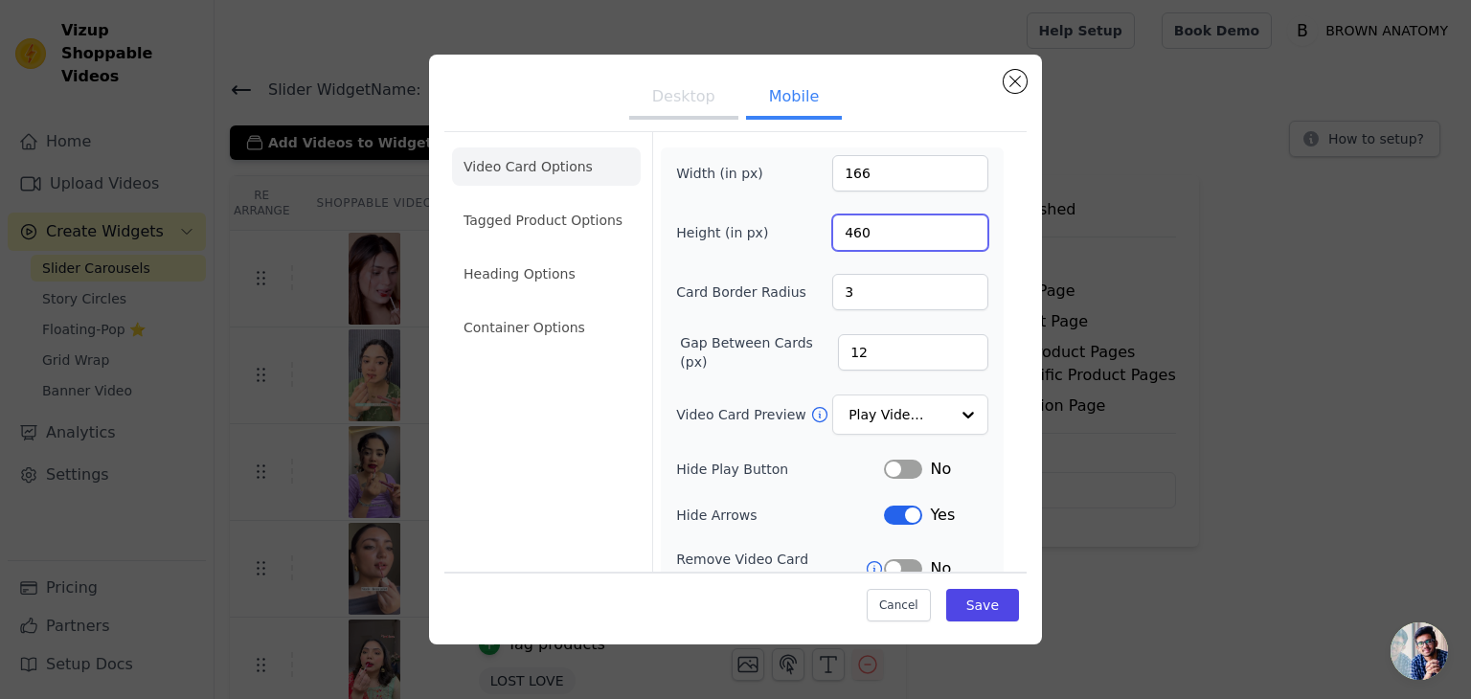
click at [874, 244] on input "460" at bounding box center [910, 232] width 156 height 36
type input "370"
click at [849, 291] on input "3" at bounding box center [910, 292] width 156 height 36
type input "6"
click at [856, 366] on input "12" at bounding box center [913, 352] width 150 height 36
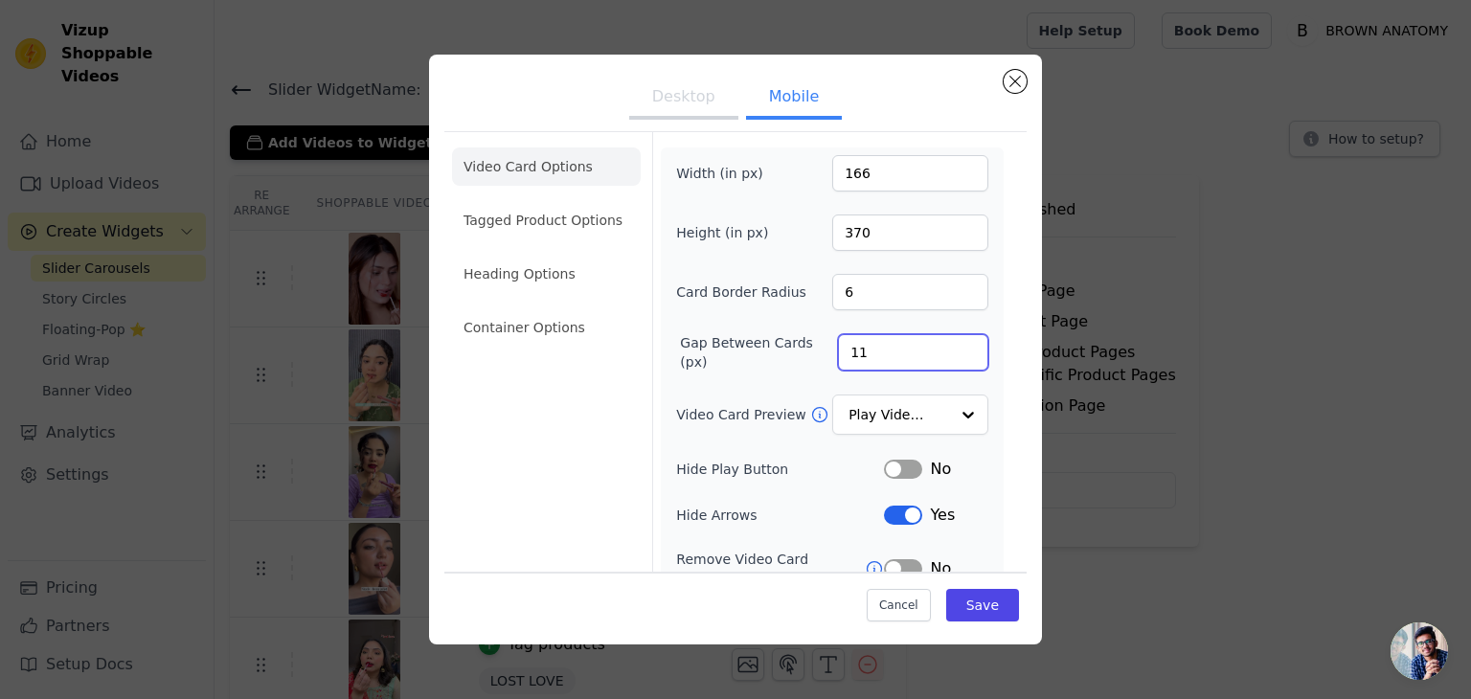
type input "10"
click at [884, 559] on button "Label" at bounding box center [903, 568] width 38 height 19
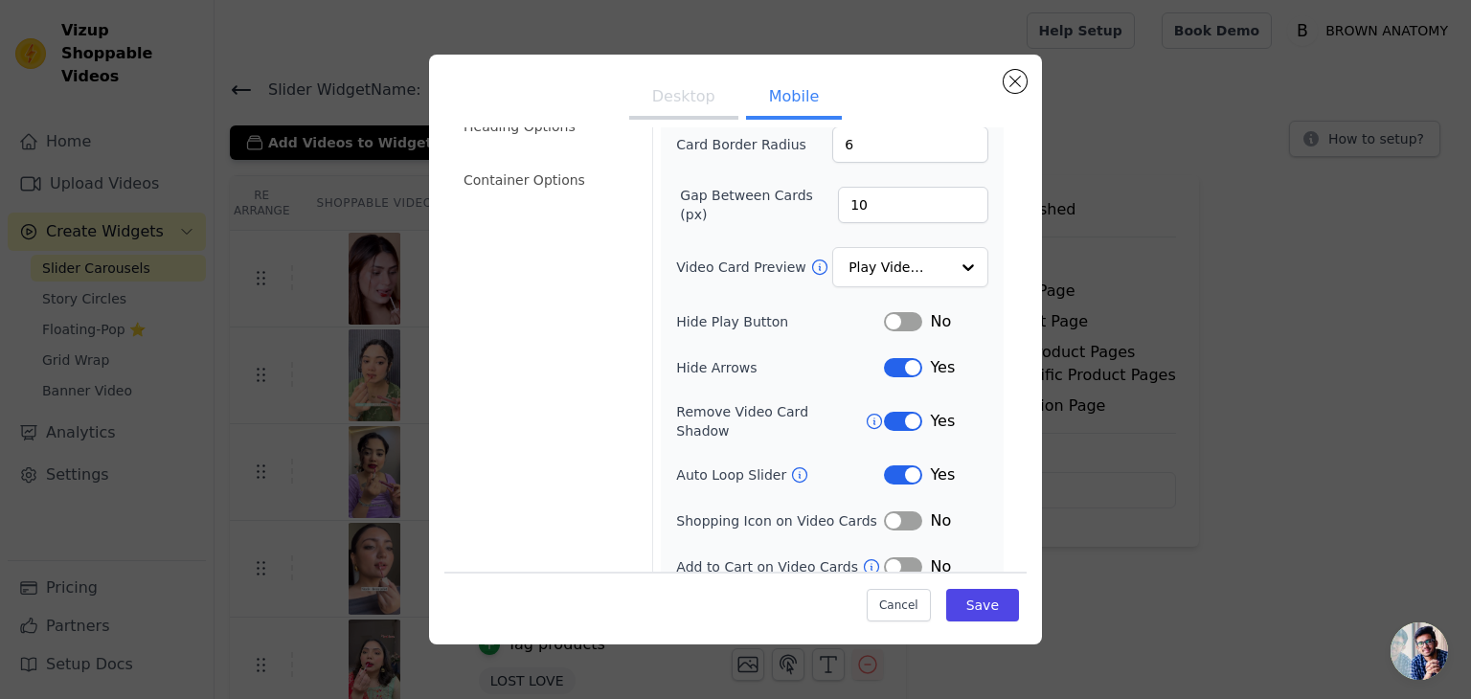
scroll to position [195, 0]
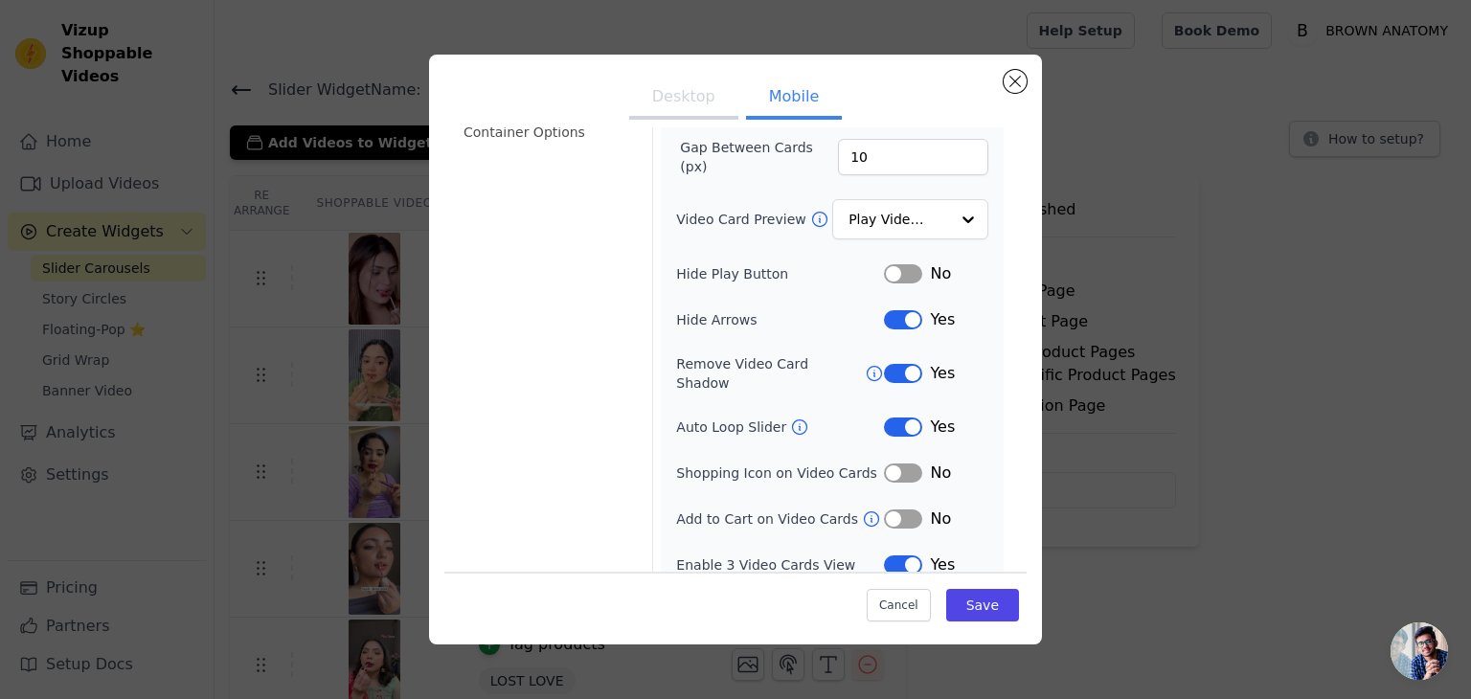
click at [884, 417] on button "Label" at bounding box center [903, 426] width 38 height 19
click at [895, 509] on button "Label" at bounding box center [903, 518] width 38 height 19
click at [900, 555] on button "Label" at bounding box center [903, 564] width 38 height 19
click at [973, 595] on button "Save" at bounding box center [982, 605] width 73 height 33
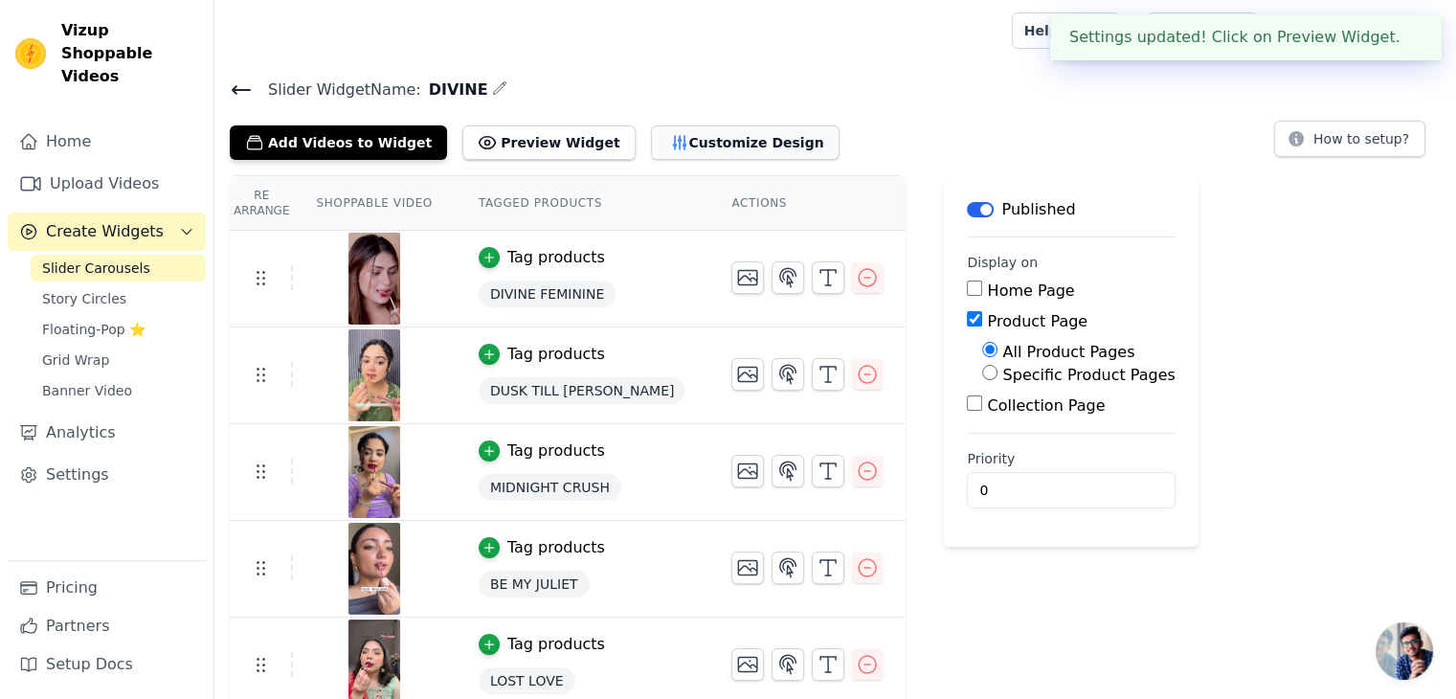
click at [714, 150] on button "Customize Design" at bounding box center [745, 142] width 189 height 34
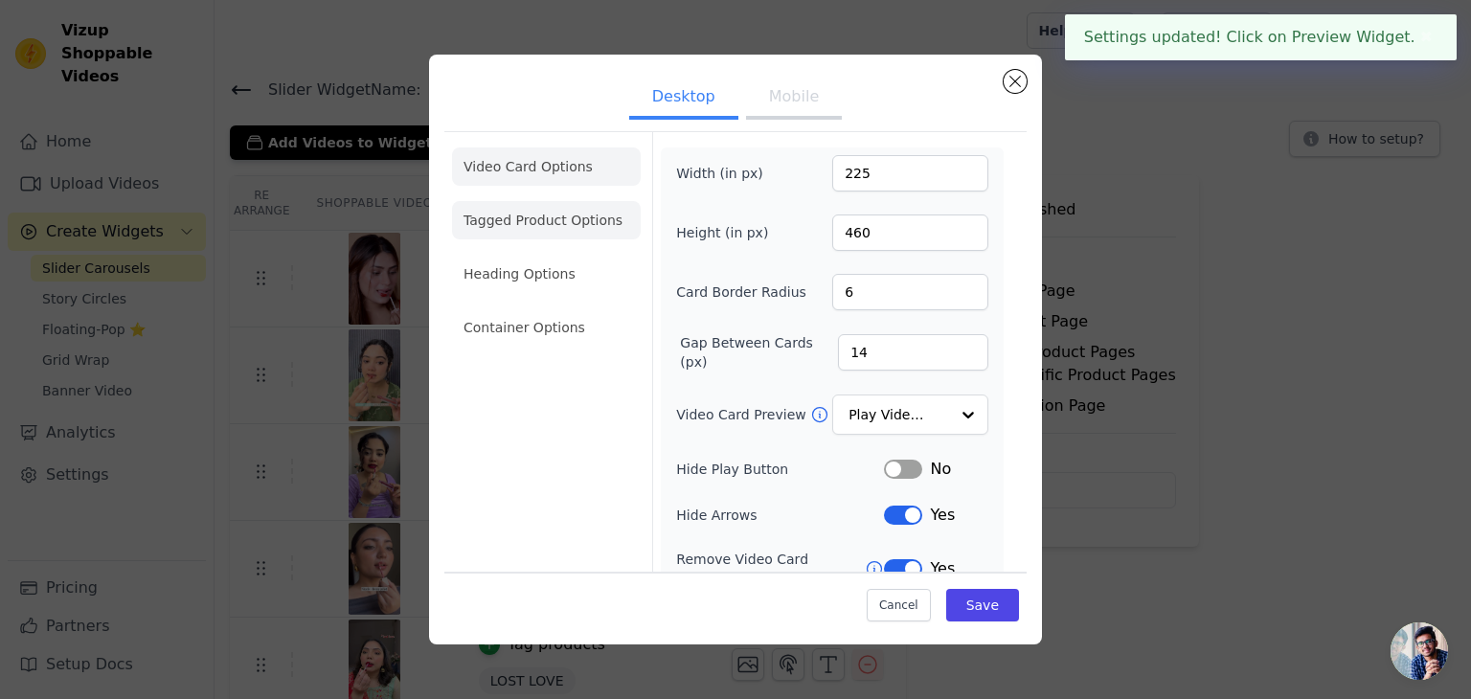
click at [572, 215] on li "Tagged Product Options" at bounding box center [546, 220] width 189 height 38
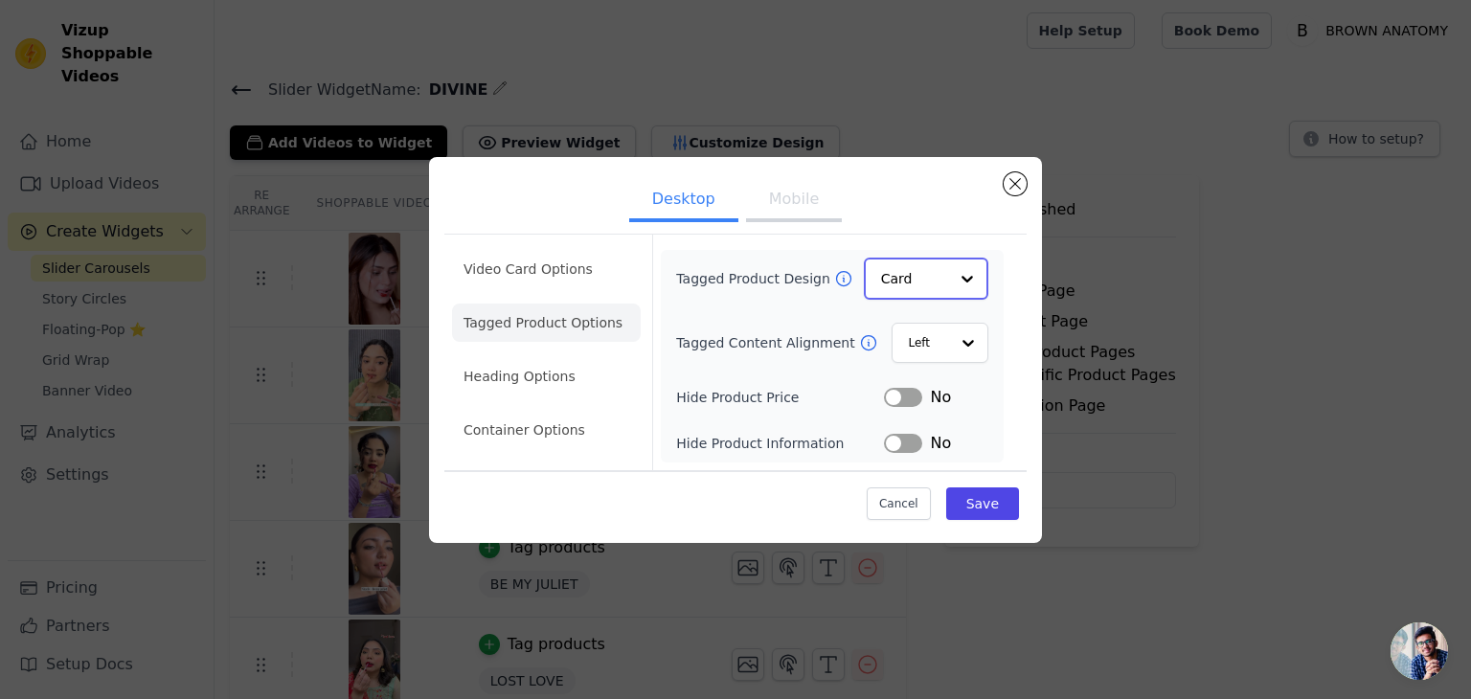
click at [932, 291] on input "Tagged Product Design" at bounding box center [914, 278] width 67 height 38
click at [931, 281] on input "Tagged Product Design" at bounding box center [914, 278] width 67 height 38
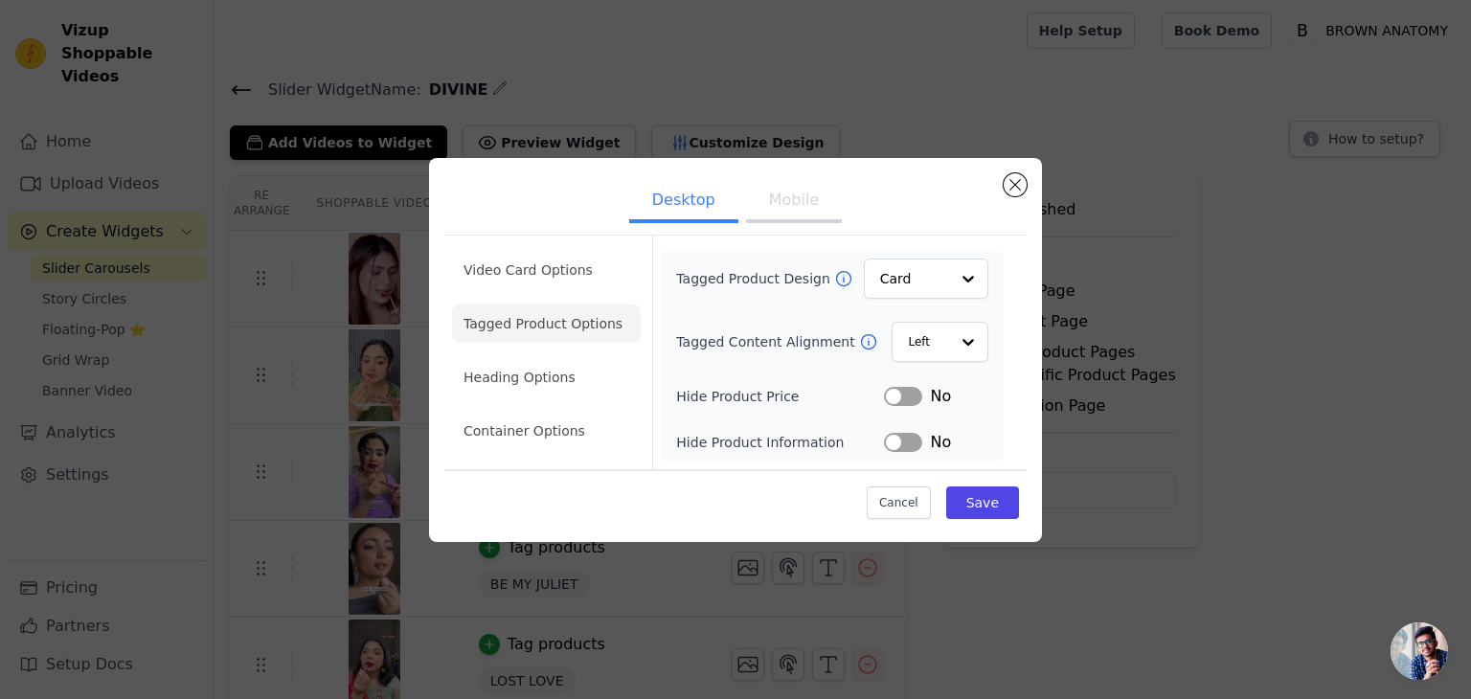
click at [802, 207] on button "Mobile" at bounding box center [794, 202] width 96 height 42
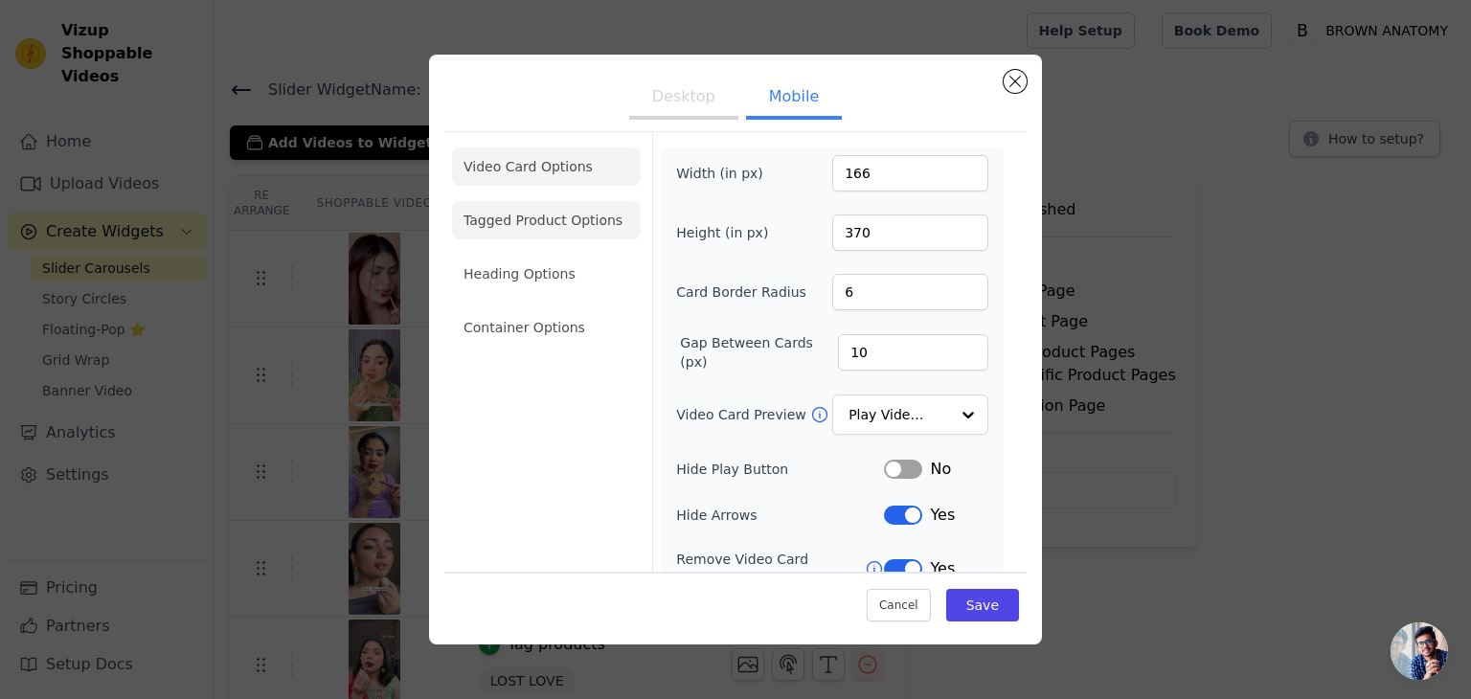
click at [506, 226] on li "Tagged Product Options" at bounding box center [546, 220] width 189 height 38
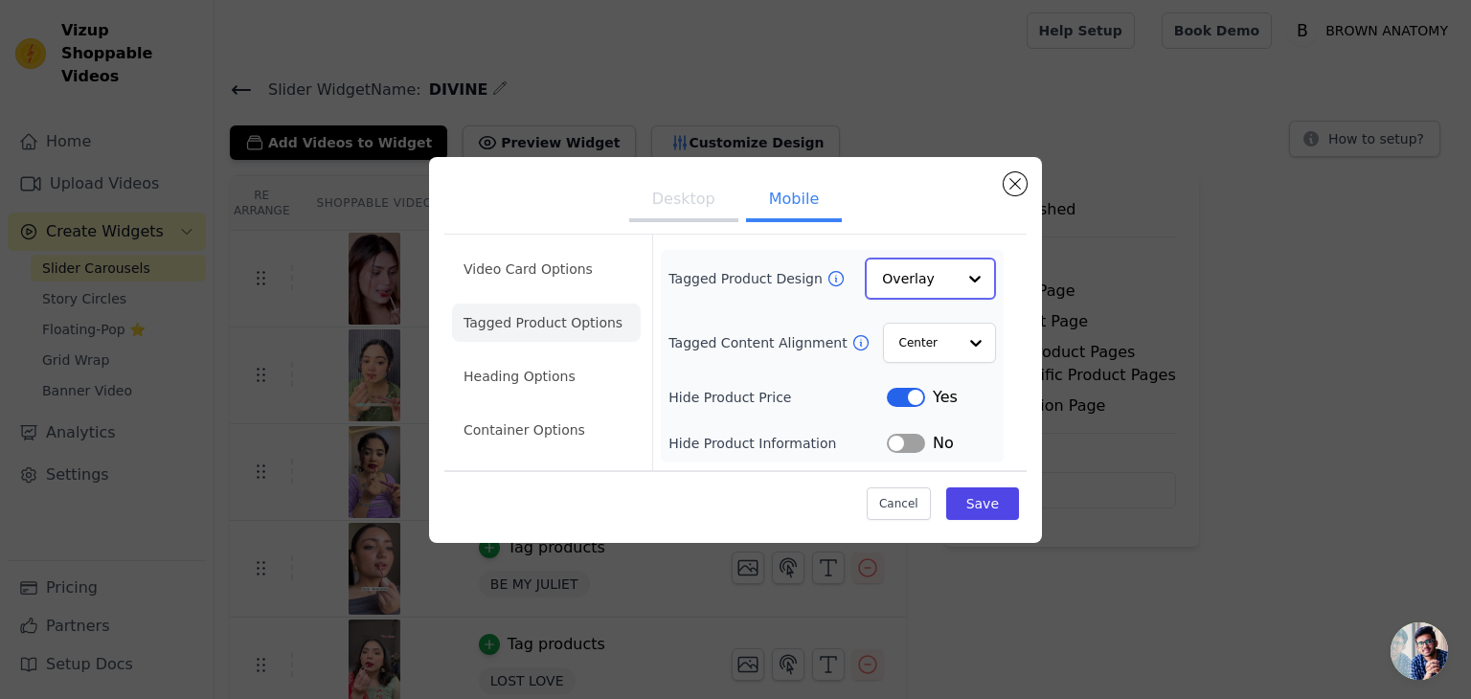
click at [923, 281] on input "Tagged Product Design" at bounding box center [919, 278] width 74 height 38
click at [921, 323] on div "Card" at bounding box center [930, 323] width 131 height 40
click at [921, 349] on input "Tagged Content Alignment" at bounding box center [926, 342] width 57 height 38
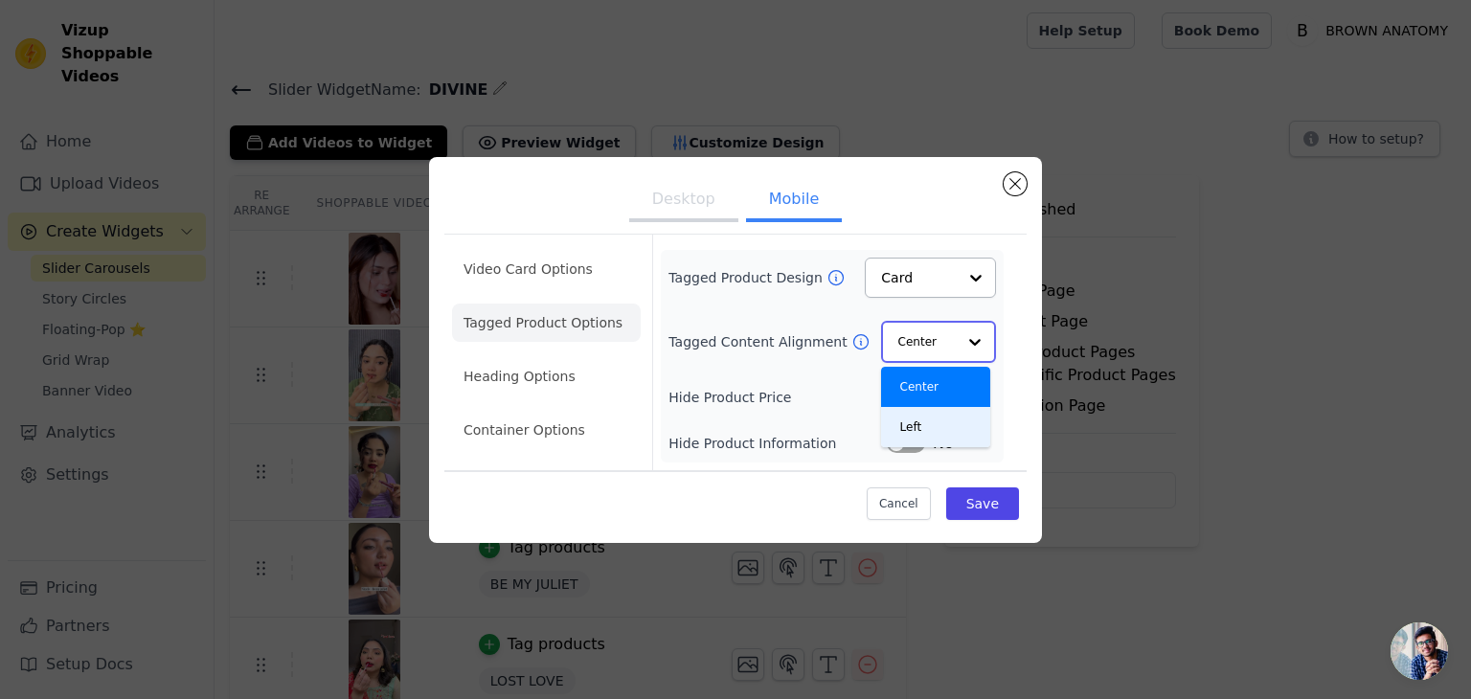
click at [908, 417] on div "Left" at bounding box center [935, 427] width 109 height 40
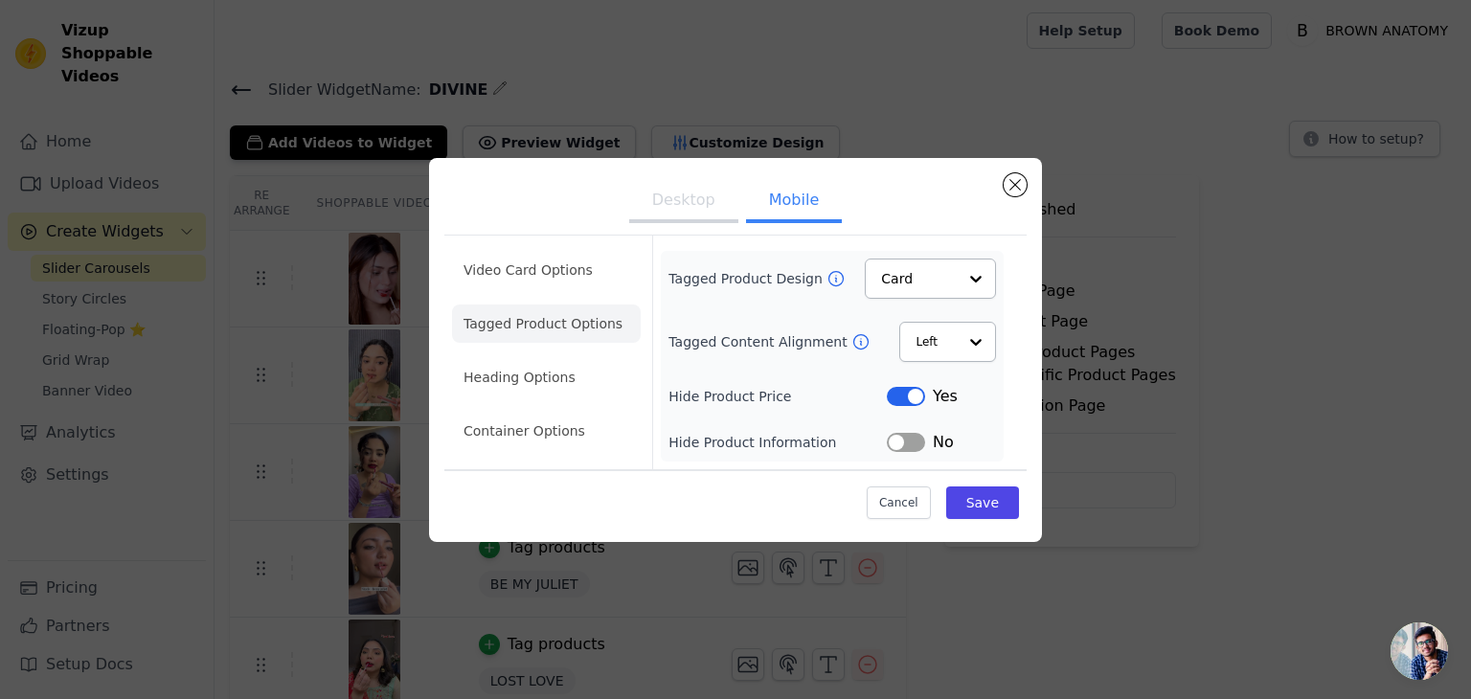
click at [904, 394] on button "Label" at bounding box center [906, 396] width 38 height 19
click at [996, 506] on button "Save" at bounding box center [982, 502] width 73 height 33
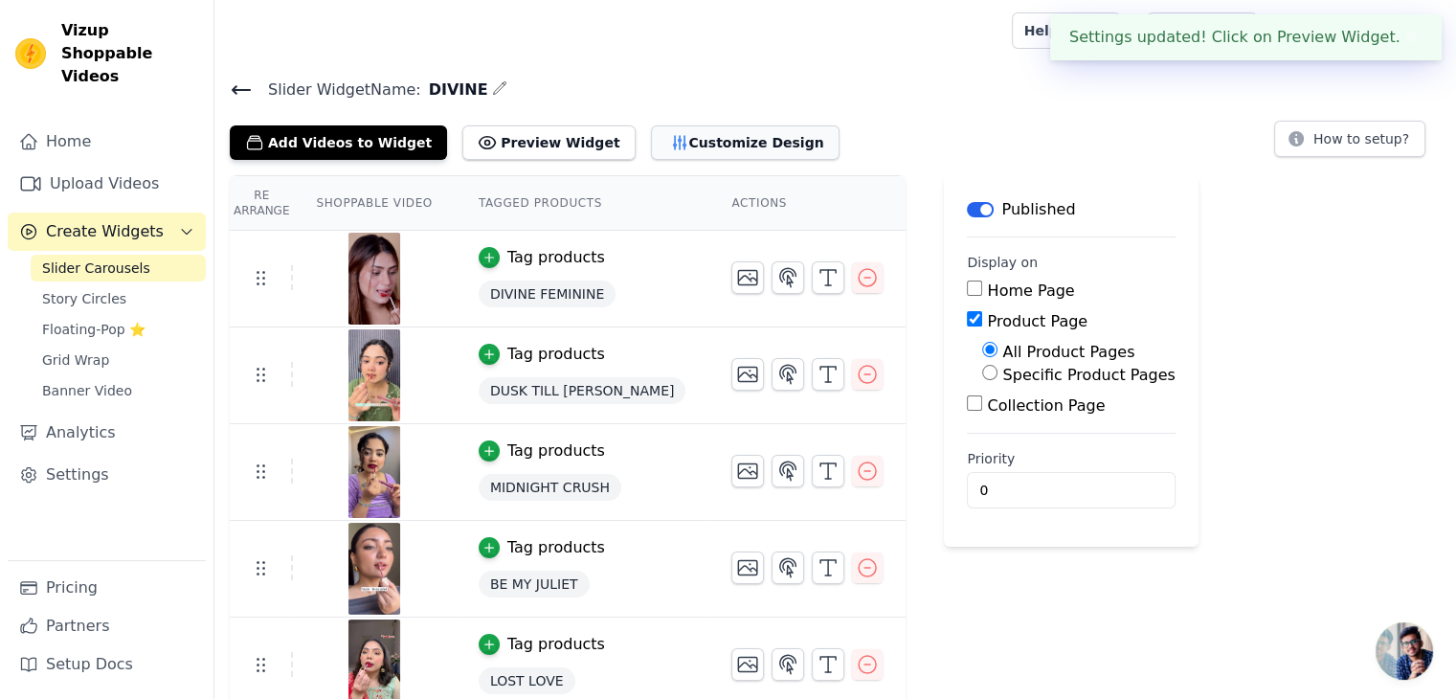
click at [704, 130] on button "Customize Design" at bounding box center [745, 142] width 189 height 34
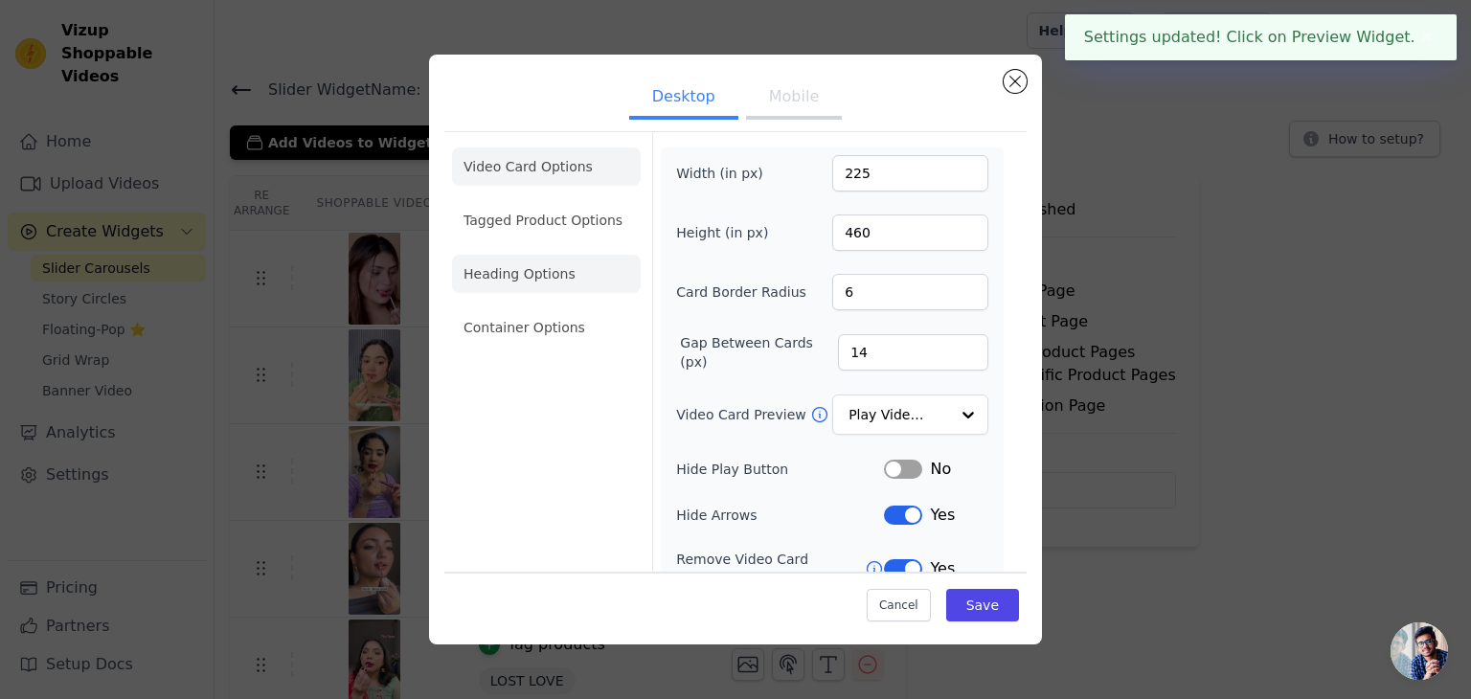
click at [543, 258] on li "Heading Options" at bounding box center [546, 274] width 189 height 38
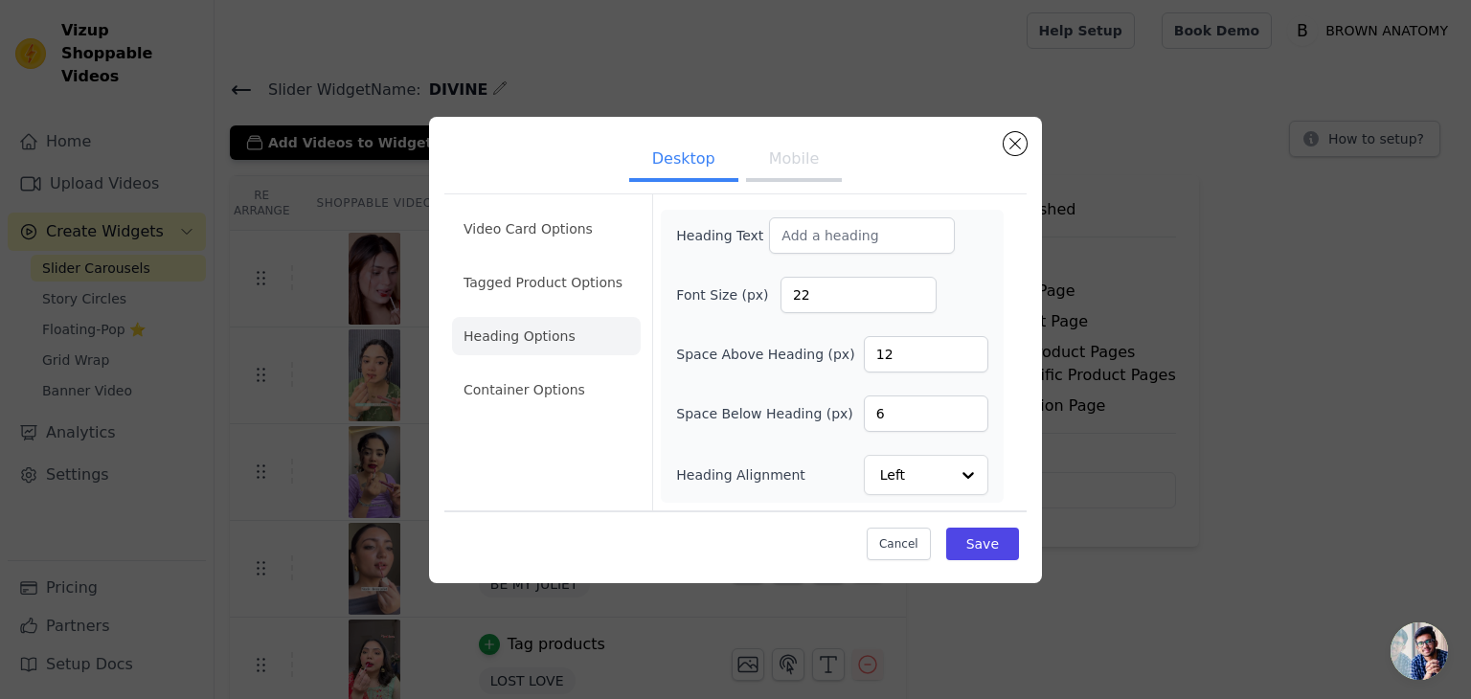
click at [794, 169] on button "Mobile" at bounding box center [794, 161] width 96 height 42
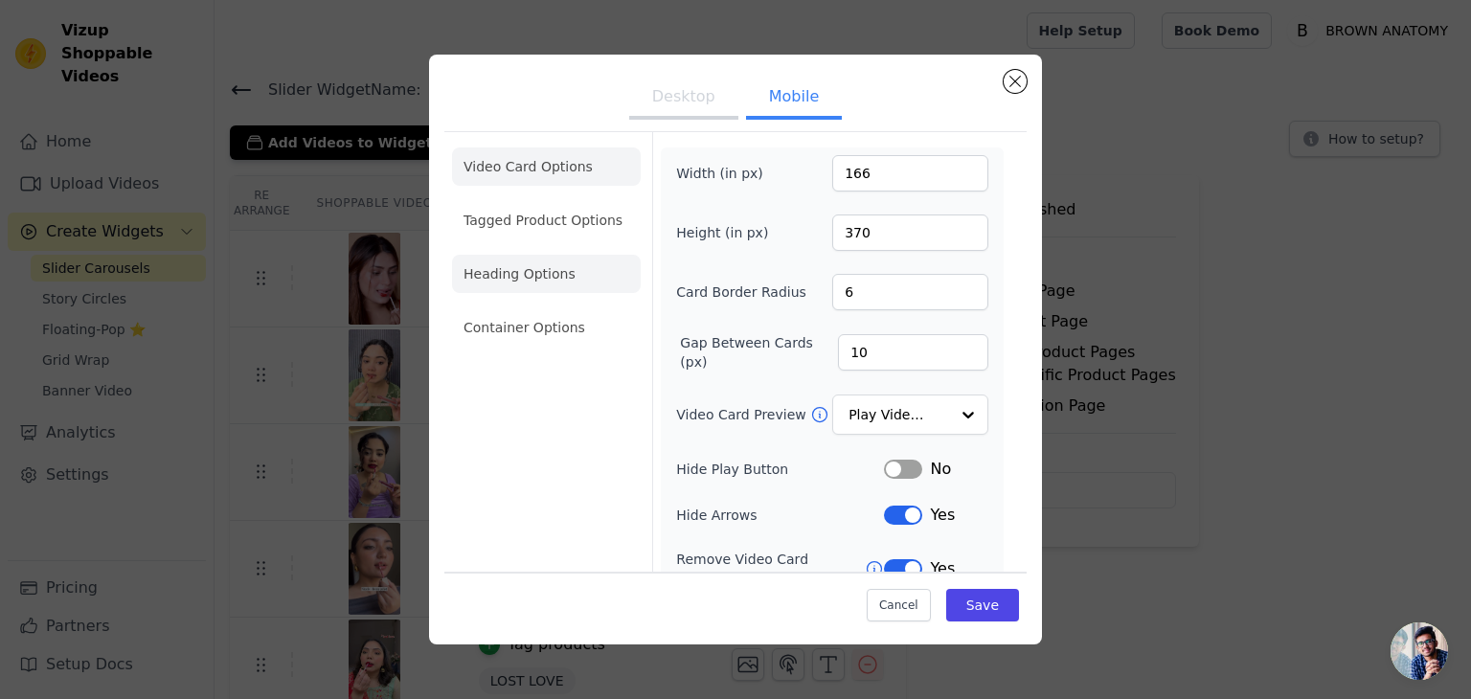
click at [590, 269] on li "Heading Options" at bounding box center [546, 274] width 189 height 38
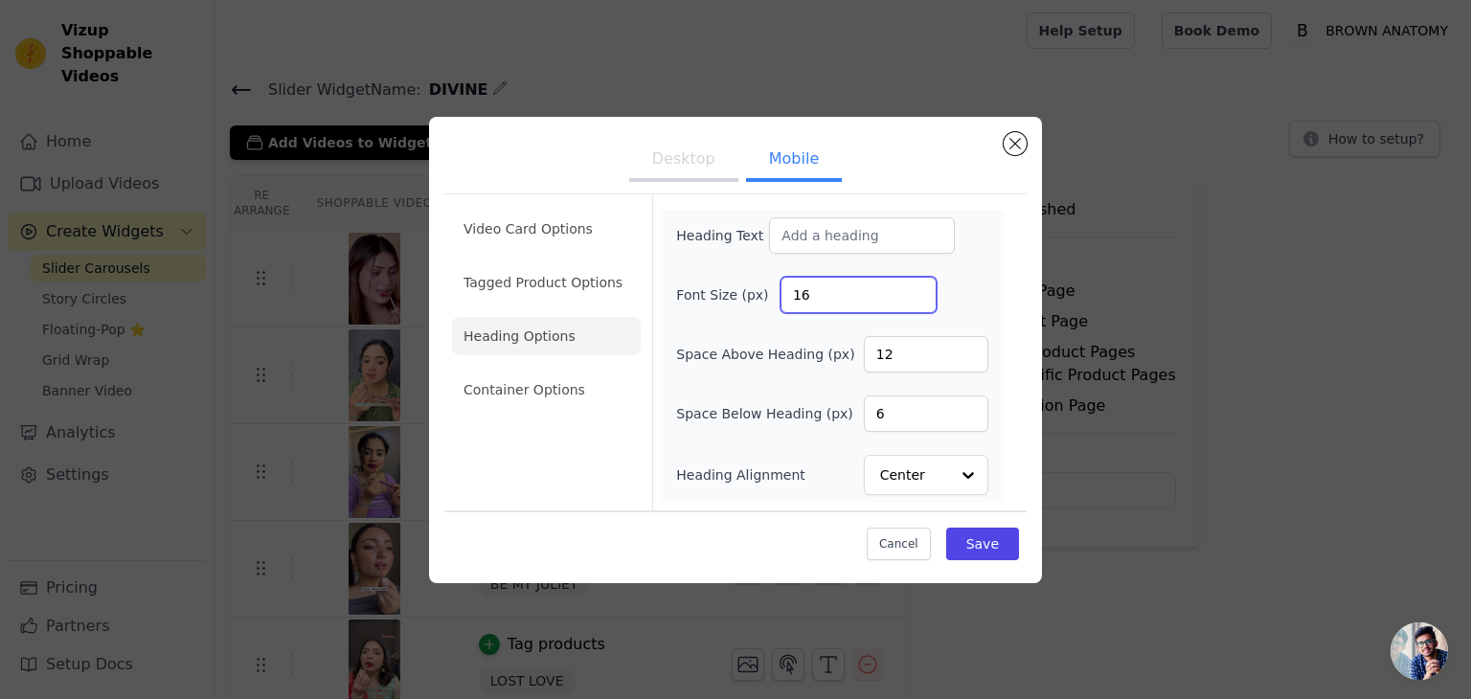
click at [828, 303] on input "16" at bounding box center [858, 295] width 156 height 36
click at [721, 139] on ul "Desktop Mobile" at bounding box center [735, 160] width 582 height 57
type input "22"
click at [850, 293] on input "22" at bounding box center [858, 295] width 156 height 36
click at [888, 448] on div "Heading Text Font Size (px) 22 Space Above Heading (px) 12 Space Below Heading …" at bounding box center [832, 356] width 312 height 278
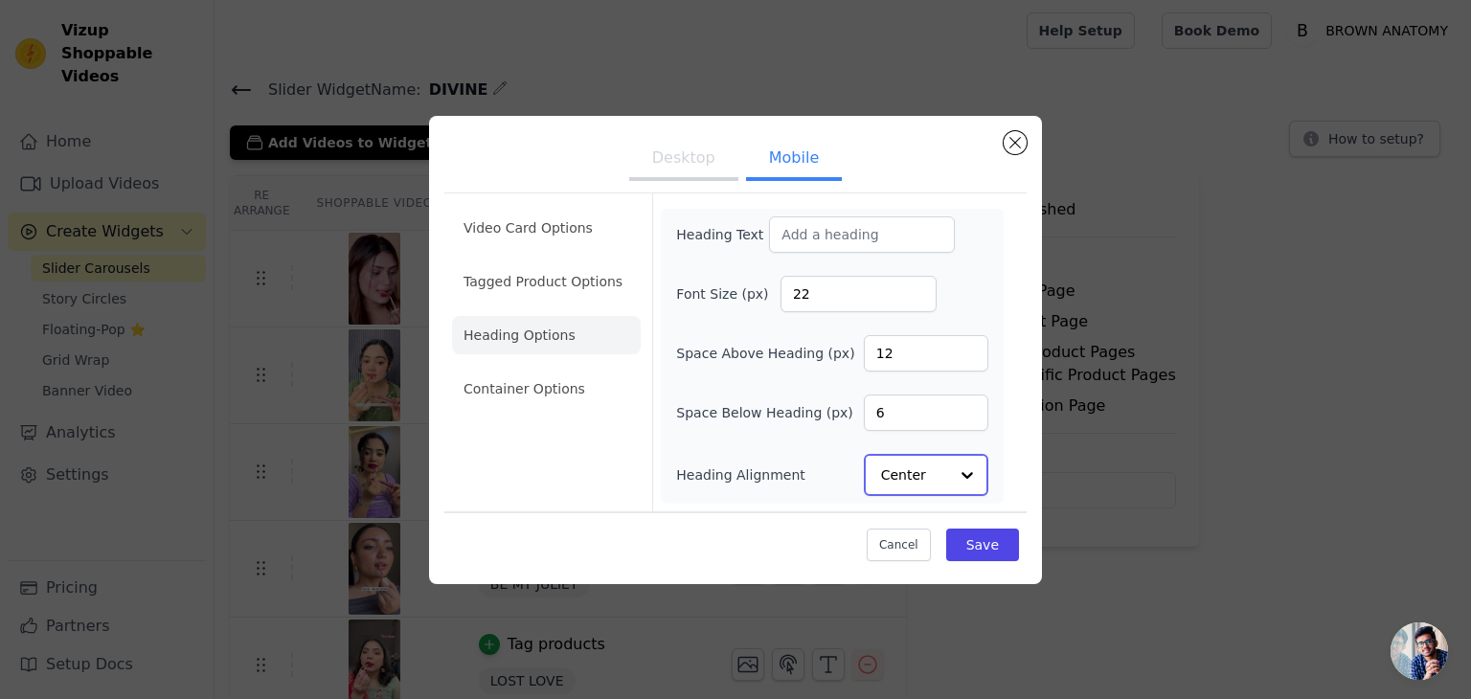
click at [893, 466] on input "Heading Alignment" at bounding box center [914, 475] width 67 height 38
click at [919, 423] on div "Left" at bounding box center [923, 429] width 119 height 40
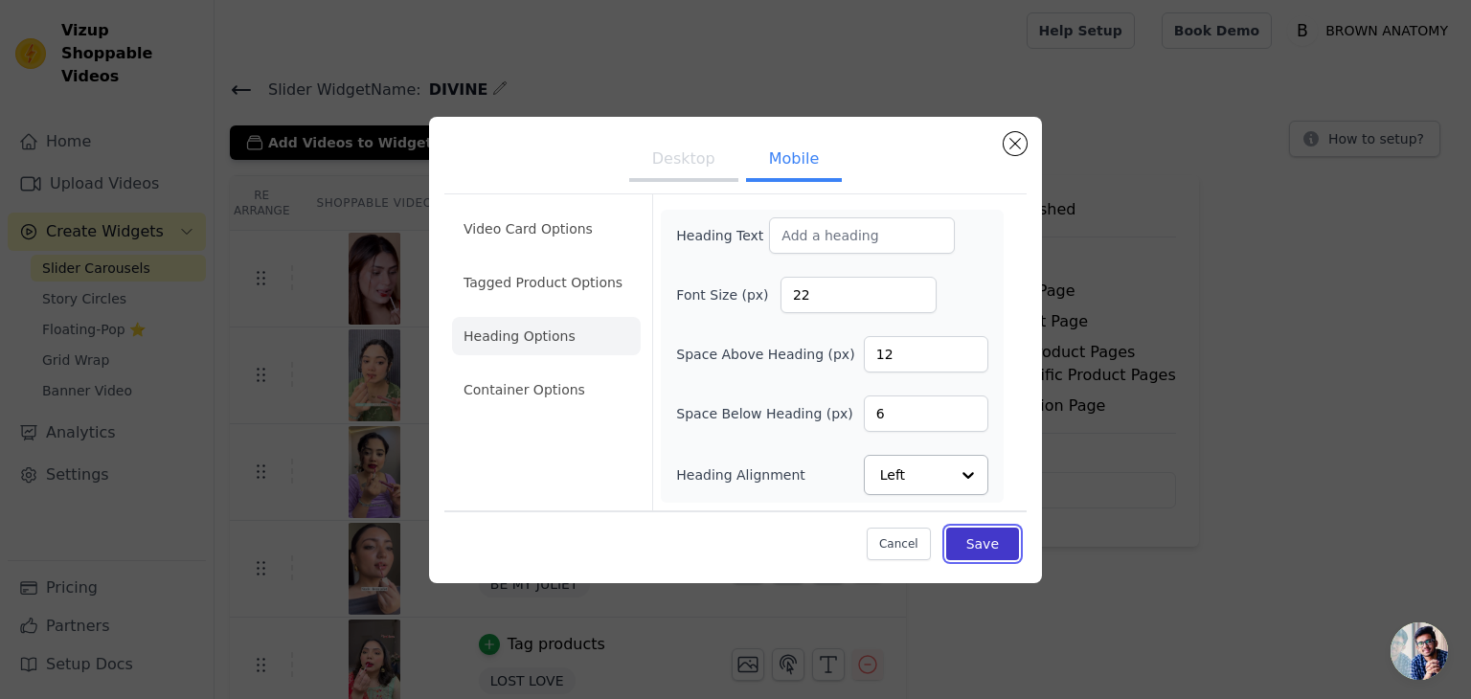
click at [972, 539] on button "Save" at bounding box center [982, 544] width 73 height 33
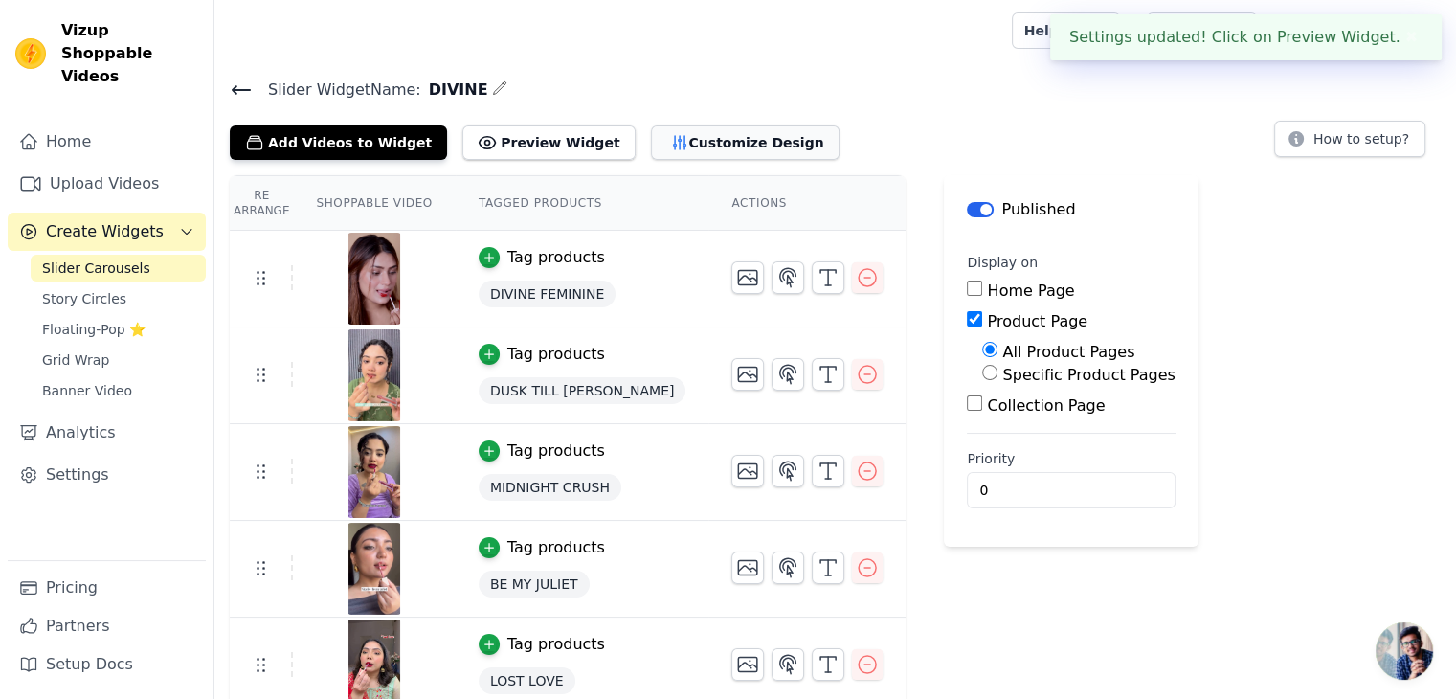
click at [713, 135] on button "Customize Design" at bounding box center [745, 142] width 189 height 34
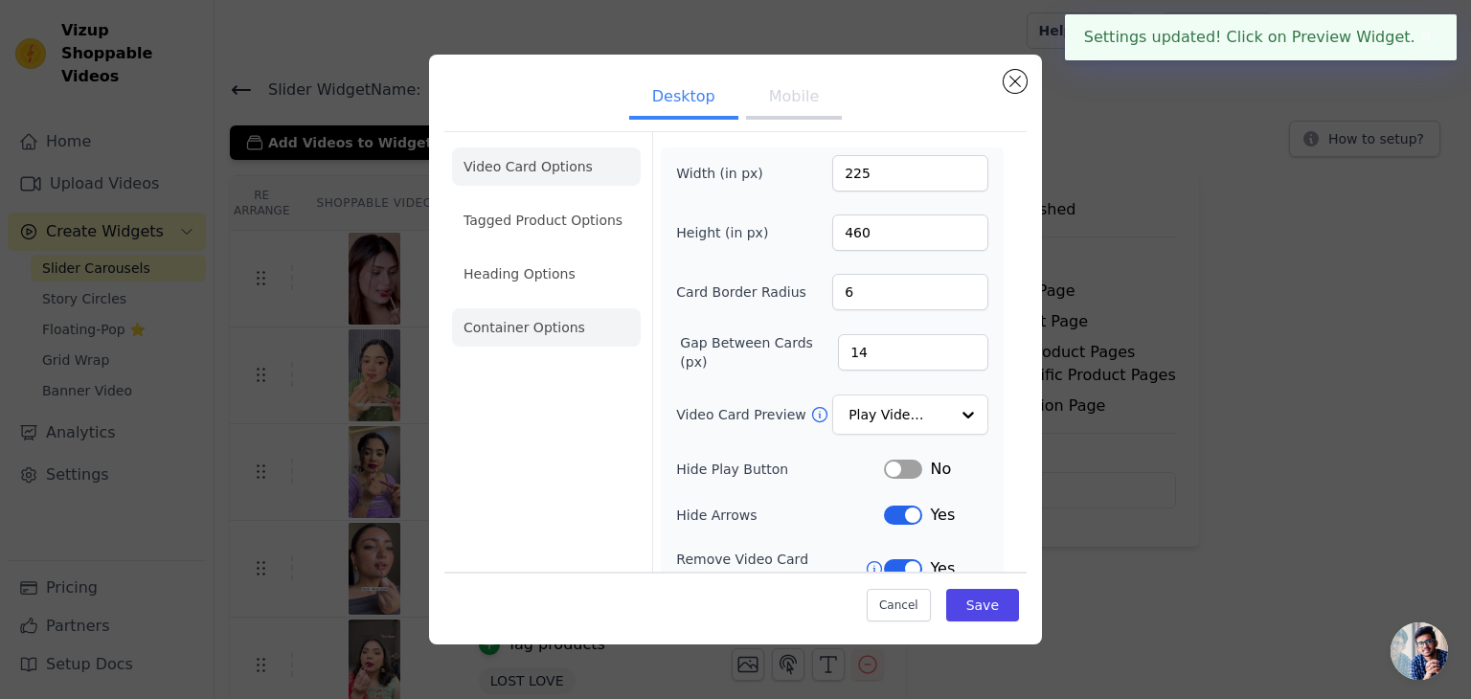
click at [554, 320] on li "Container Options" at bounding box center [546, 327] width 189 height 38
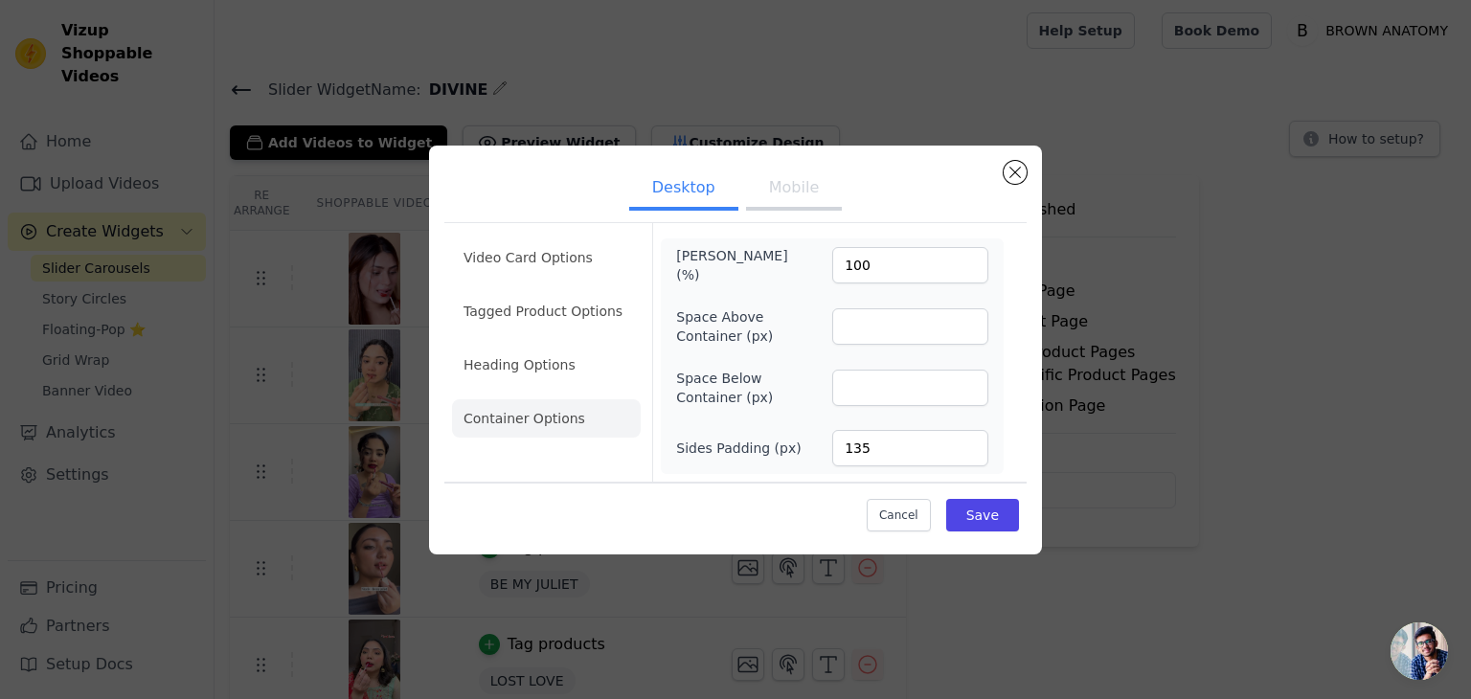
click at [782, 198] on button "Mobile" at bounding box center [794, 189] width 96 height 42
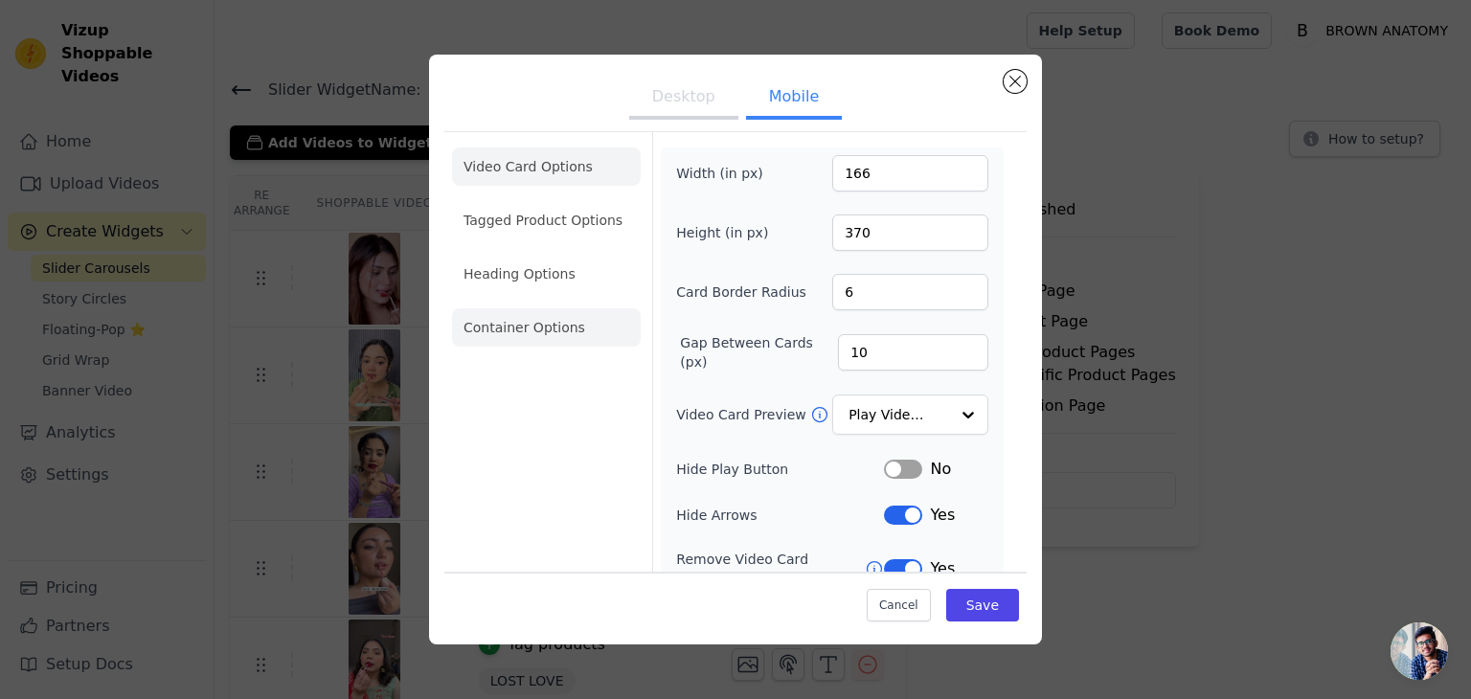
click at [551, 316] on li "Container Options" at bounding box center [546, 327] width 189 height 38
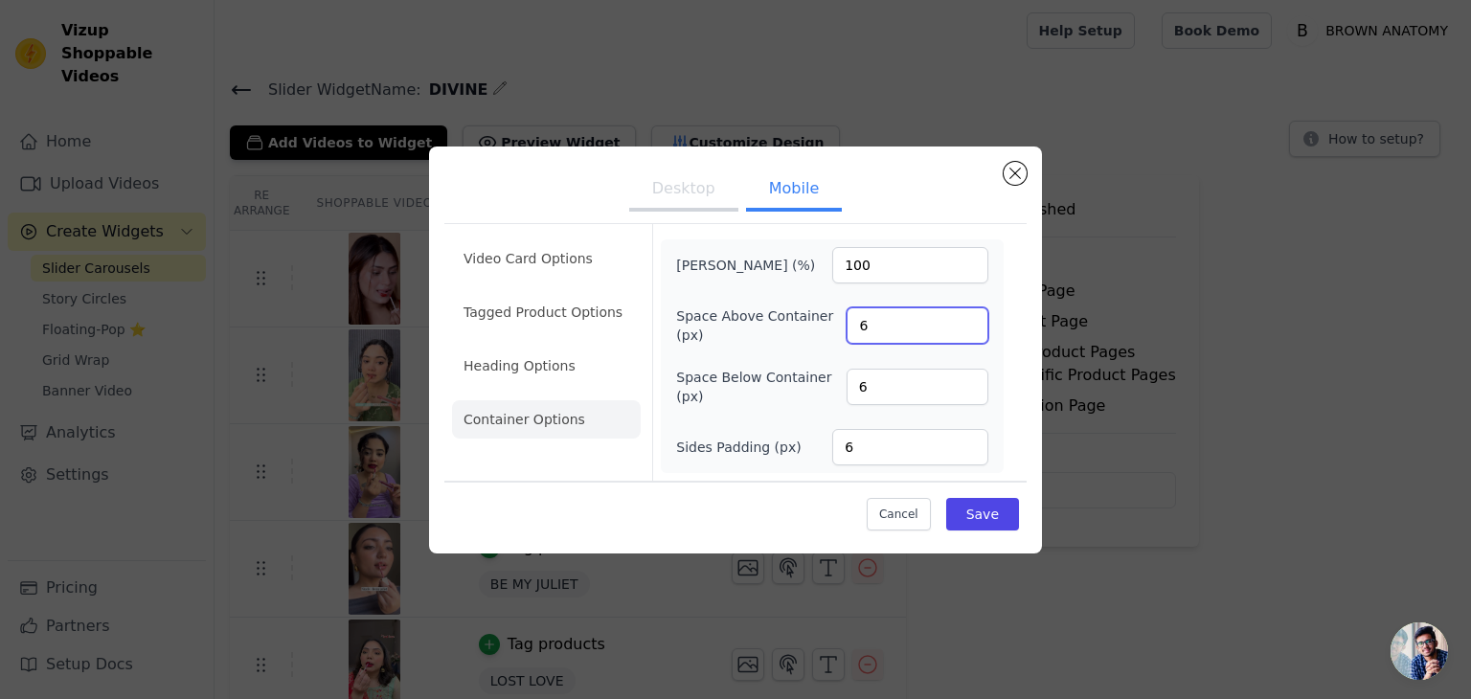
click at [888, 331] on input "6" at bounding box center [917, 325] width 142 height 36
click at [902, 407] on div "Max Width (%) 100 Space Above Container (px) Space Below Container (px) 6 Sides…" at bounding box center [832, 356] width 312 height 218
click at [893, 389] on input "6" at bounding box center [917, 387] width 142 height 36
click at [903, 457] on input "6" at bounding box center [910, 447] width 156 height 36
type input "8"
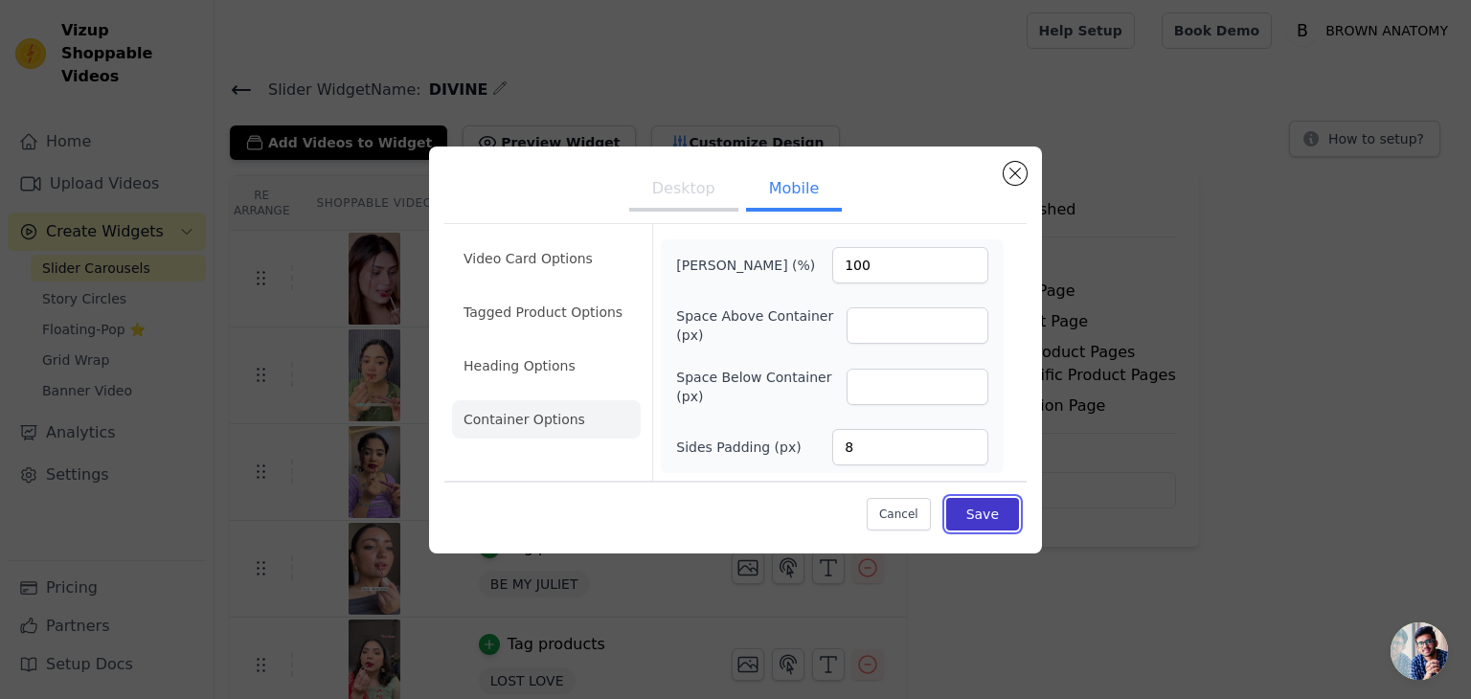
click at [1000, 519] on button "Save" at bounding box center [982, 514] width 73 height 33
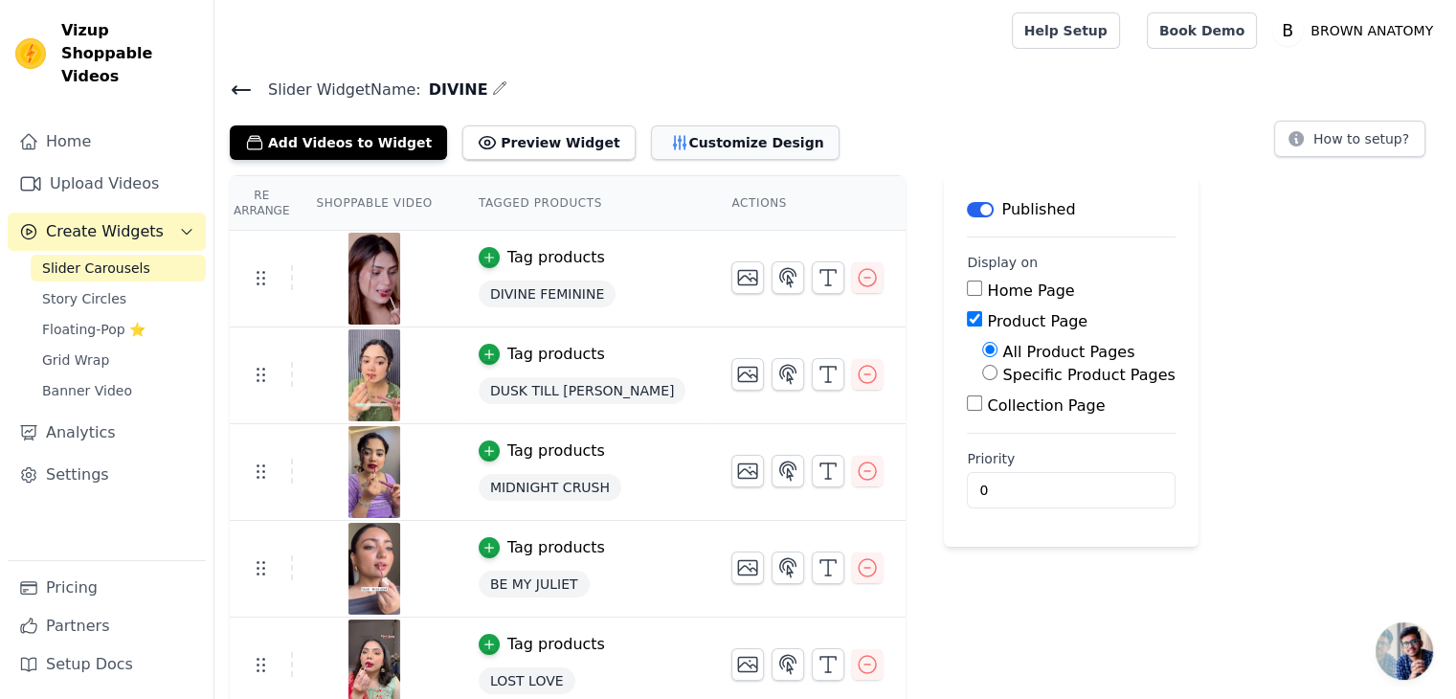
click at [706, 149] on button "Customize Design" at bounding box center [745, 142] width 189 height 34
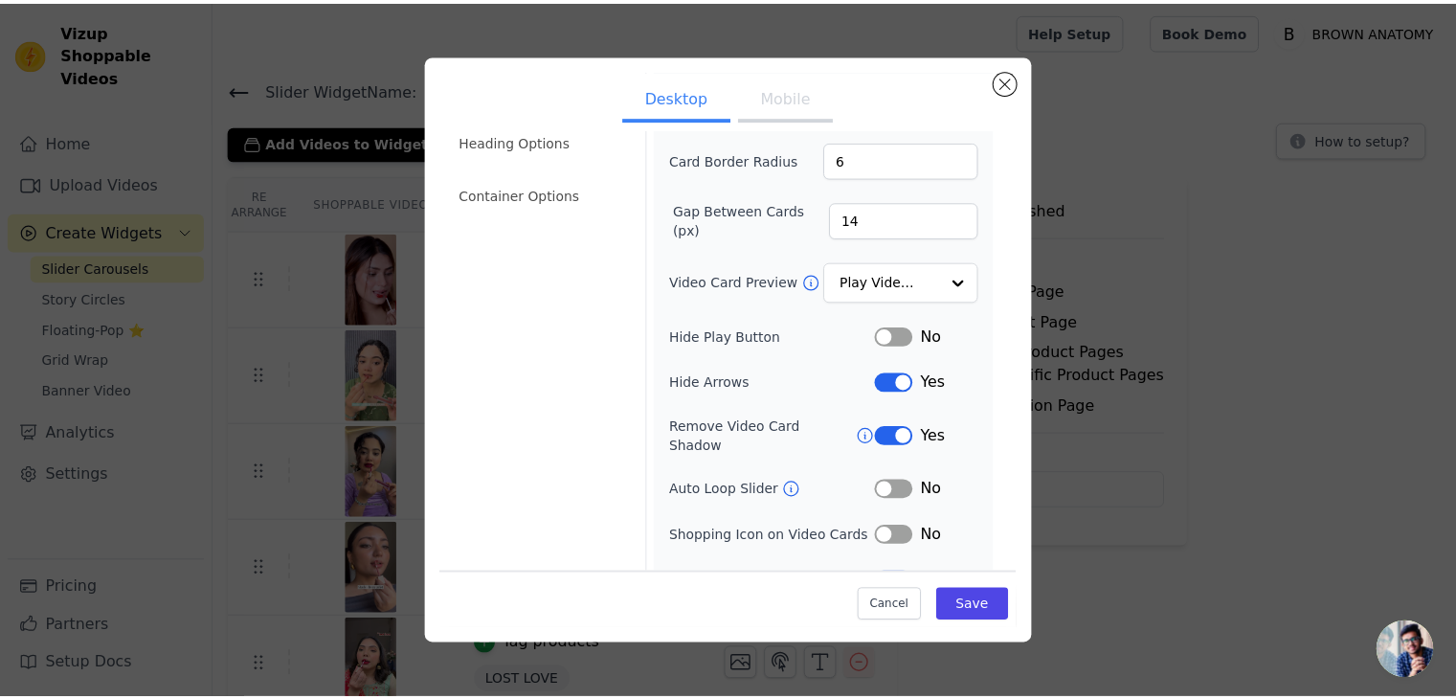
scroll to position [149, 0]
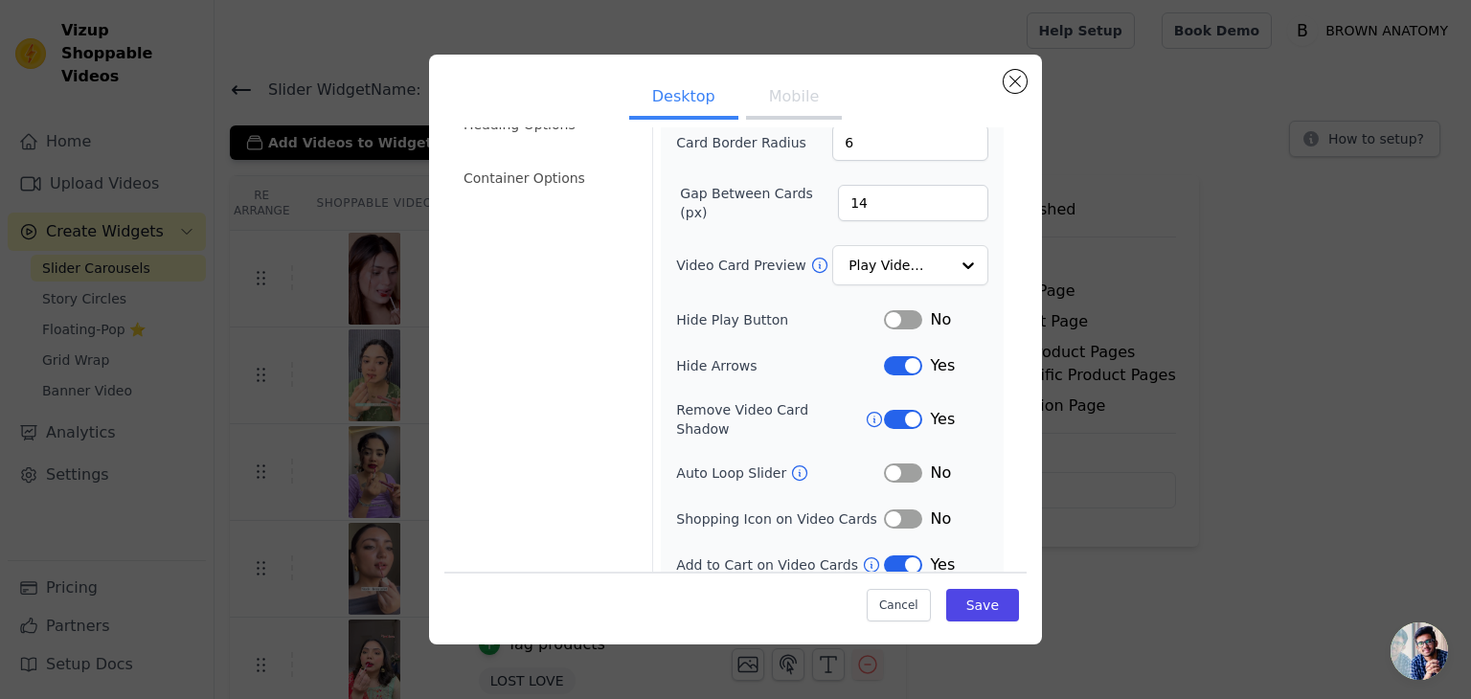
click at [371, 150] on div "Desktop Mobile Video Card Options Tagged Product Options Heading Options Contai…" at bounding box center [735, 349] width 1409 height 651
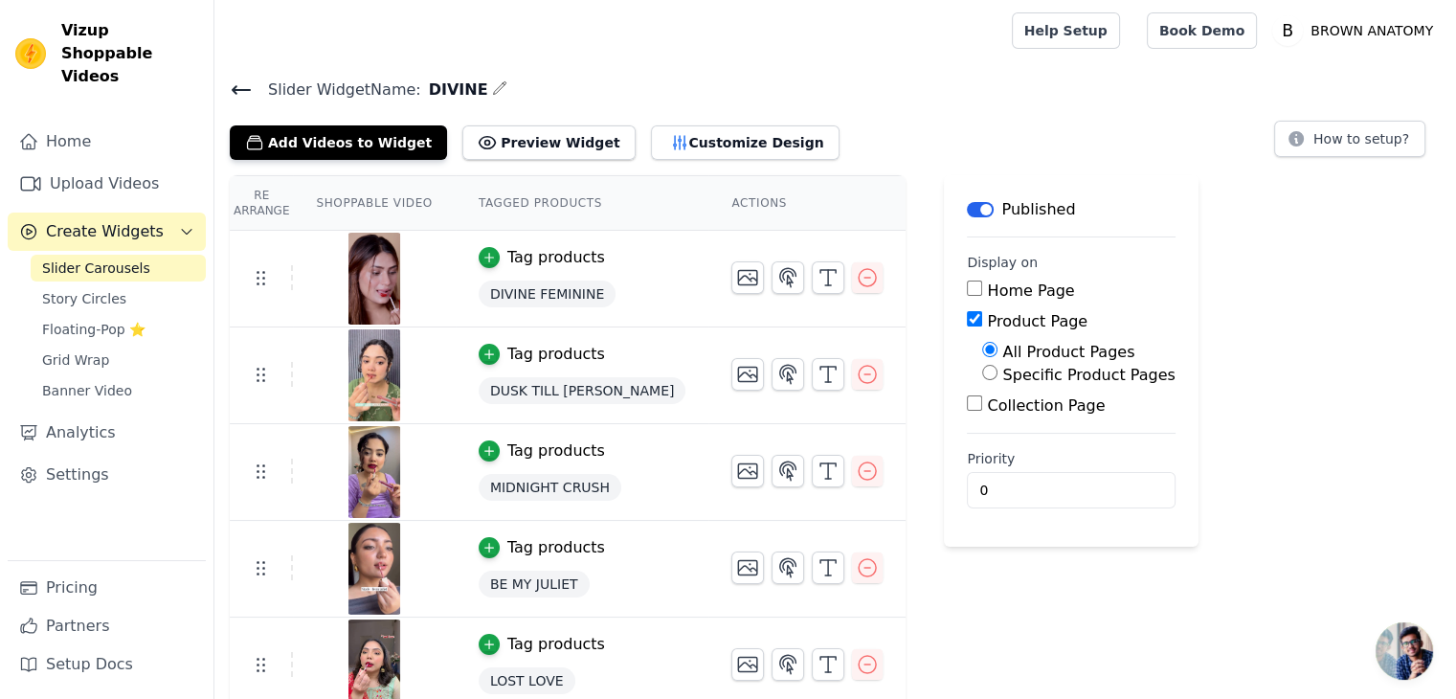
click at [115, 258] on span "Slider Carousels" at bounding box center [96, 267] width 108 height 19
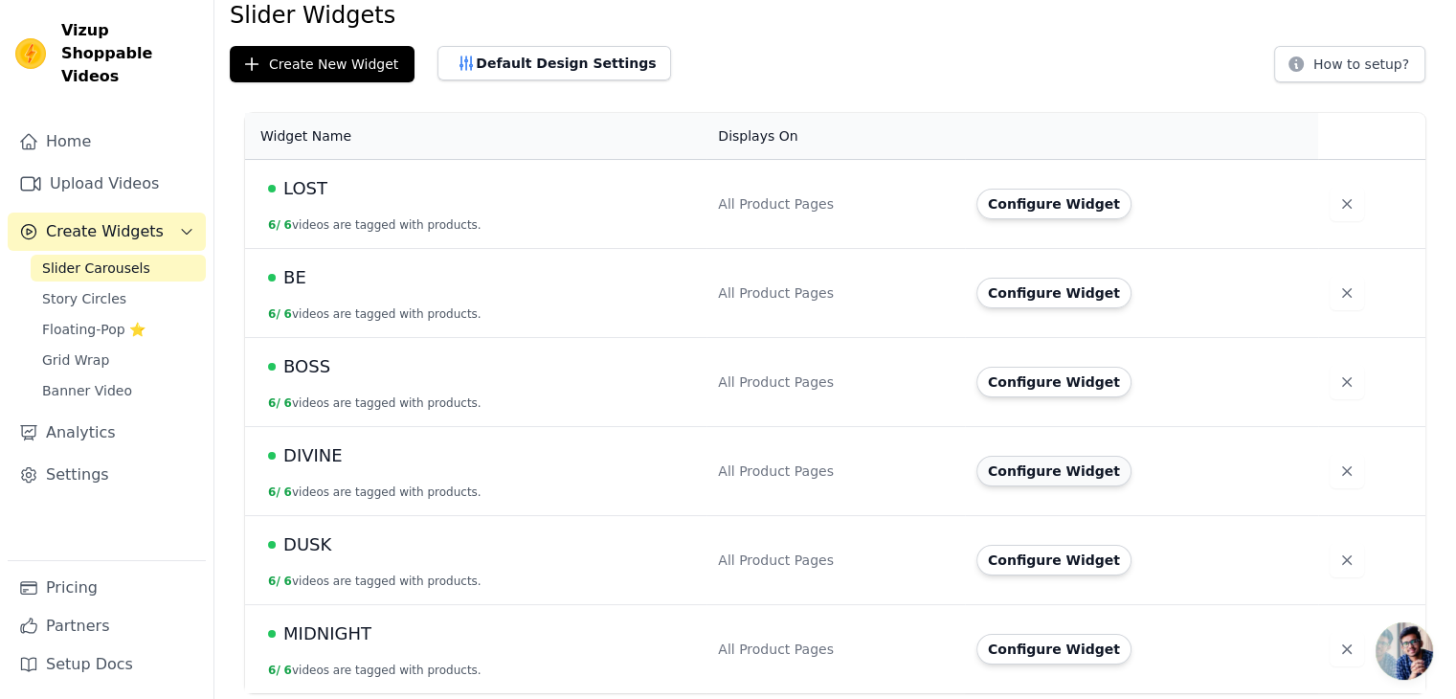
scroll to position [77, 0]
click at [1046, 542] on td "Configure Widget" at bounding box center [1141, 560] width 353 height 89
click at [1023, 568] on button "Configure Widget" at bounding box center [1054, 560] width 155 height 31
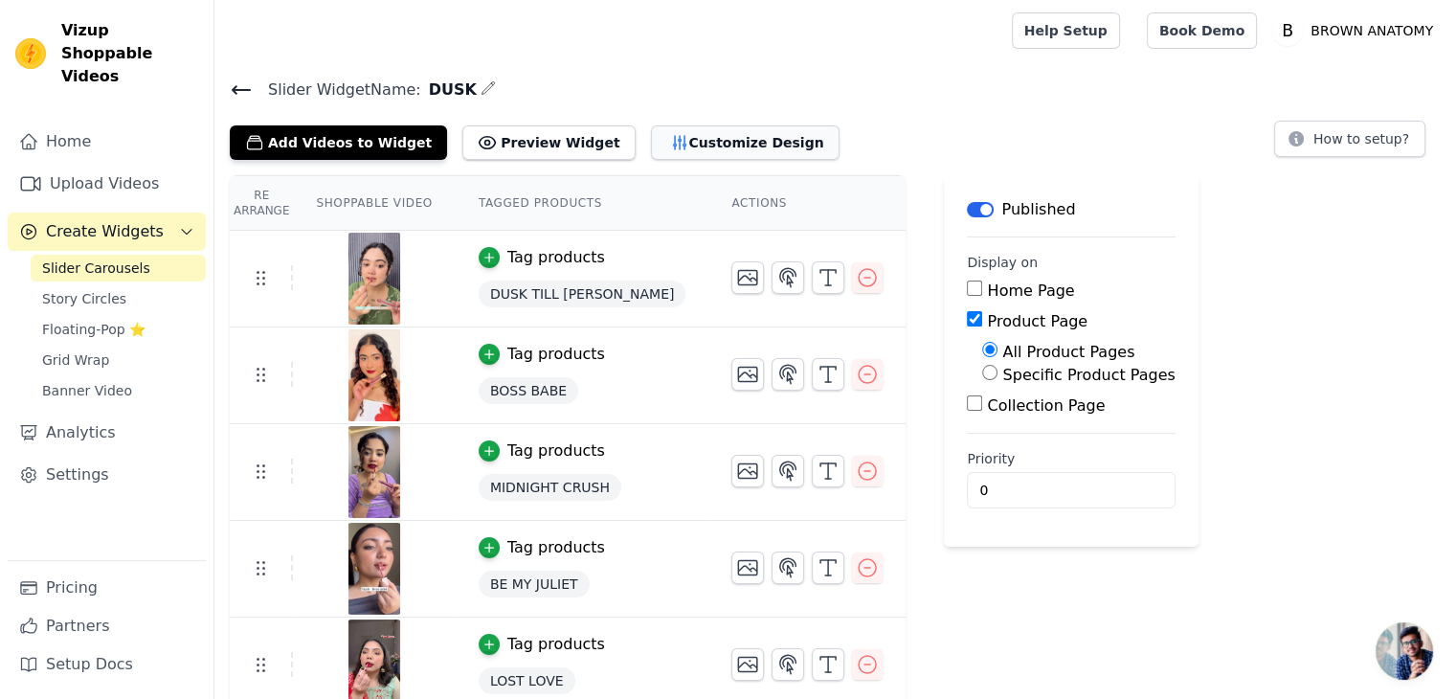
click at [697, 146] on button "Customize Design" at bounding box center [745, 142] width 189 height 34
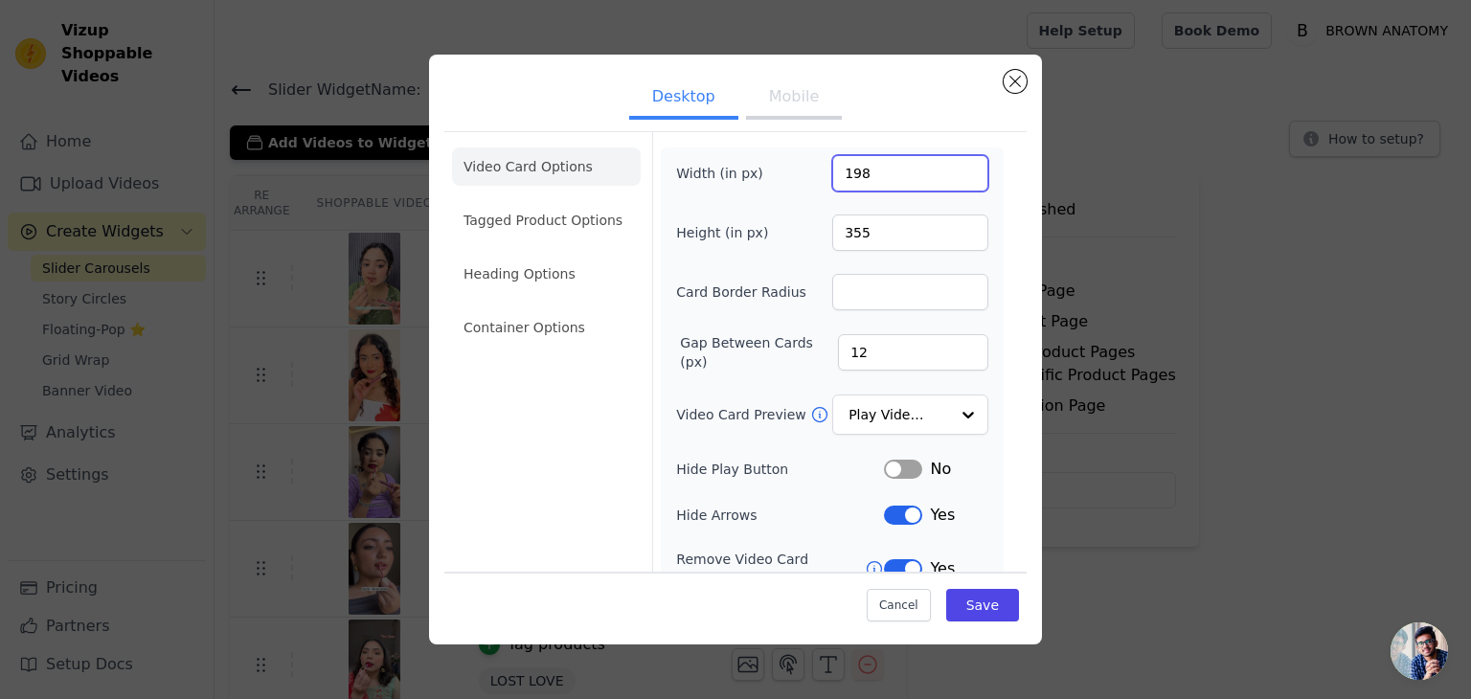
click at [864, 173] on input "198" at bounding box center [910, 173] width 156 height 36
type input "225"
click at [874, 236] on input "356" at bounding box center [910, 232] width 156 height 36
type input "460"
click at [842, 288] on input "1" at bounding box center [910, 292] width 156 height 36
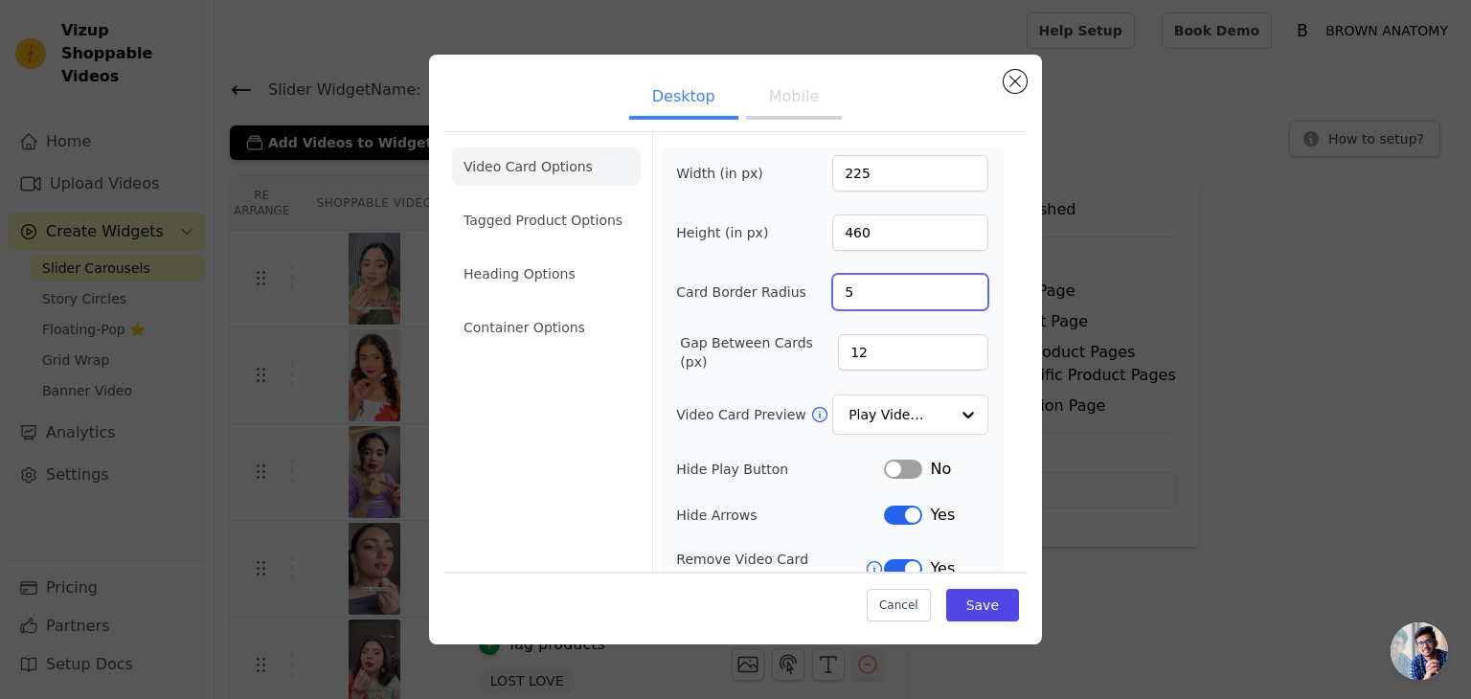
type input "6"
click at [858, 341] on input "13" at bounding box center [913, 352] width 150 height 36
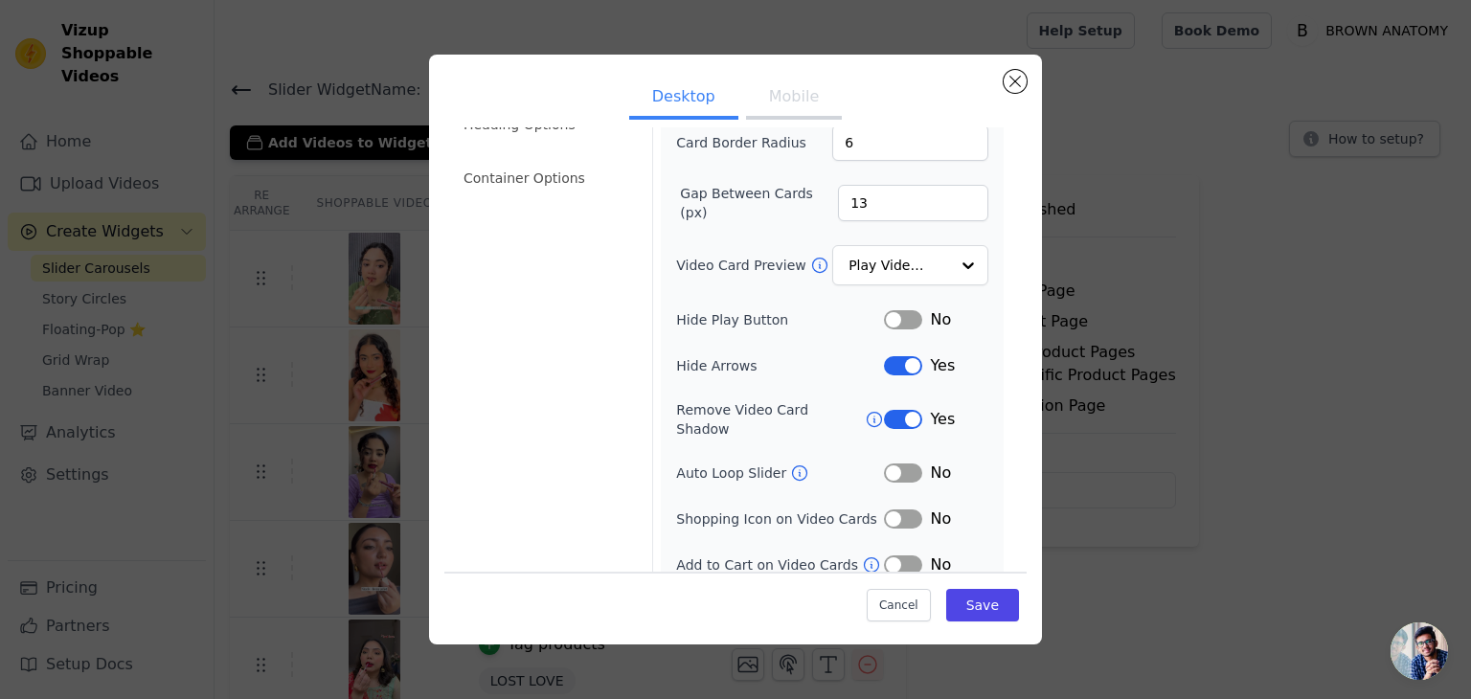
click at [903, 555] on button "Label" at bounding box center [903, 564] width 38 height 19
click at [900, 200] on input "13" at bounding box center [913, 203] width 150 height 36
type input "14"
click at [973, 606] on button "Save" at bounding box center [982, 605] width 73 height 33
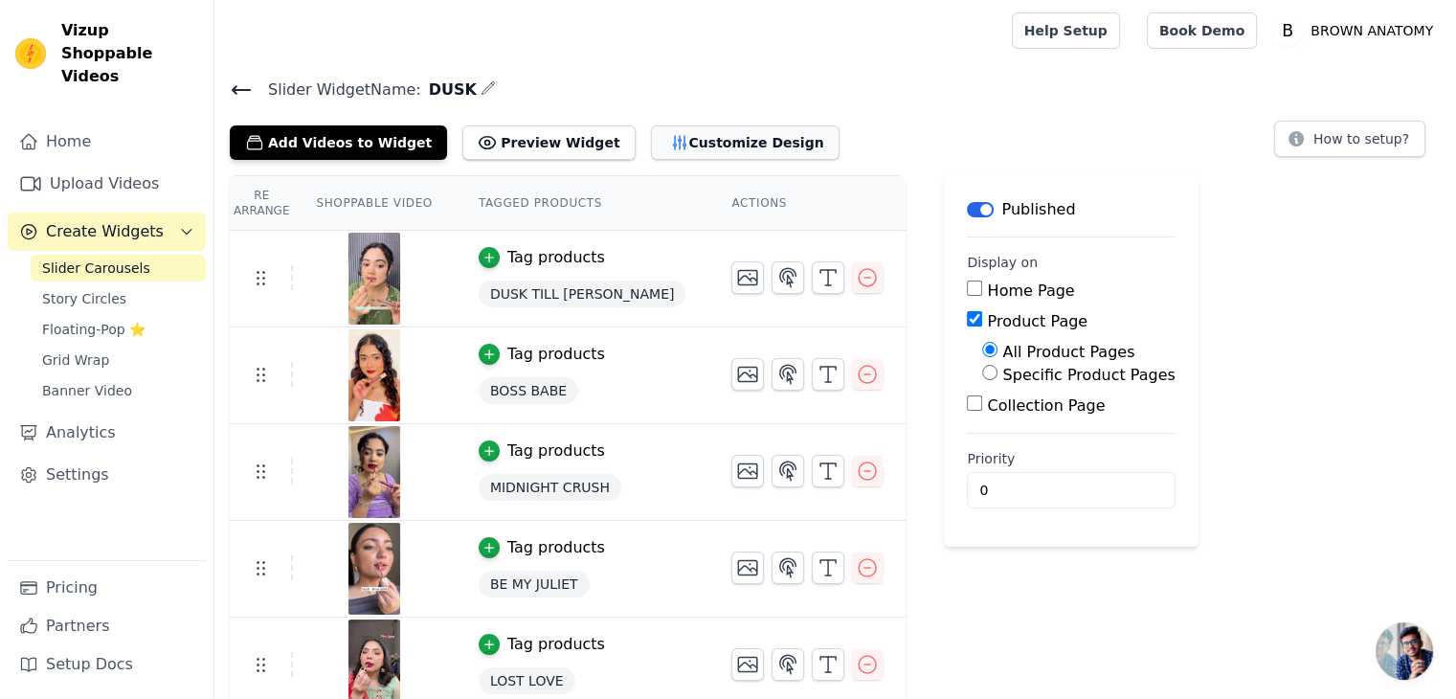
click at [697, 125] on button "Customize Design" at bounding box center [745, 142] width 189 height 34
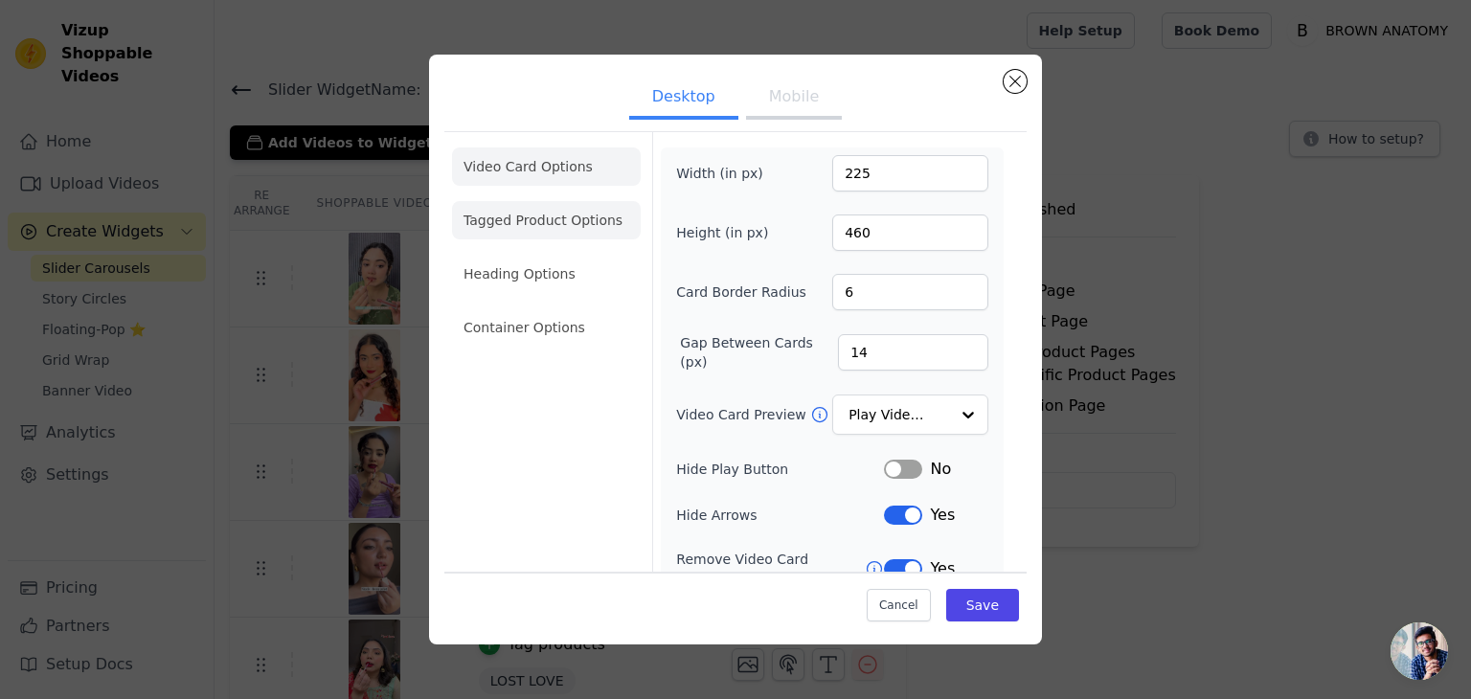
click at [544, 229] on li "Tagged Product Options" at bounding box center [546, 220] width 189 height 38
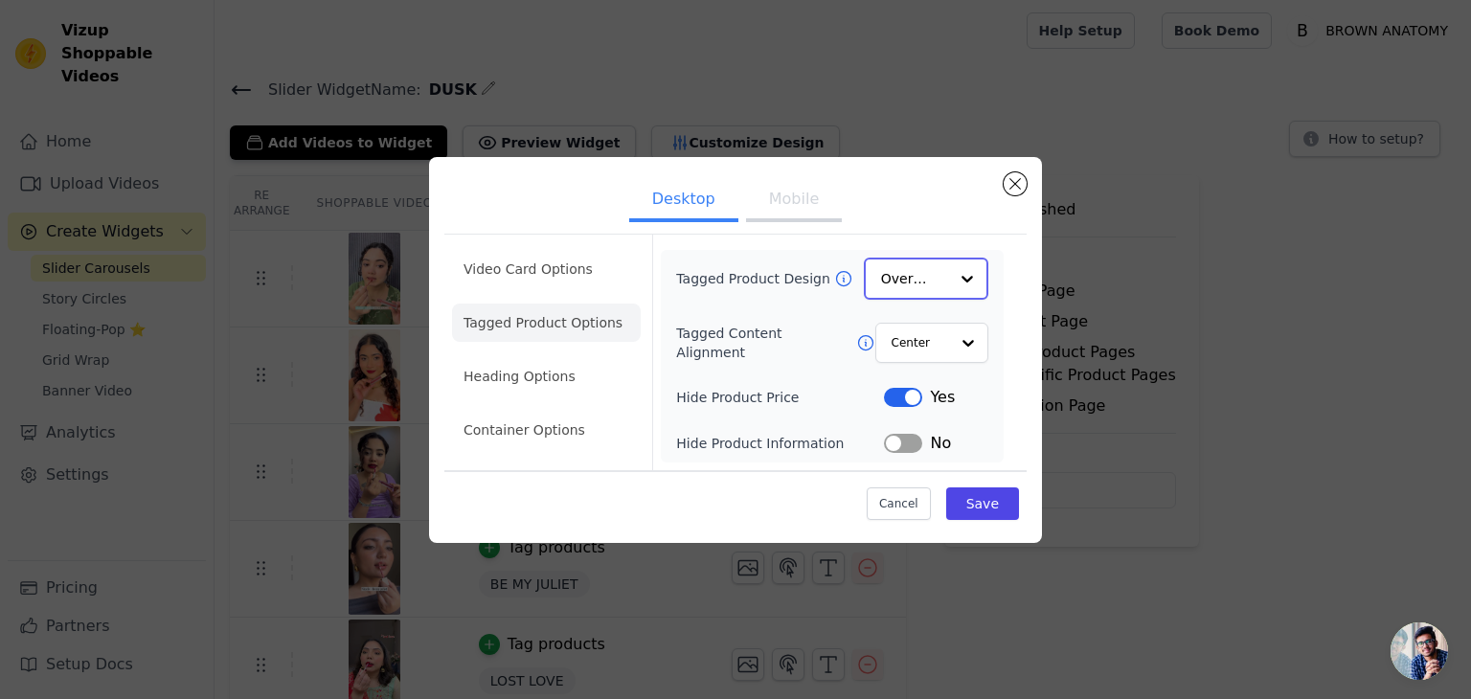
click at [951, 275] on div at bounding box center [967, 278] width 38 height 38
click at [926, 326] on div "Card" at bounding box center [926, 323] width 124 height 40
click at [927, 348] on input "Tagged Content Alignment" at bounding box center [918, 342] width 57 height 38
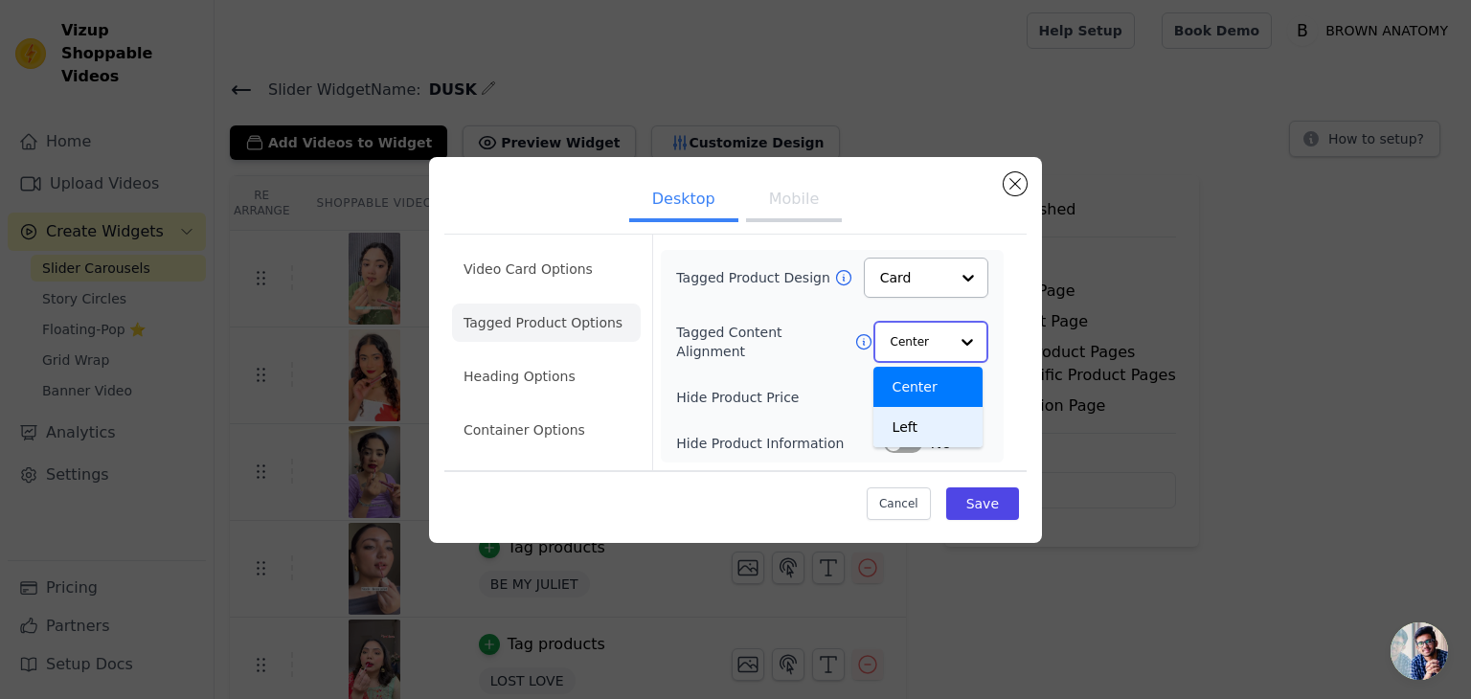
click at [923, 421] on div "Left" at bounding box center [927, 427] width 109 height 40
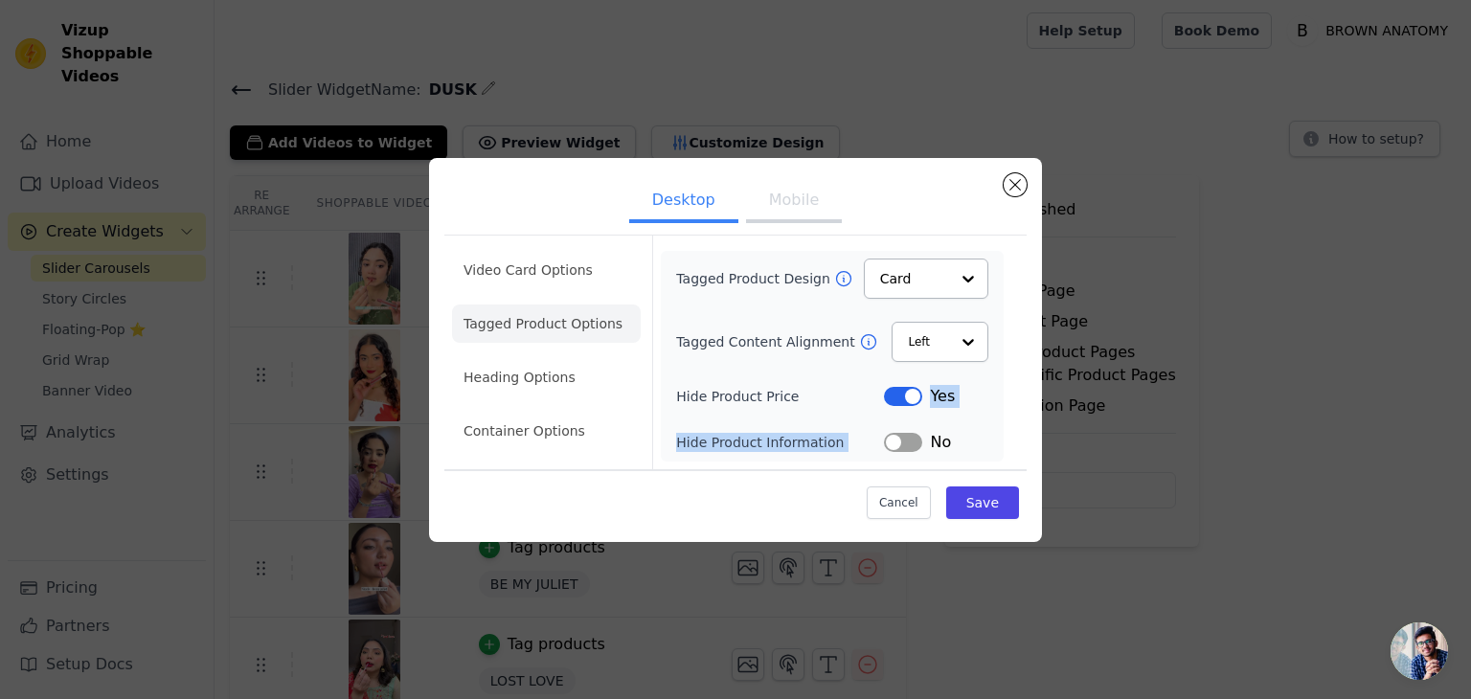
drag, startPoint x: 923, startPoint y: 421, endPoint x: 901, endPoint y: 399, distance: 31.1
click at [901, 399] on div "Tagged Product Design Card Tagged Content Alignment Left Hide Product Price Lab…" at bounding box center [832, 355] width 312 height 195
click at [901, 399] on button "Label" at bounding box center [903, 396] width 38 height 19
click at [987, 511] on button "Save" at bounding box center [982, 502] width 73 height 33
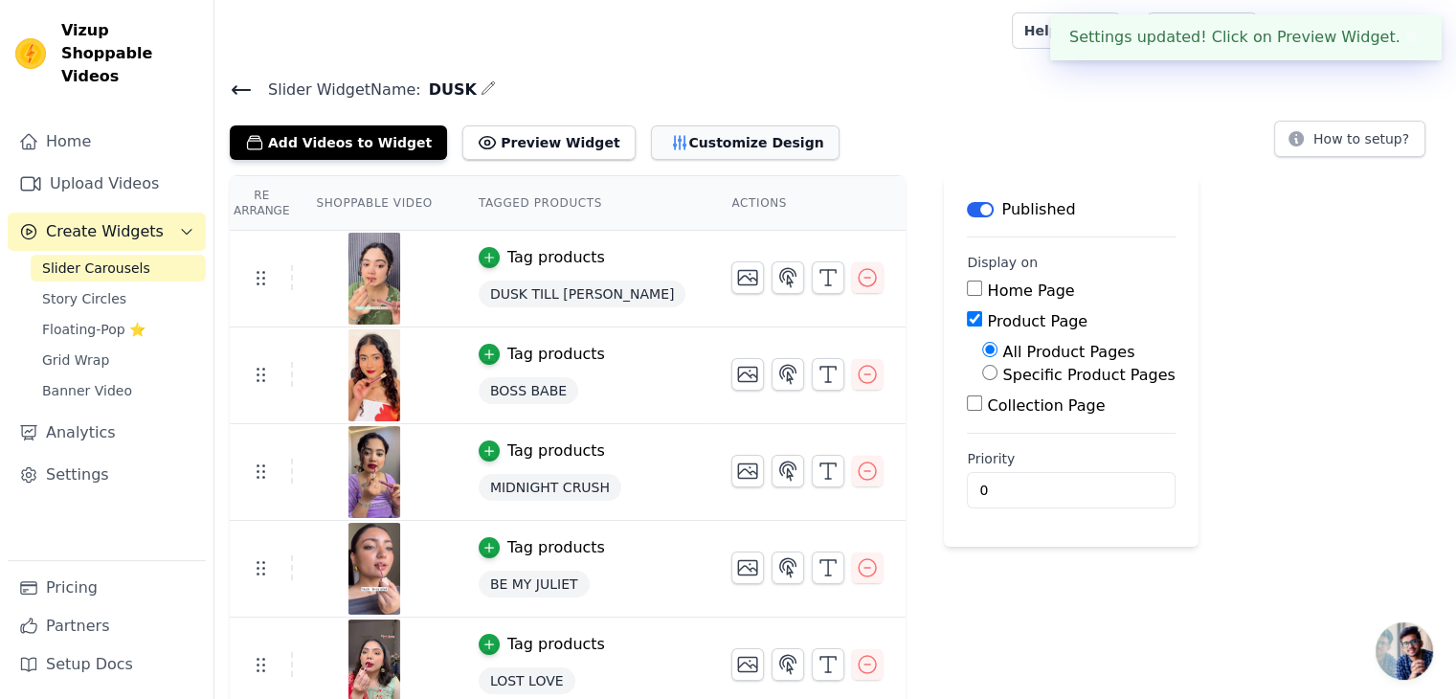
click at [664, 141] on button "Customize Design" at bounding box center [745, 142] width 189 height 34
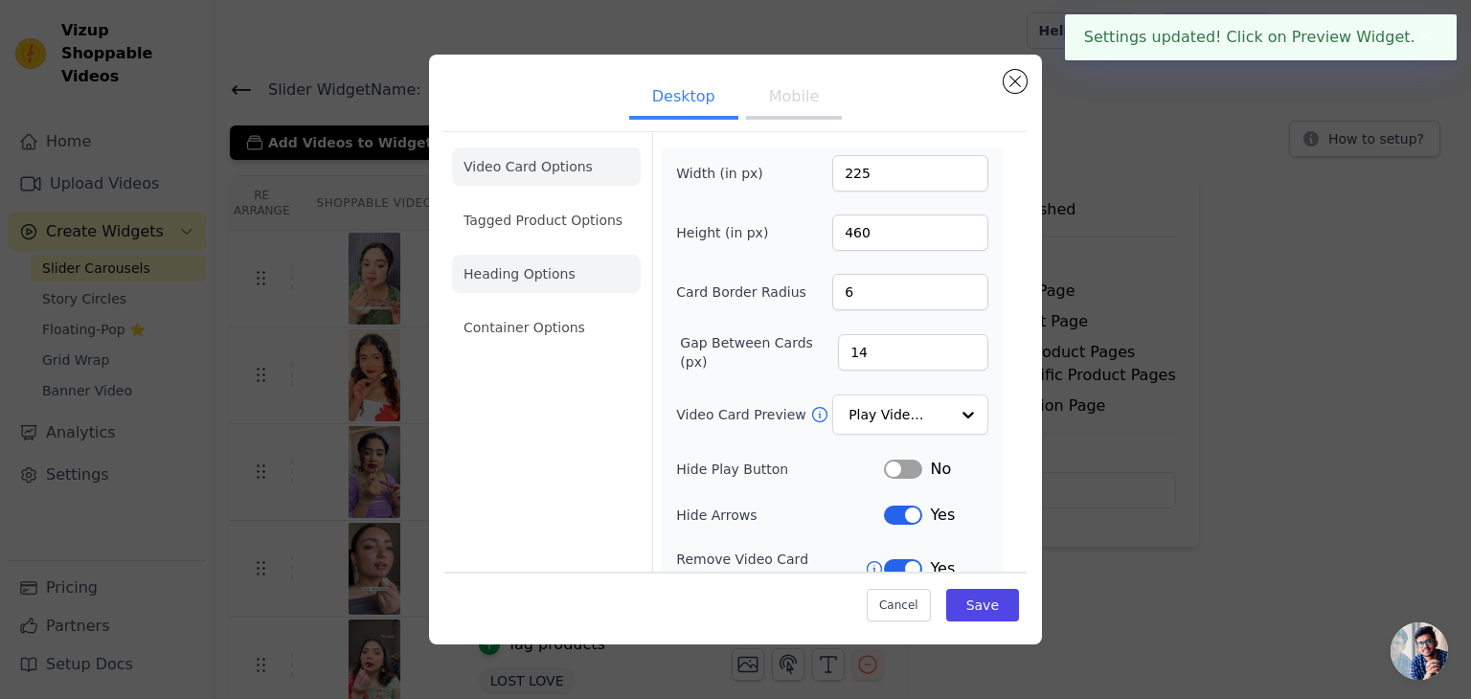
click at [550, 277] on li "Heading Options" at bounding box center [546, 274] width 189 height 38
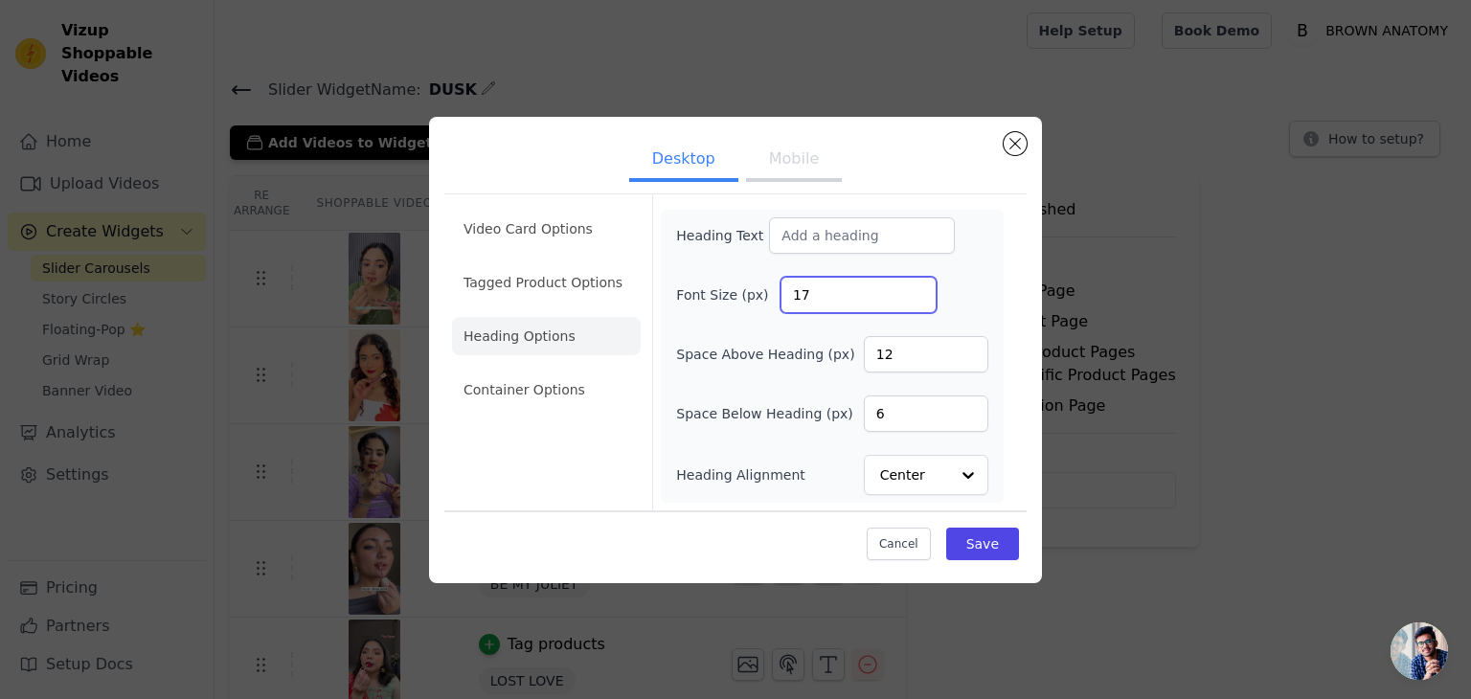
click at [851, 287] on input "17" at bounding box center [858, 295] width 156 height 36
type input "22"
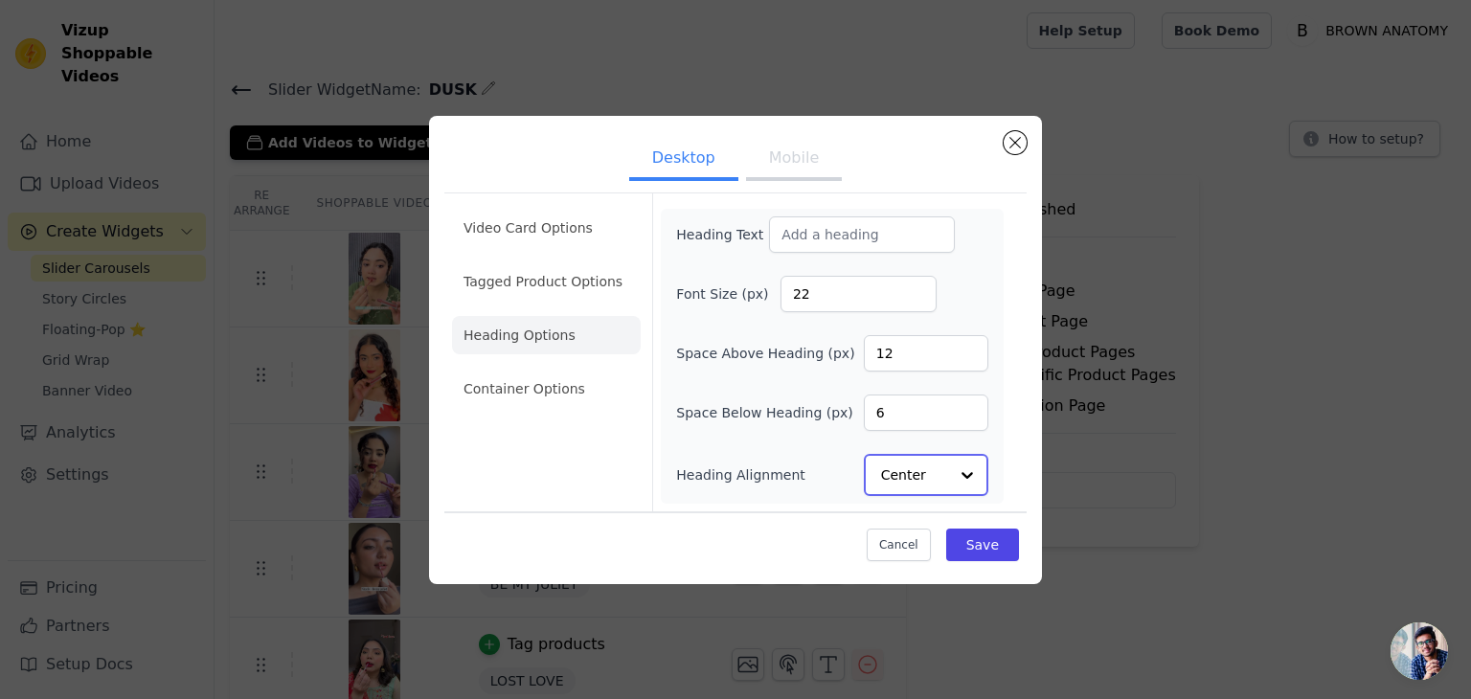
click at [906, 458] on input "Heading Alignment" at bounding box center [914, 475] width 67 height 38
click at [908, 432] on div "Left" at bounding box center [923, 429] width 119 height 40
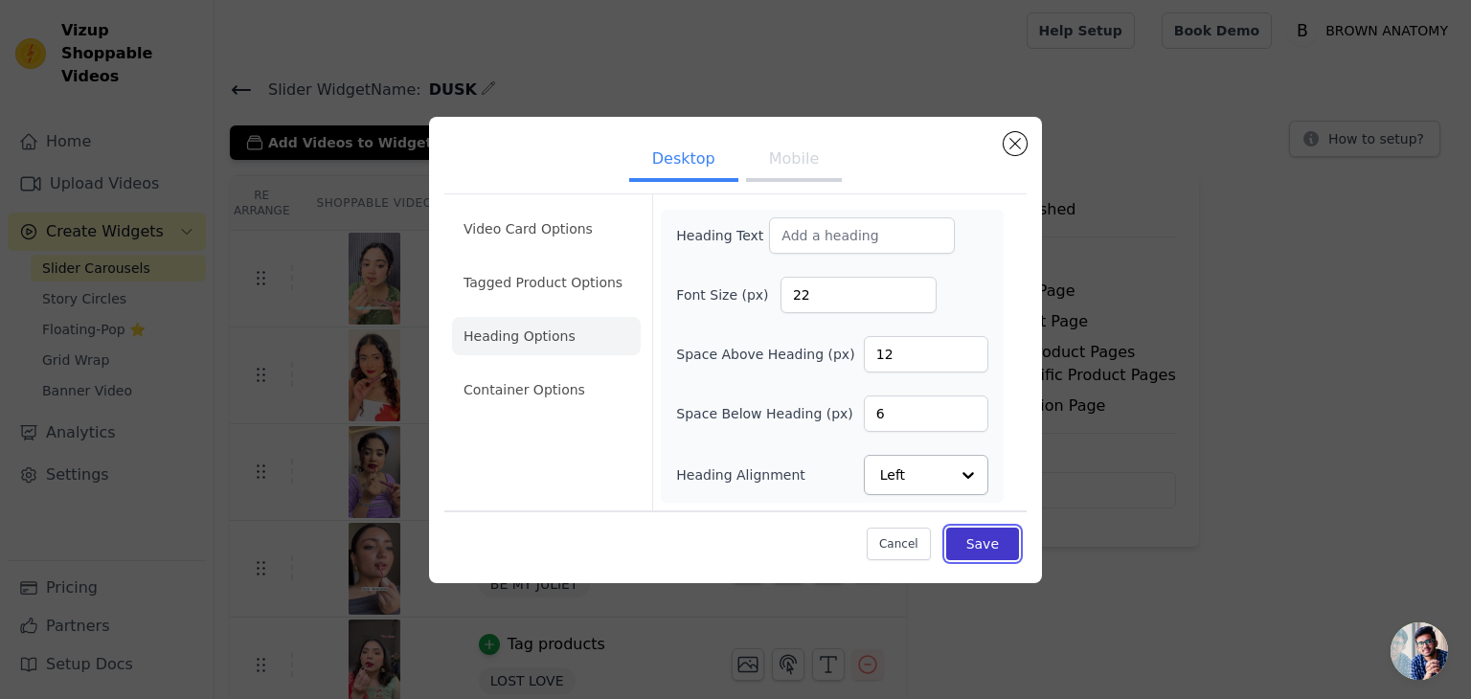
click at [955, 540] on button "Save" at bounding box center [982, 544] width 73 height 33
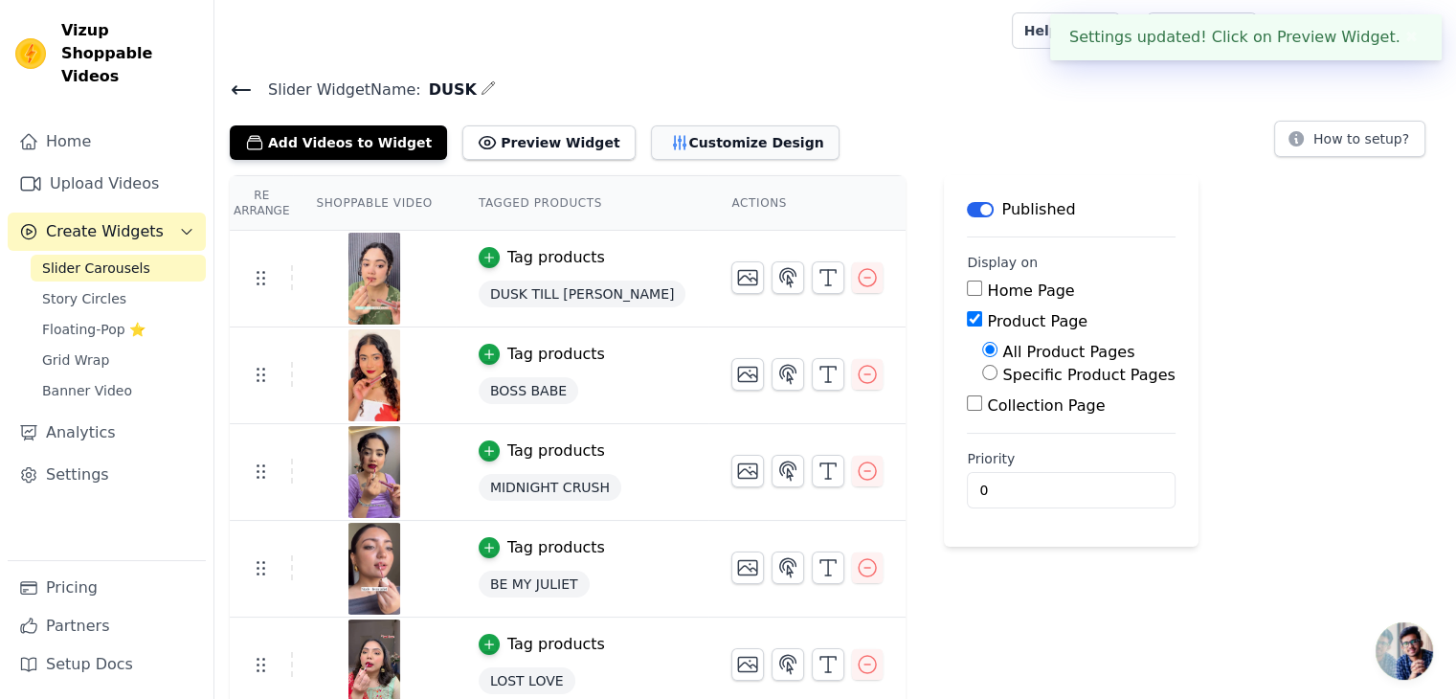
click at [651, 146] on button "Customize Design" at bounding box center [745, 142] width 189 height 34
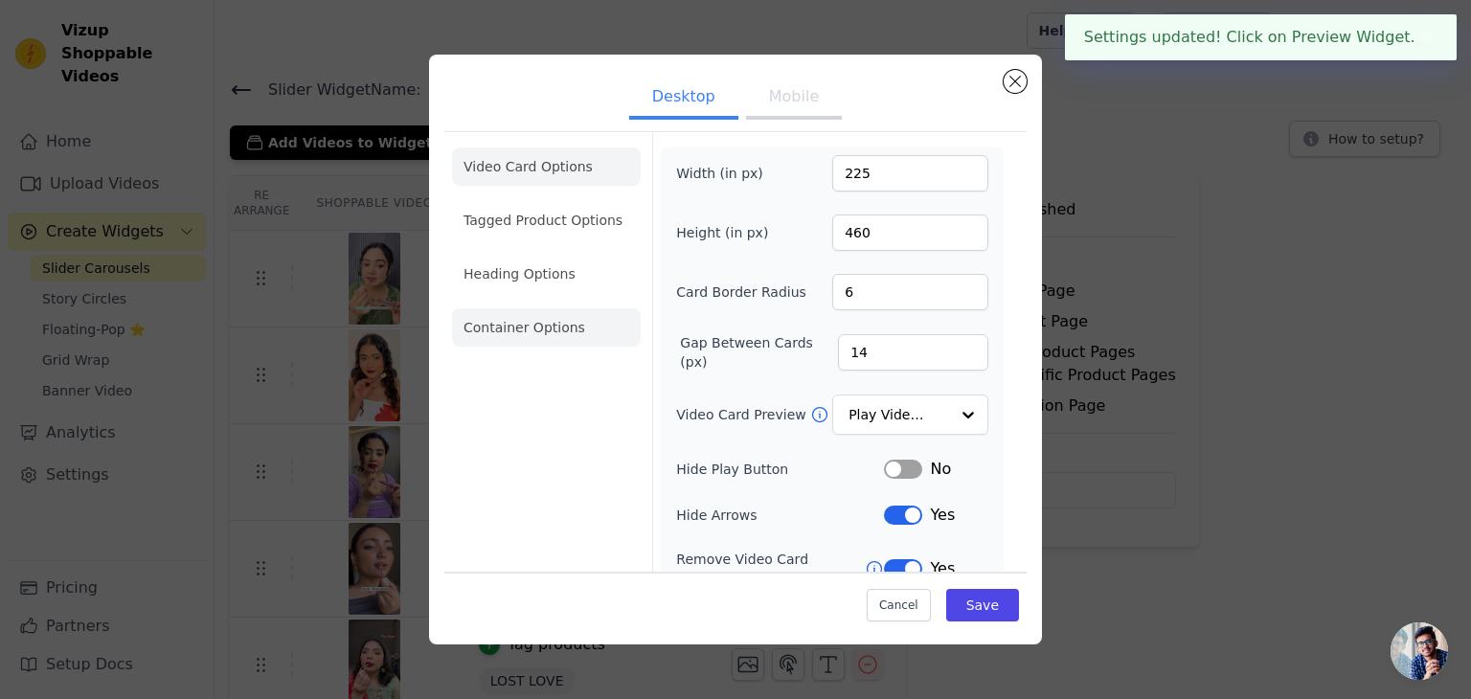
click at [574, 339] on li "Container Options" at bounding box center [546, 327] width 189 height 38
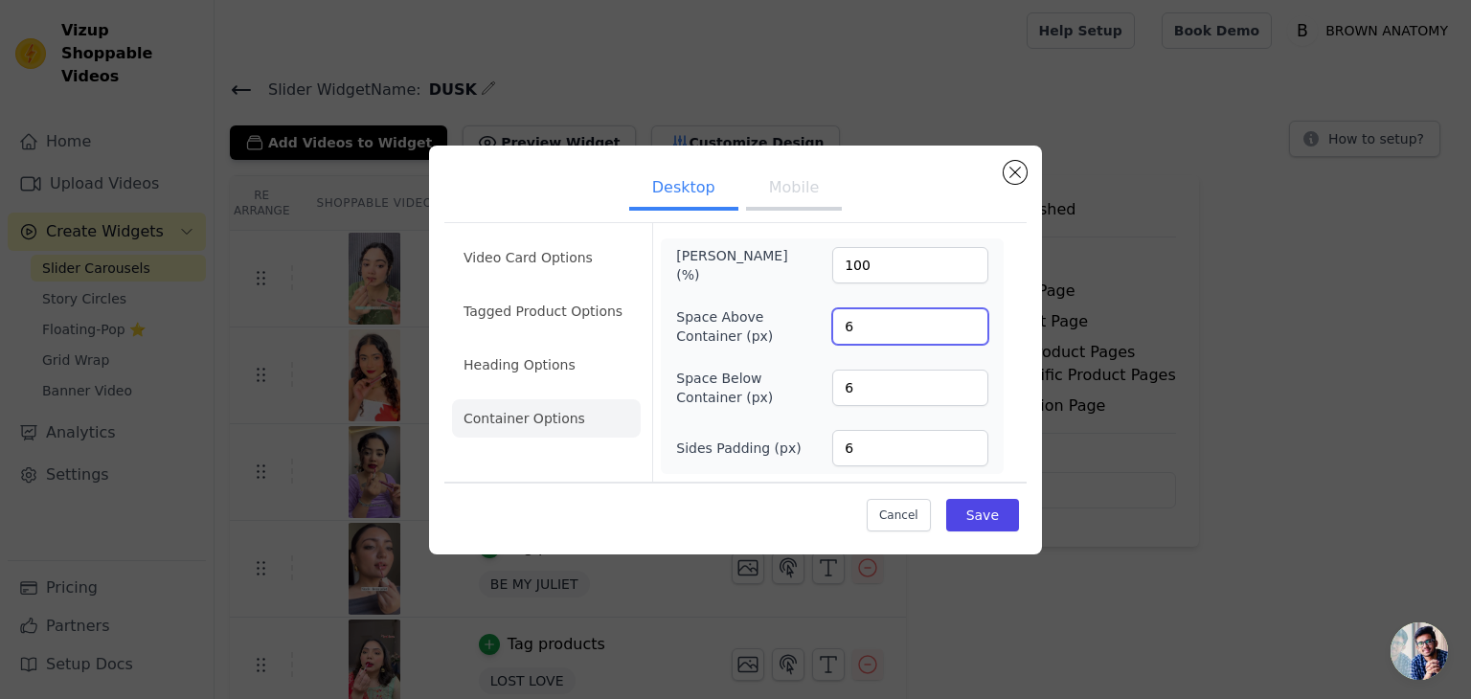
click at [862, 311] on input "6" at bounding box center [910, 326] width 156 height 36
click at [871, 387] on input "6" at bounding box center [910, 388] width 156 height 36
click at [876, 460] on input "6" at bounding box center [910, 448] width 156 height 36
type input "135"
click at [998, 520] on button "Save" at bounding box center [982, 515] width 73 height 33
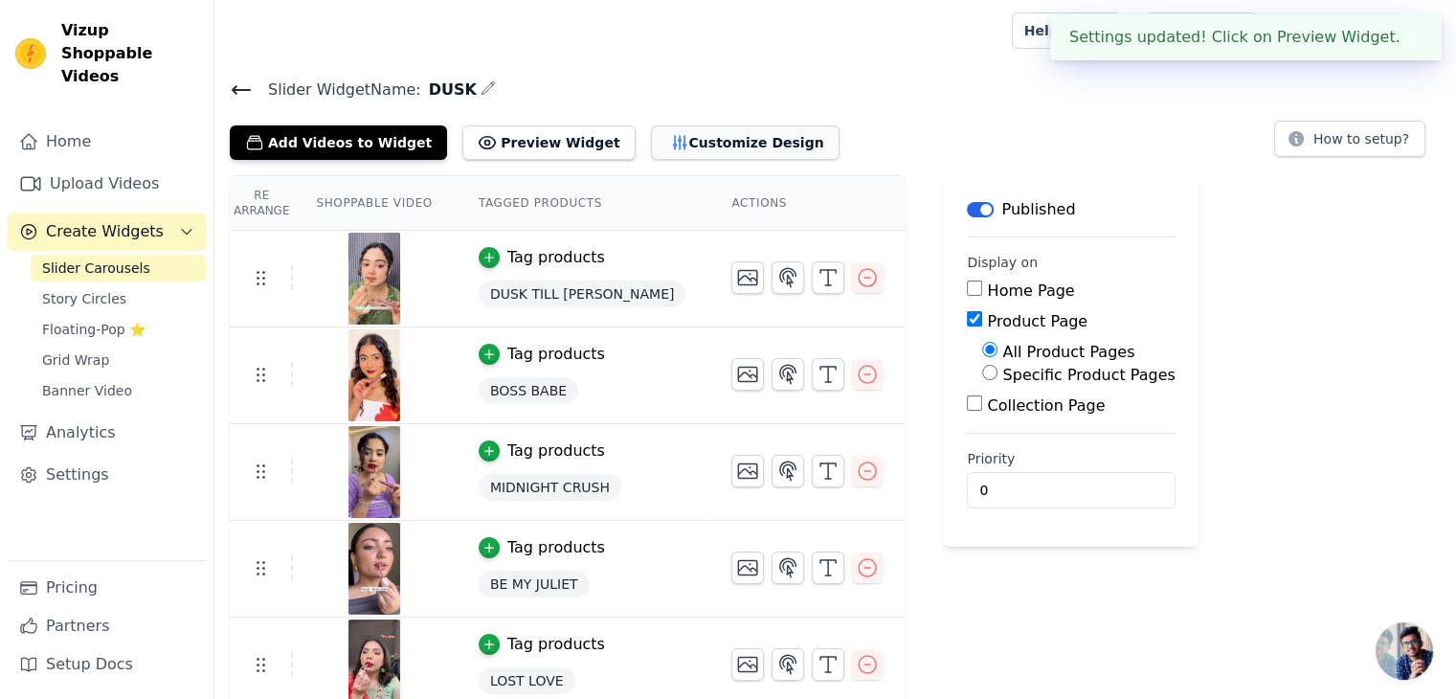
click at [735, 143] on button "Customize Design" at bounding box center [745, 142] width 189 height 34
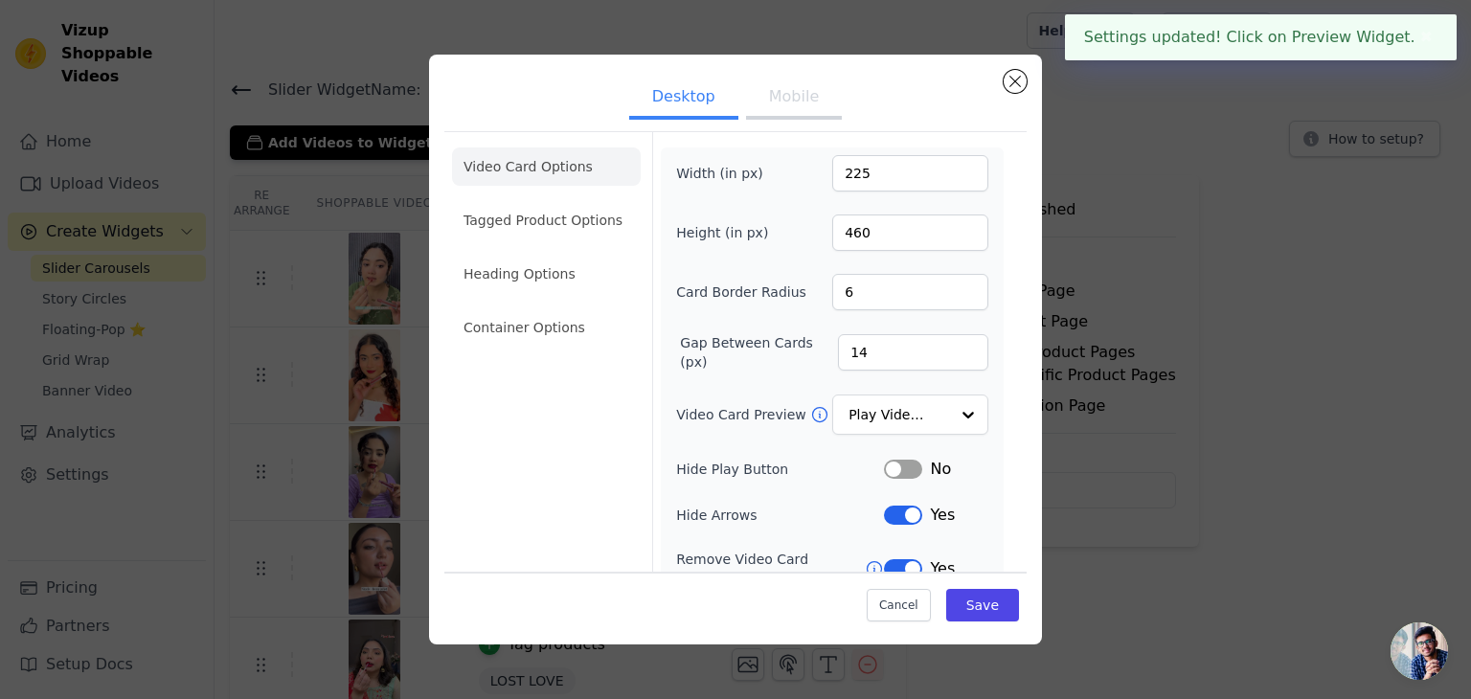
click at [772, 108] on button "Mobile" at bounding box center [794, 99] width 96 height 42
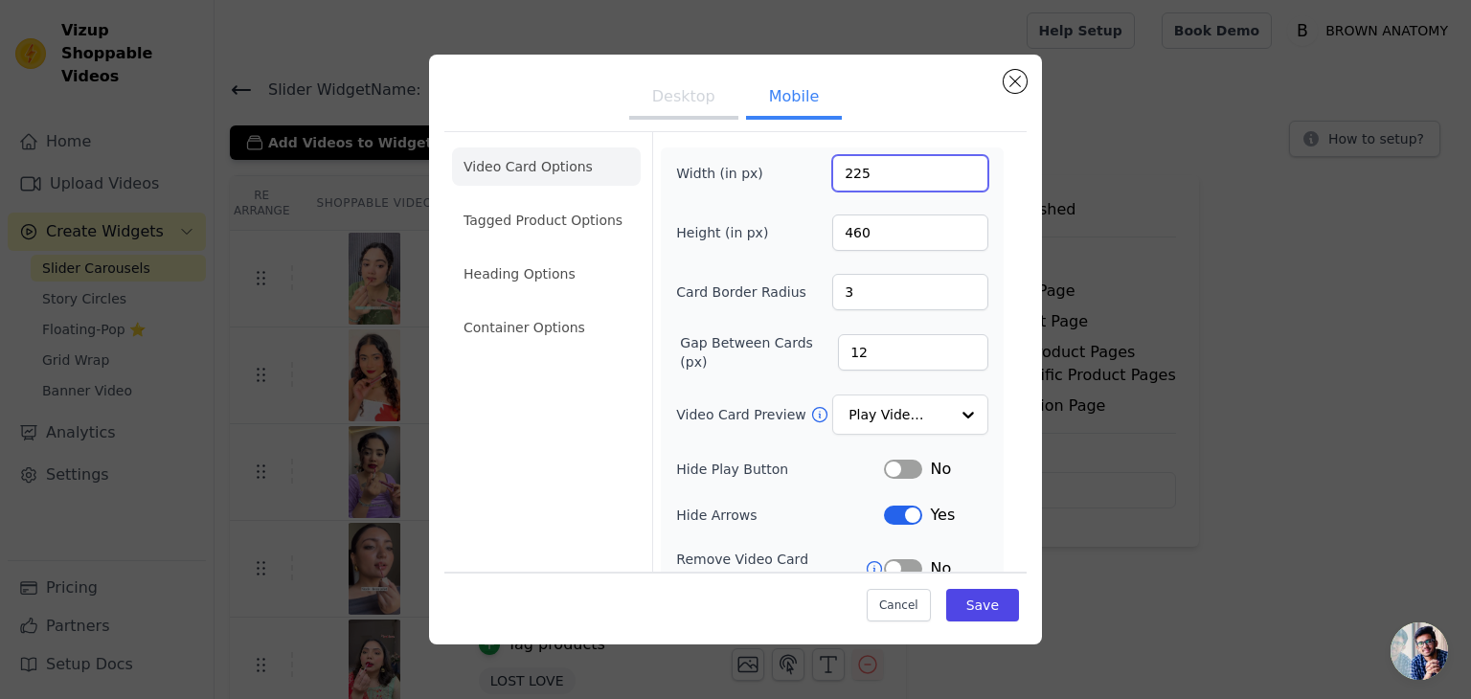
click at [852, 169] on input "225" at bounding box center [910, 173] width 156 height 36
type input "166"
click at [868, 235] on input "460" at bounding box center [910, 232] width 156 height 36
type input "370"
click at [856, 283] on input "4" at bounding box center [910, 292] width 156 height 36
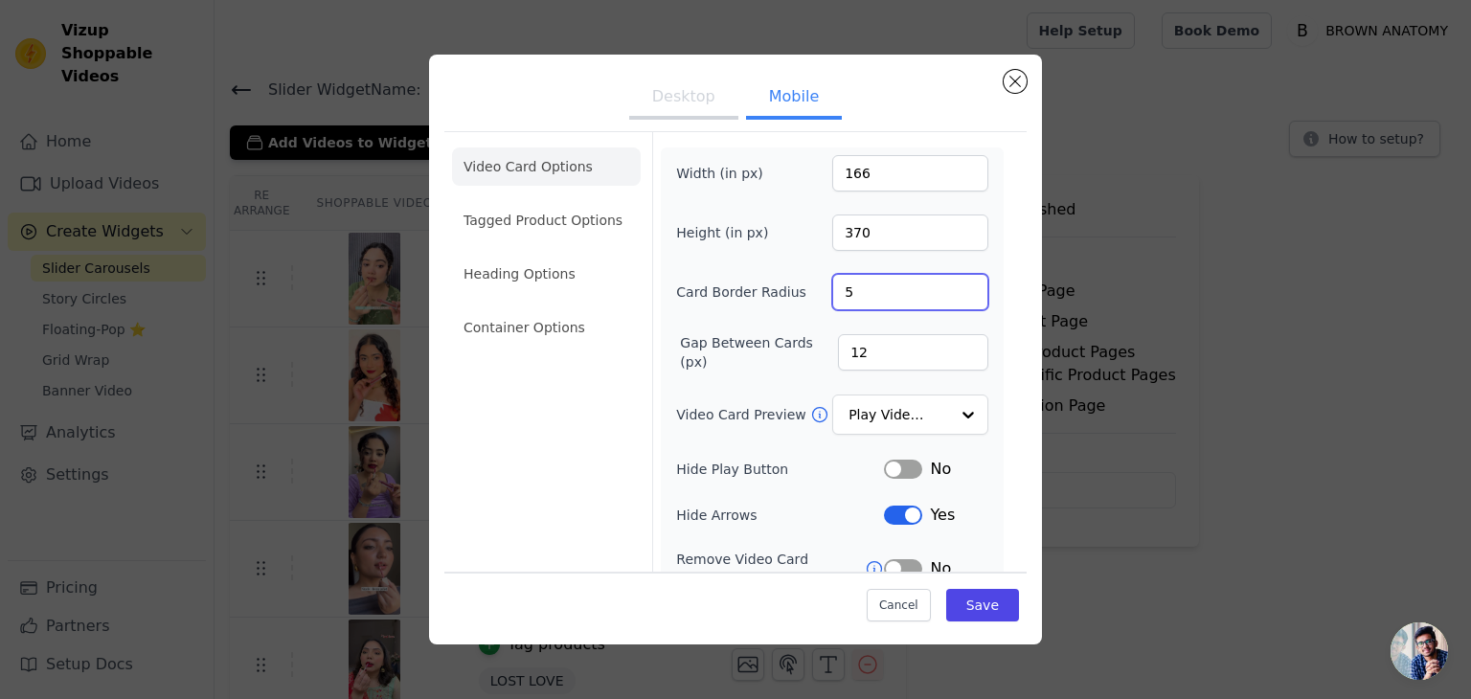
type input "6"
click at [862, 343] on input "11" at bounding box center [913, 352] width 150 height 36
type input "10"
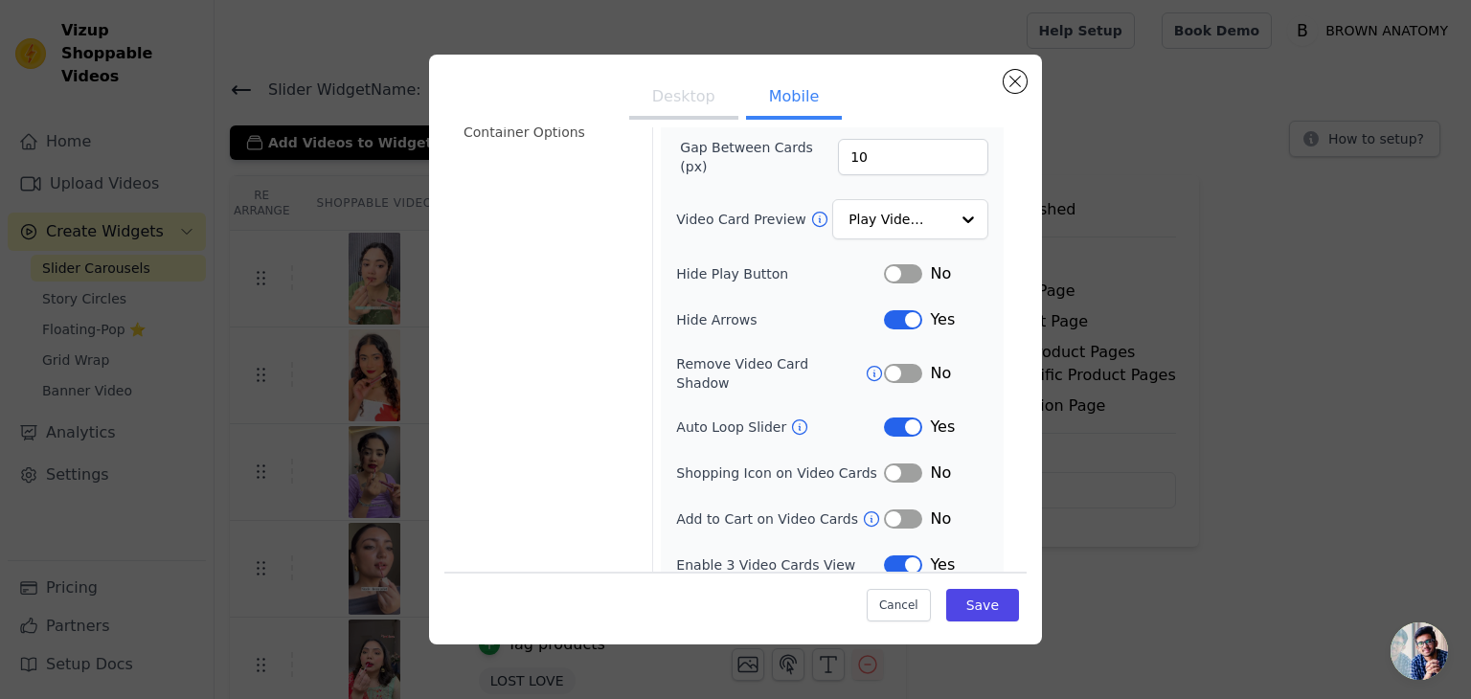
click at [893, 364] on button "Label" at bounding box center [903, 373] width 38 height 19
click at [896, 417] on button "Label" at bounding box center [903, 426] width 38 height 19
click at [892, 509] on button "Label" at bounding box center [903, 518] width 38 height 19
click at [887, 555] on button "Label" at bounding box center [903, 564] width 38 height 19
click at [1001, 618] on button "Save" at bounding box center [982, 605] width 73 height 33
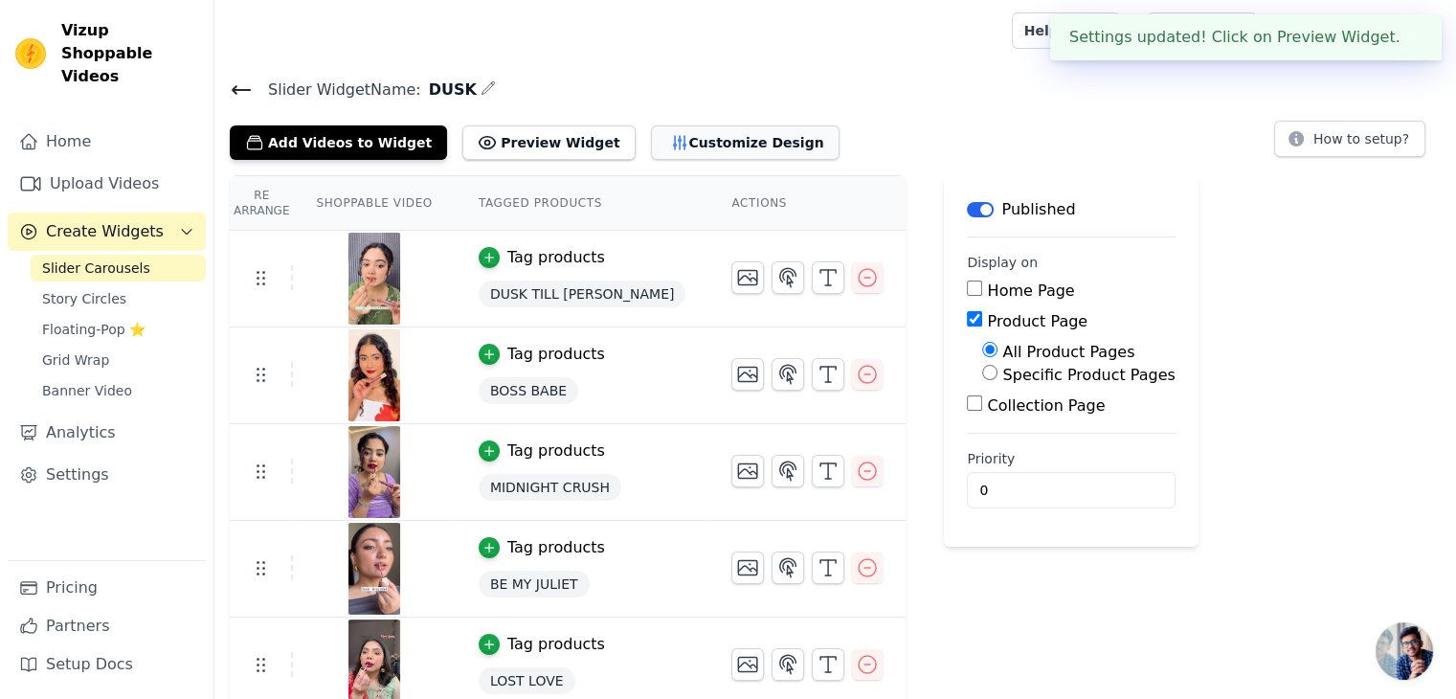
click at [697, 143] on button "Customize Design" at bounding box center [745, 142] width 189 height 34
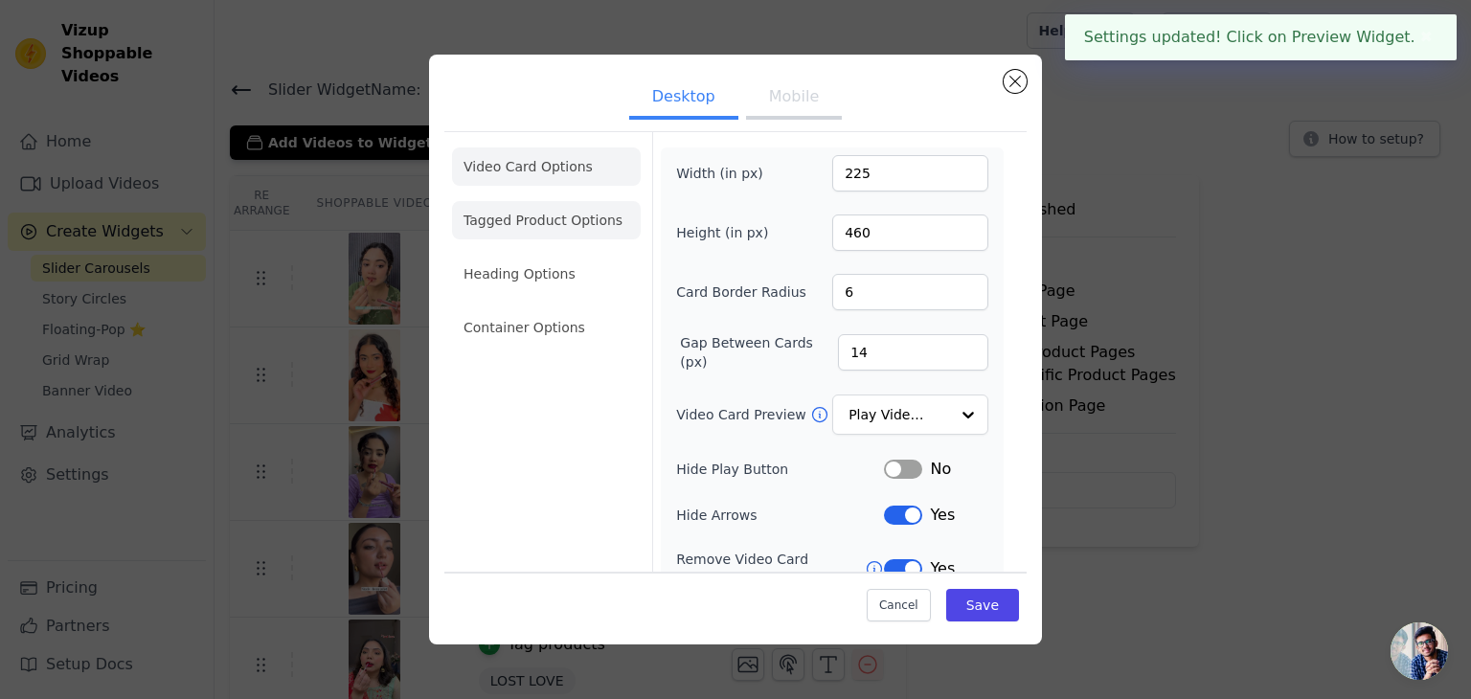
click at [574, 213] on li "Tagged Product Options" at bounding box center [546, 220] width 189 height 38
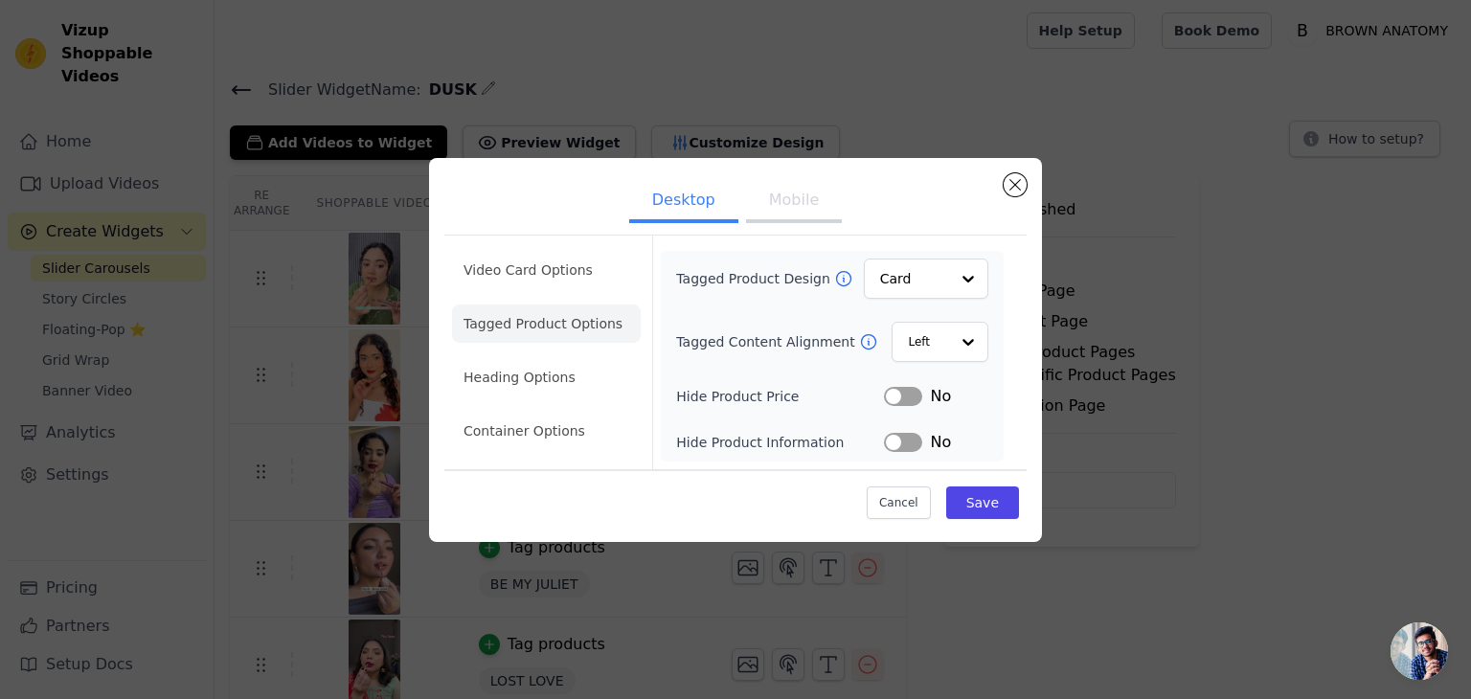
click at [798, 203] on button "Mobile" at bounding box center [794, 202] width 96 height 42
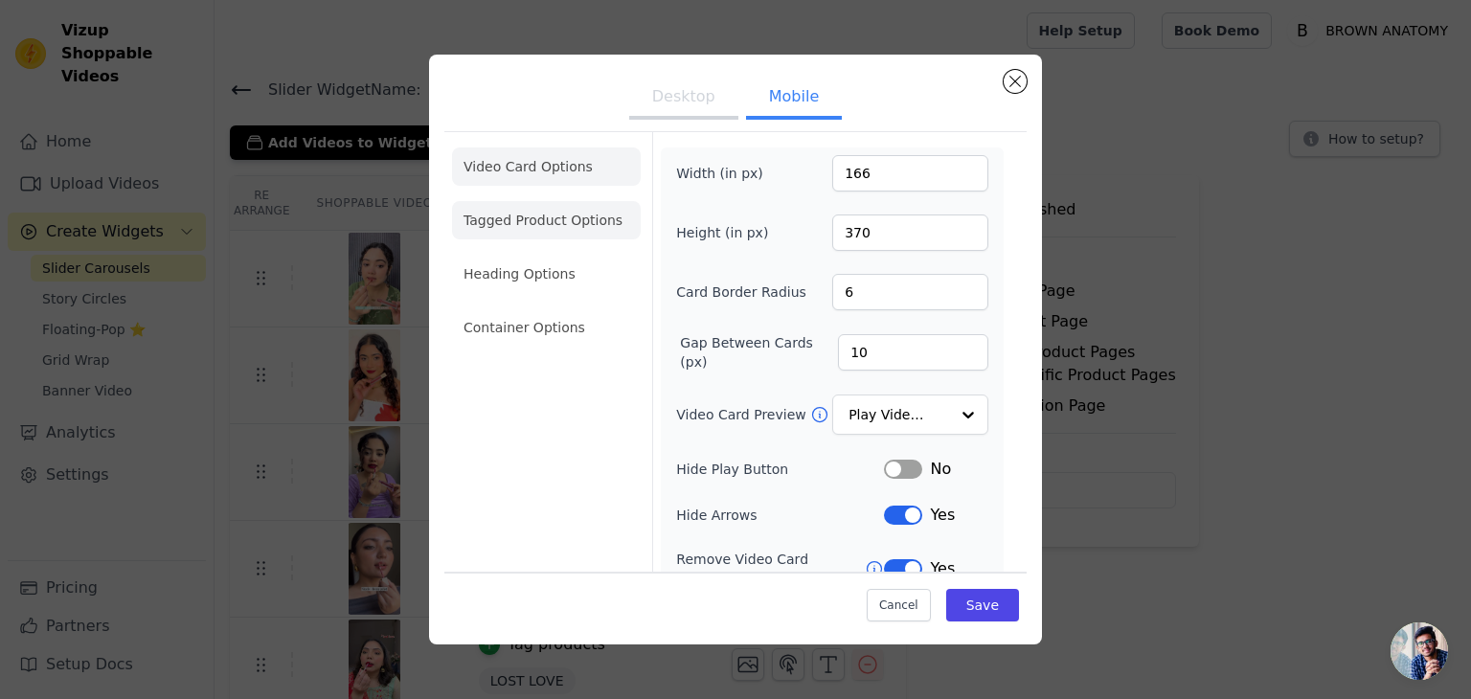
click at [580, 220] on li "Tagged Product Options" at bounding box center [546, 220] width 189 height 38
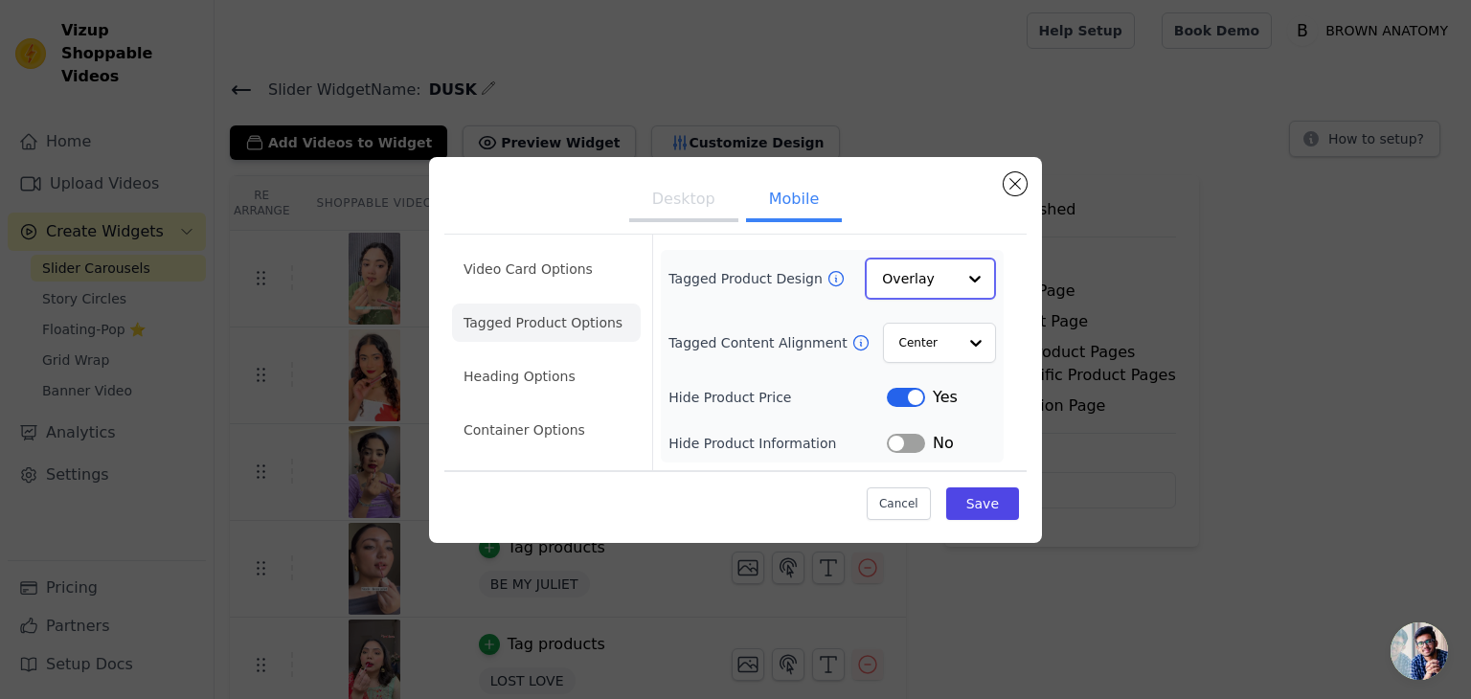
click at [897, 279] on input "Tagged Product Design" at bounding box center [919, 278] width 74 height 38
click at [898, 319] on div "Card" at bounding box center [930, 323] width 131 height 40
click at [913, 357] on input "Tagged Content Alignment" at bounding box center [926, 342] width 57 height 38
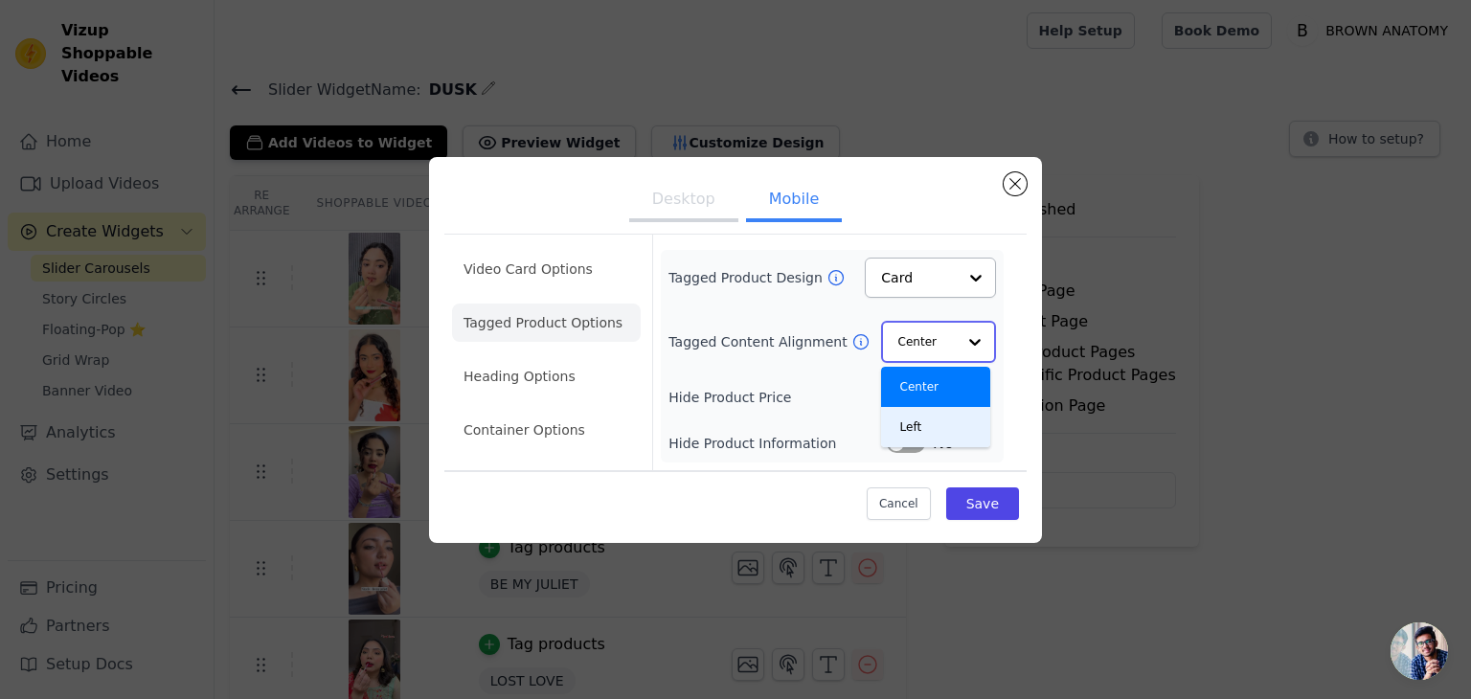
click at [908, 407] on div "Left" at bounding box center [935, 427] width 109 height 40
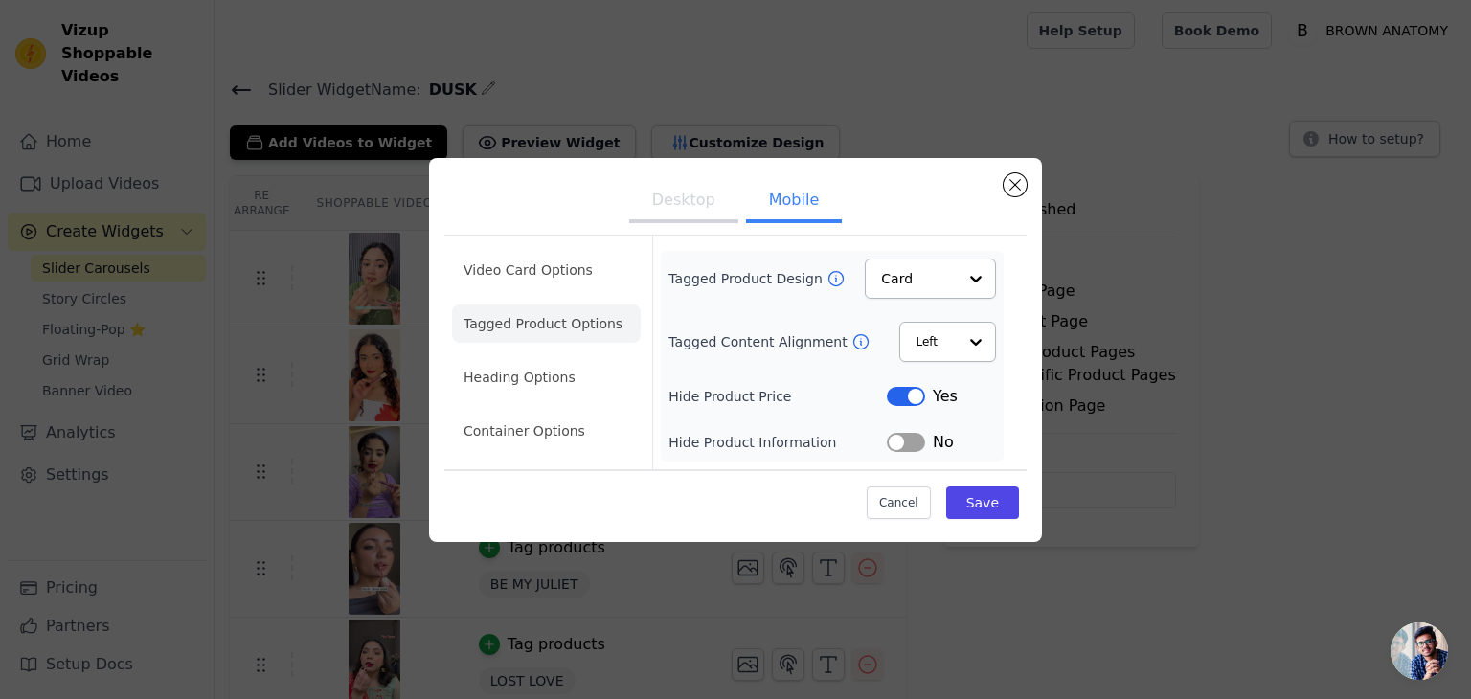
drag, startPoint x: 908, startPoint y: 407, endPoint x: 909, endPoint y: 396, distance: 10.6
click at [909, 396] on div "Yes" at bounding box center [941, 396] width 109 height 23
click at [909, 396] on button "Label" at bounding box center [906, 396] width 38 height 19
click at [982, 506] on button "Save" at bounding box center [982, 502] width 73 height 33
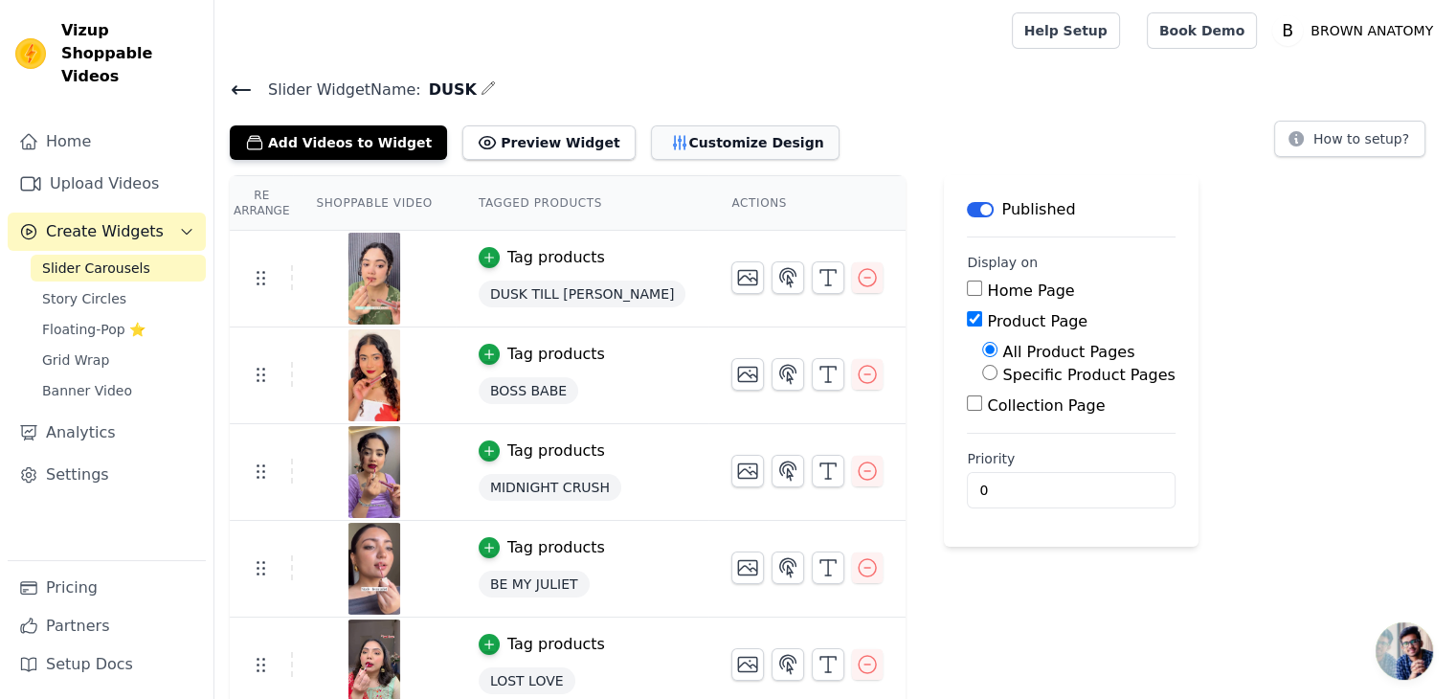
click at [725, 142] on button "Customize Design" at bounding box center [745, 142] width 189 height 34
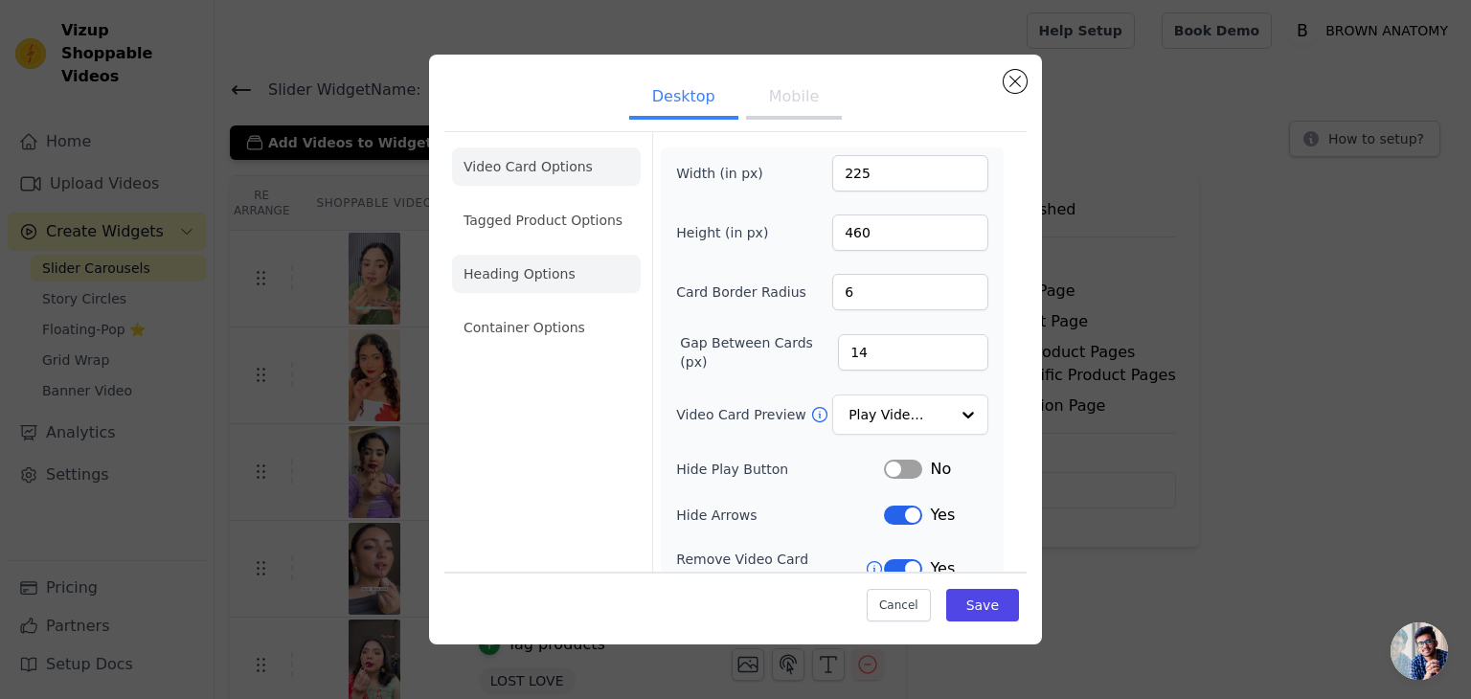
click at [507, 267] on li "Heading Options" at bounding box center [546, 274] width 189 height 38
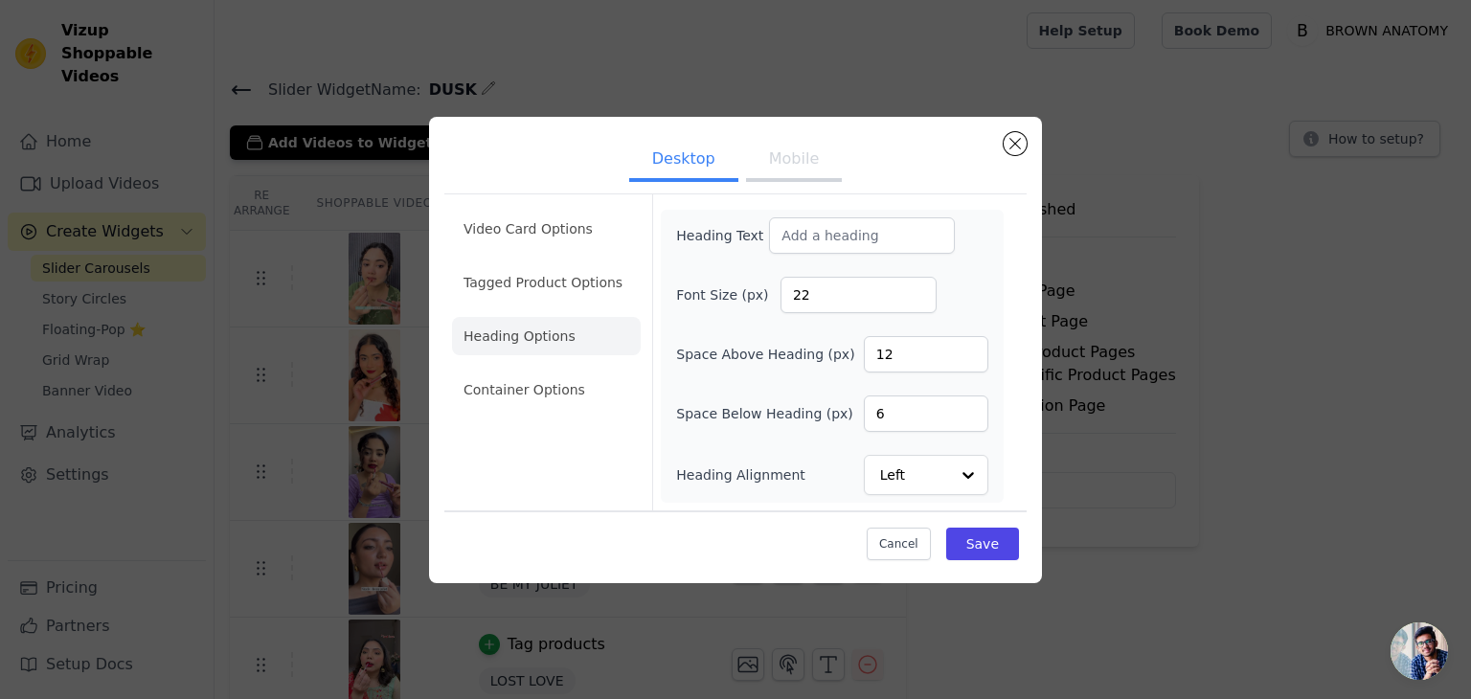
click at [799, 157] on button "Mobile" at bounding box center [794, 161] width 96 height 42
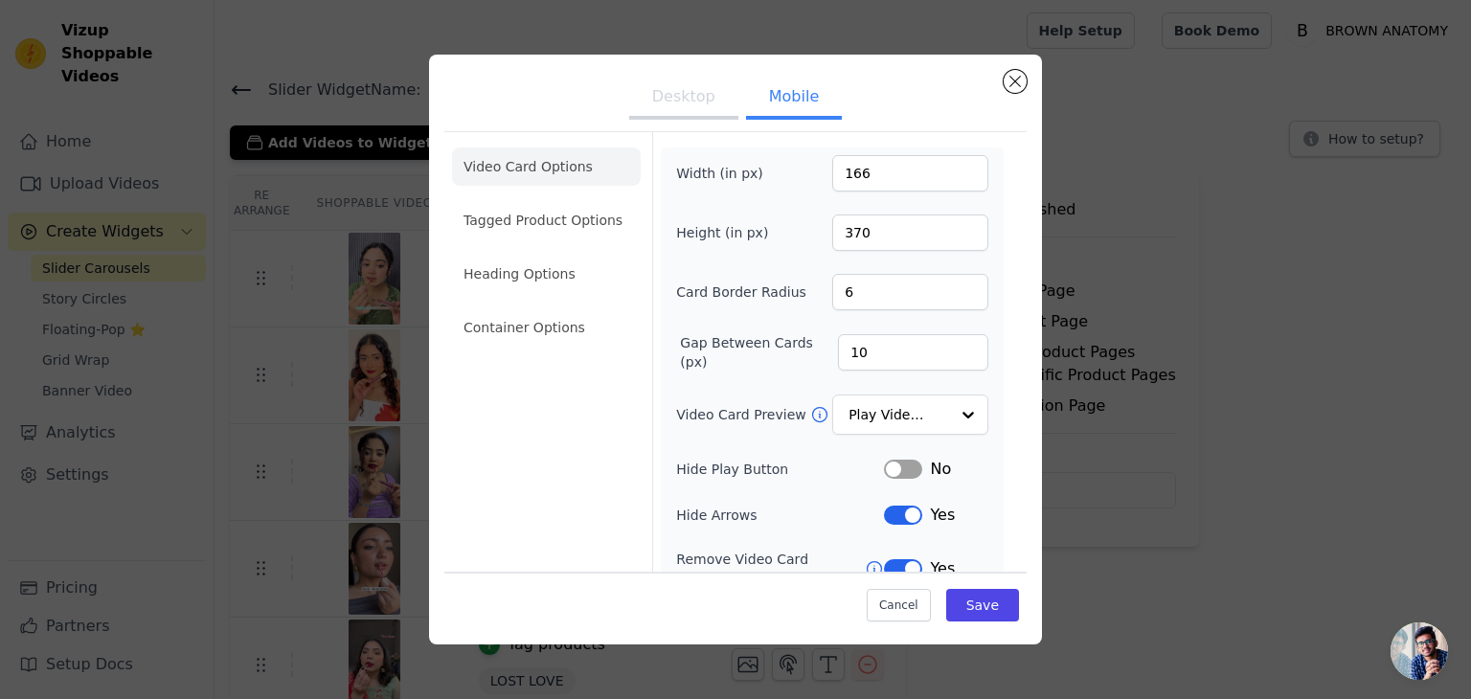
click at [541, 250] on ul "Video Card Options Tagged Product Options Heading Options Container Options" at bounding box center [546, 247] width 189 height 214
click at [541, 265] on li "Heading Options" at bounding box center [546, 274] width 189 height 38
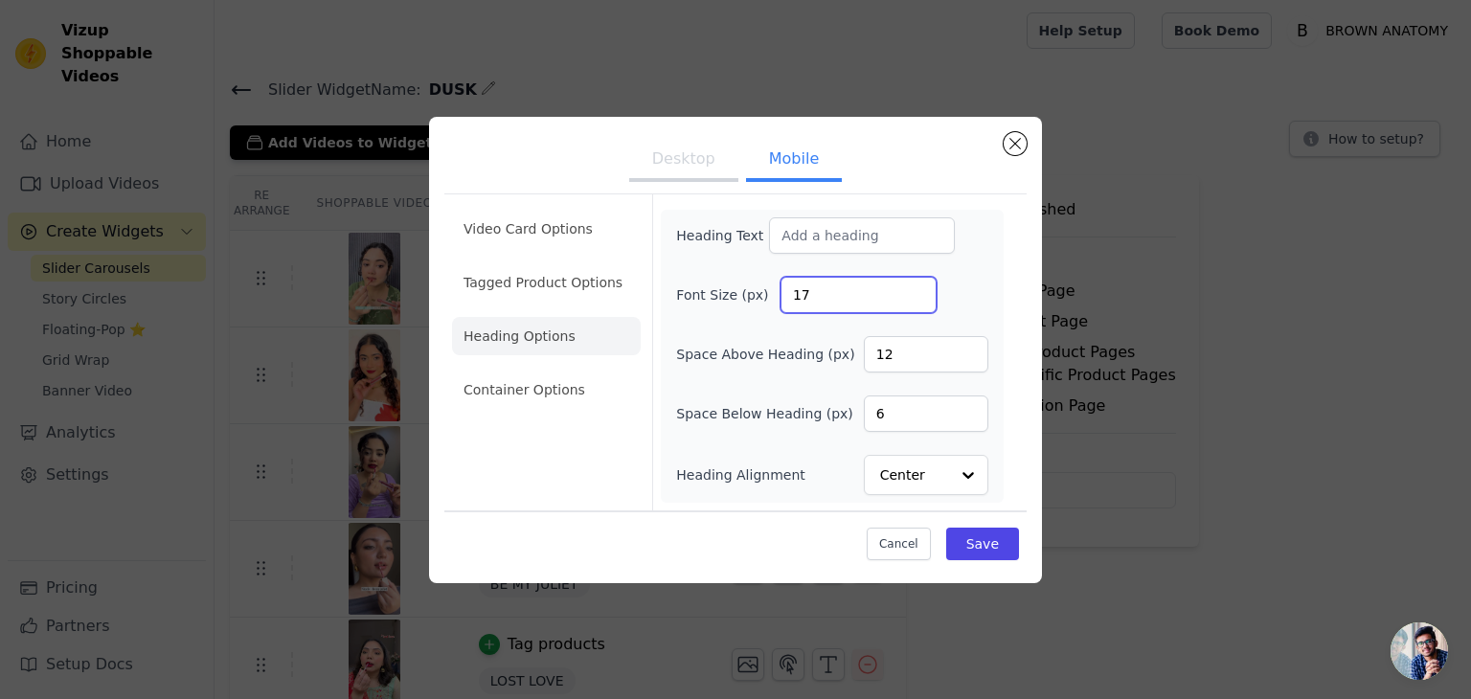
click at [844, 292] on input "17" at bounding box center [858, 295] width 156 height 36
type input "22"
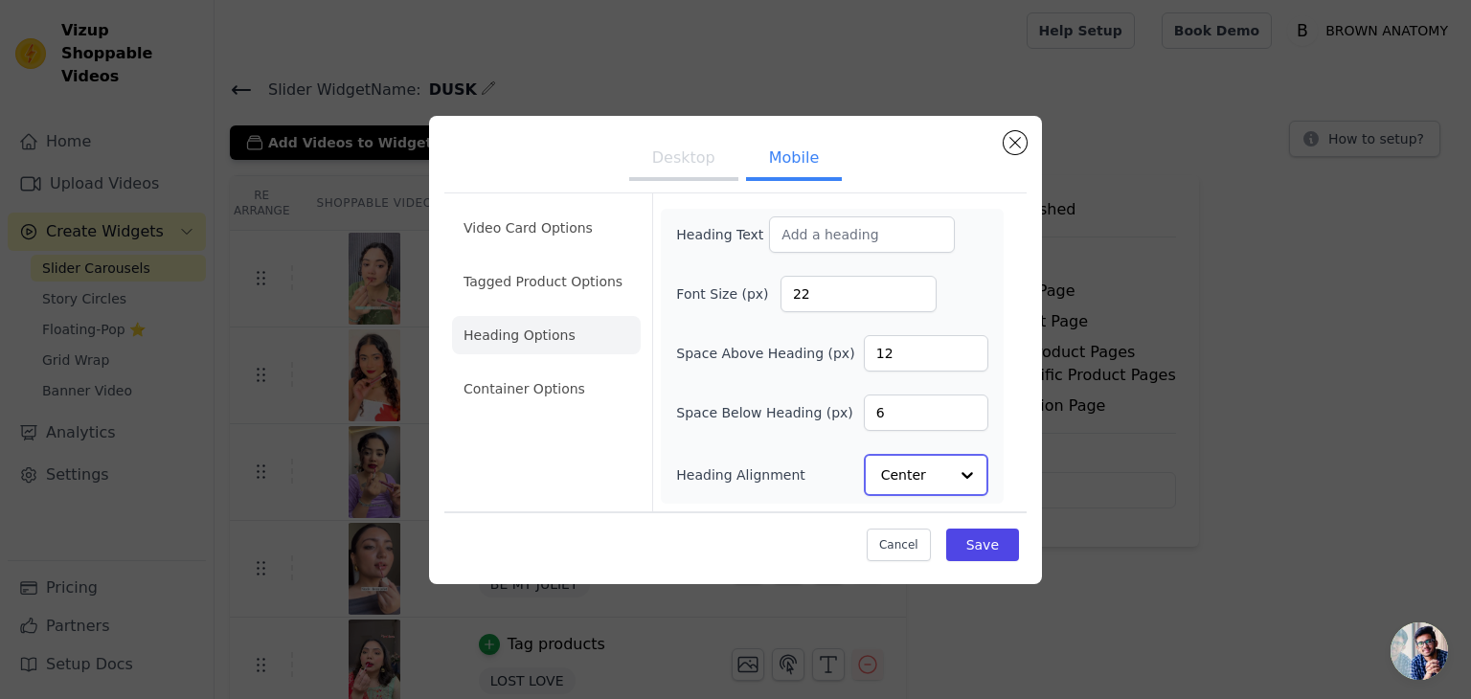
click at [919, 482] on input "Heading Alignment" at bounding box center [914, 475] width 67 height 38
click at [910, 413] on div "Left" at bounding box center [923, 429] width 119 height 40
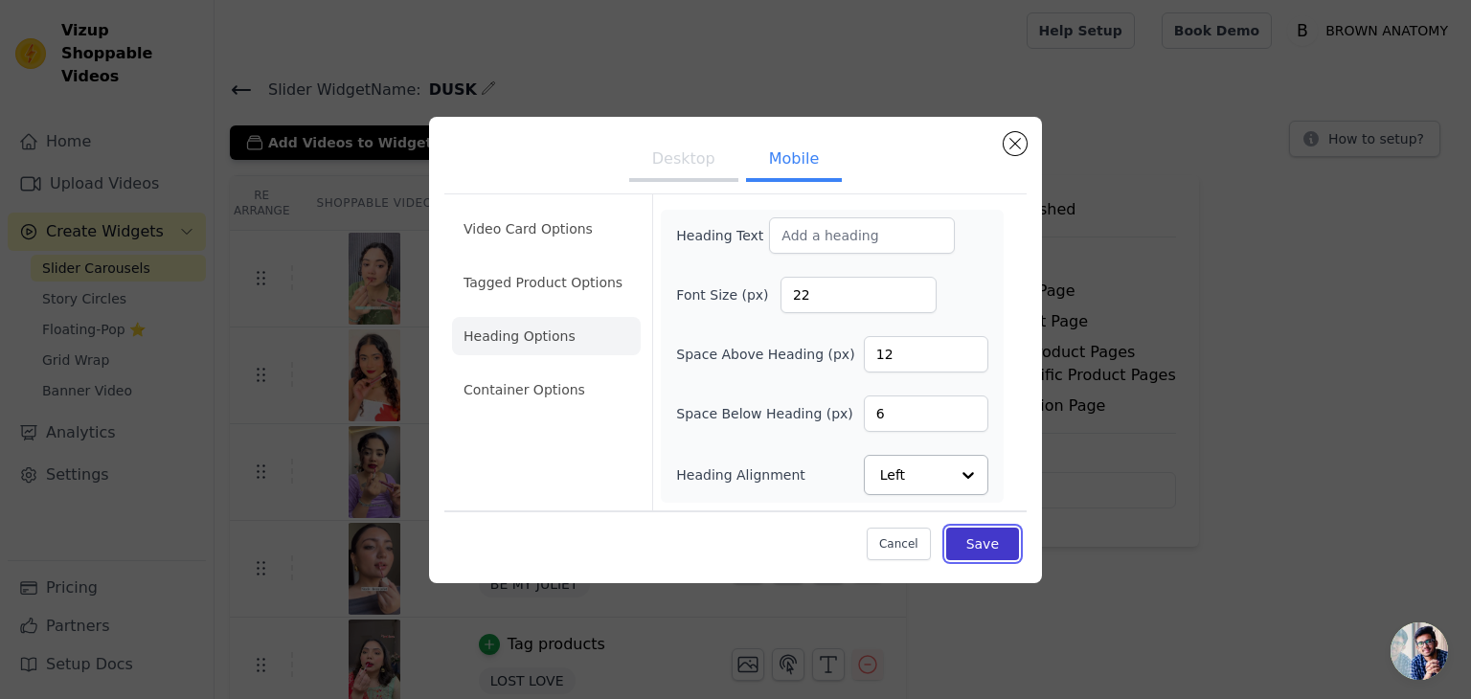
click at [975, 556] on button "Save" at bounding box center [982, 544] width 73 height 33
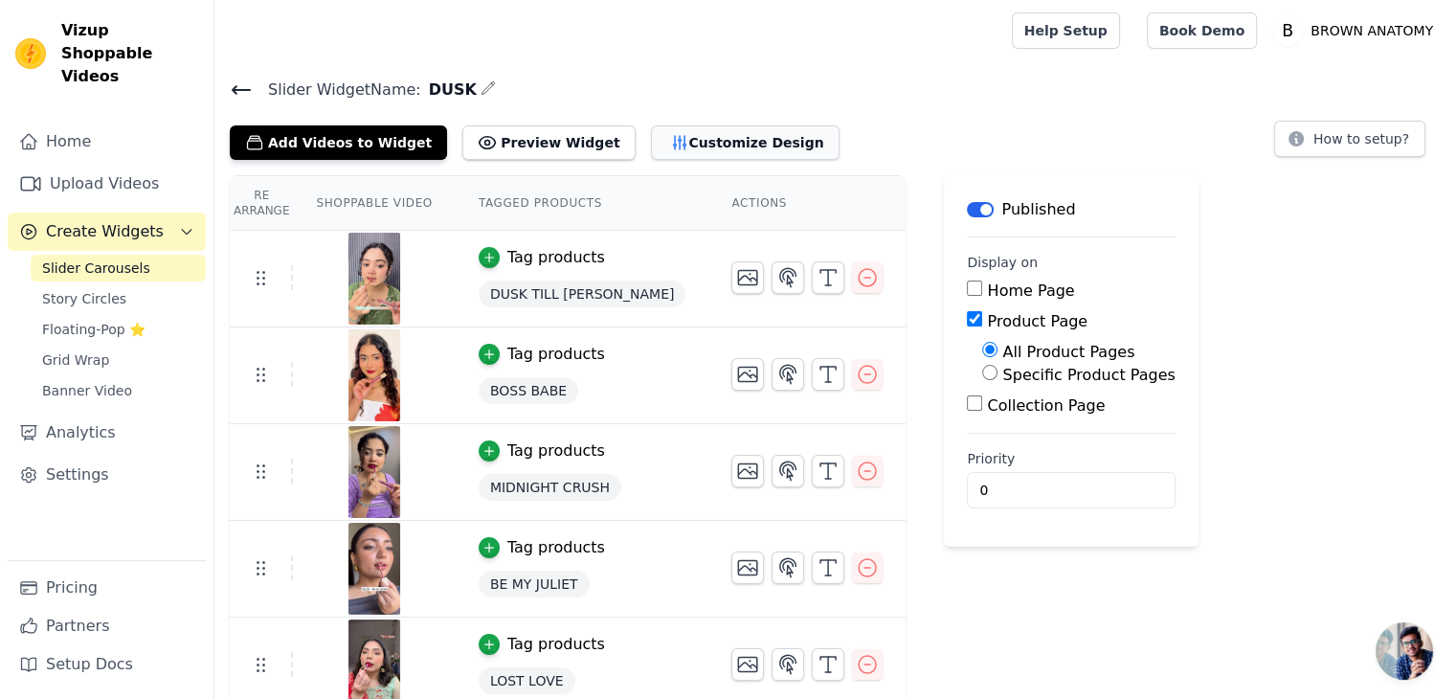
click at [708, 133] on button "Customize Design" at bounding box center [745, 142] width 189 height 34
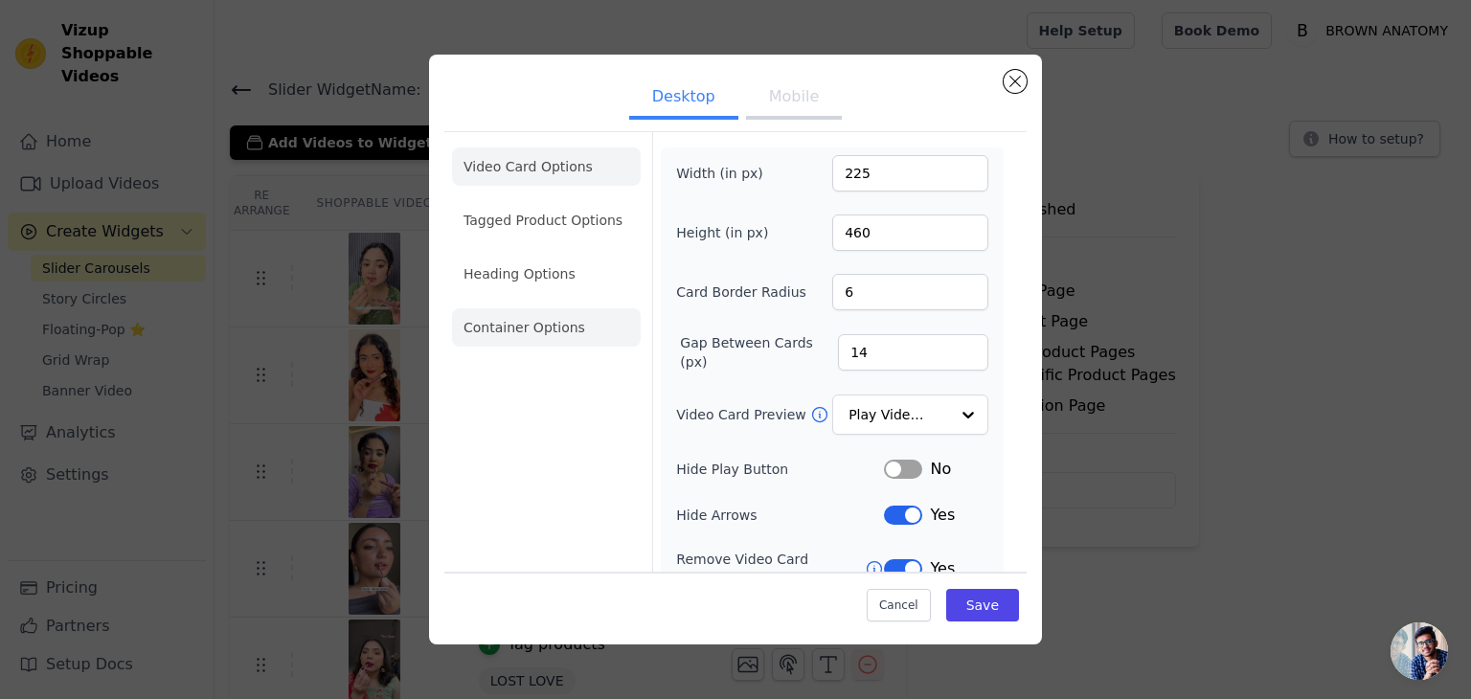
click at [565, 311] on li "Container Options" at bounding box center [546, 327] width 189 height 38
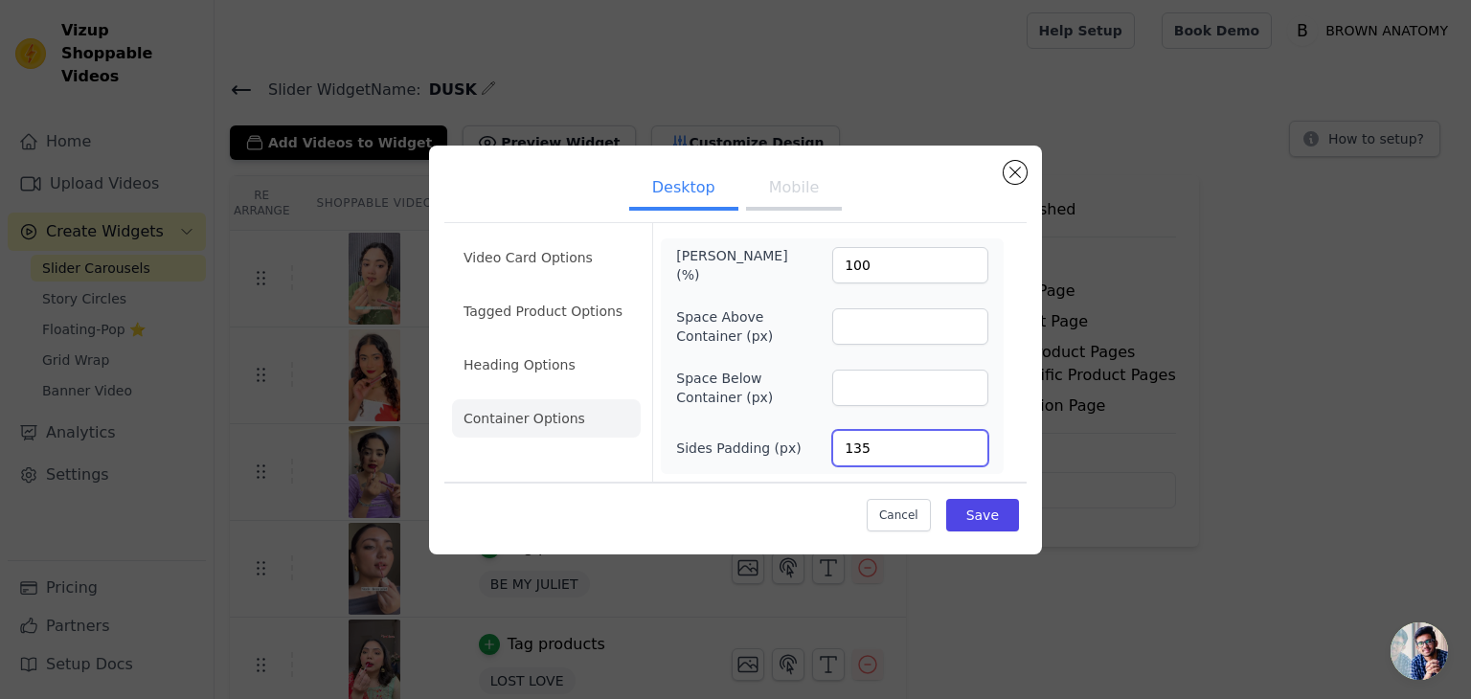
click at [878, 453] on input "135" at bounding box center [910, 448] width 156 height 36
type input "8"
click at [881, 434] on input "8" at bounding box center [910, 448] width 156 height 36
type input "135"
click at [965, 513] on button "Save" at bounding box center [982, 515] width 73 height 33
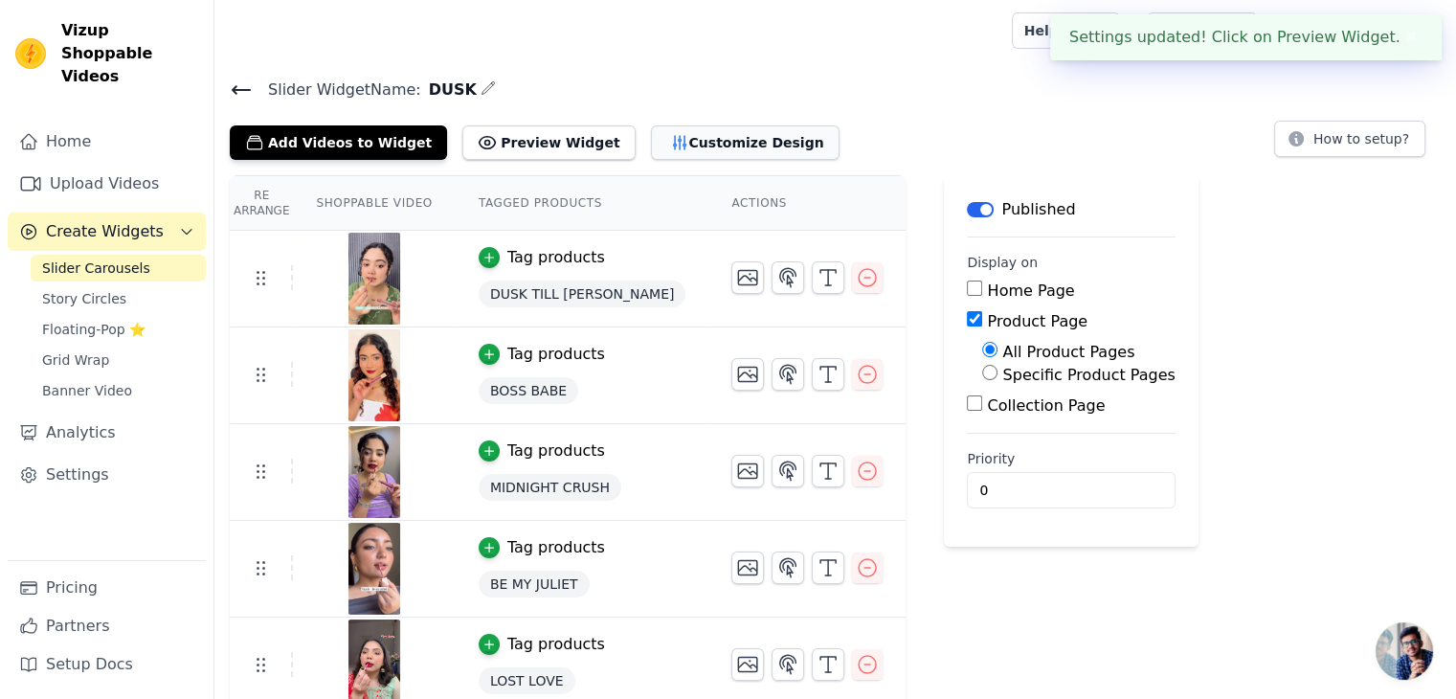
click at [680, 134] on button "Customize Design" at bounding box center [745, 142] width 189 height 34
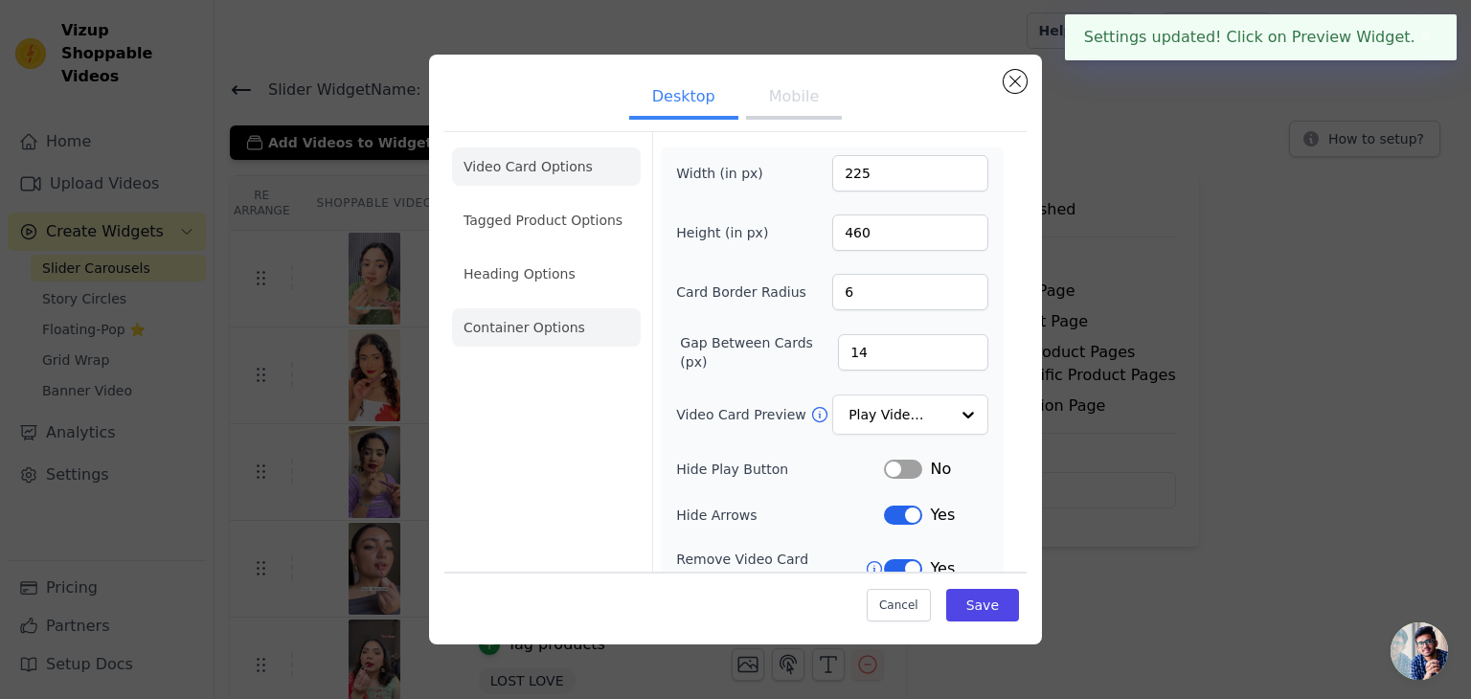
click at [576, 331] on li "Container Options" at bounding box center [546, 327] width 189 height 38
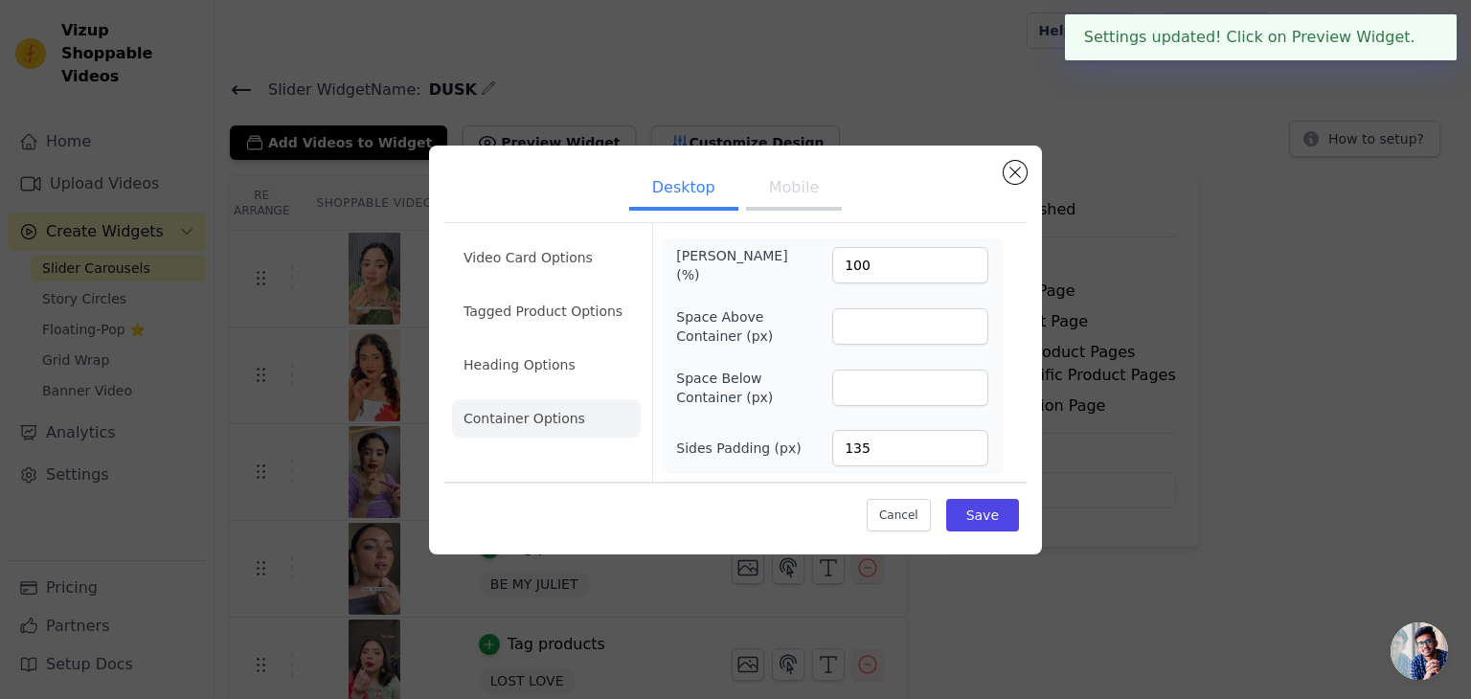
click at [780, 189] on button "Mobile" at bounding box center [794, 189] width 96 height 42
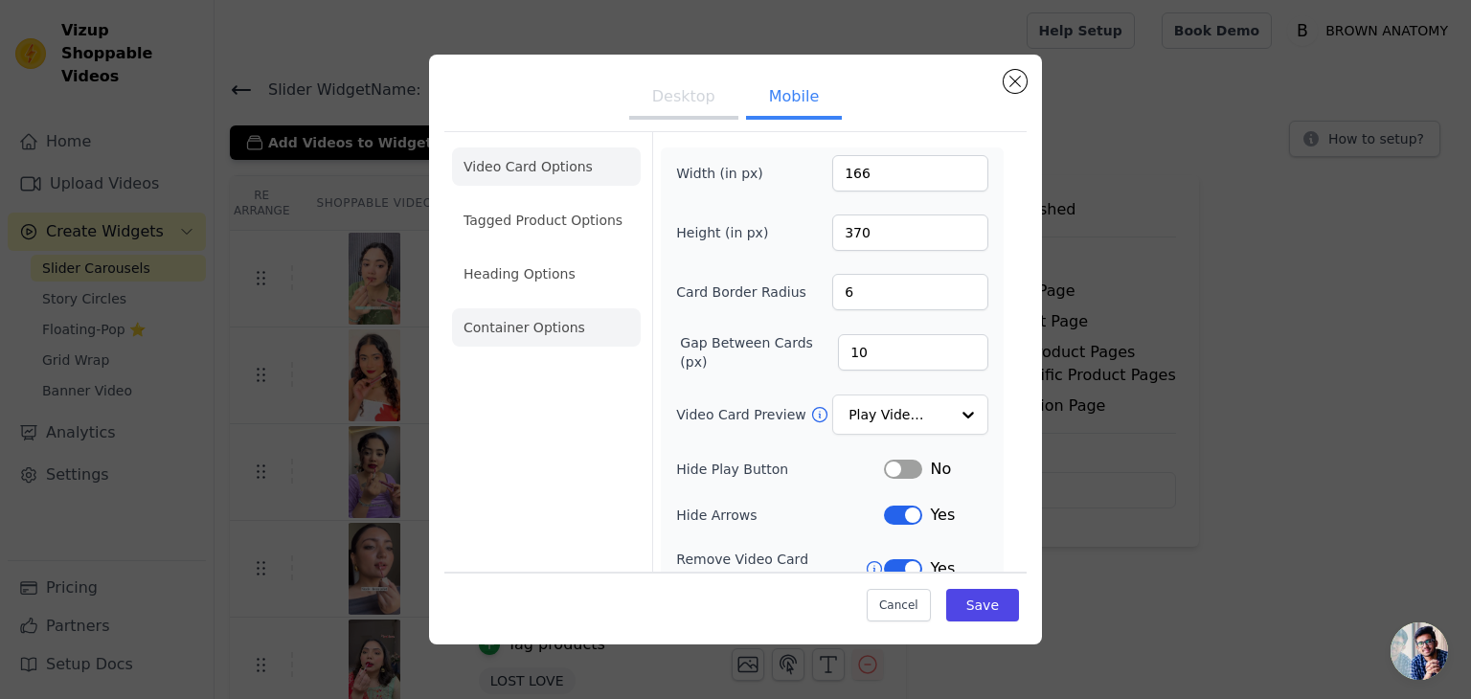
click at [562, 322] on li "Container Options" at bounding box center [546, 327] width 189 height 38
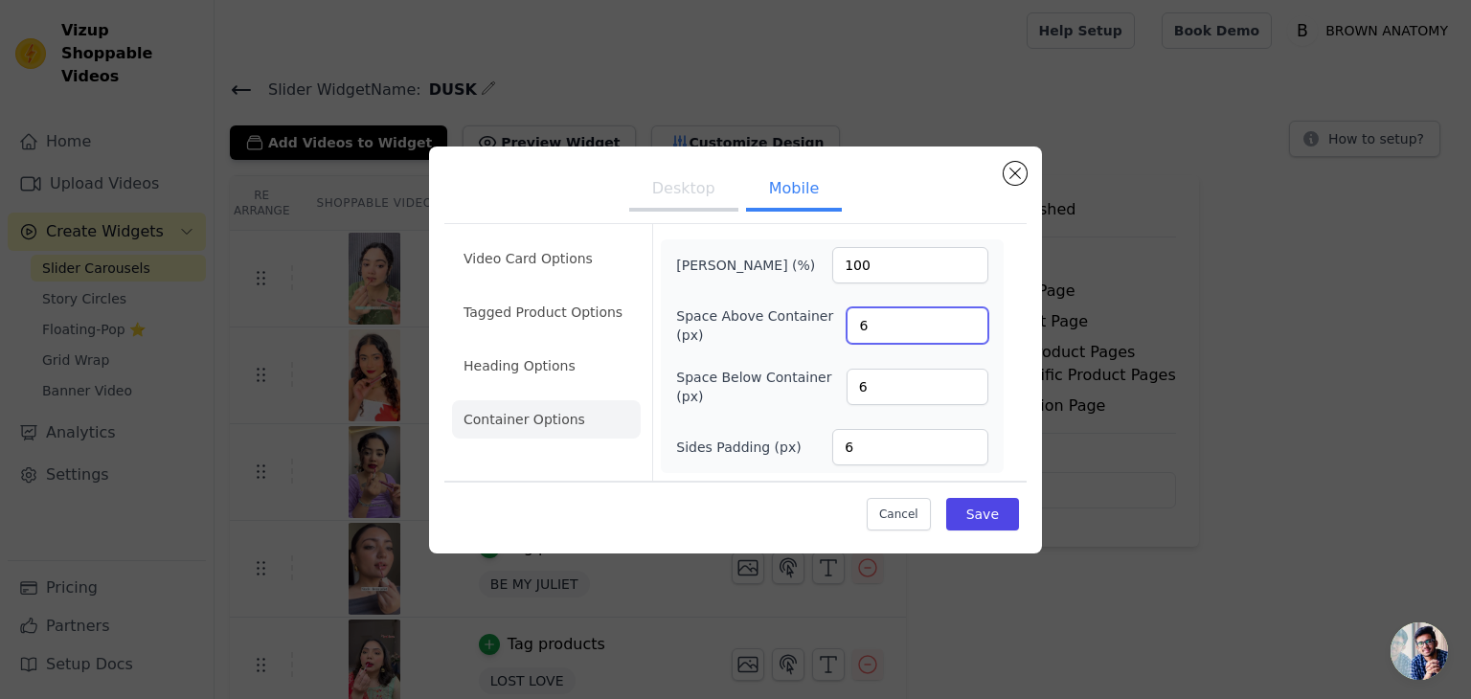
click at [883, 330] on input "6" at bounding box center [917, 325] width 142 height 36
click at [883, 387] on input "6" at bounding box center [917, 387] width 142 height 36
click at [888, 441] on input "6" at bounding box center [910, 447] width 156 height 36
type input "8"
click at [996, 509] on button "Save" at bounding box center [982, 514] width 73 height 33
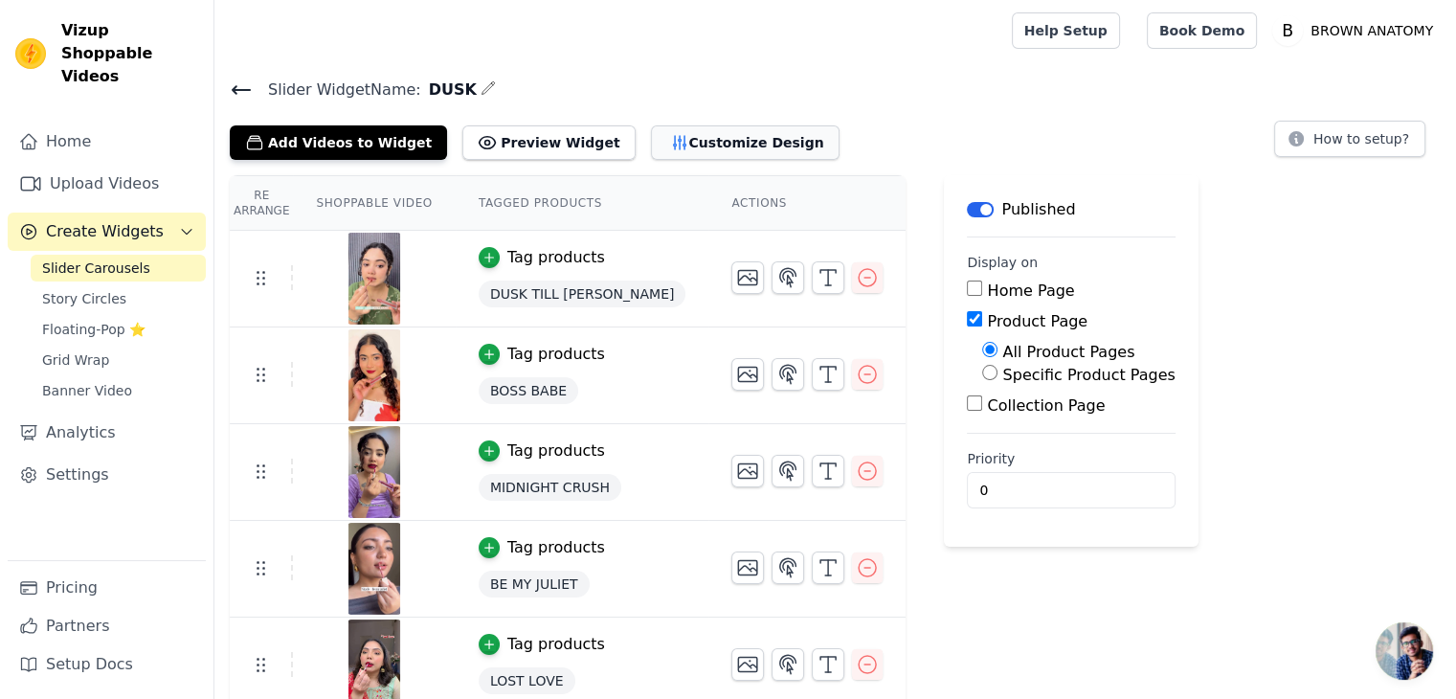
click at [665, 142] on button "Customize Design" at bounding box center [745, 142] width 189 height 34
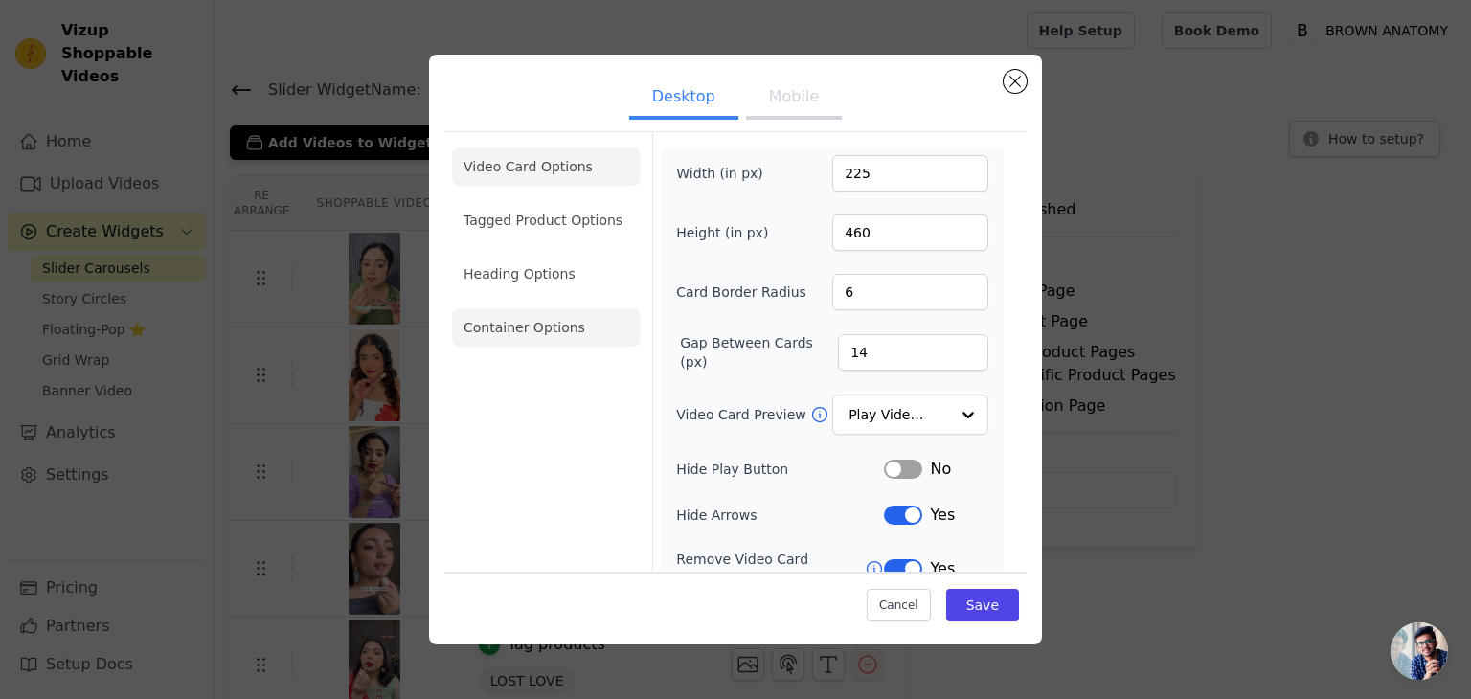
click at [544, 346] on li "Container Options" at bounding box center [546, 327] width 189 height 38
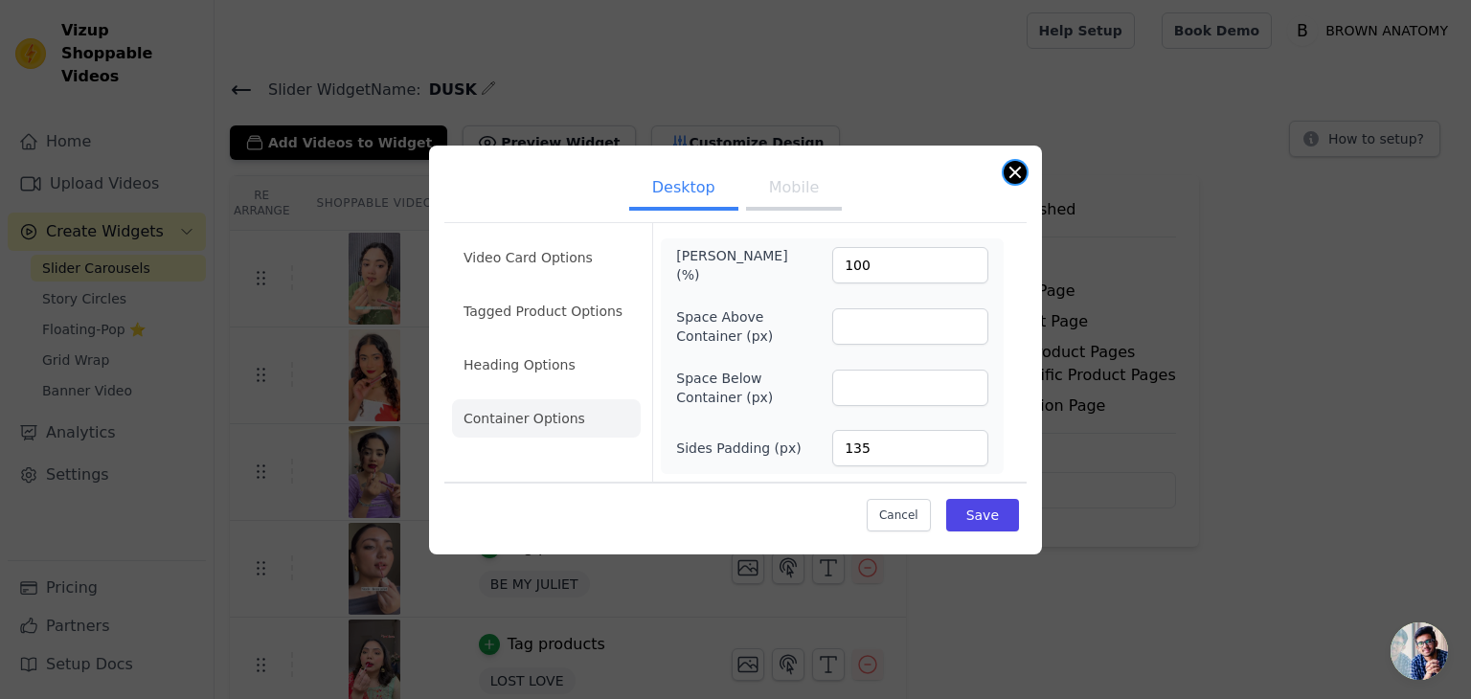
click at [1015, 174] on button "Close modal" at bounding box center [1014, 172] width 23 height 23
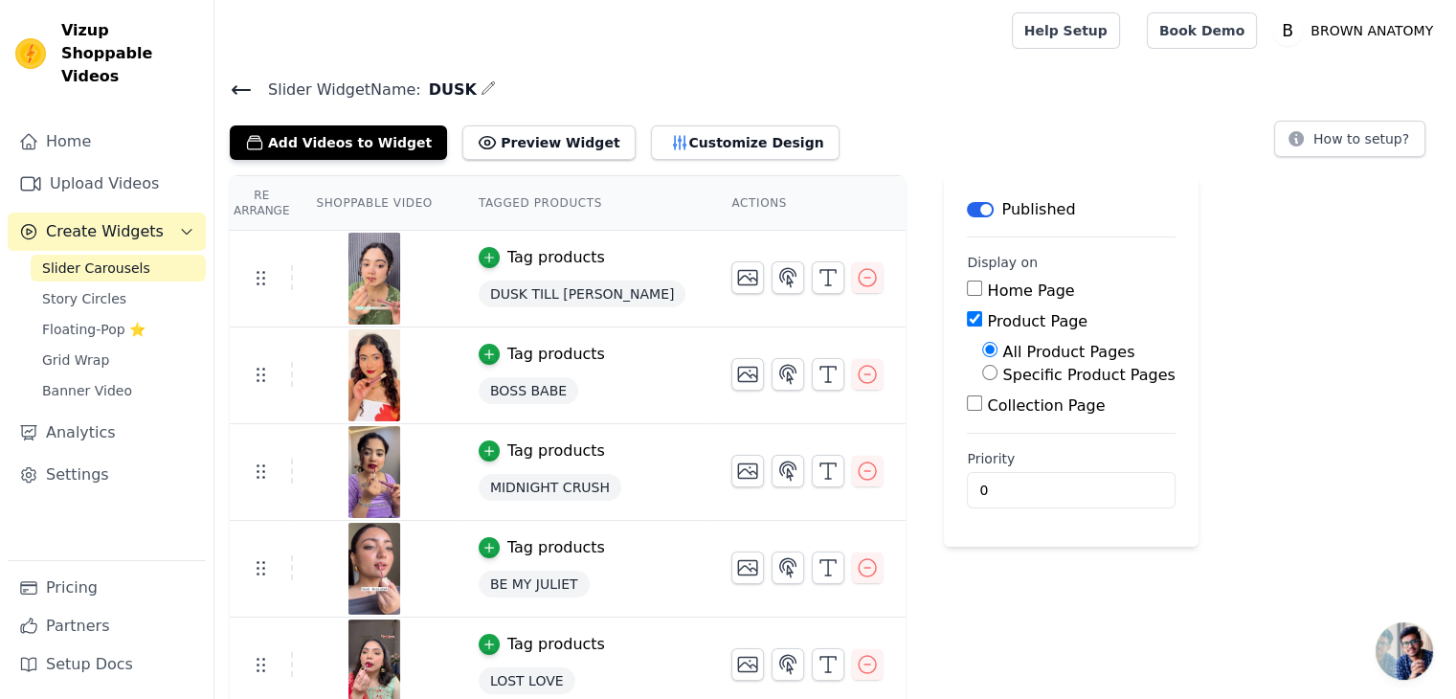
click at [99, 258] on span "Slider Carousels" at bounding box center [96, 267] width 108 height 19
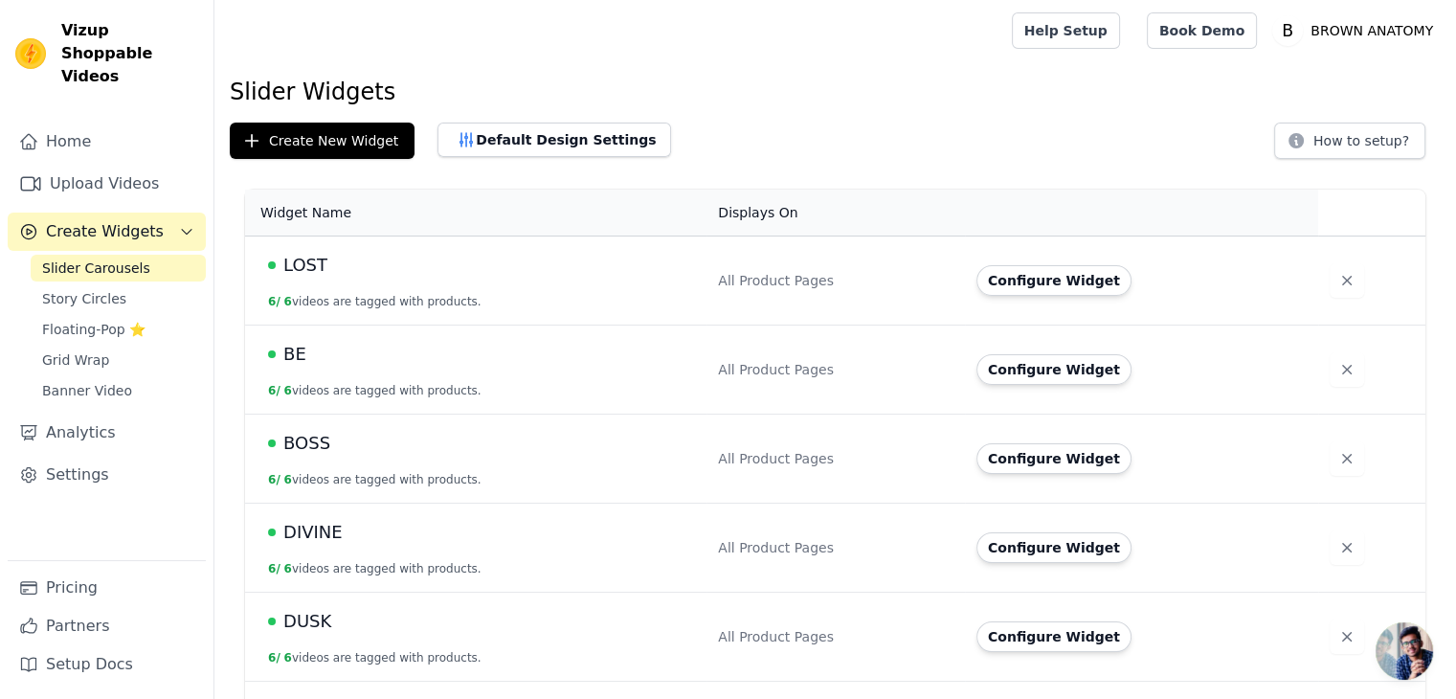
scroll to position [77, 0]
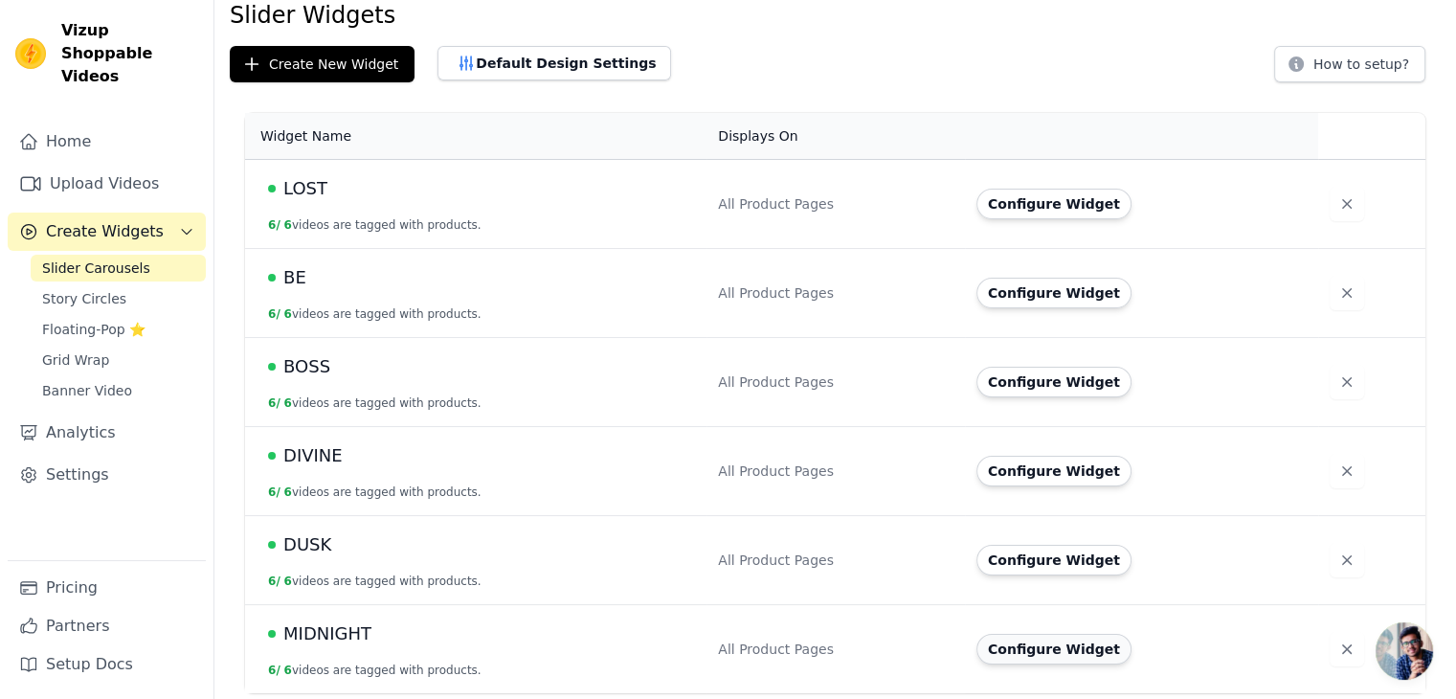
click at [1052, 643] on button "Configure Widget" at bounding box center [1054, 649] width 155 height 31
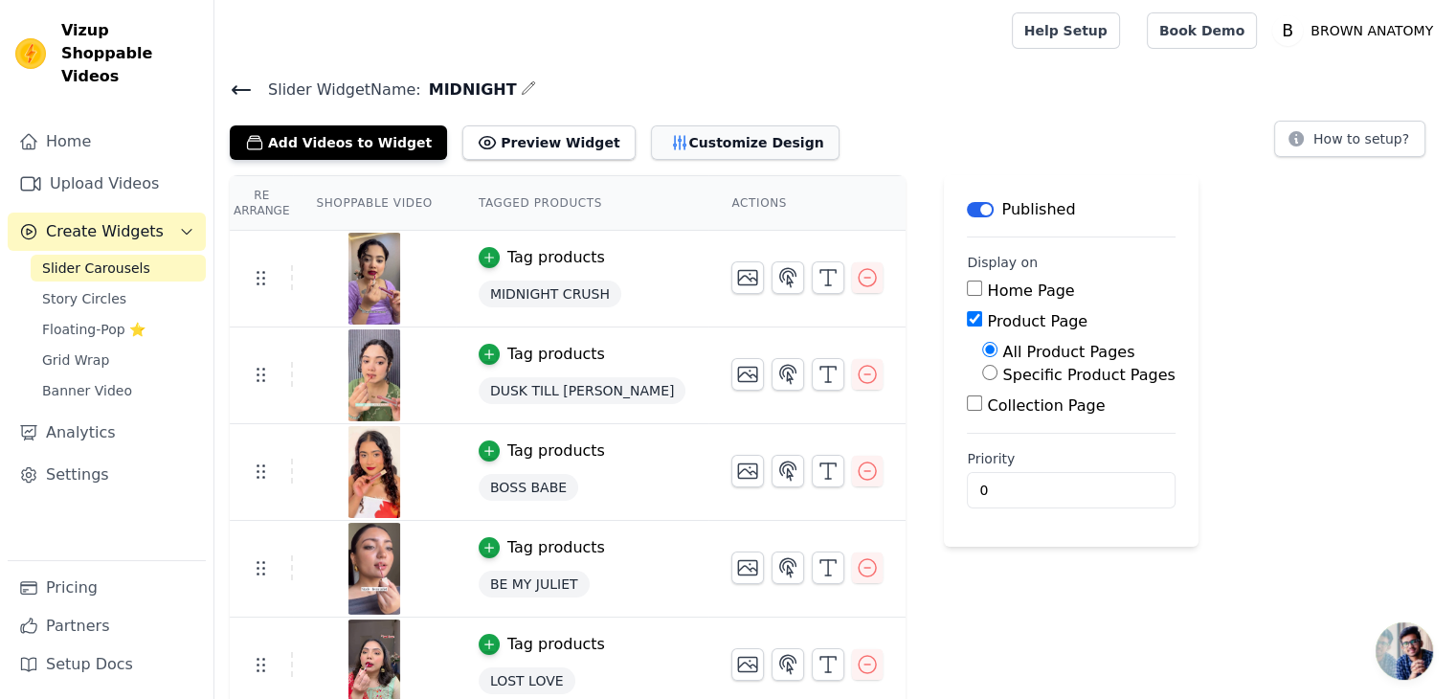
click at [710, 150] on button "Customize Design" at bounding box center [745, 142] width 189 height 34
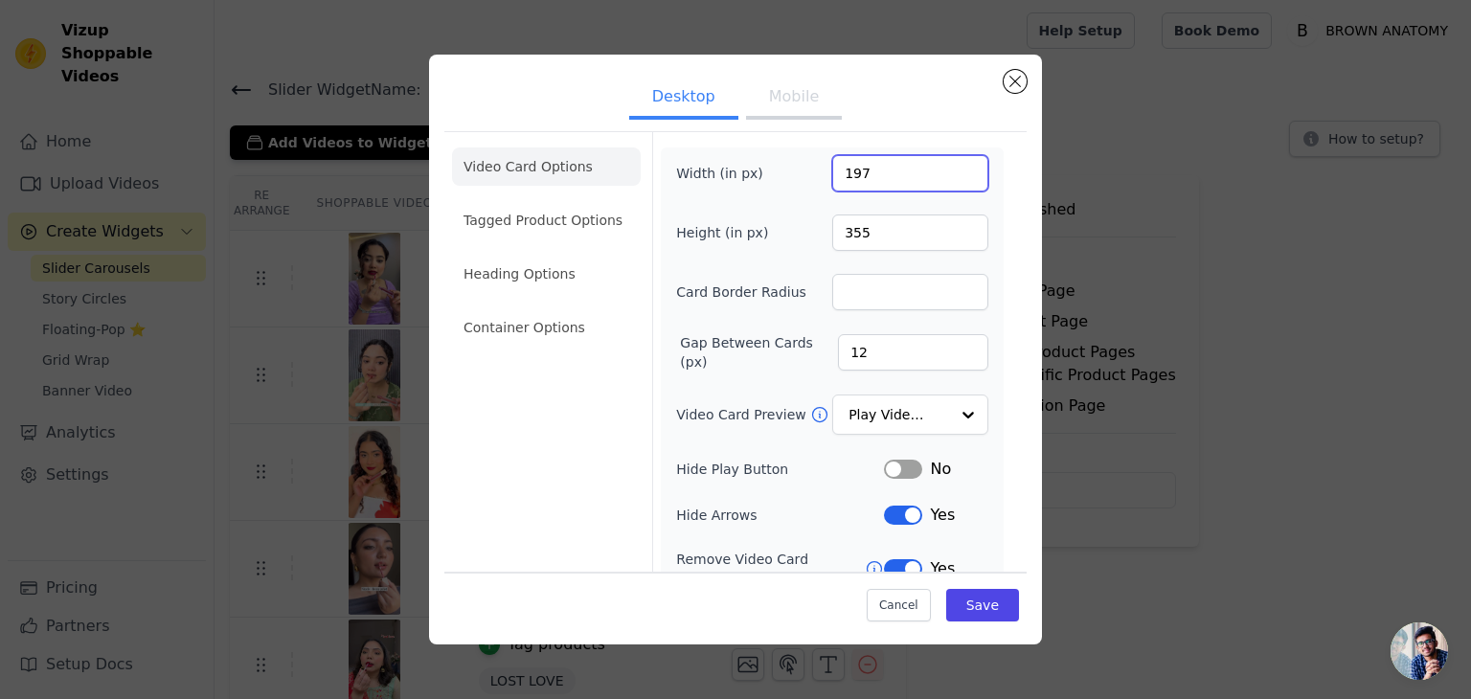
click at [862, 158] on input "197" at bounding box center [910, 173] width 156 height 36
type input "225"
click at [873, 239] on input "355" at bounding box center [910, 232] width 156 height 36
type input "460"
click at [900, 303] on input "1" at bounding box center [910, 292] width 156 height 36
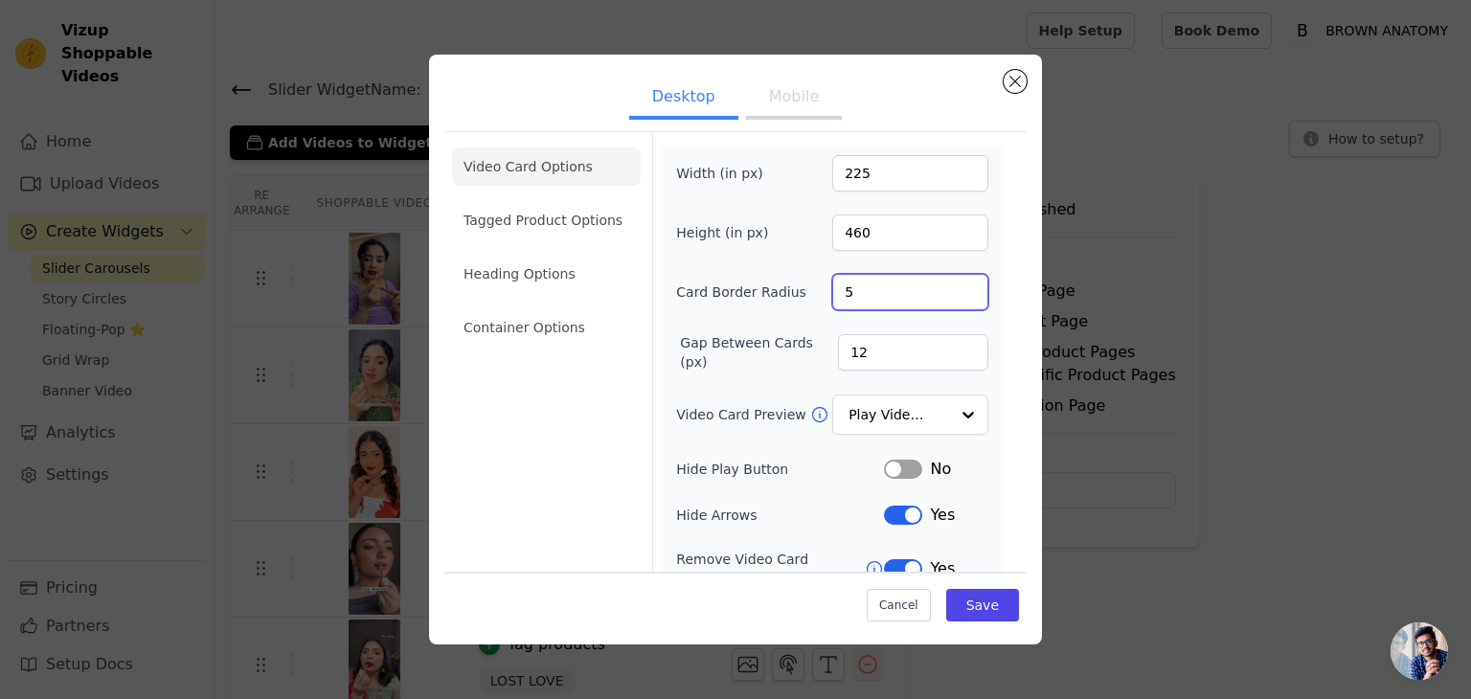
type input "6"
click at [898, 359] on input "13" at bounding box center [913, 352] width 150 height 36
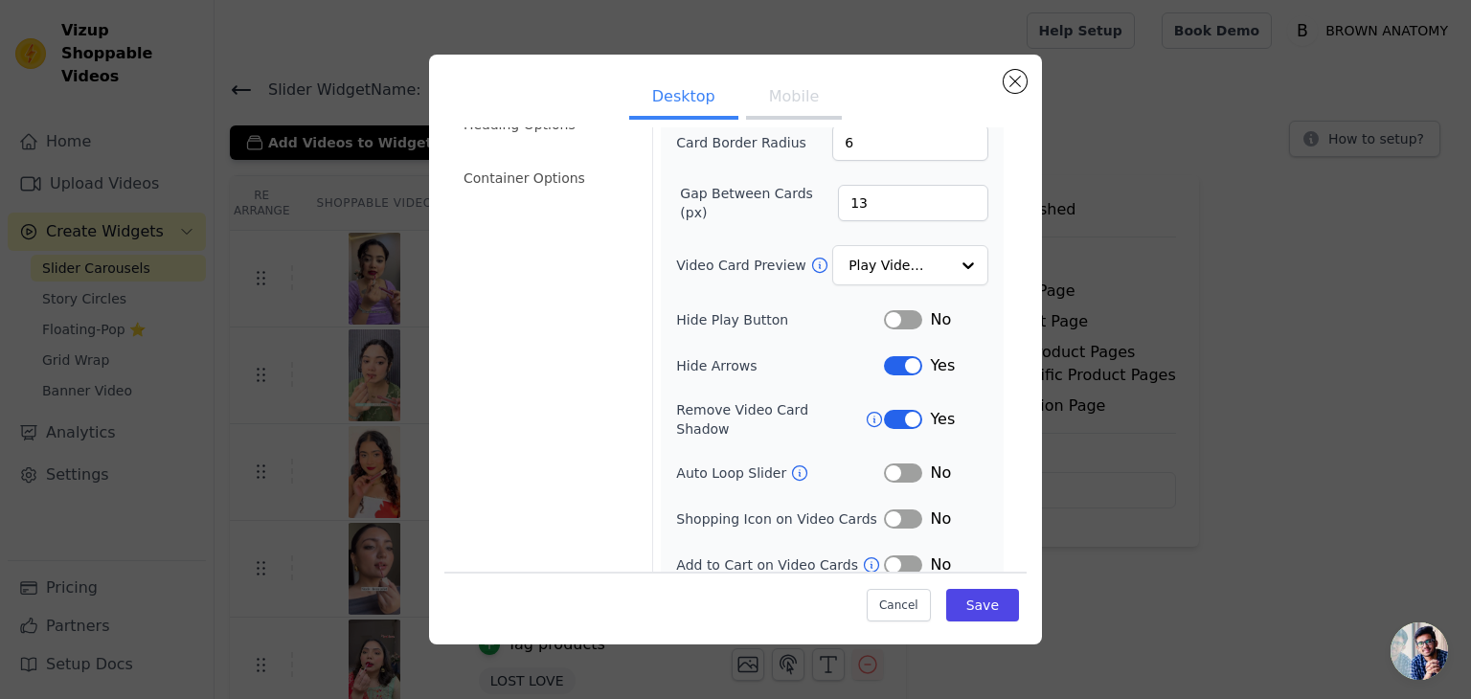
click at [891, 509] on button "Label" at bounding box center [903, 518] width 38 height 19
click at [884, 555] on button "Label" at bounding box center [903, 564] width 38 height 19
click at [892, 509] on button "Label" at bounding box center [903, 518] width 38 height 19
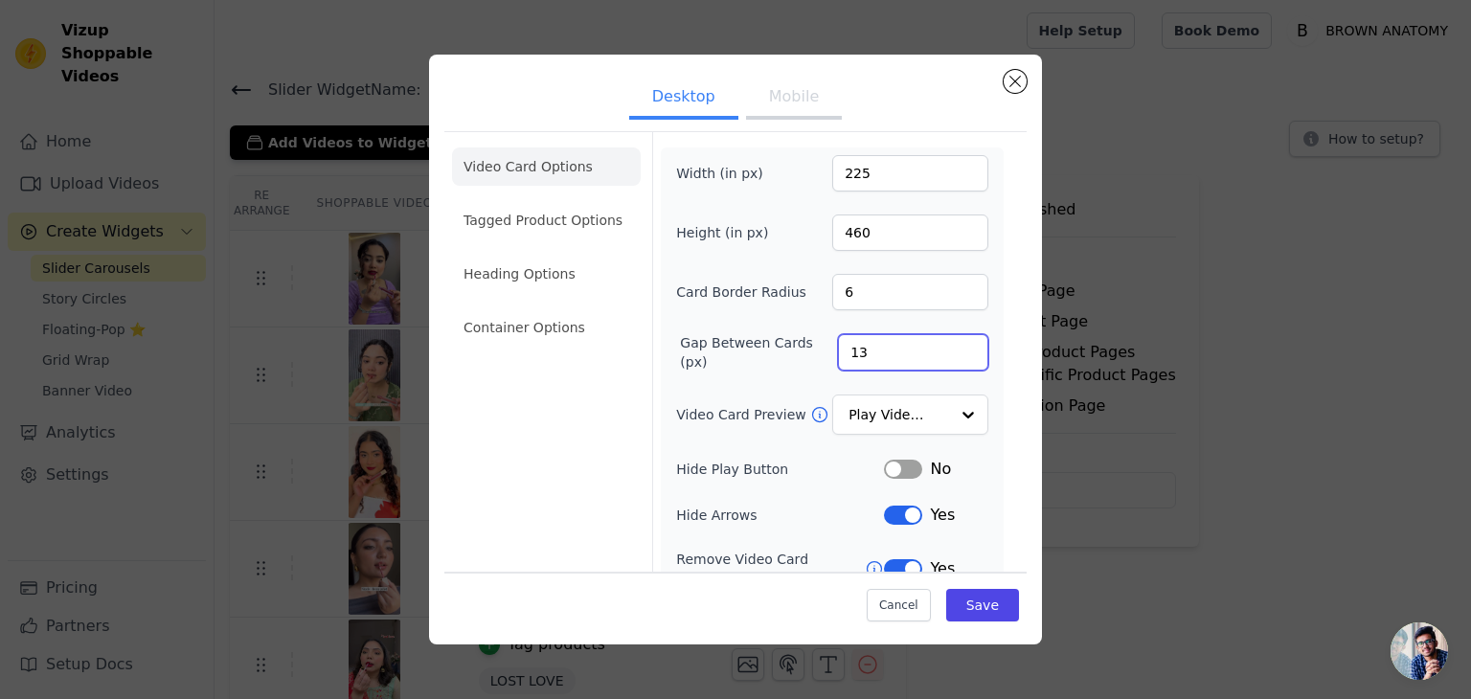
type input "14"
click at [862, 362] on input "14" at bounding box center [913, 352] width 150 height 36
click at [959, 614] on button "Save" at bounding box center [982, 605] width 73 height 33
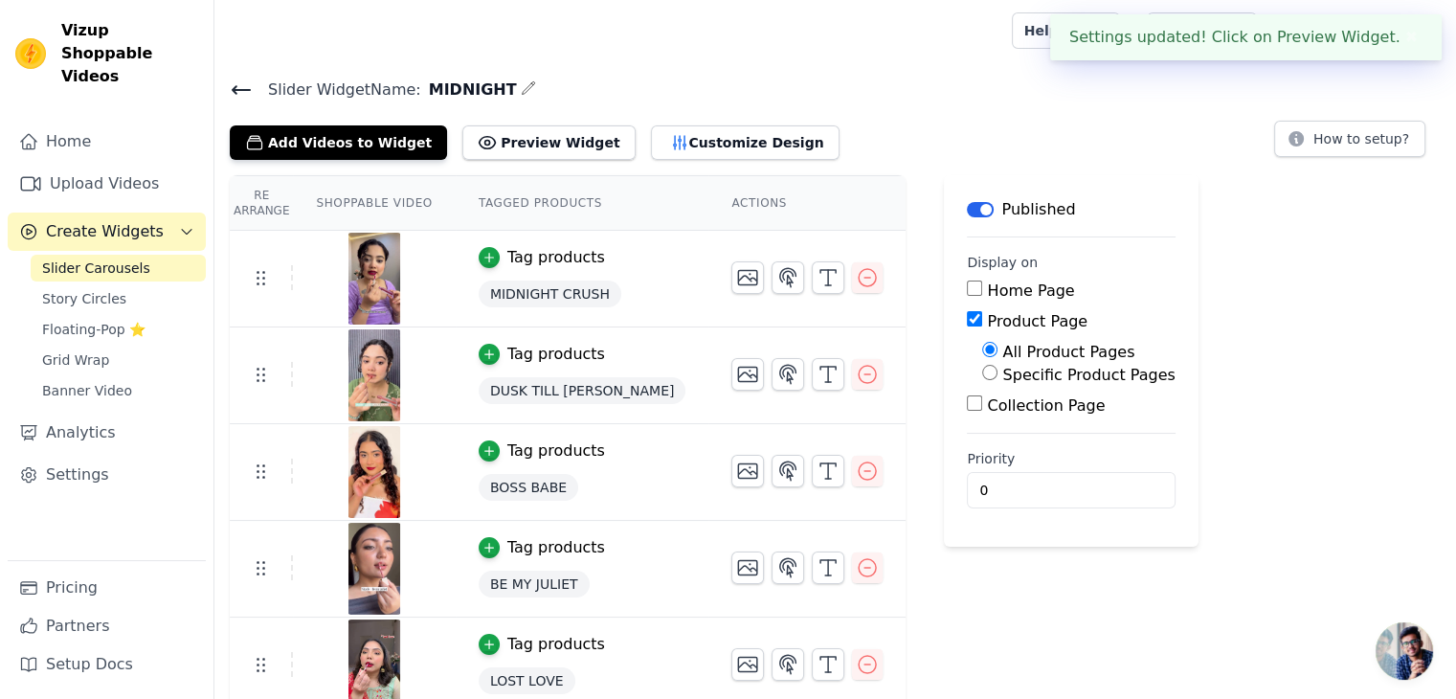
click at [656, 118] on div "Add Videos to Widget Preview Widget Customize Design" at bounding box center [542, 139] width 625 height 42
click at [653, 146] on button "Customize Design" at bounding box center [745, 142] width 189 height 34
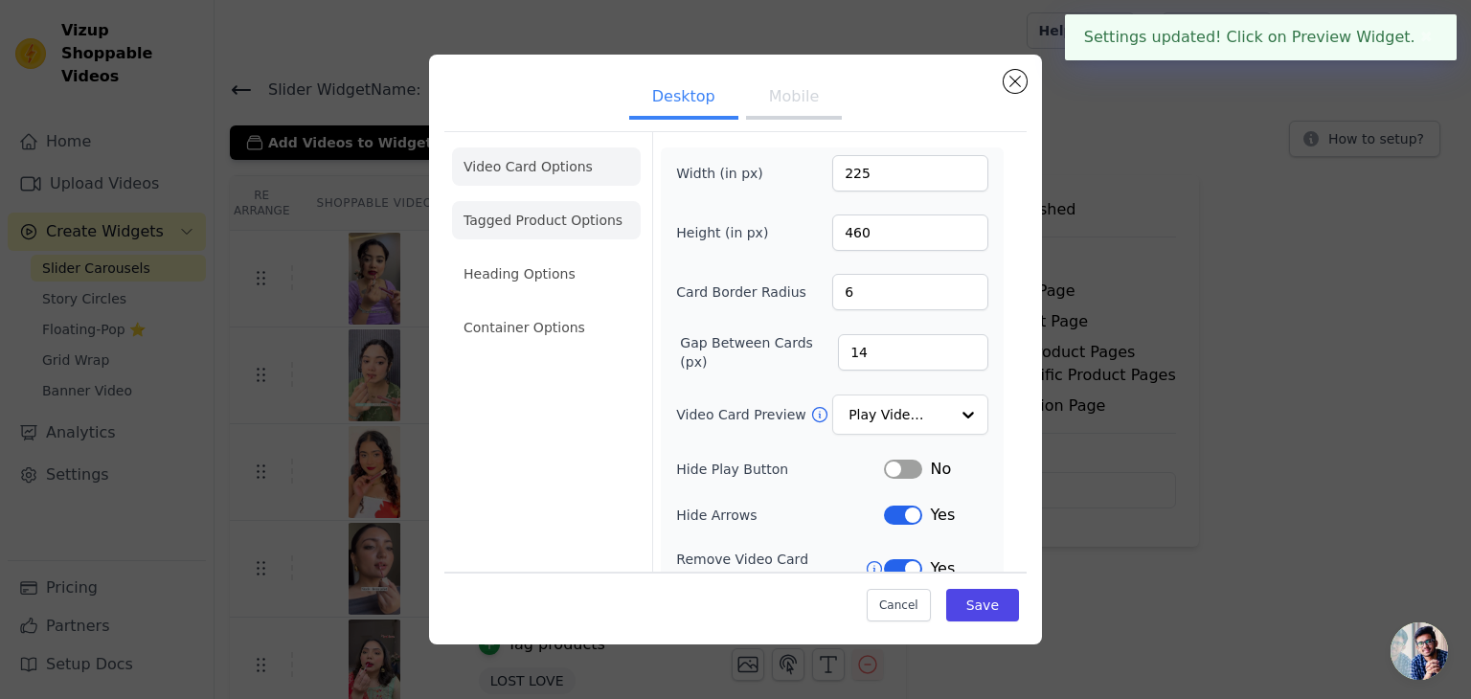
click at [546, 228] on li "Tagged Product Options" at bounding box center [546, 220] width 189 height 38
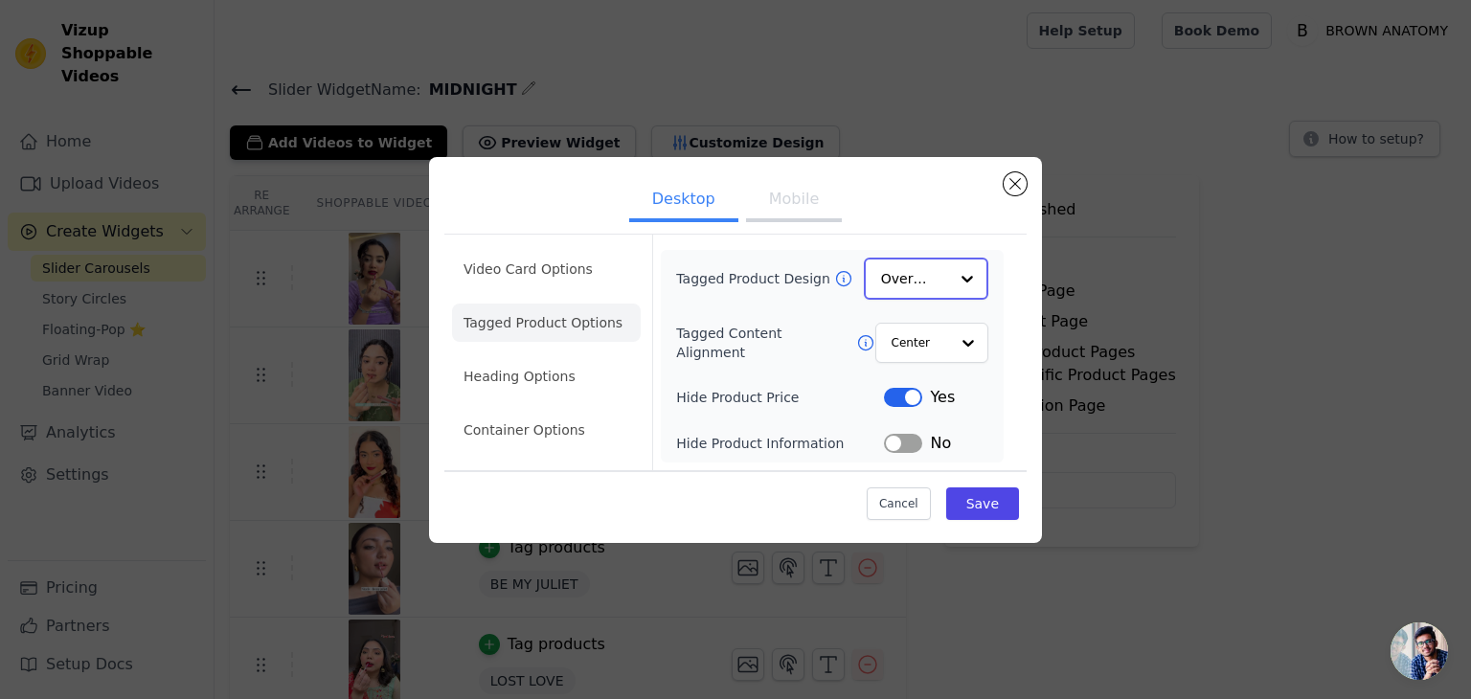
click at [891, 287] on input "Tagged Product Design" at bounding box center [914, 278] width 67 height 38
click at [892, 341] on div "Card" at bounding box center [926, 323] width 124 height 40
click at [904, 348] on input "Tagged Content Alignment" at bounding box center [918, 342] width 57 height 38
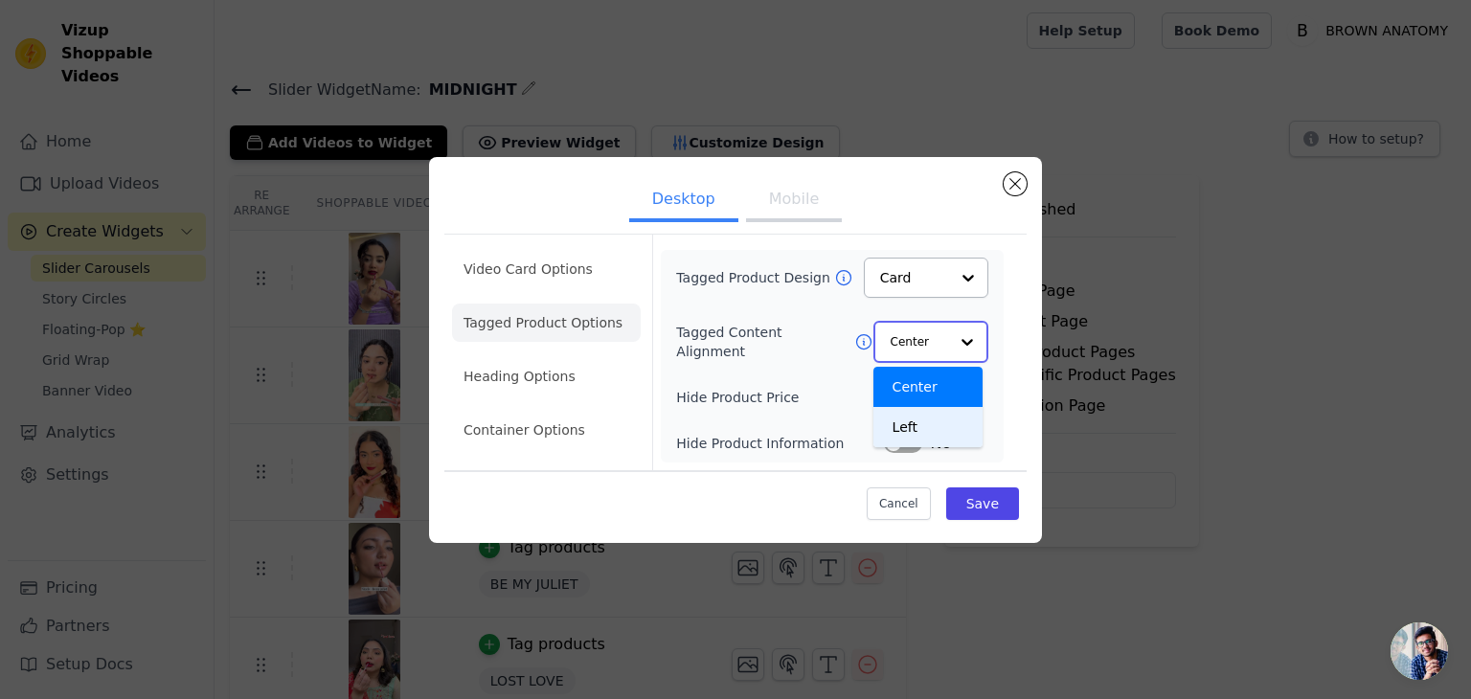
click at [894, 413] on div "Left" at bounding box center [927, 427] width 109 height 40
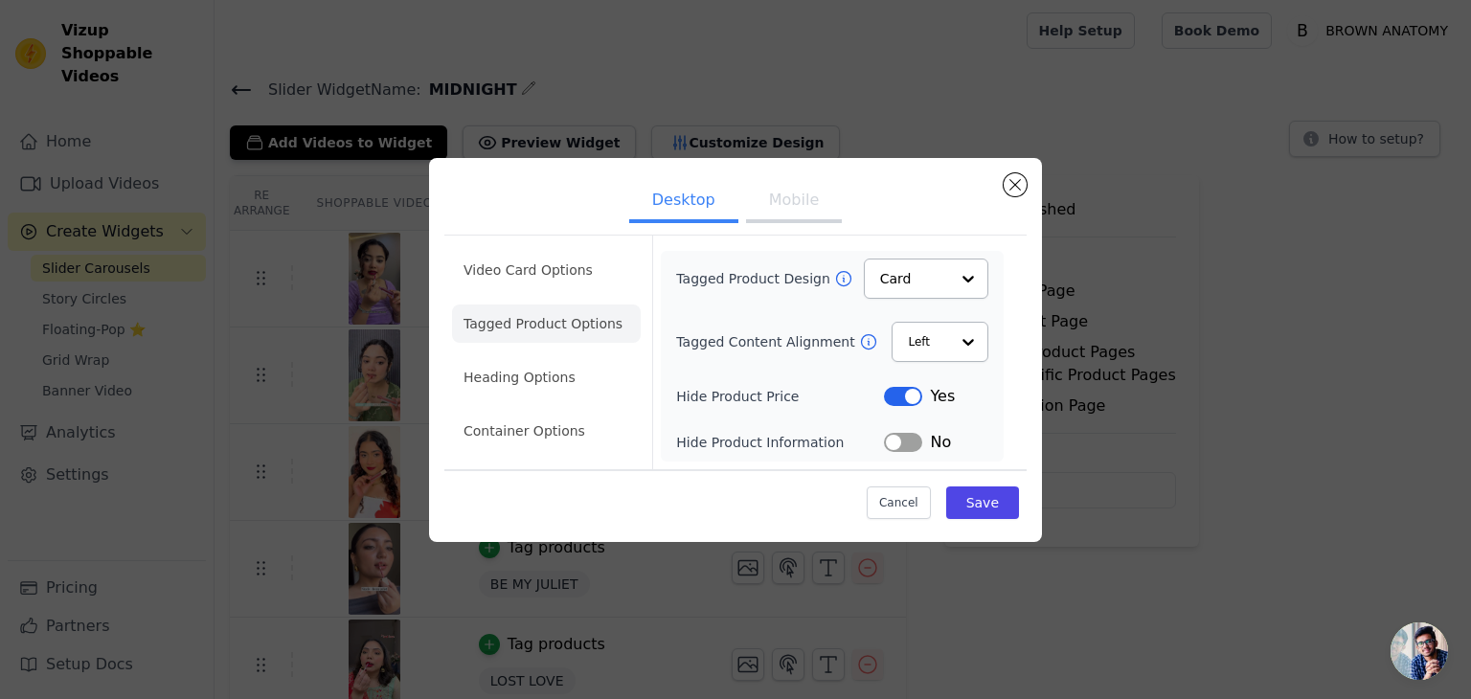
click at [893, 396] on button "Label" at bounding box center [903, 396] width 38 height 19
click at [992, 510] on button "Save" at bounding box center [982, 502] width 73 height 33
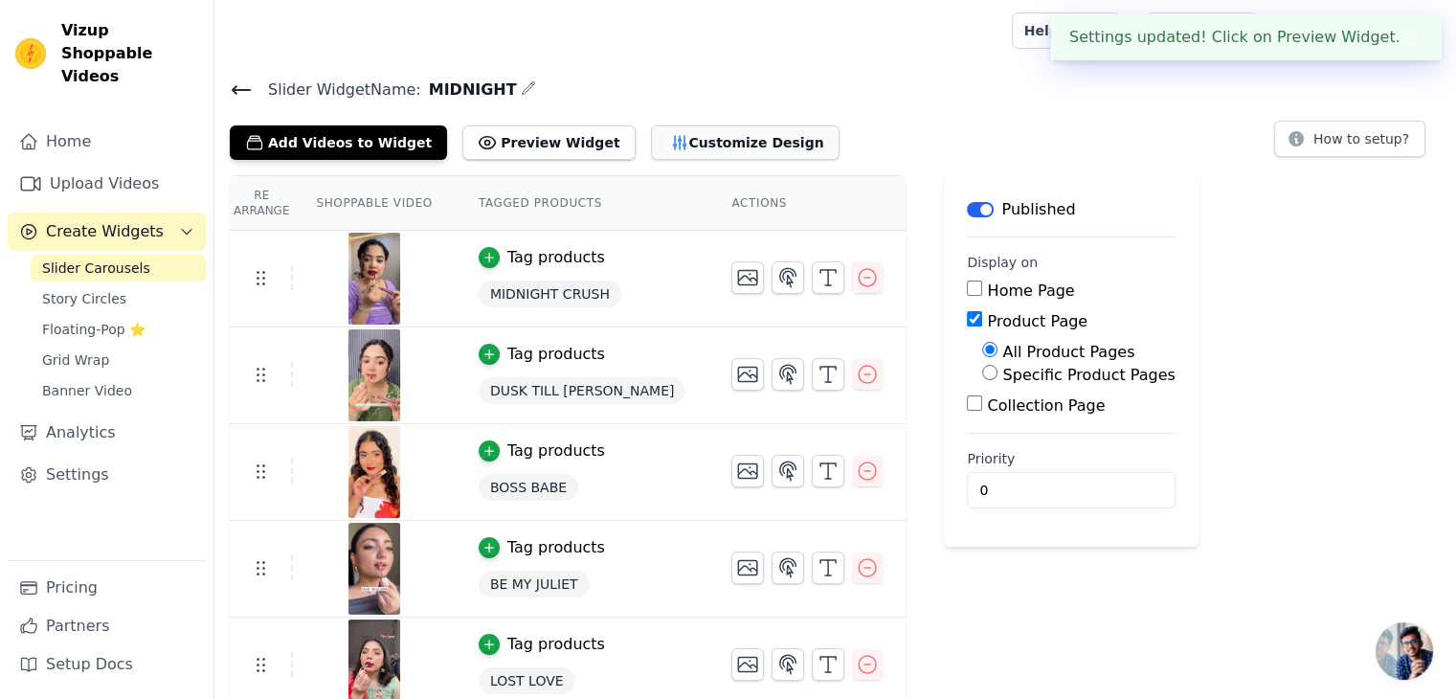
click at [694, 153] on button "Customize Design" at bounding box center [745, 142] width 189 height 34
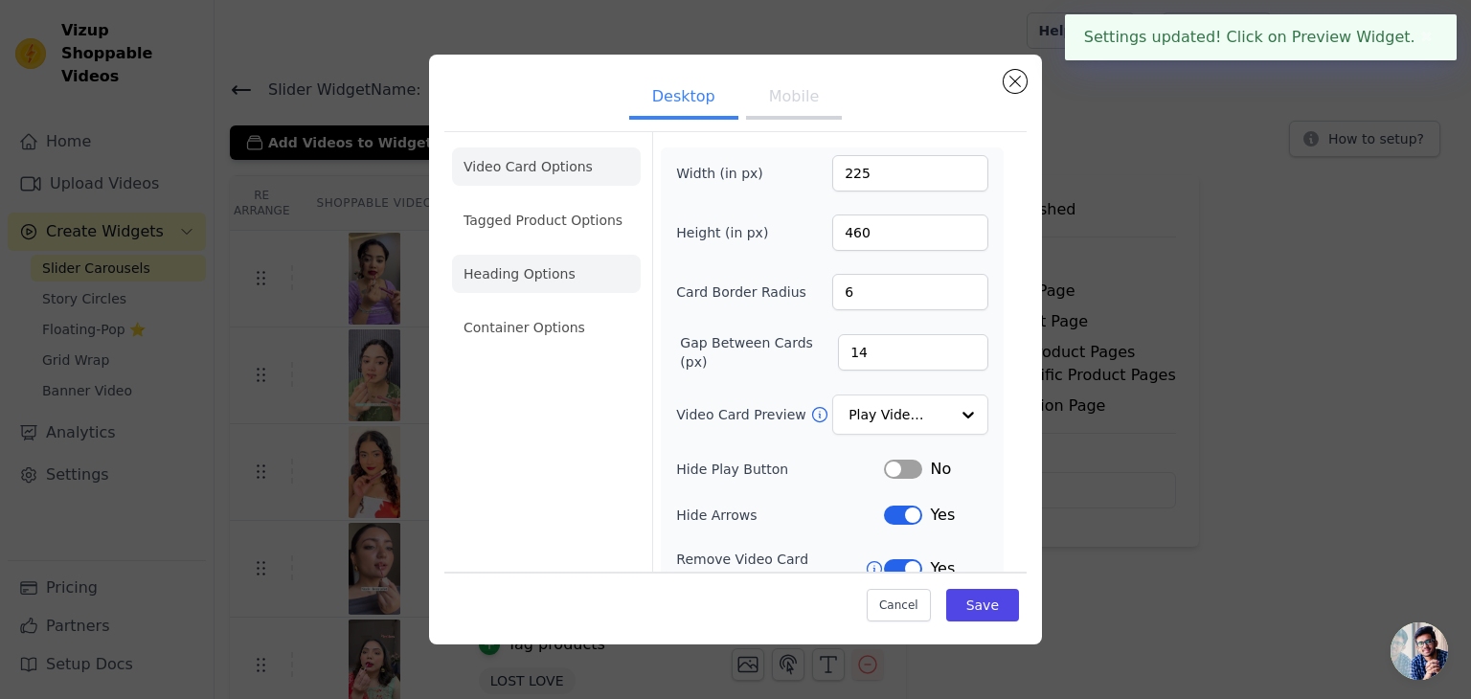
click at [573, 276] on li "Heading Options" at bounding box center [546, 274] width 189 height 38
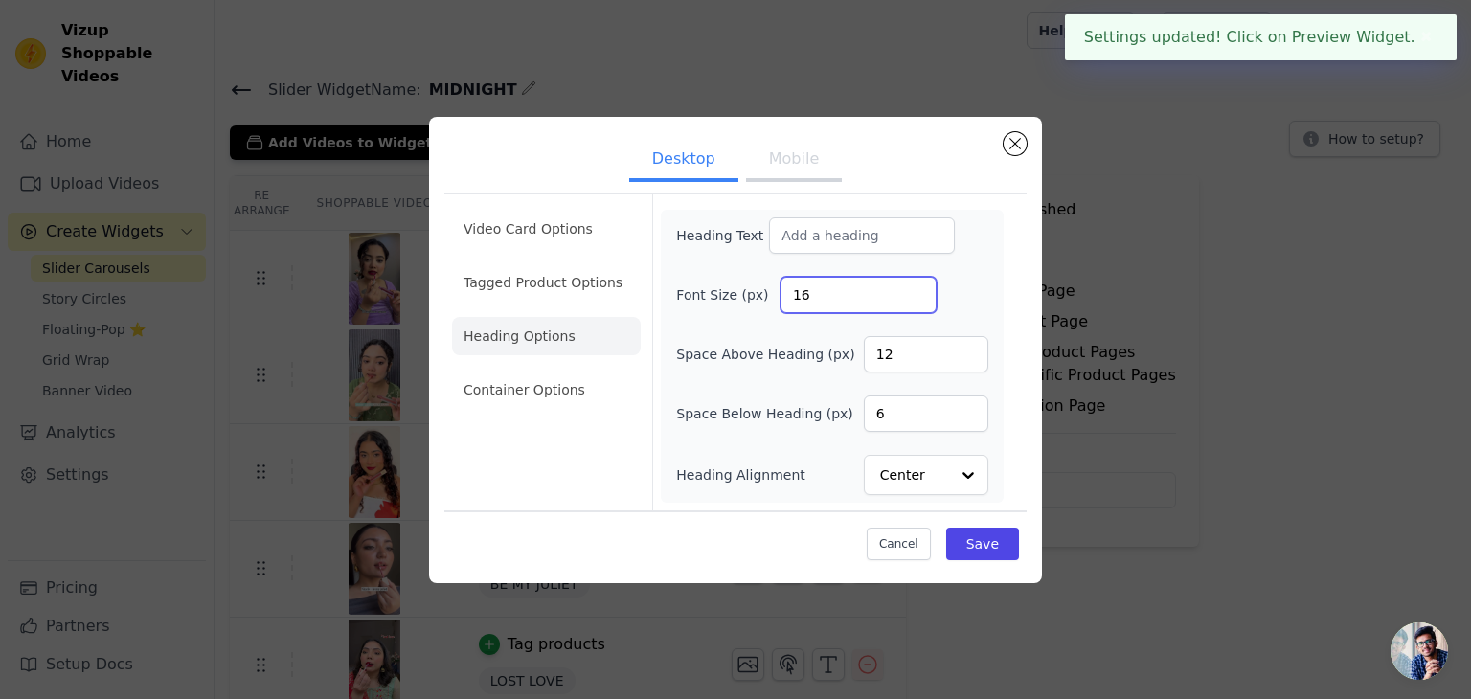
click at [829, 282] on input "16" at bounding box center [858, 295] width 156 height 36
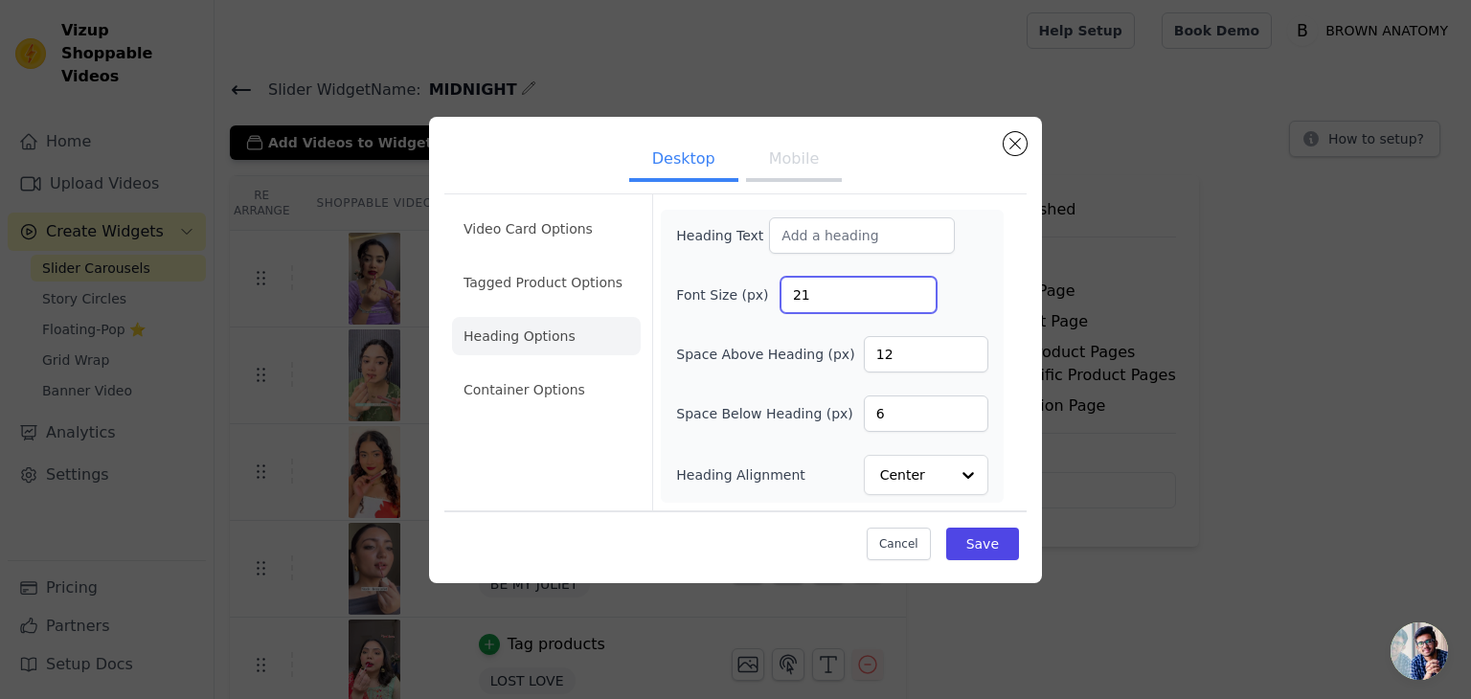
type input "22"
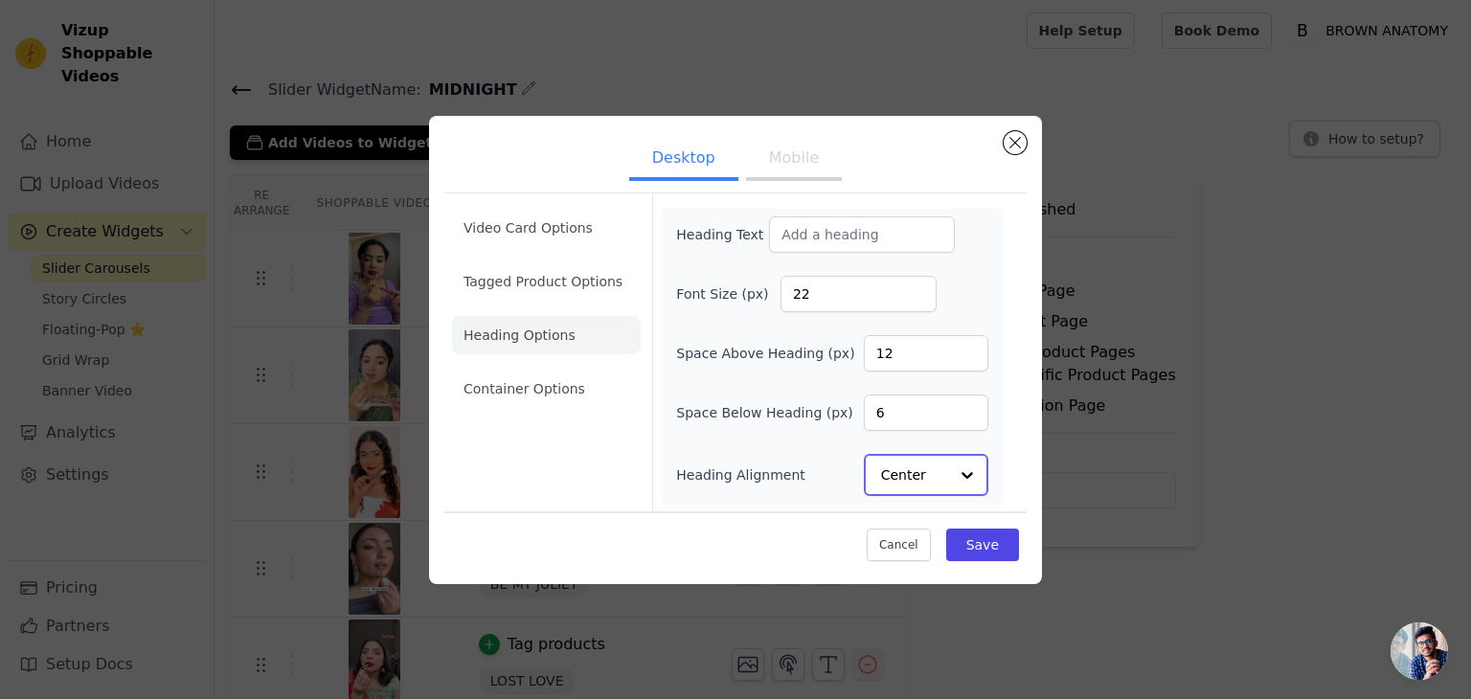
click at [907, 473] on input "Heading Alignment" at bounding box center [914, 475] width 67 height 38
click at [911, 437] on div "Left" at bounding box center [923, 429] width 119 height 40
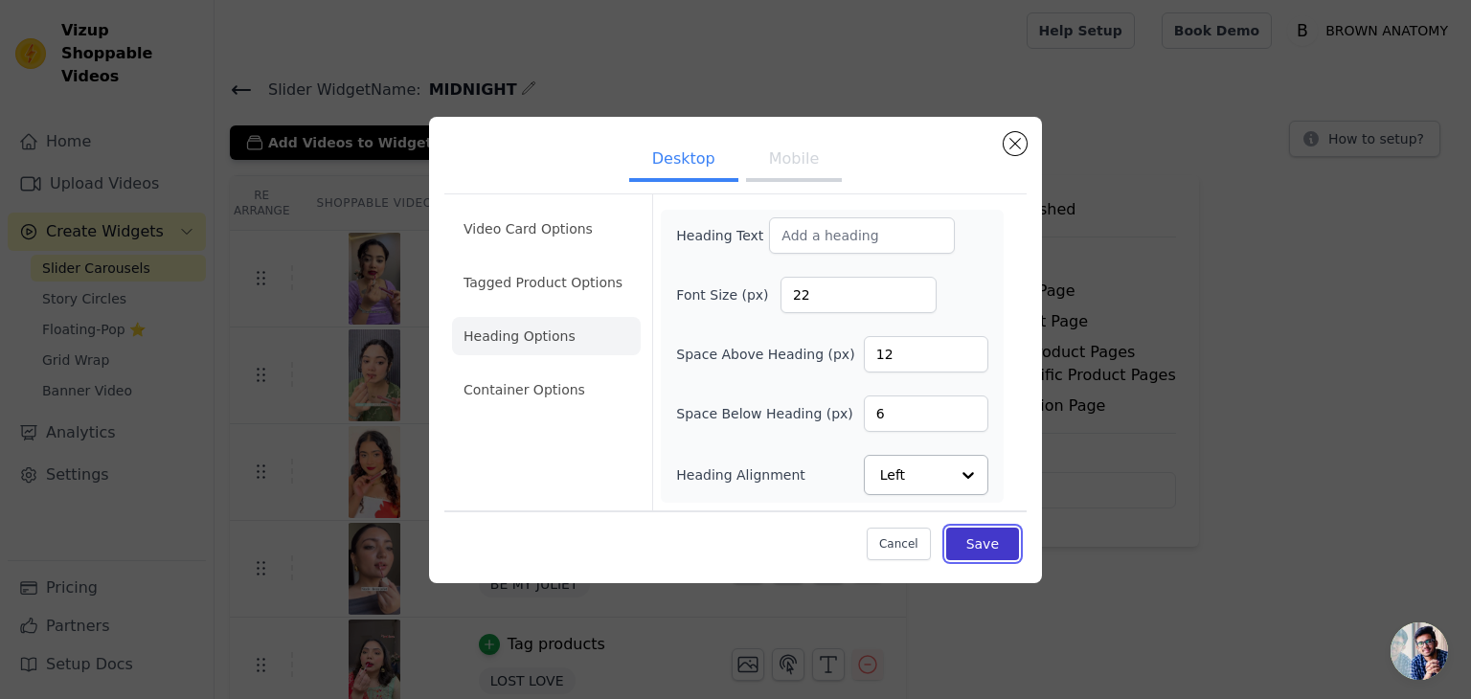
click at [977, 550] on button "Save" at bounding box center [982, 544] width 73 height 33
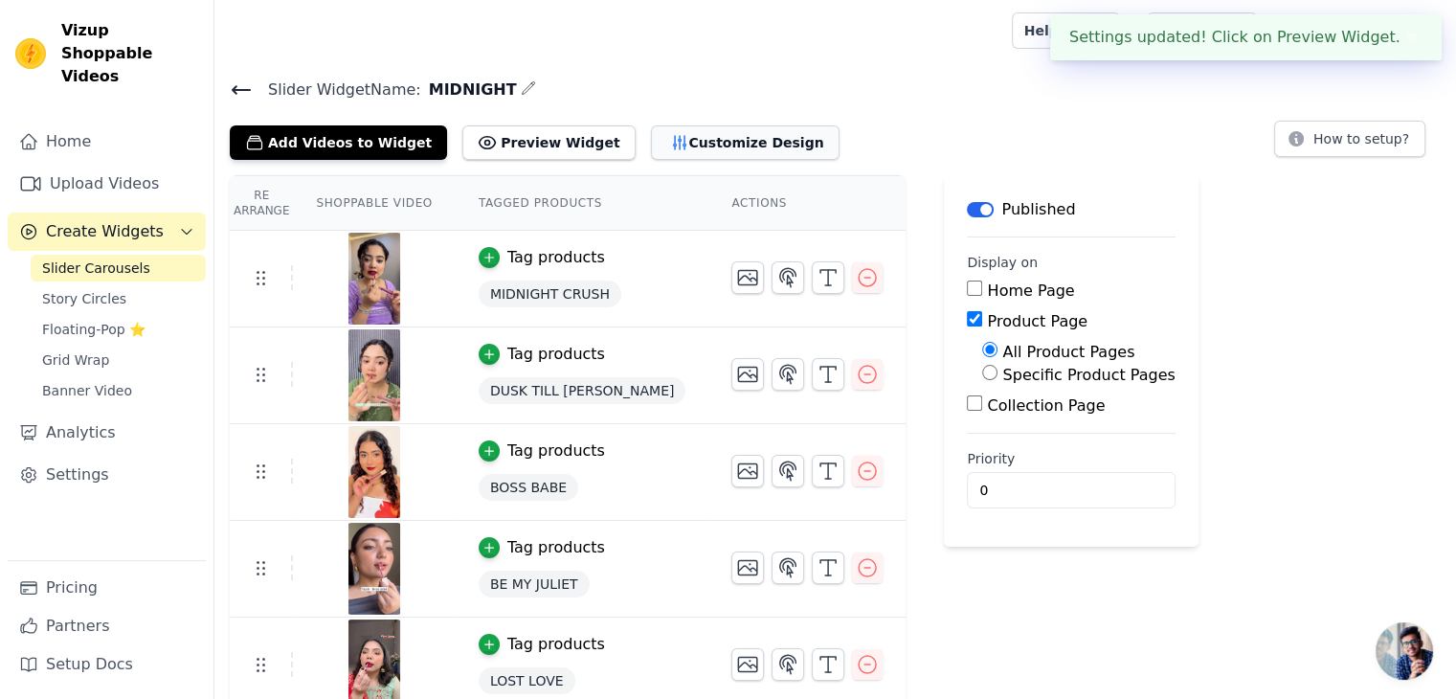
click at [661, 127] on button "Customize Design" at bounding box center [745, 142] width 189 height 34
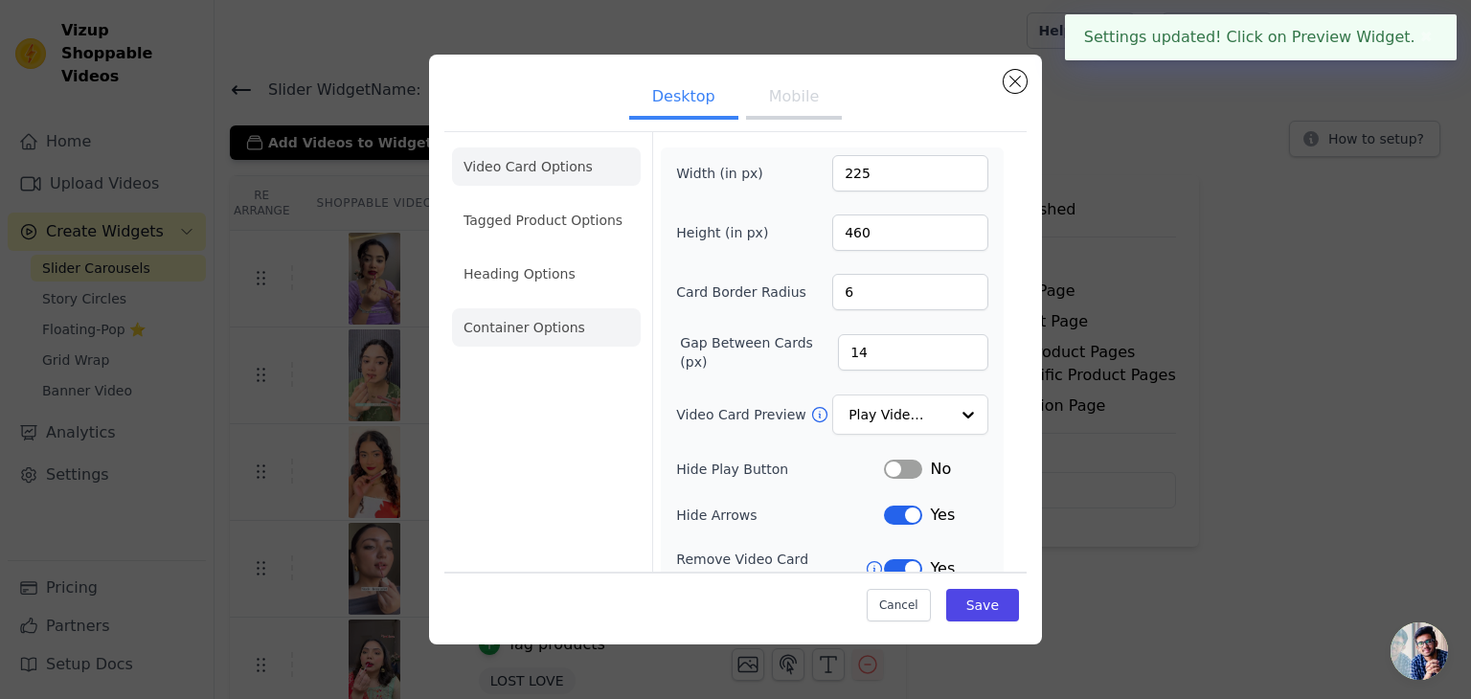
click at [547, 310] on li "Container Options" at bounding box center [546, 327] width 189 height 38
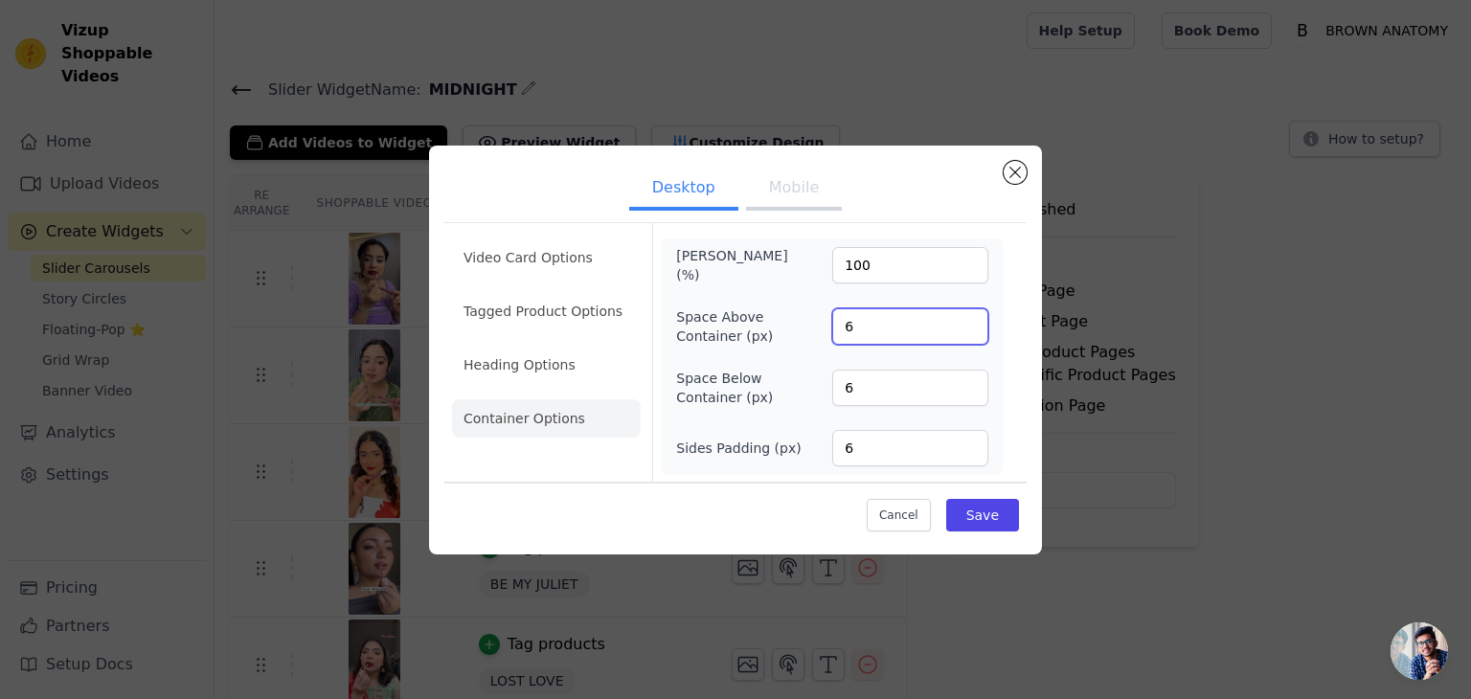
click at [876, 330] on input "6" at bounding box center [910, 326] width 156 height 36
click at [881, 399] on input "6" at bounding box center [910, 388] width 156 height 36
click at [883, 457] on input "6" at bounding box center [910, 448] width 156 height 36
type input "135"
click at [988, 500] on button "Save" at bounding box center [982, 515] width 73 height 33
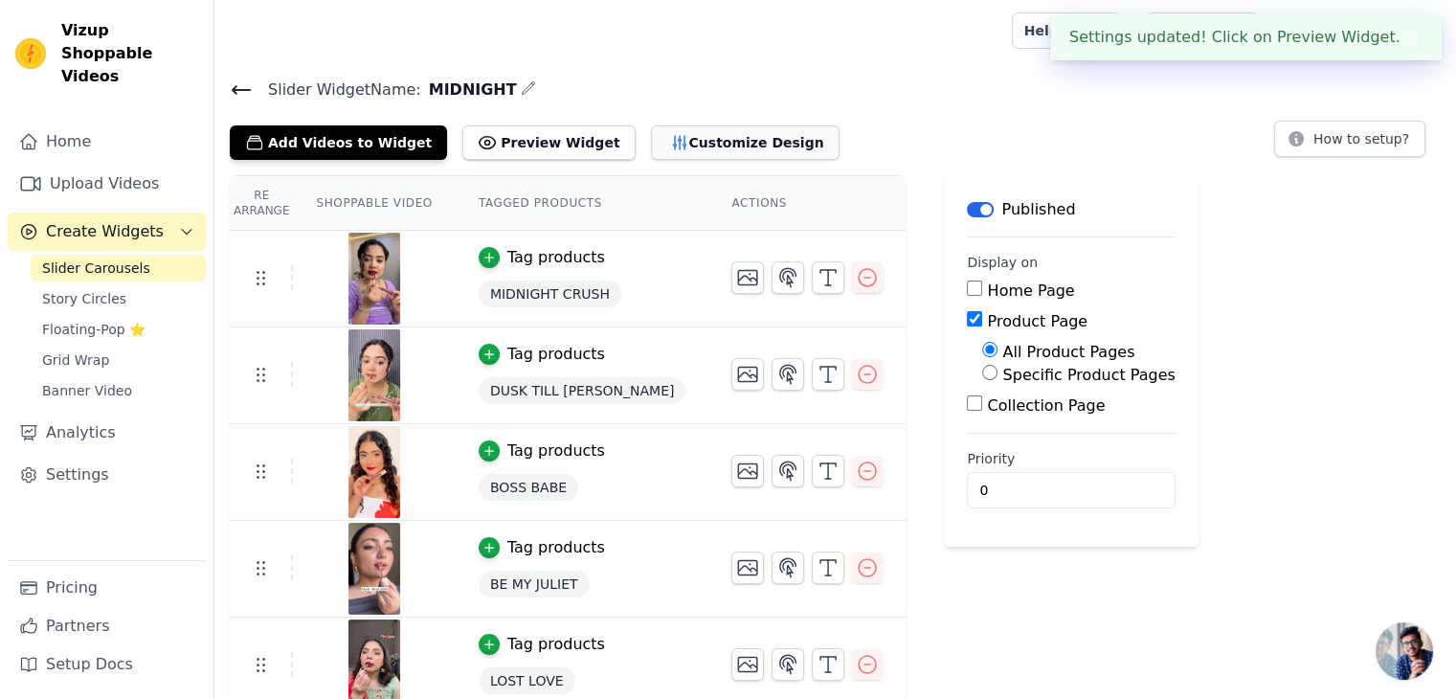
click at [676, 146] on button "Customize Design" at bounding box center [745, 142] width 189 height 34
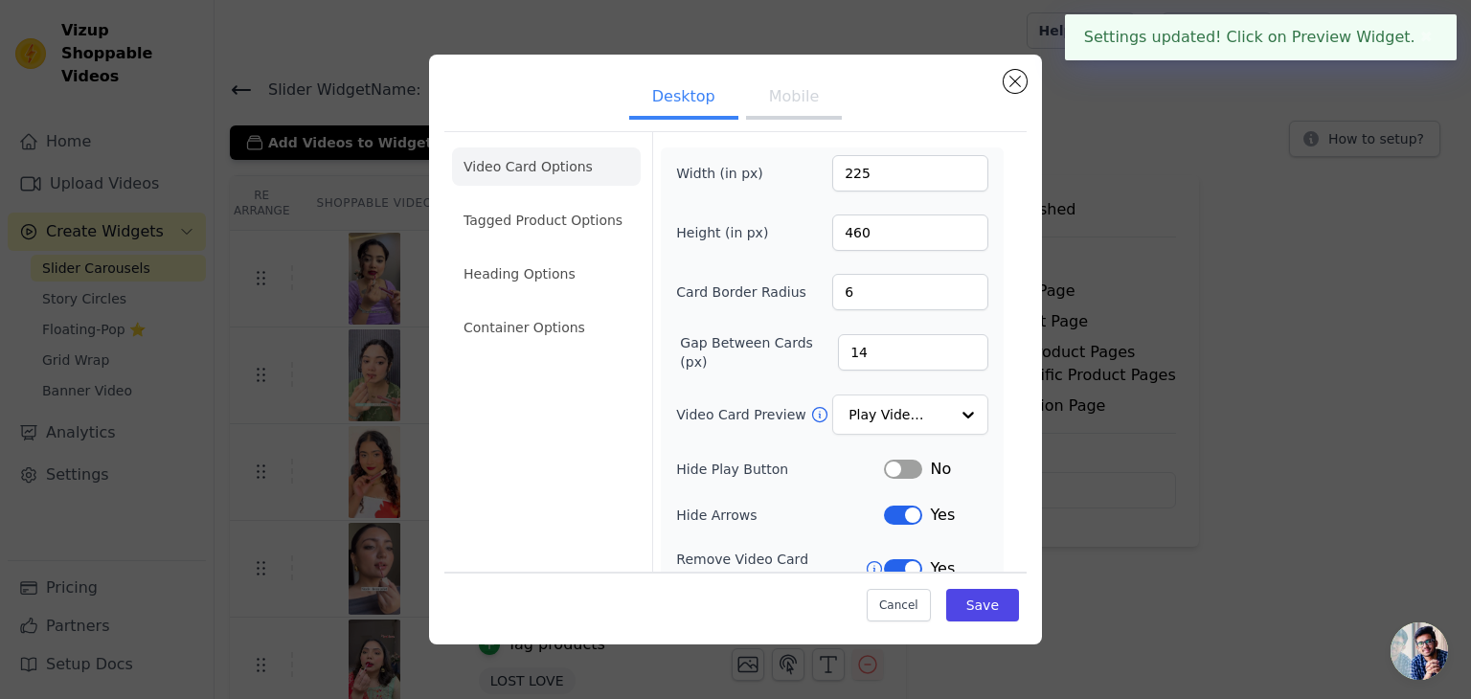
click at [766, 108] on button "Mobile" at bounding box center [794, 99] width 96 height 42
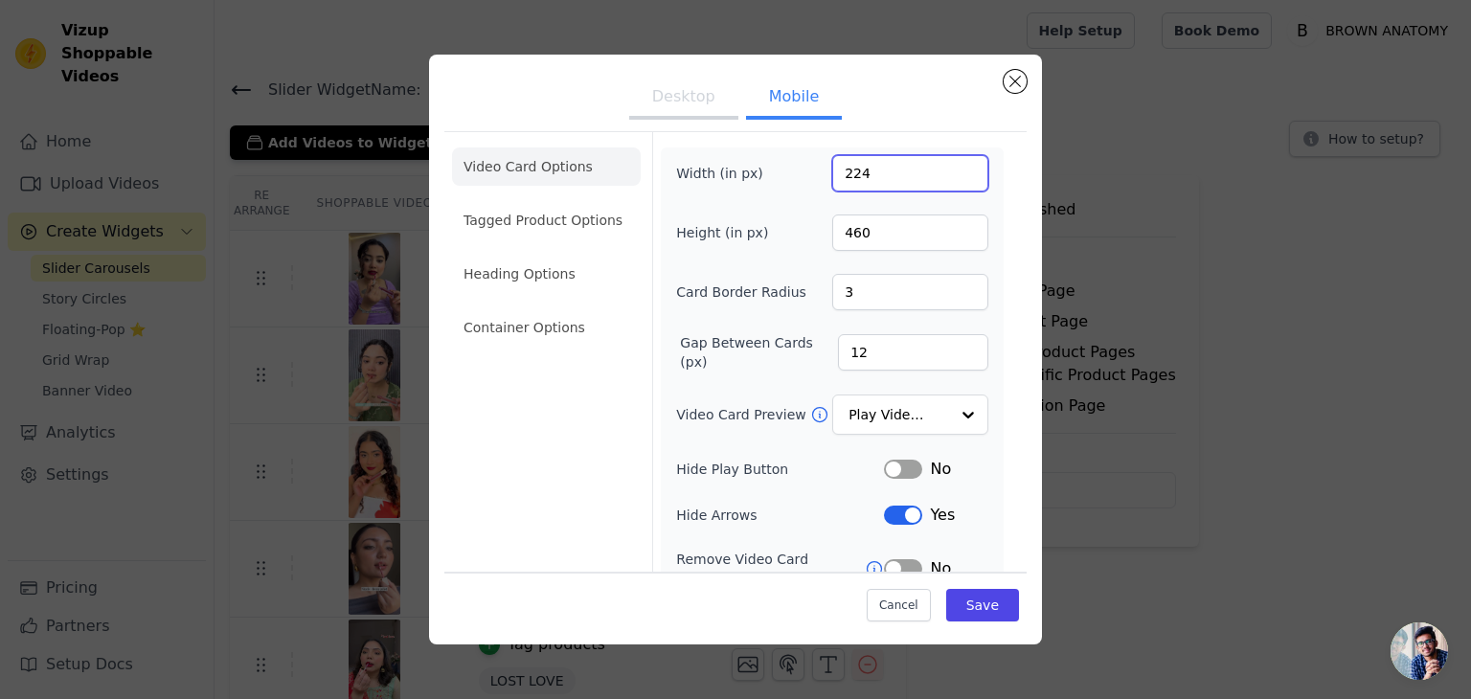
click at [875, 168] on input "224" at bounding box center [910, 173] width 156 height 36
type input "166"
click at [880, 238] on input "459" at bounding box center [910, 232] width 156 height 36
type input "370"
click at [879, 297] on input "4" at bounding box center [910, 292] width 156 height 36
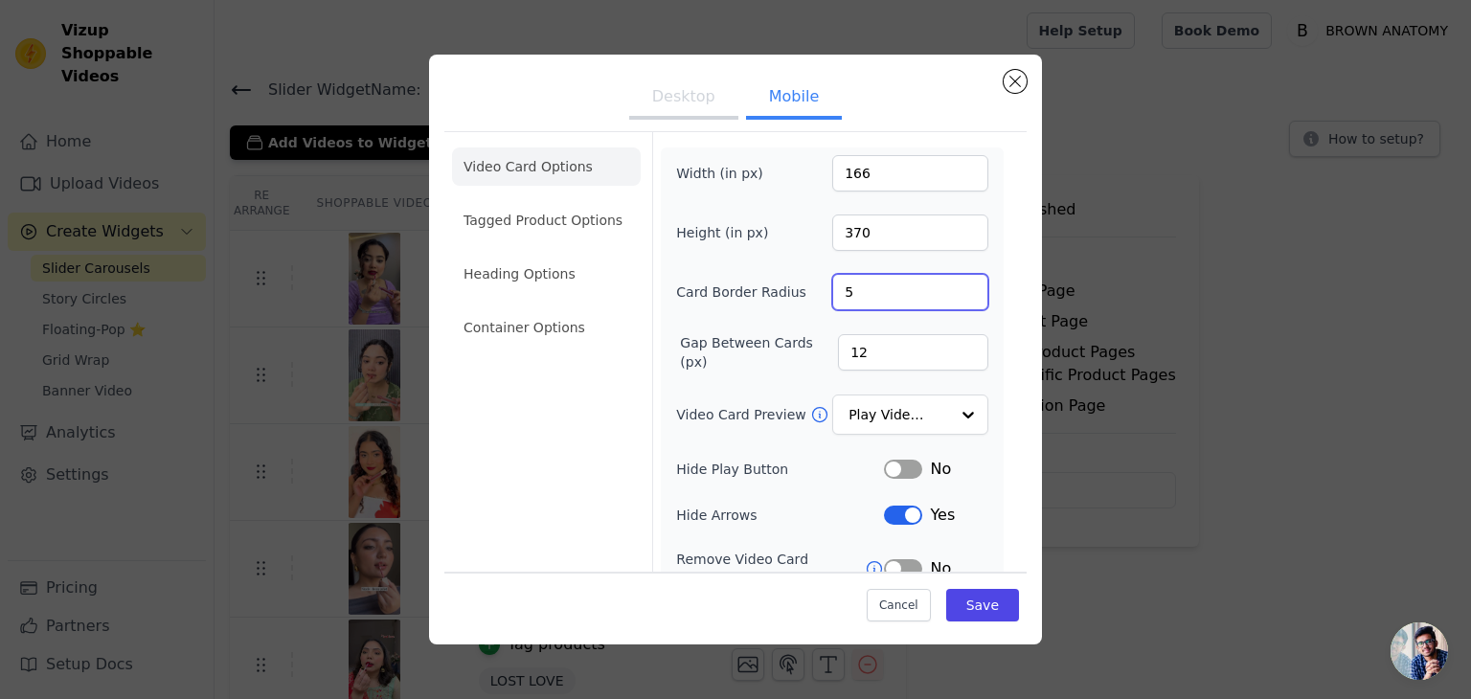
type input "6"
click at [881, 355] on input "12" at bounding box center [913, 352] width 150 height 36
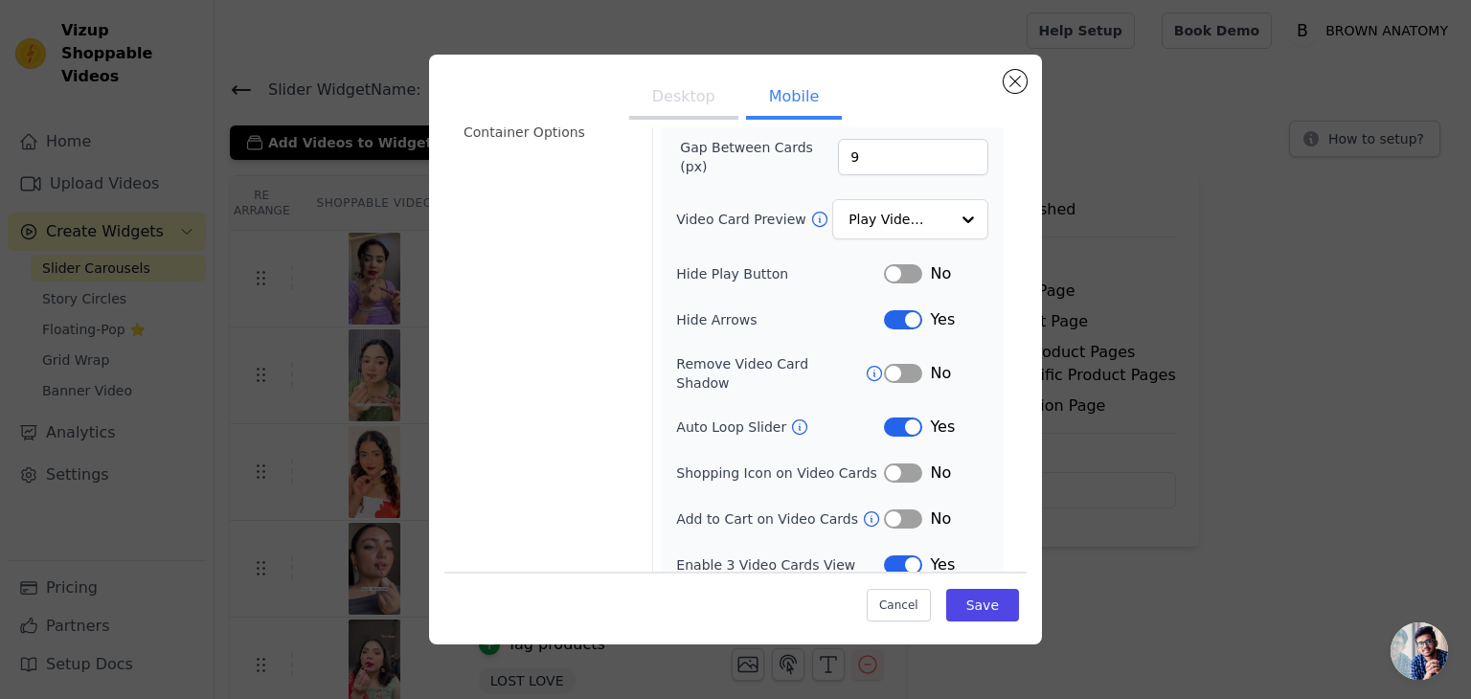
click at [885, 368] on button "Label" at bounding box center [903, 373] width 38 height 19
click at [886, 394] on div "Width (in px) 166 Height (in px) 370 Card Border Radius 6 Gap Between Cards (px…" at bounding box center [832, 268] width 312 height 617
click at [885, 417] on button "Label" at bounding box center [903, 426] width 38 height 19
click at [889, 508] on div "No" at bounding box center [936, 518] width 104 height 23
click at [892, 509] on button "Label" at bounding box center [903, 518] width 38 height 19
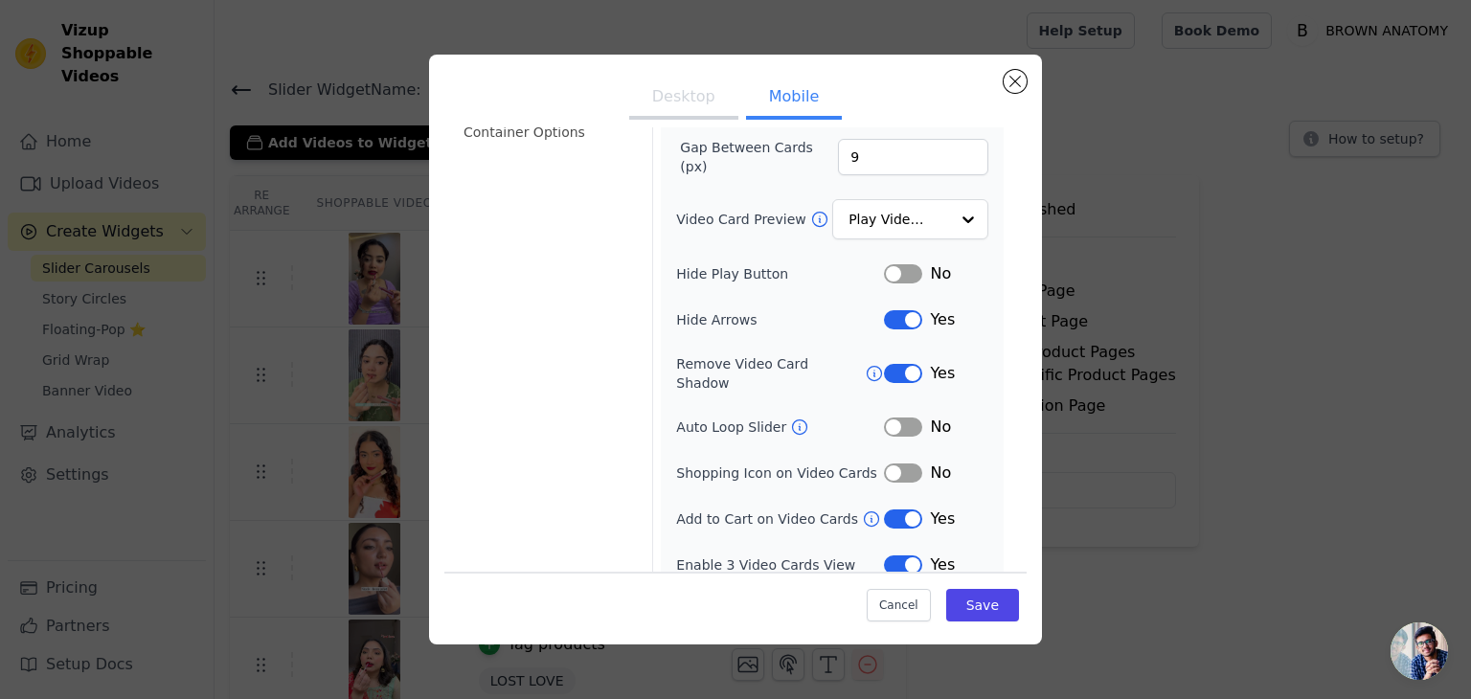
click at [889, 555] on button "Label" at bounding box center [903, 564] width 38 height 19
type input "10"
click at [884, 152] on input "10" at bounding box center [913, 157] width 150 height 36
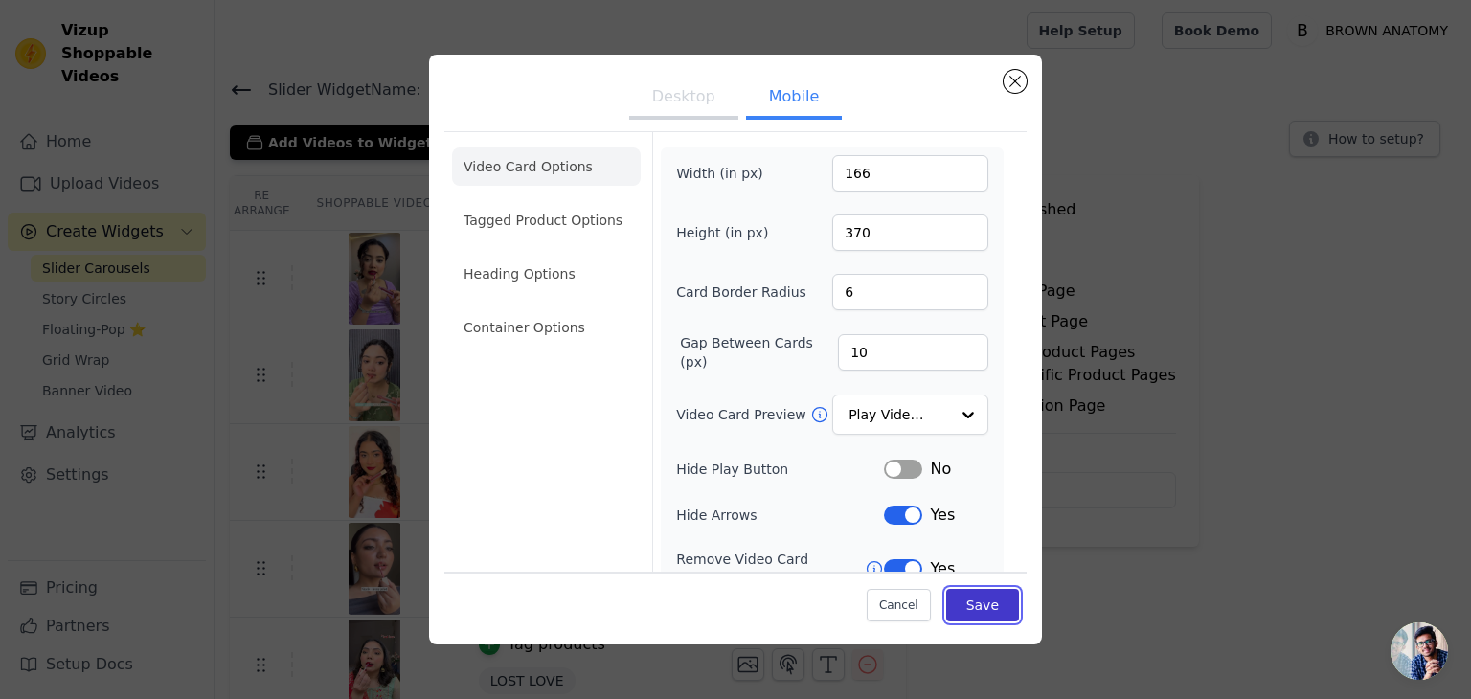
click at [980, 604] on button "Save" at bounding box center [982, 605] width 73 height 33
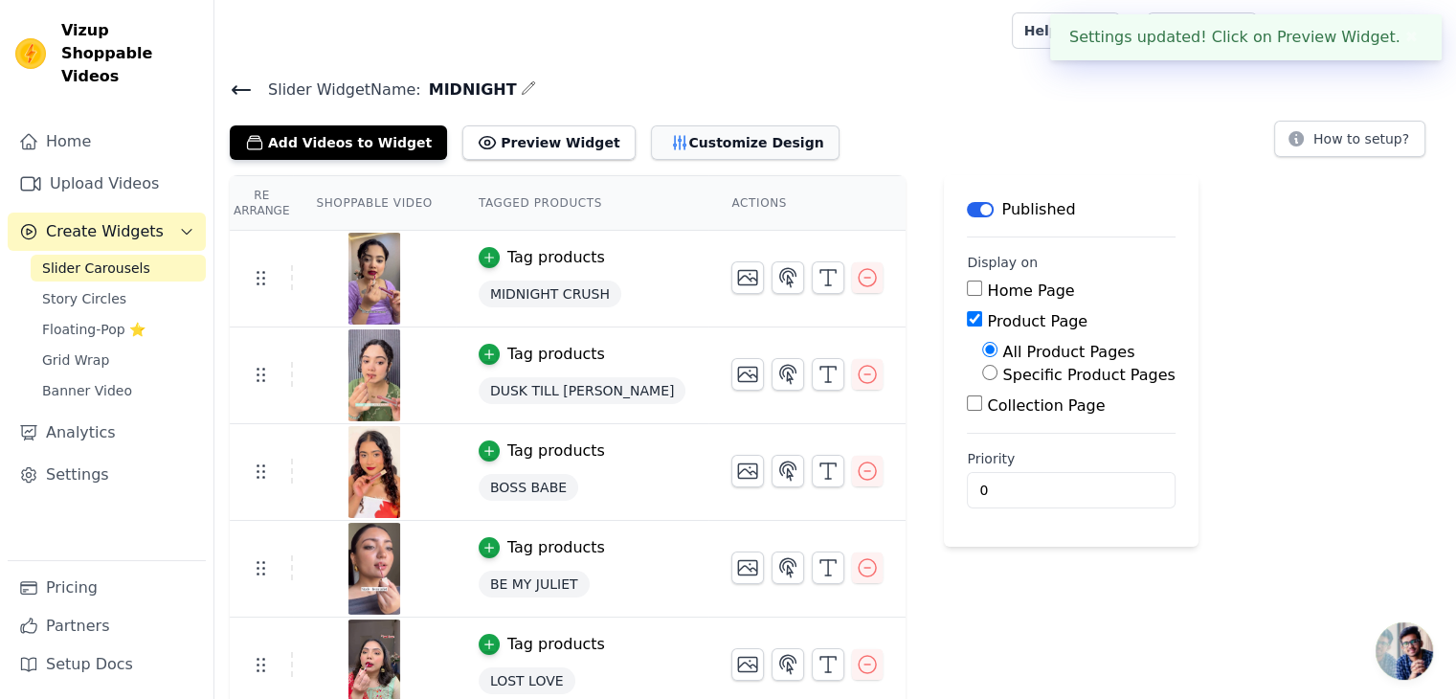
click at [664, 142] on button "Customize Design" at bounding box center [745, 142] width 189 height 34
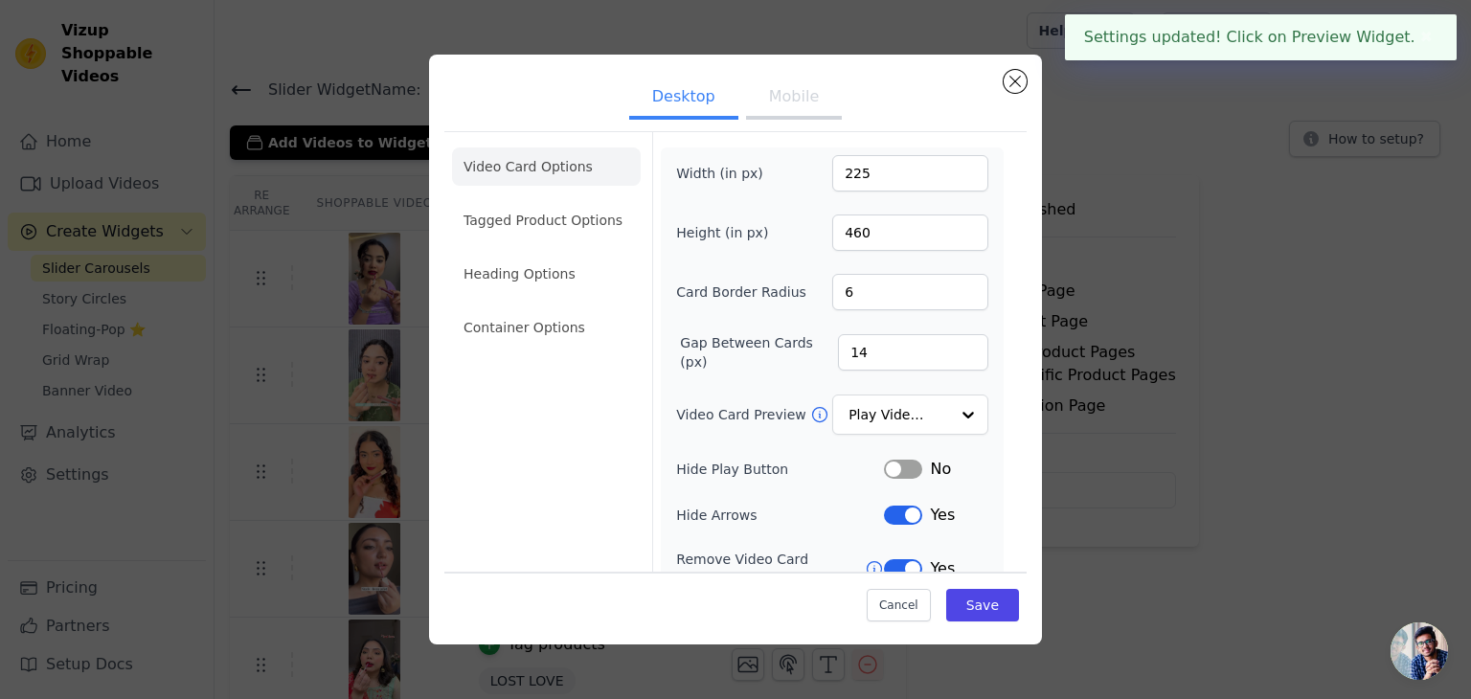
click at [548, 246] on ul "Video Card Options Tagged Product Options Heading Options Container Options" at bounding box center [546, 247] width 189 height 214
click at [596, 213] on li "Tagged Product Options" at bounding box center [546, 220] width 189 height 38
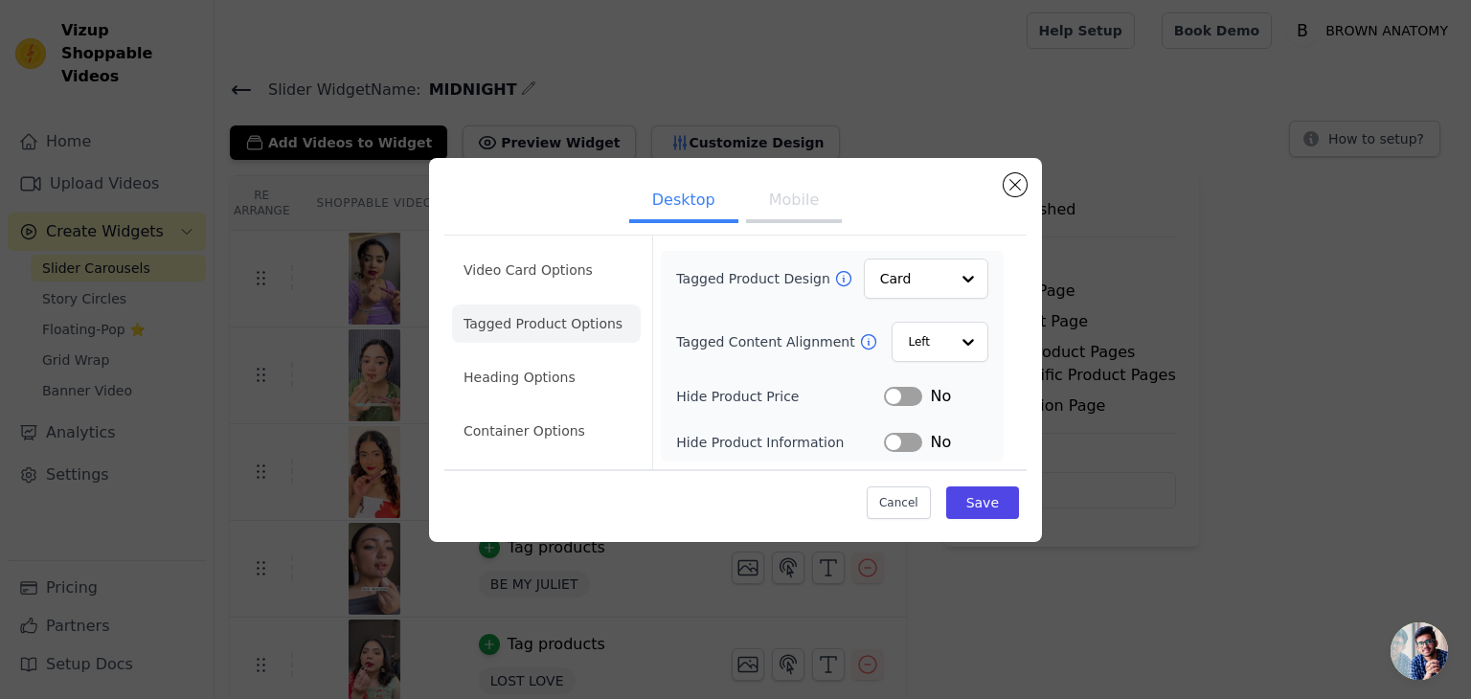
click at [818, 206] on button "Mobile" at bounding box center [794, 202] width 96 height 42
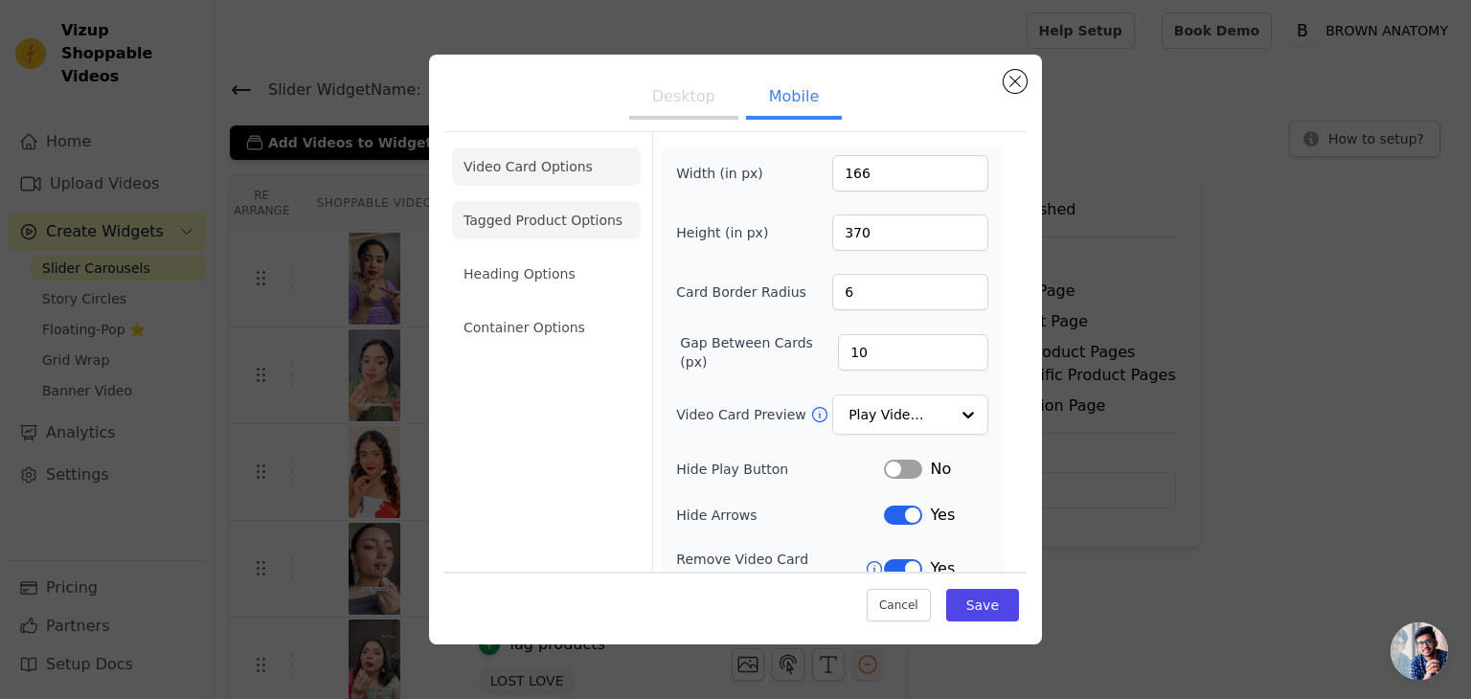
click at [540, 203] on li "Tagged Product Options" at bounding box center [546, 220] width 189 height 38
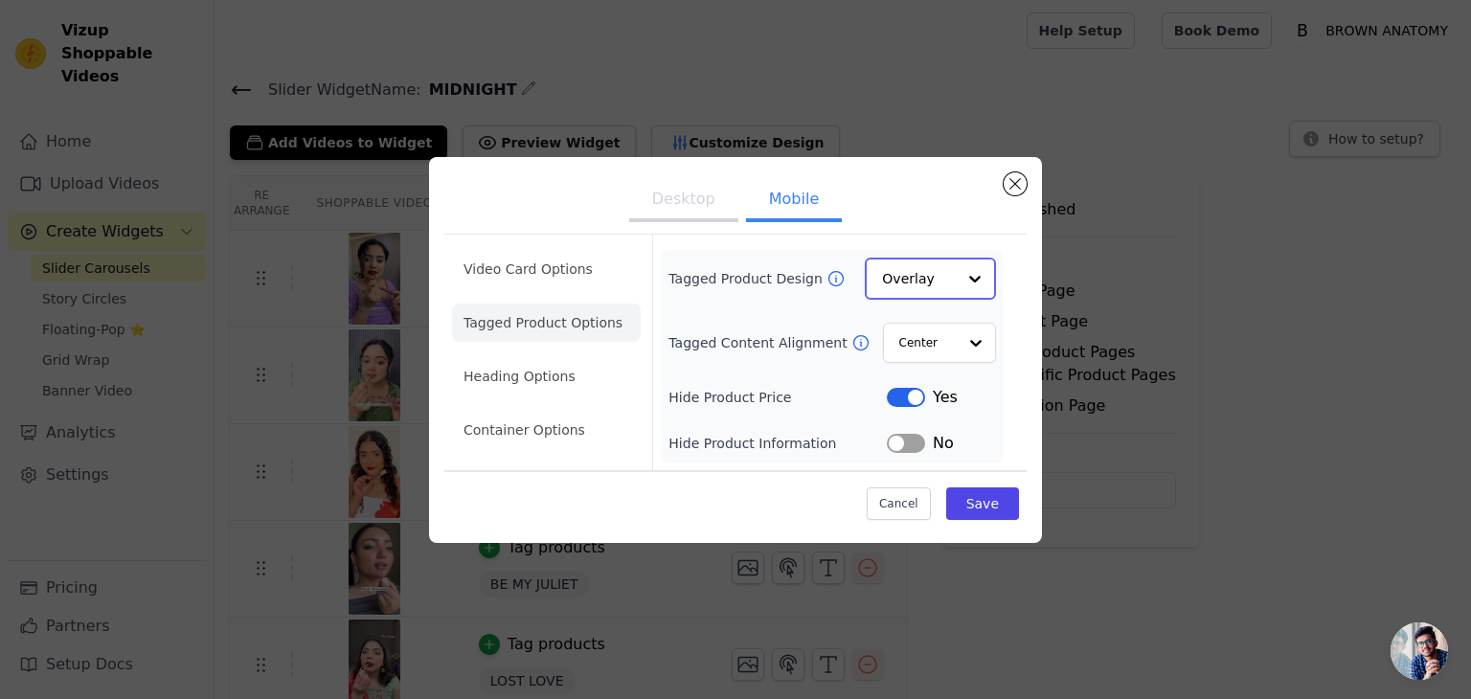
click at [924, 276] on input "Tagged Product Design" at bounding box center [919, 278] width 74 height 38
click at [919, 321] on div "Card" at bounding box center [930, 323] width 131 height 40
click at [913, 359] on input "Tagged Content Alignment" at bounding box center [926, 342] width 57 height 38
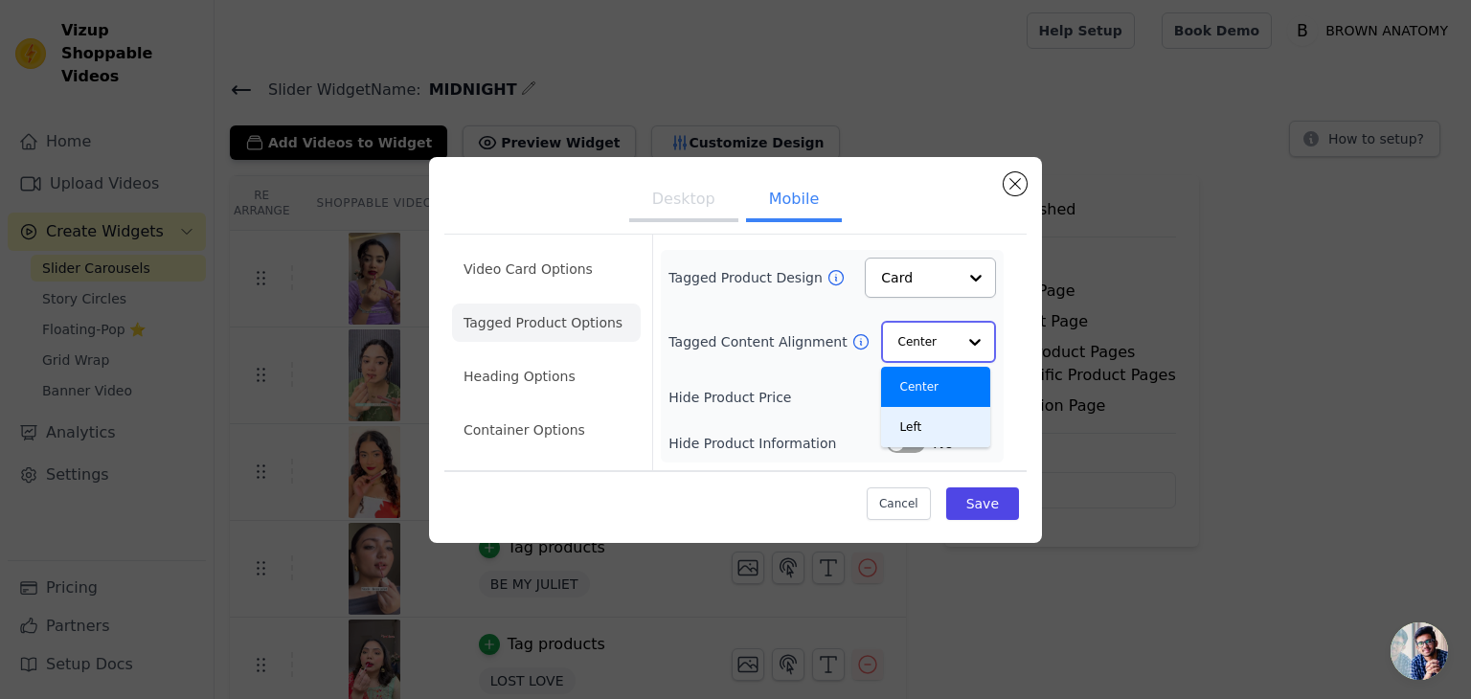
click at [919, 432] on div "Left" at bounding box center [935, 427] width 109 height 40
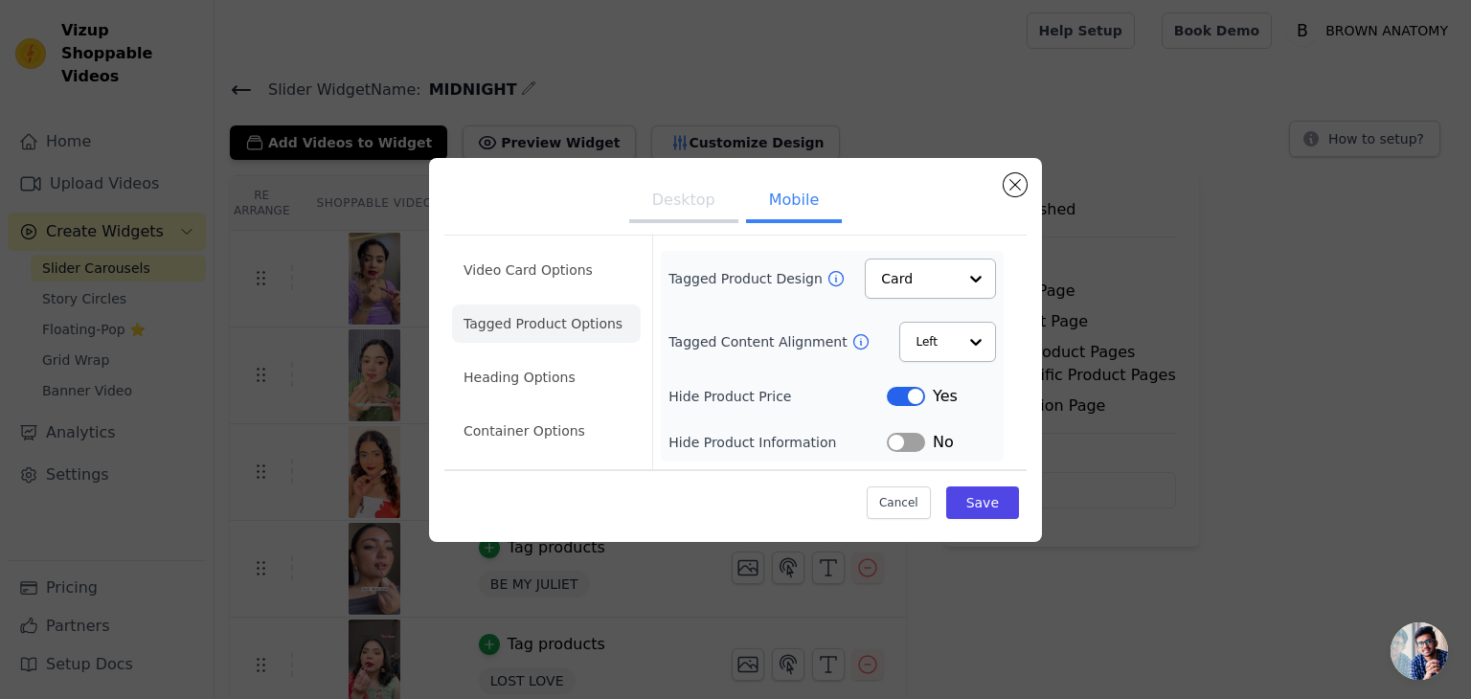
drag, startPoint x: 902, startPoint y: 382, endPoint x: 904, endPoint y: 395, distance: 13.5
click at [904, 395] on div "Tagged Product Design Card Tagged Content Alignment Left Hide Product Price Lab…" at bounding box center [831, 355] width 327 height 195
click at [904, 395] on button "Label" at bounding box center [906, 396] width 38 height 19
click at [989, 506] on button "Save" at bounding box center [982, 502] width 73 height 33
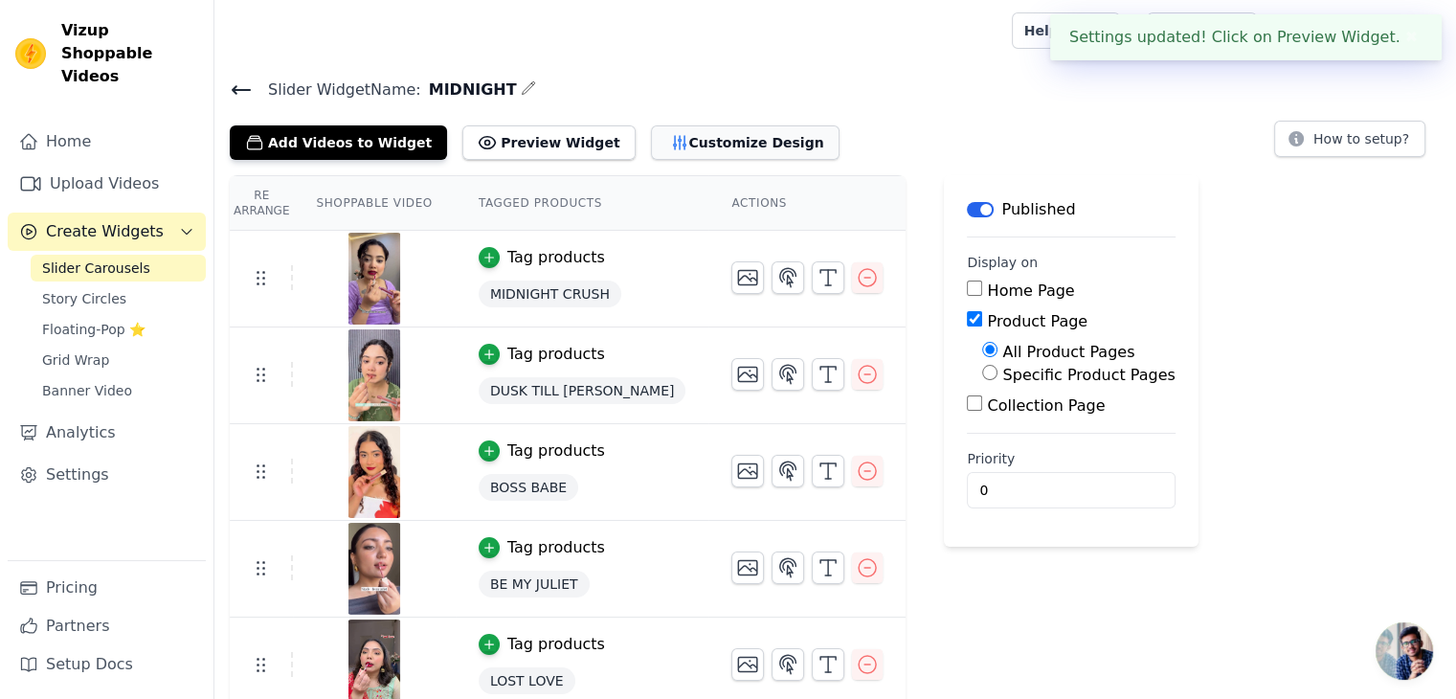
click at [651, 137] on button "Customize Design" at bounding box center [745, 142] width 189 height 34
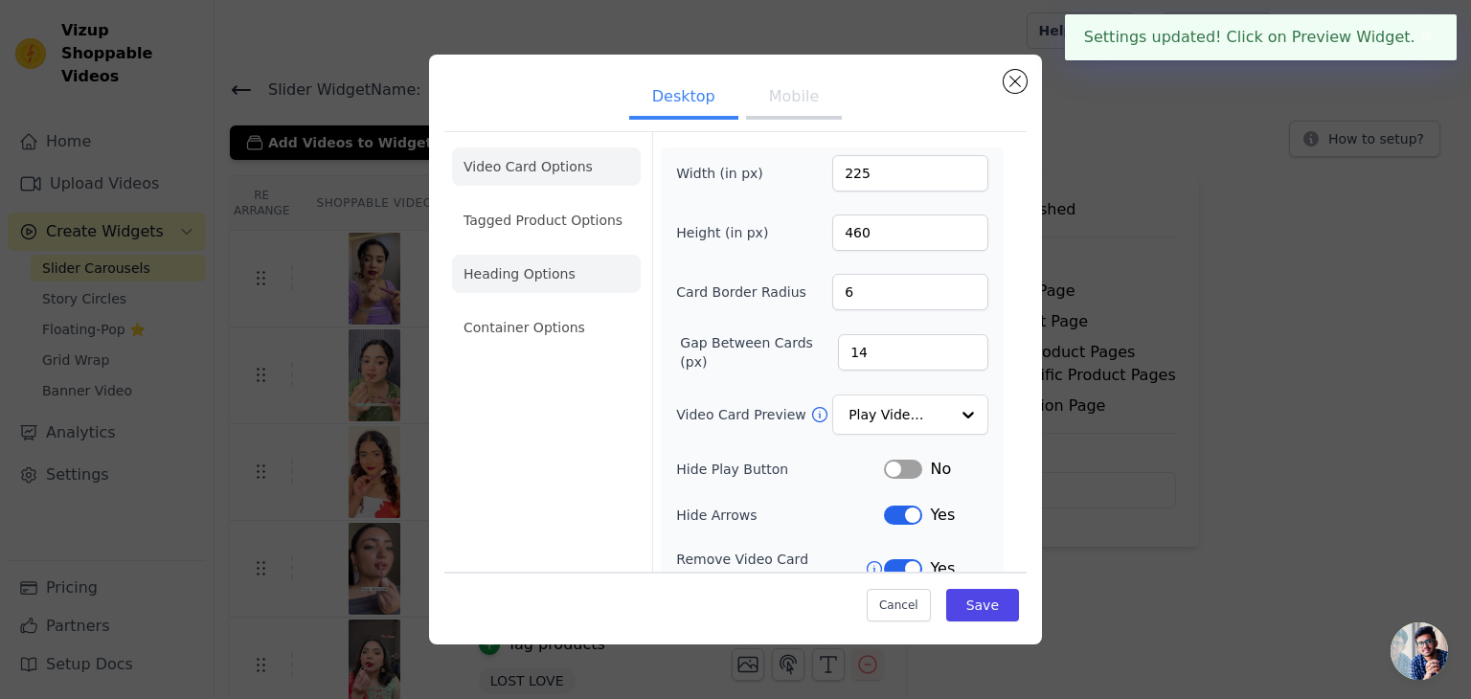
click at [571, 272] on li "Heading Options" at bounding box center [546, 274] width 189 height 38
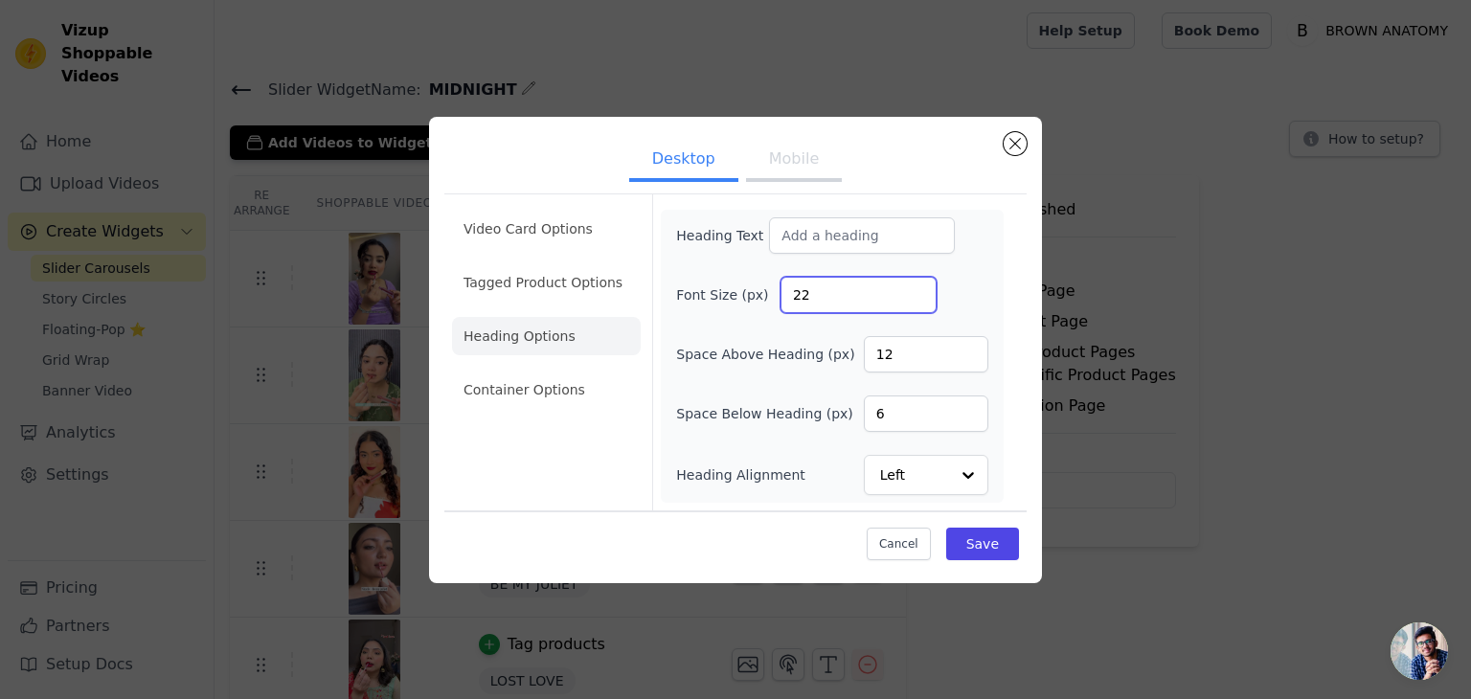
click at [819, 284] on input "22" at bounding box center [858, 295] width 156 height 36
click at [765, 158] on button "Mobile" at bounding box center [794, 161] width 96 height 42
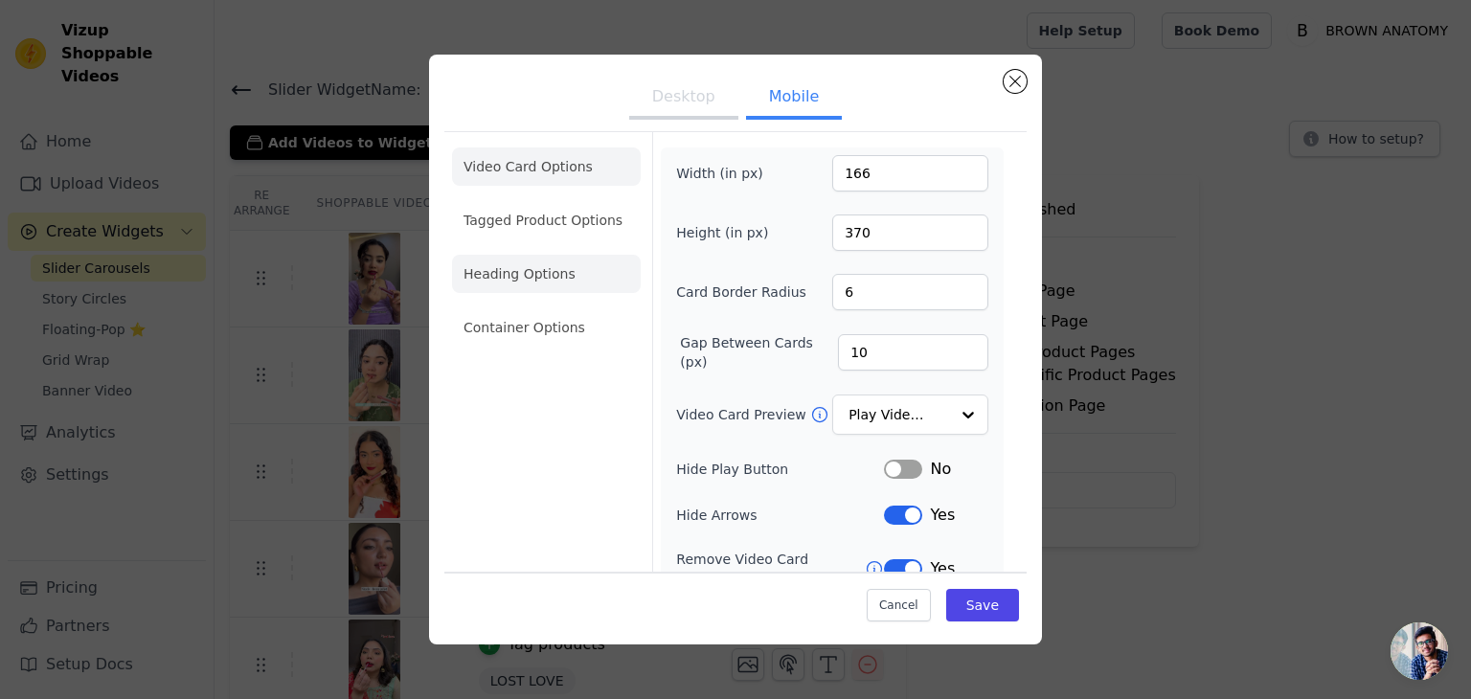
click at [542, 284] on li "Heading Options" at bounding box center [546, 274] width 189 height 38
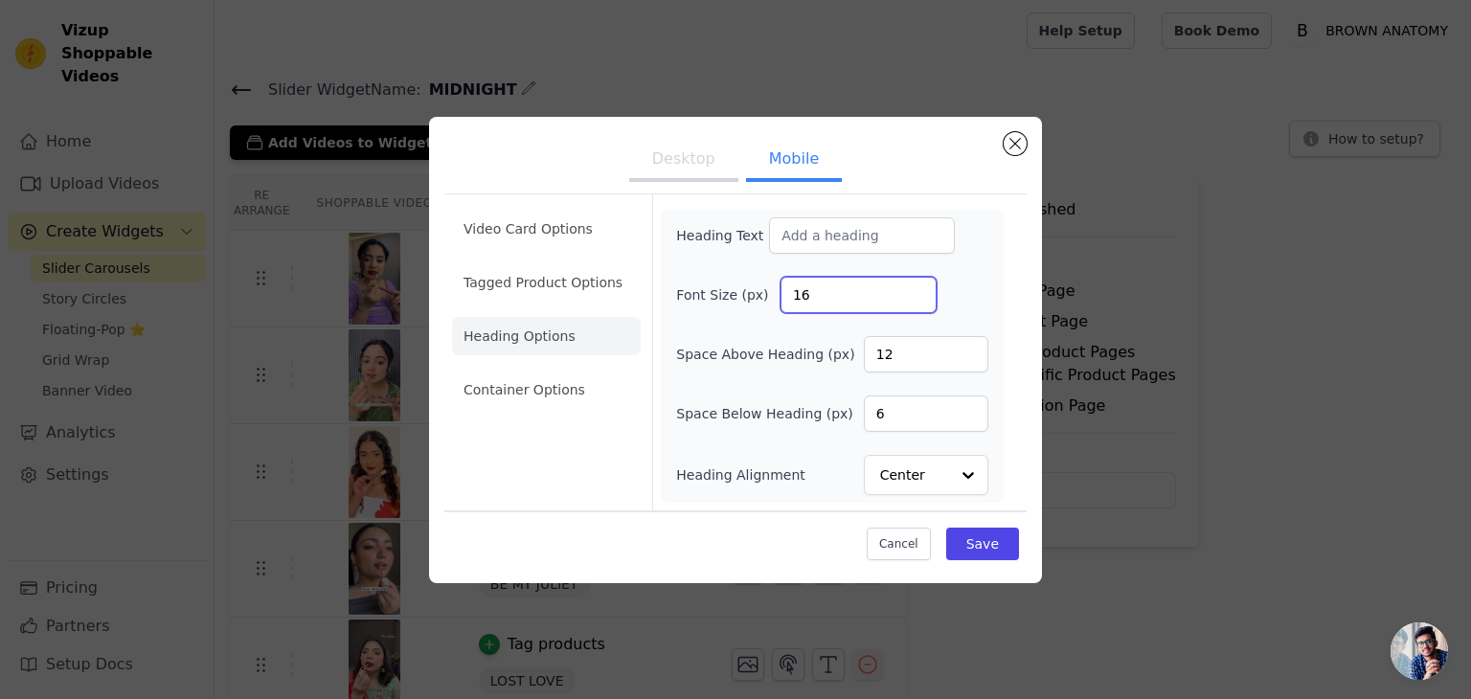
click at [813, 284] on input "16" at bounding box center [858, 295] width 156 height 36
type input "22"
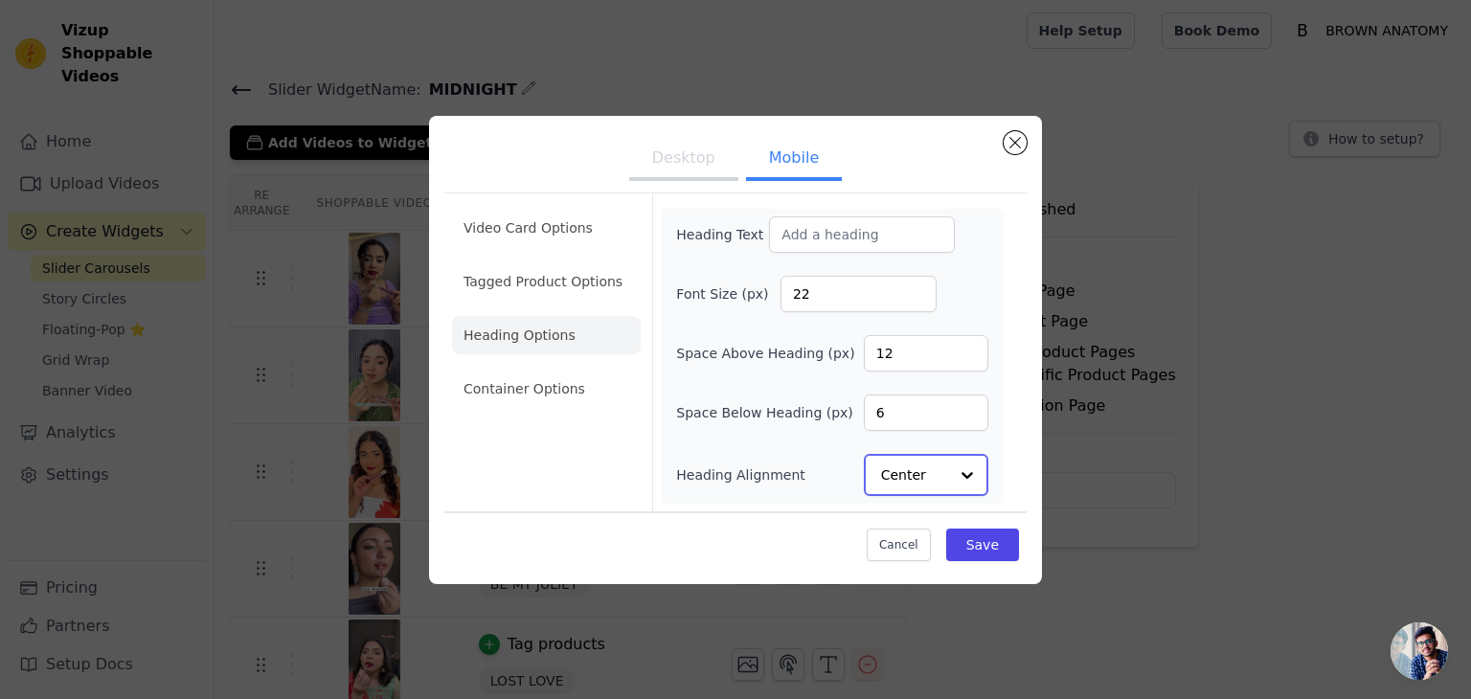
click at [931, 460] on input "Heading Alignment" at bounding box center [914, 475] width 67 height 38
click at [942, 421] on div "Left" at bounding box center [923, 429] width 119 height 40
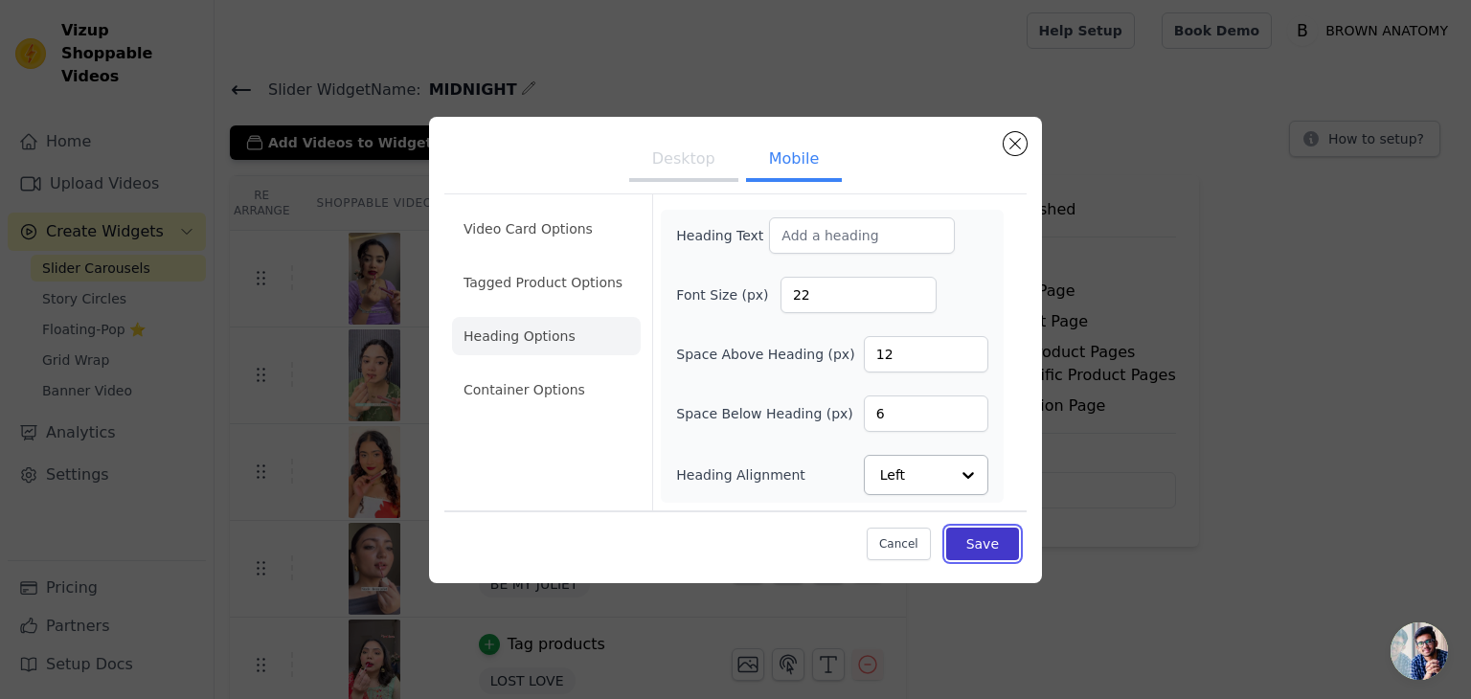
click at [973, 528] on button "Save" at bounding box center [982, 544] width 73 height 33
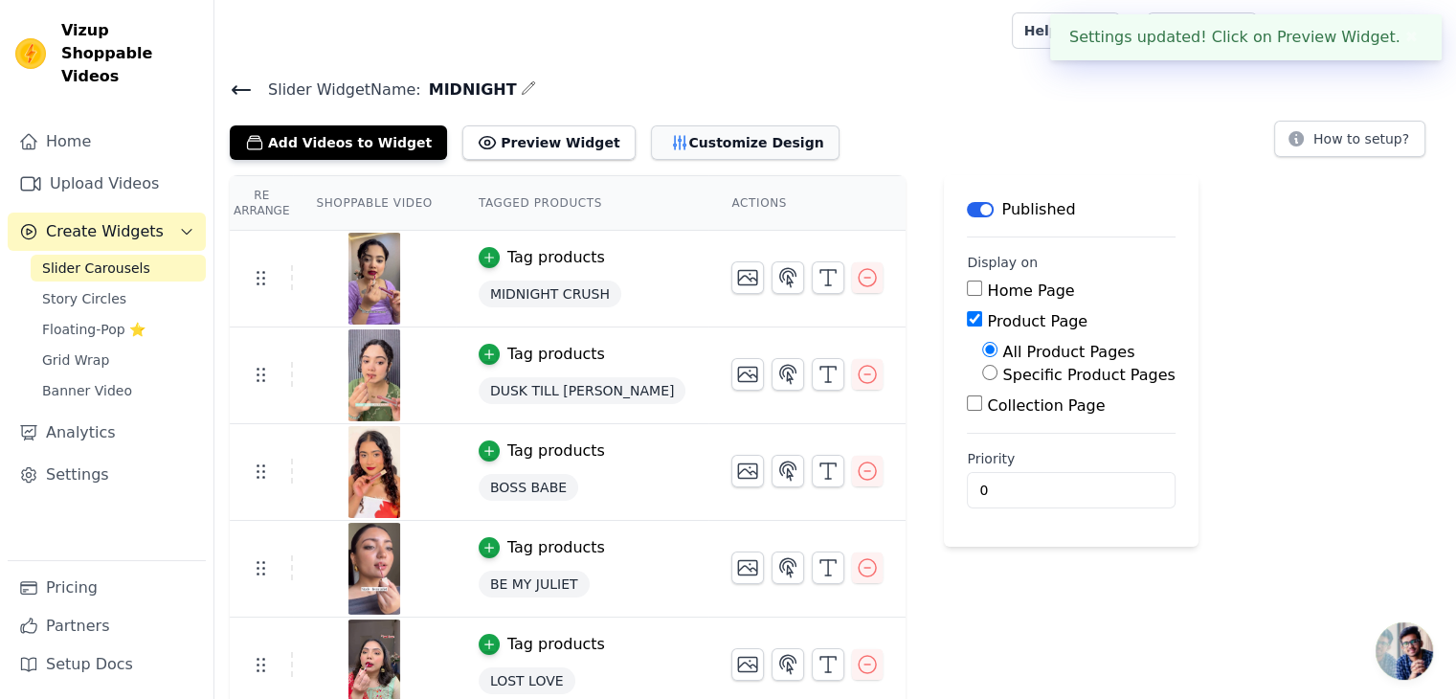
click at [652, 125] on button "Customize Design" at bounding box center [745, 142] width 189 height 34
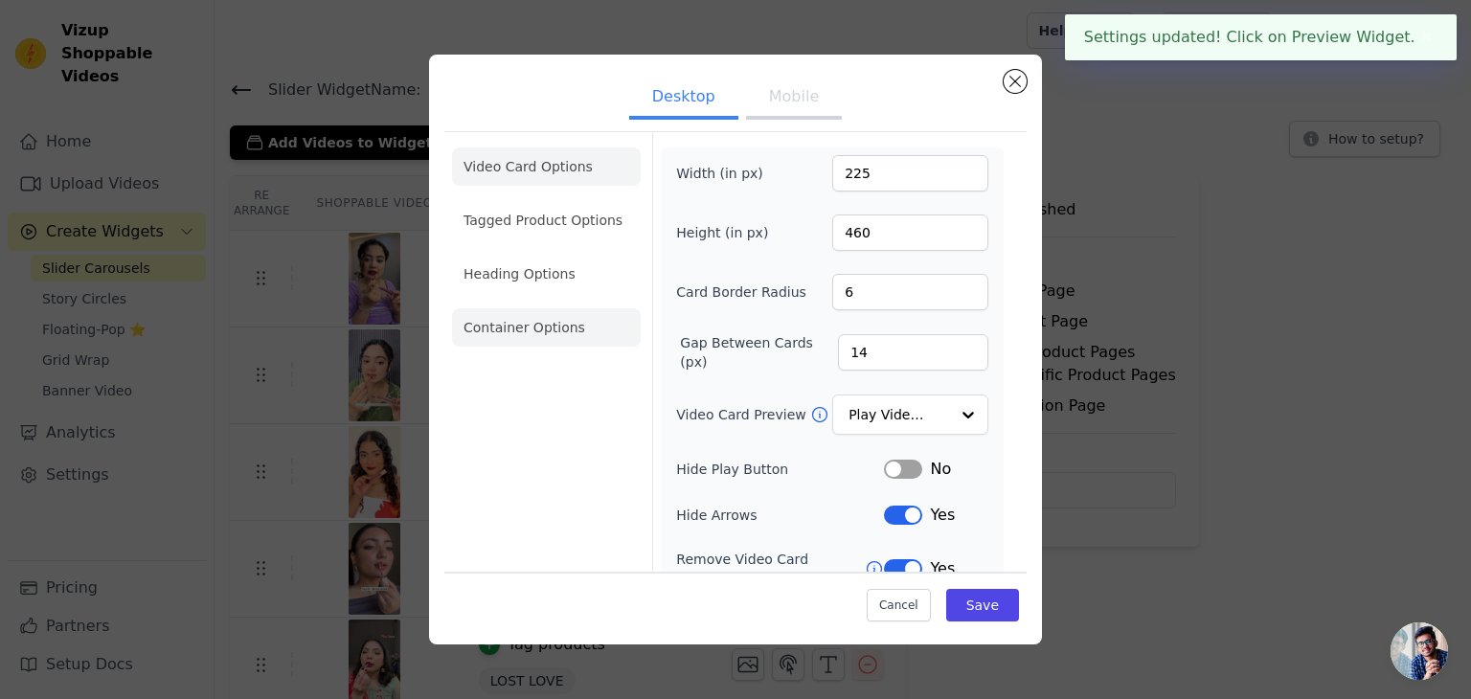
click at [536, 326] on li "Container Options" at bounding box center [546, 327] width 189 height 38
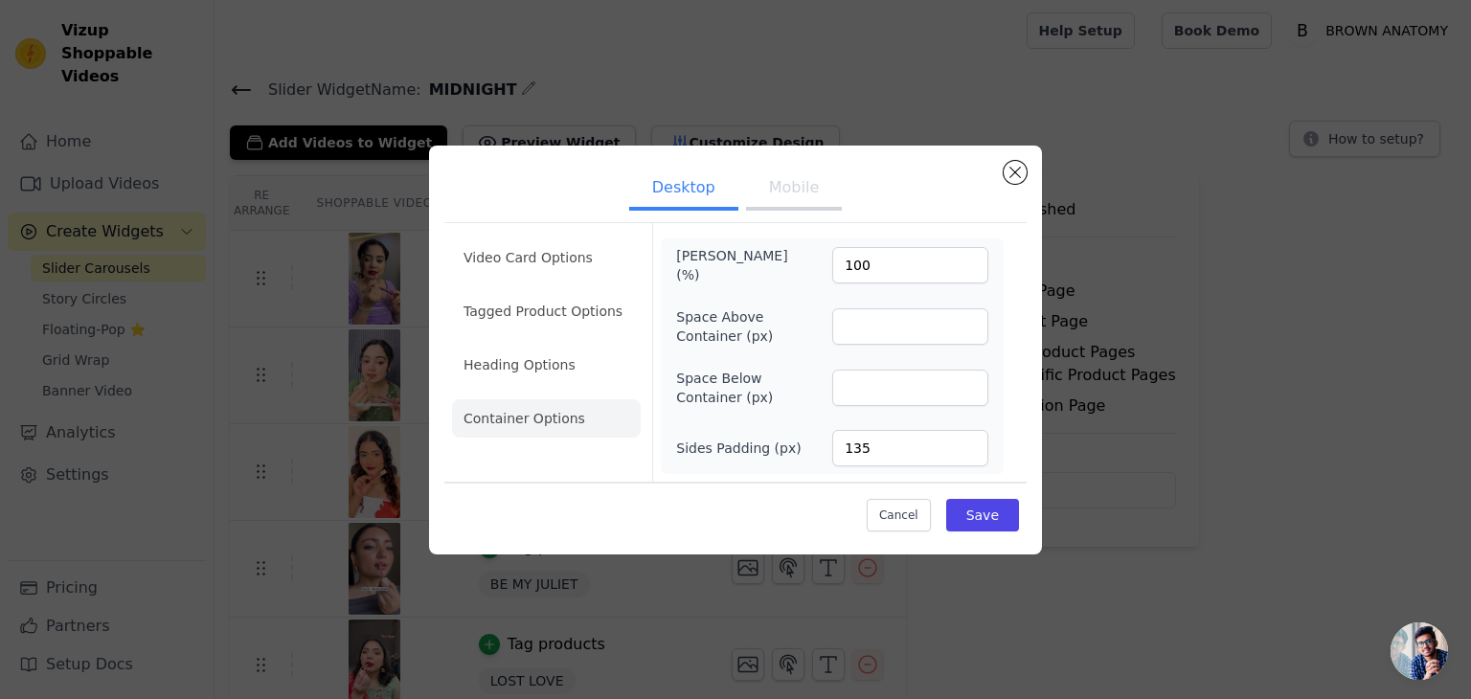
click at [768, 189] on button "Mobile" at bounding box center [794, 189] width 96 height 42
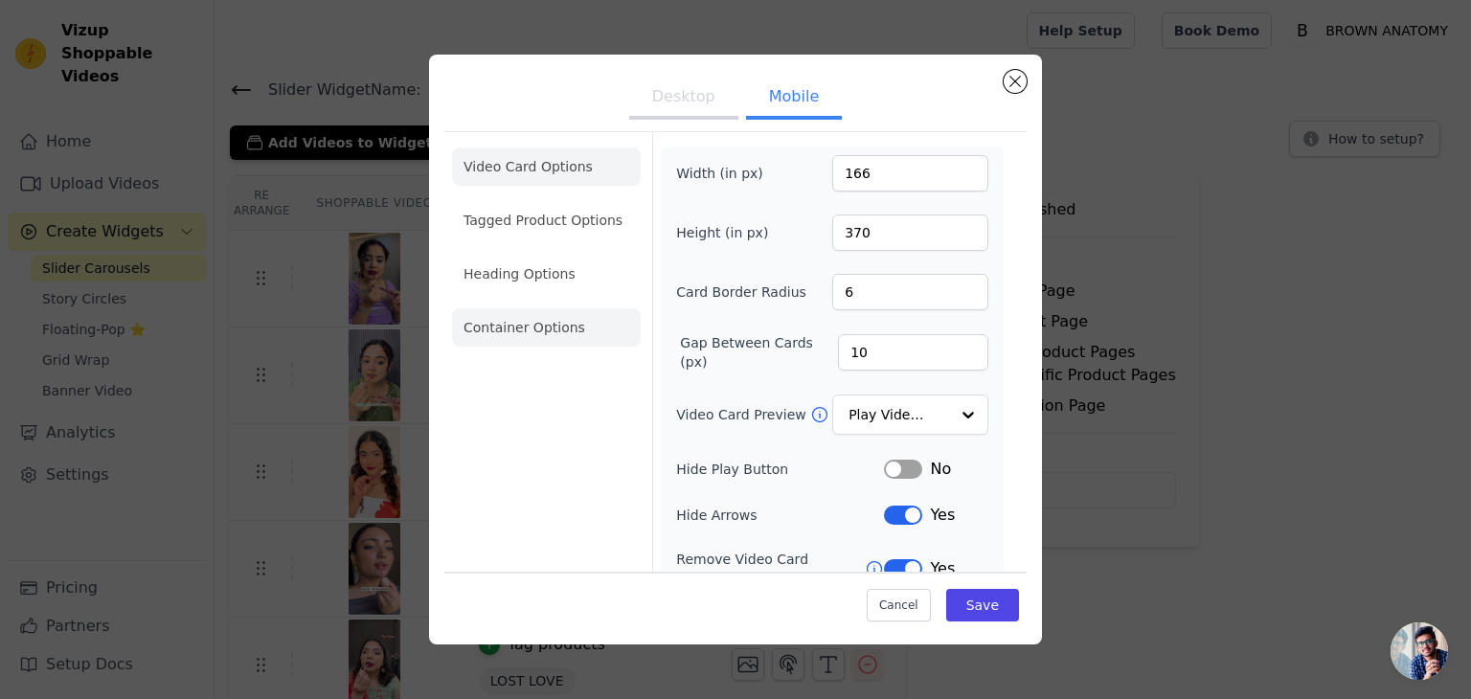
click at [577, 344] on li "Container Options" at bounding box center [546, 327] width 189 height 38
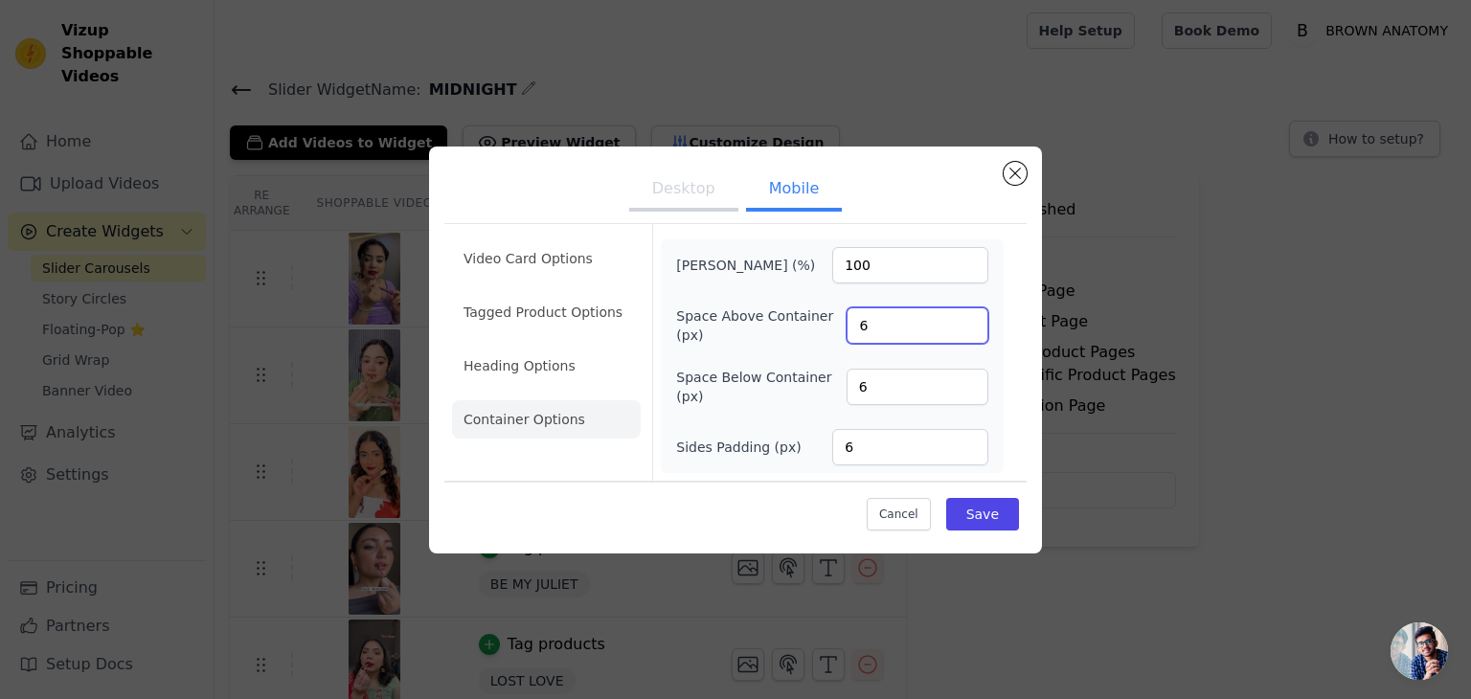
drag, startPoint x: 893, startPoint y: 344, endPoint x: 881, endPoint y: 326, distance: 22.0
click at [881, 326] on div "Space Above Container (px) 6" at bounding box center [832, 325] width 312 height 38
click at [881, 326] on input "6" at bounding box center [917, 325] width 142 height 36
click at [874, 388] on input "6" at bounding box center [917, 387] width 142 height 36
click at [887, 445] on input "6" at bounding box center [910, 447] width 156 height 36
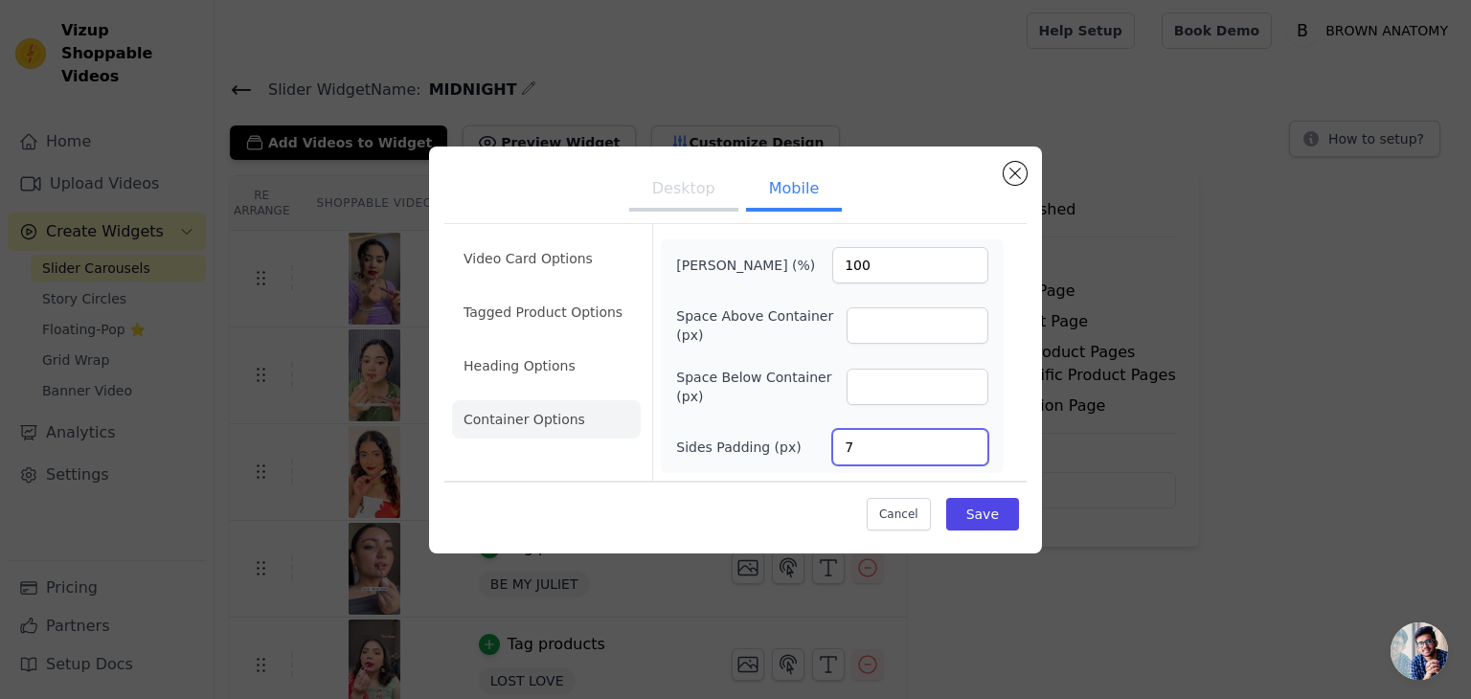
type input "8"
click at [1000, 526] on button "Save" at bounding box center [982, 514] width 73 height 33
